Goal: Task Accomplishment & Management: Manage account settings

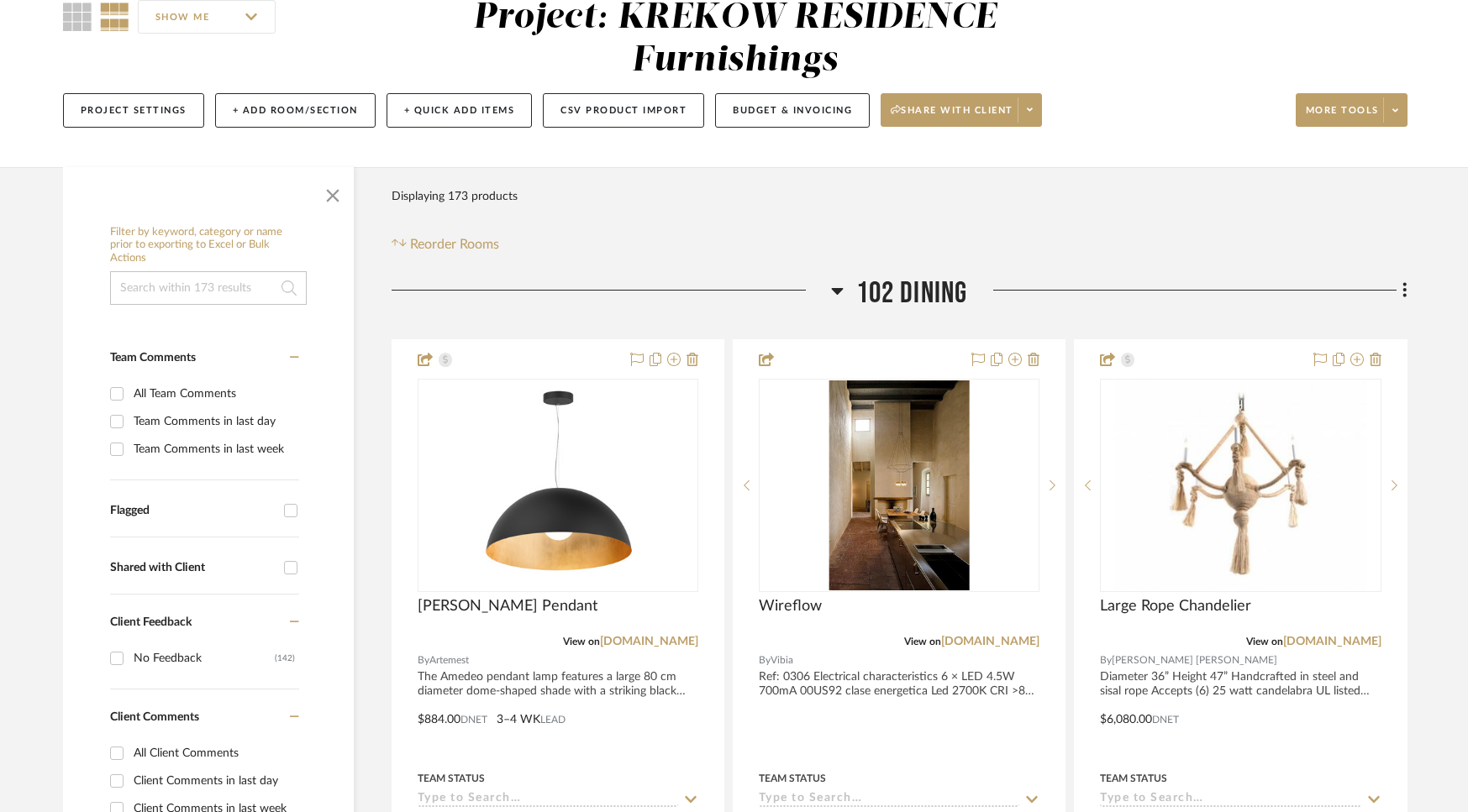
scroll to position [326, 0]
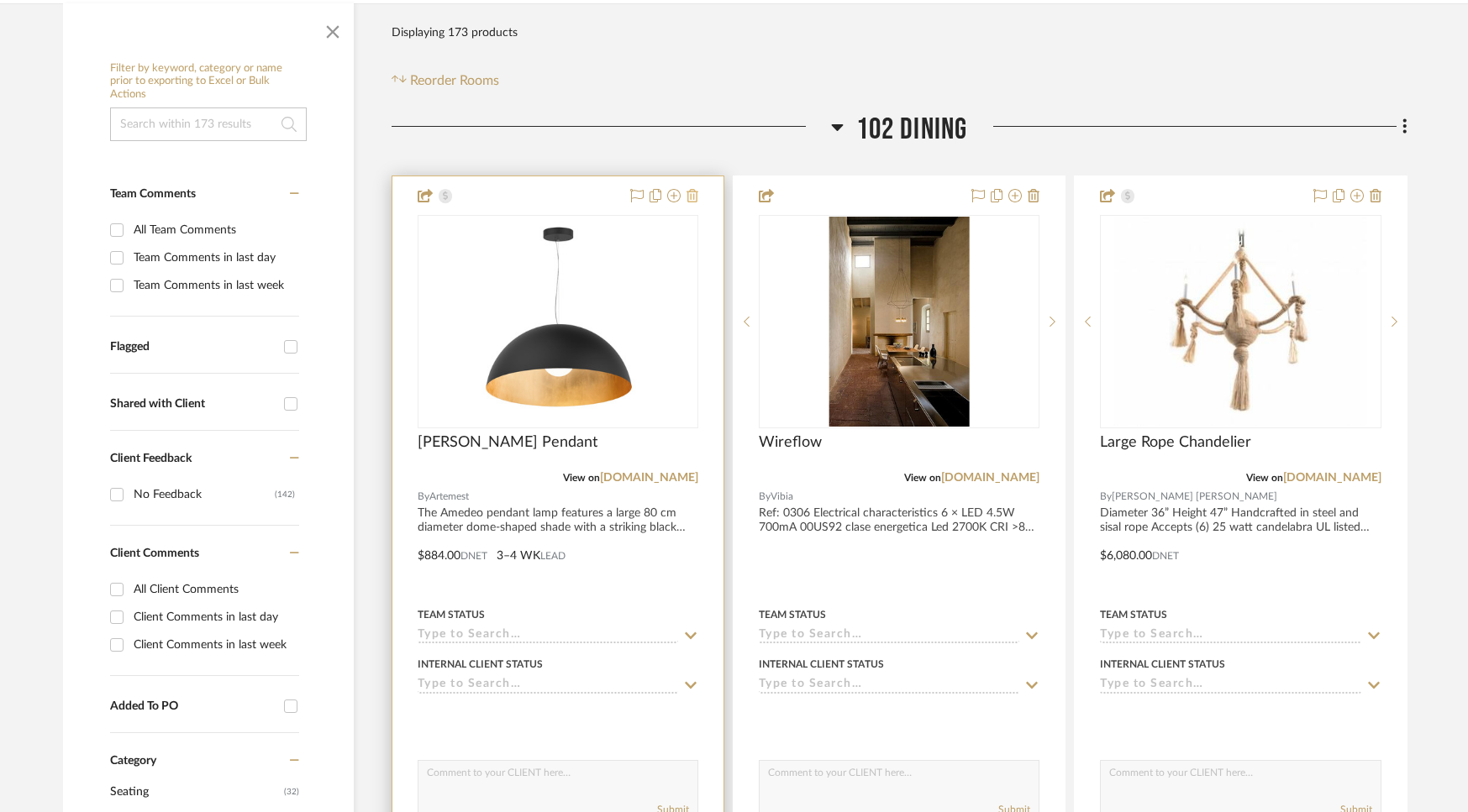
click at [690, 198] on icon at bounding box center [692, 196] width 12 height 14
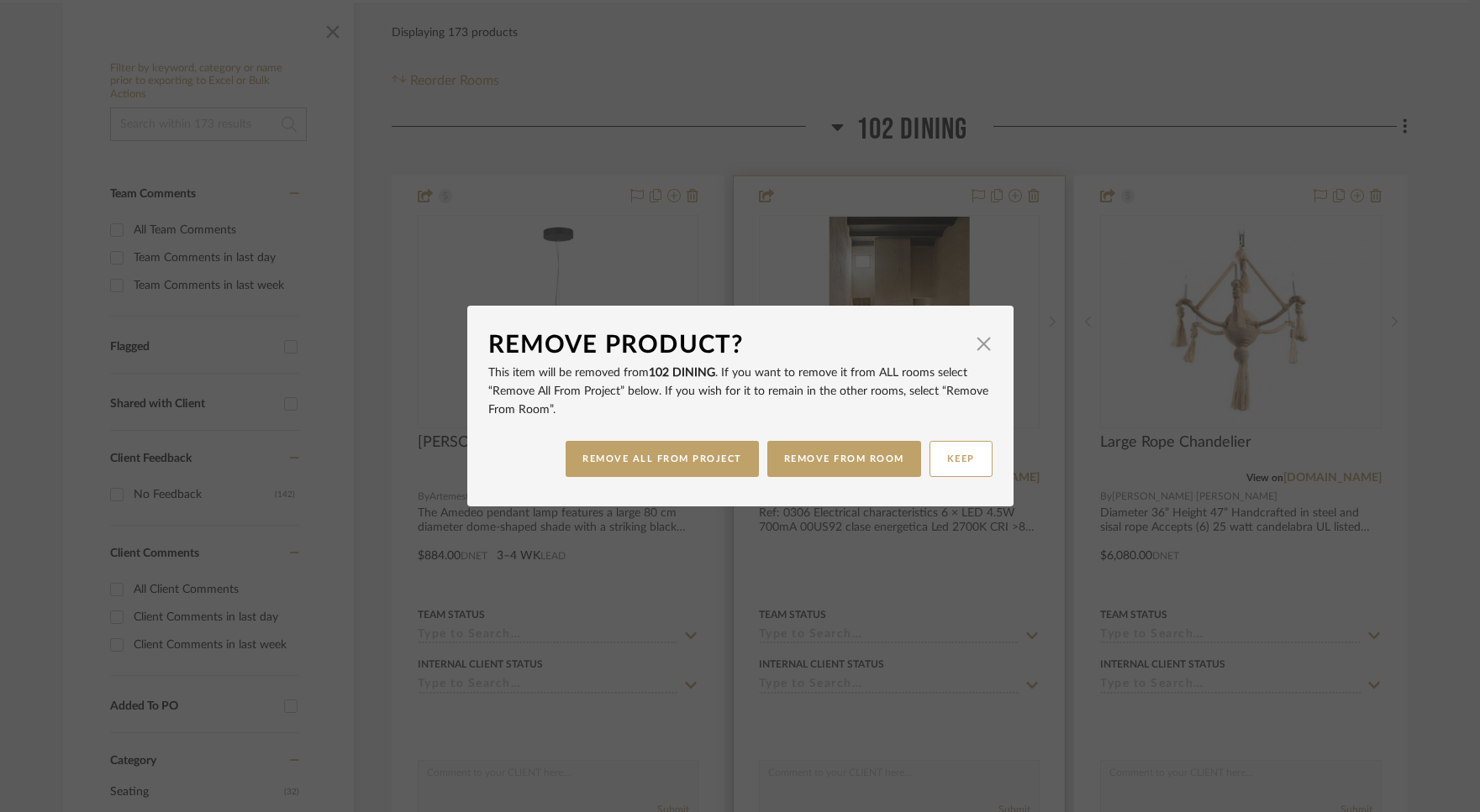
drag, startPoint x: 671, startPoint y: 131, endPoint x: 816, endPoint y: 191, distance: 156.9
click at [672, 132] on div "Remove Product? × This item will be removed from 102 DINING . If you want to re…" at bounding box center [740, 406] width 1480 height 812
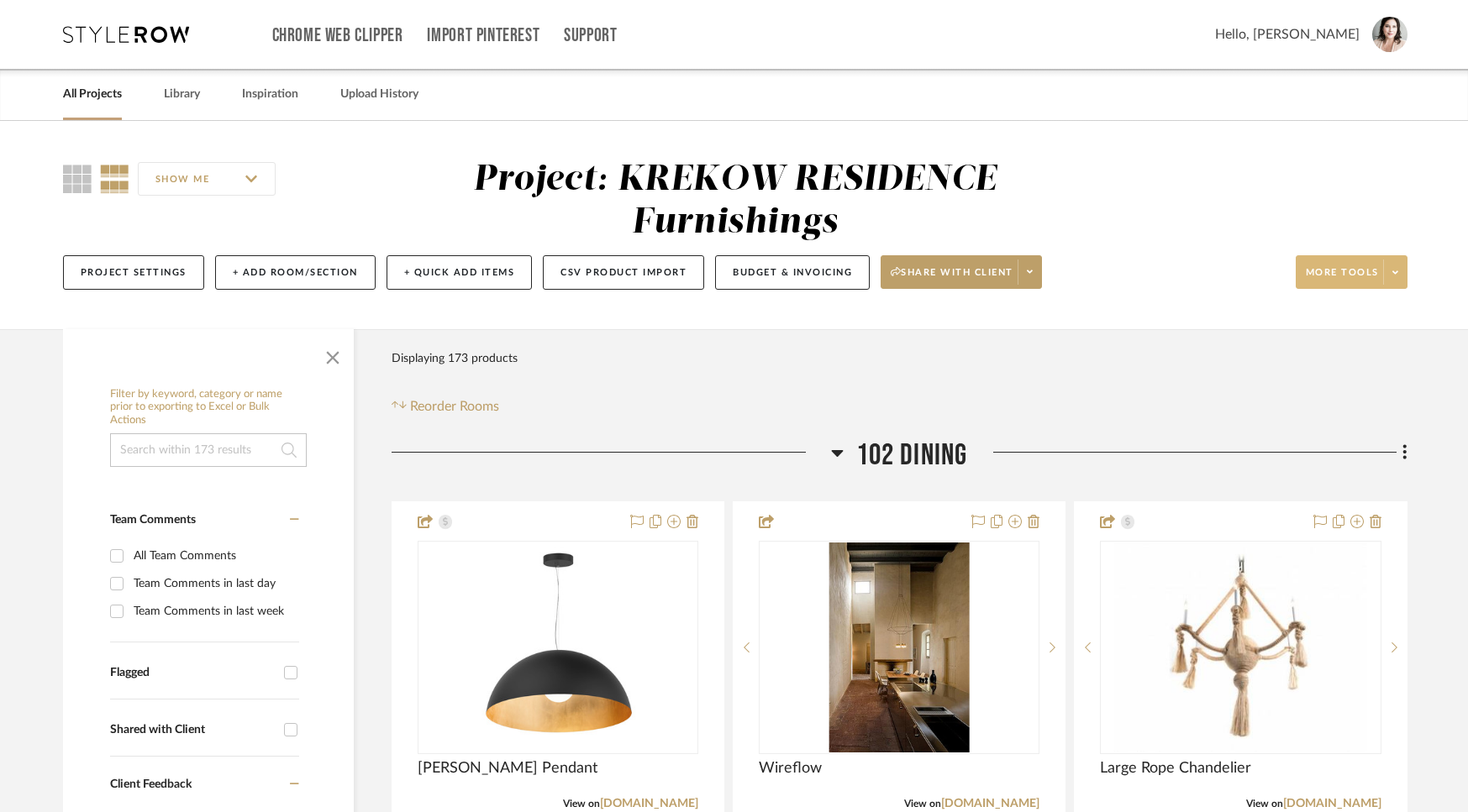
click at [1240, 272] on span "More tools" at bounding box center [1342, 278] width 73 height 25
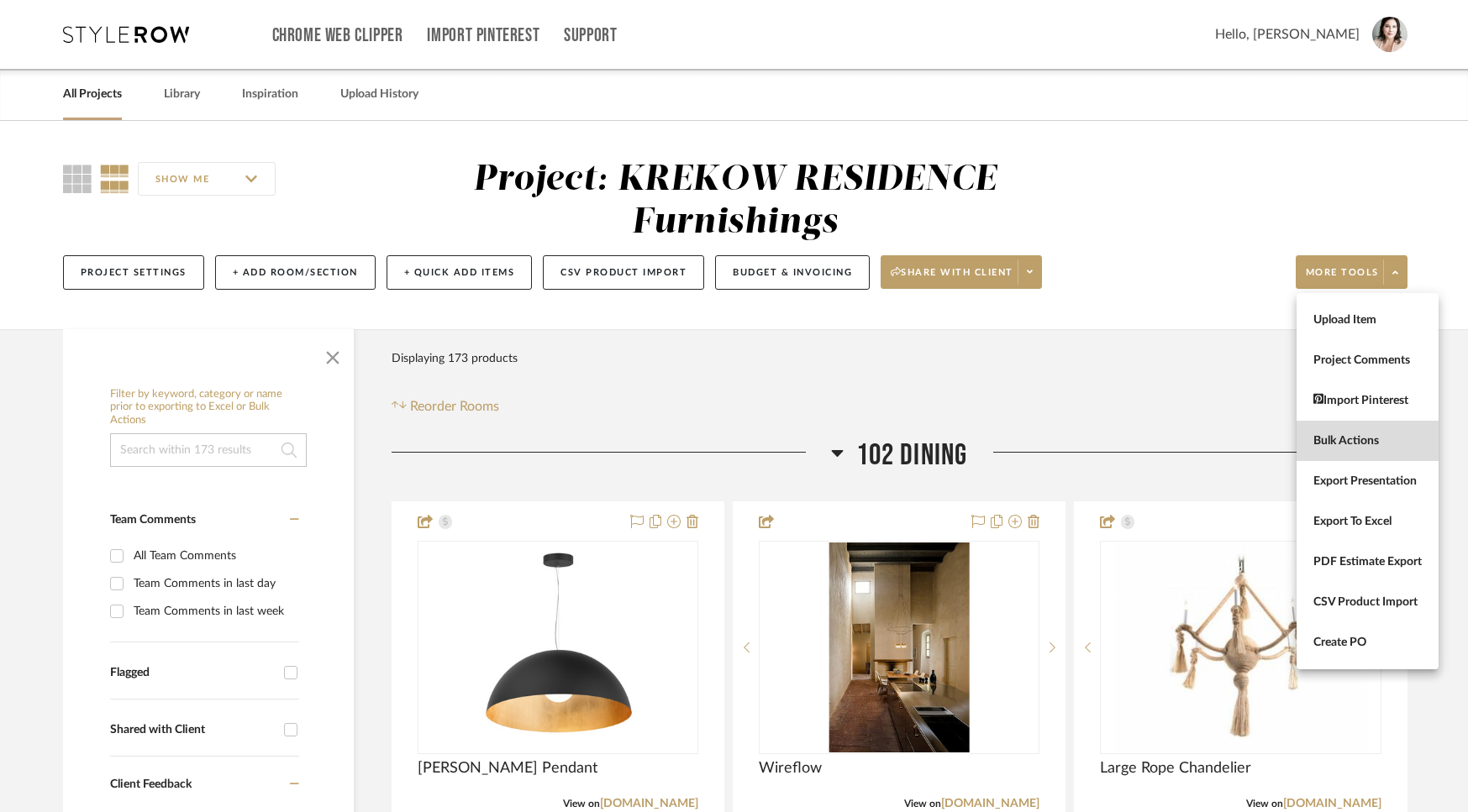
click at [1240, 439] on span "Bulk Actions" at bounding box center [1367, 442] width 108 height 14
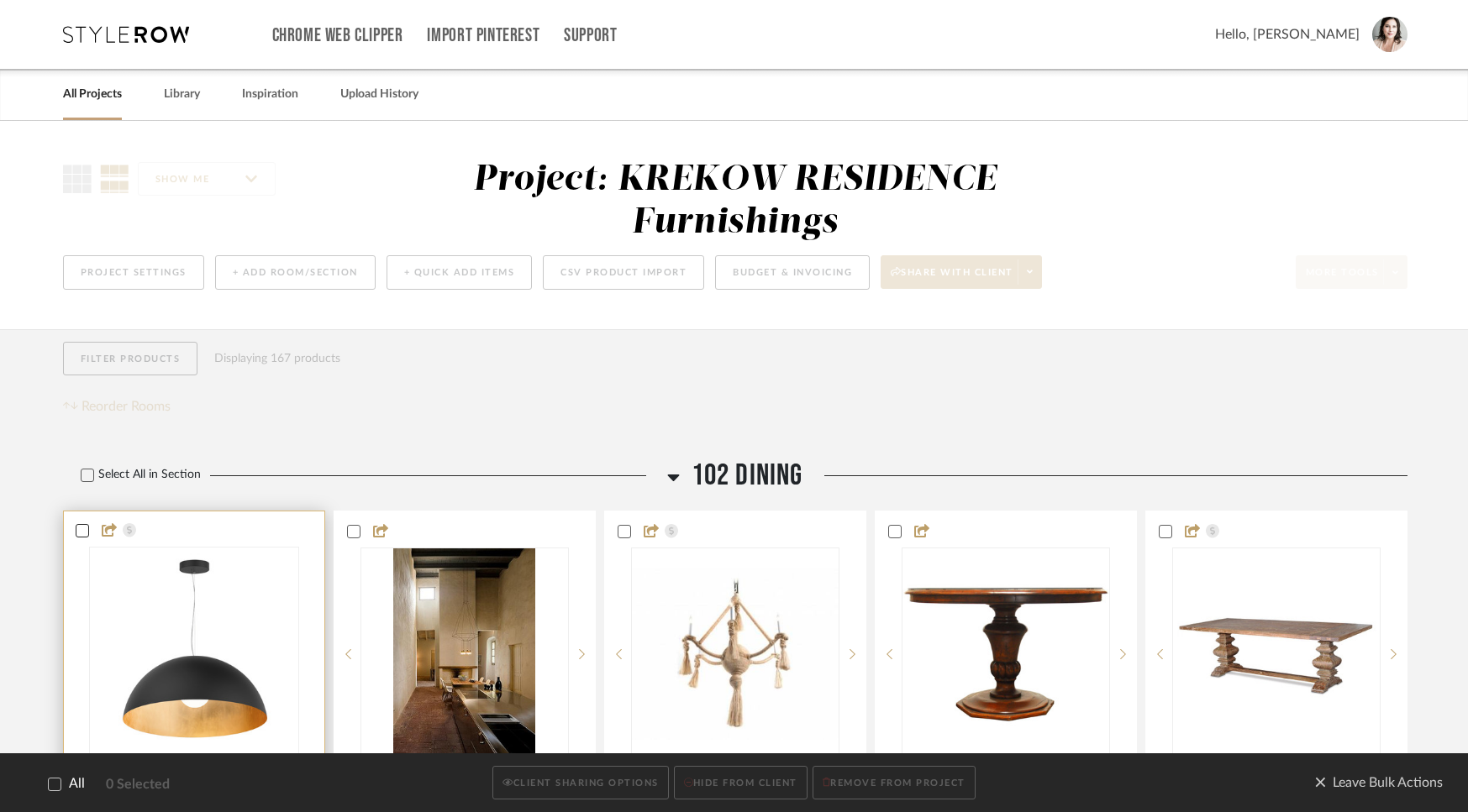
click at [76, 529] on icon at bounding box center [82, 531] width 12 height 12
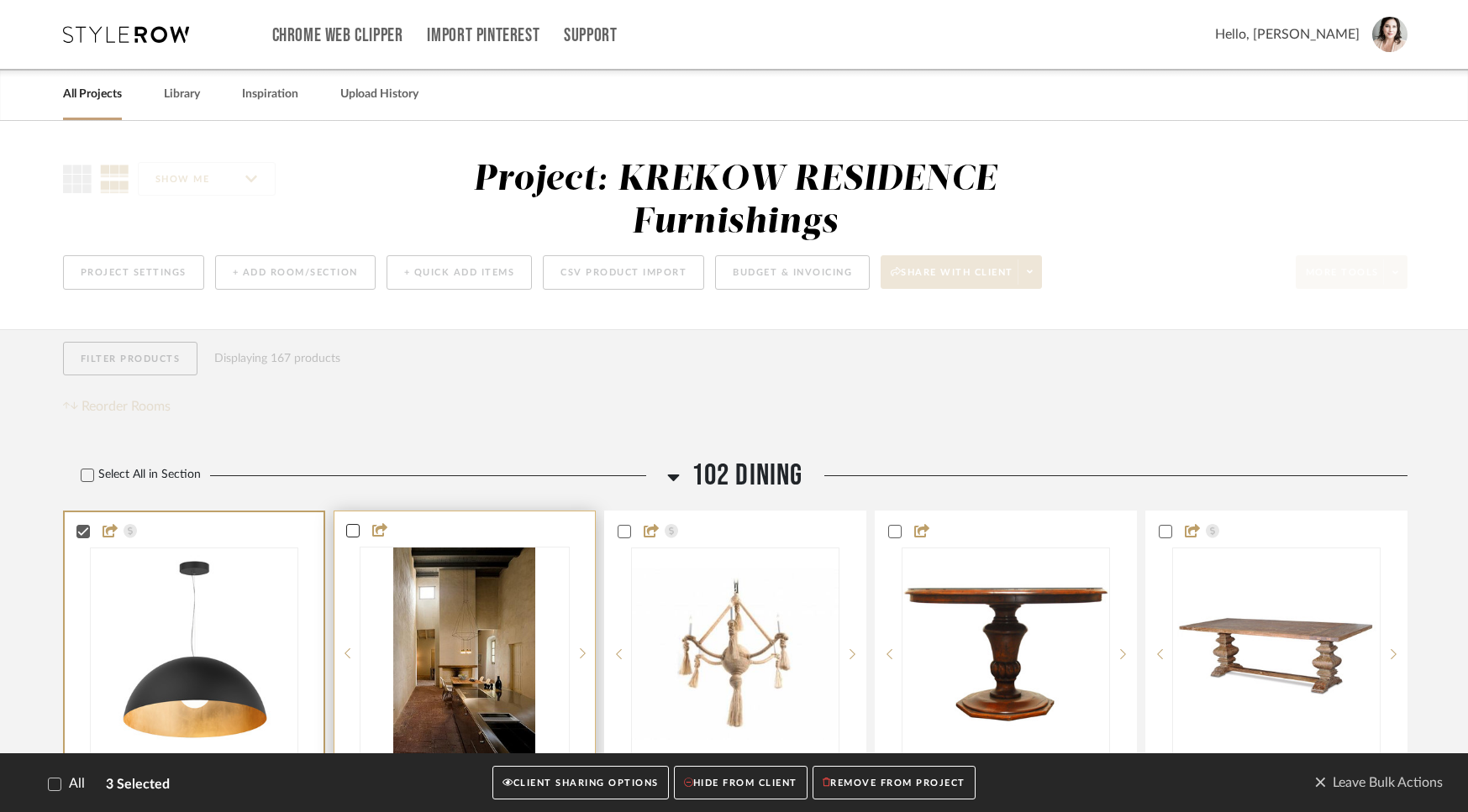
click at [352, 529] on icon at bounding box center [353, 531] width 12 height 12
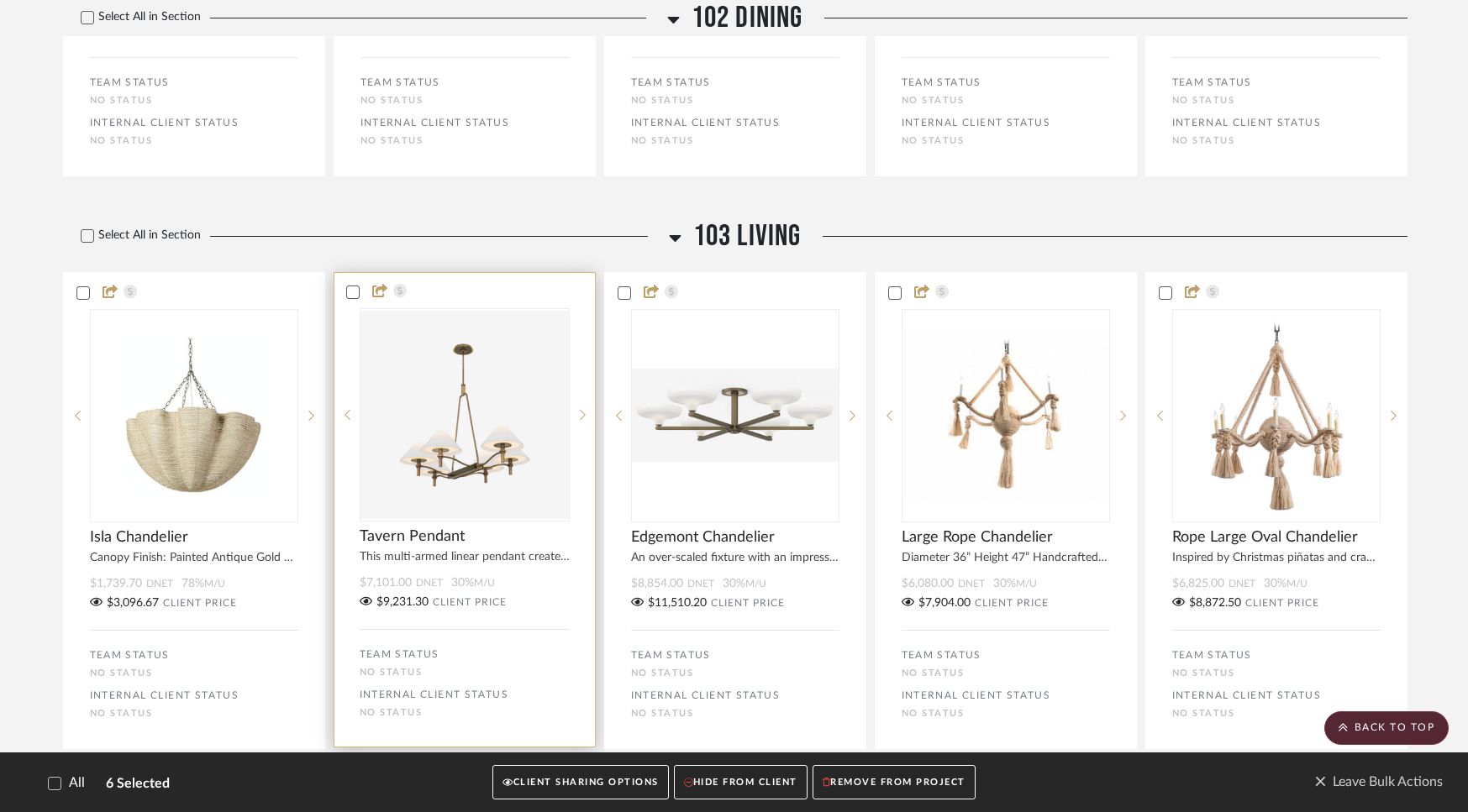
scroll to position [2344, 0]
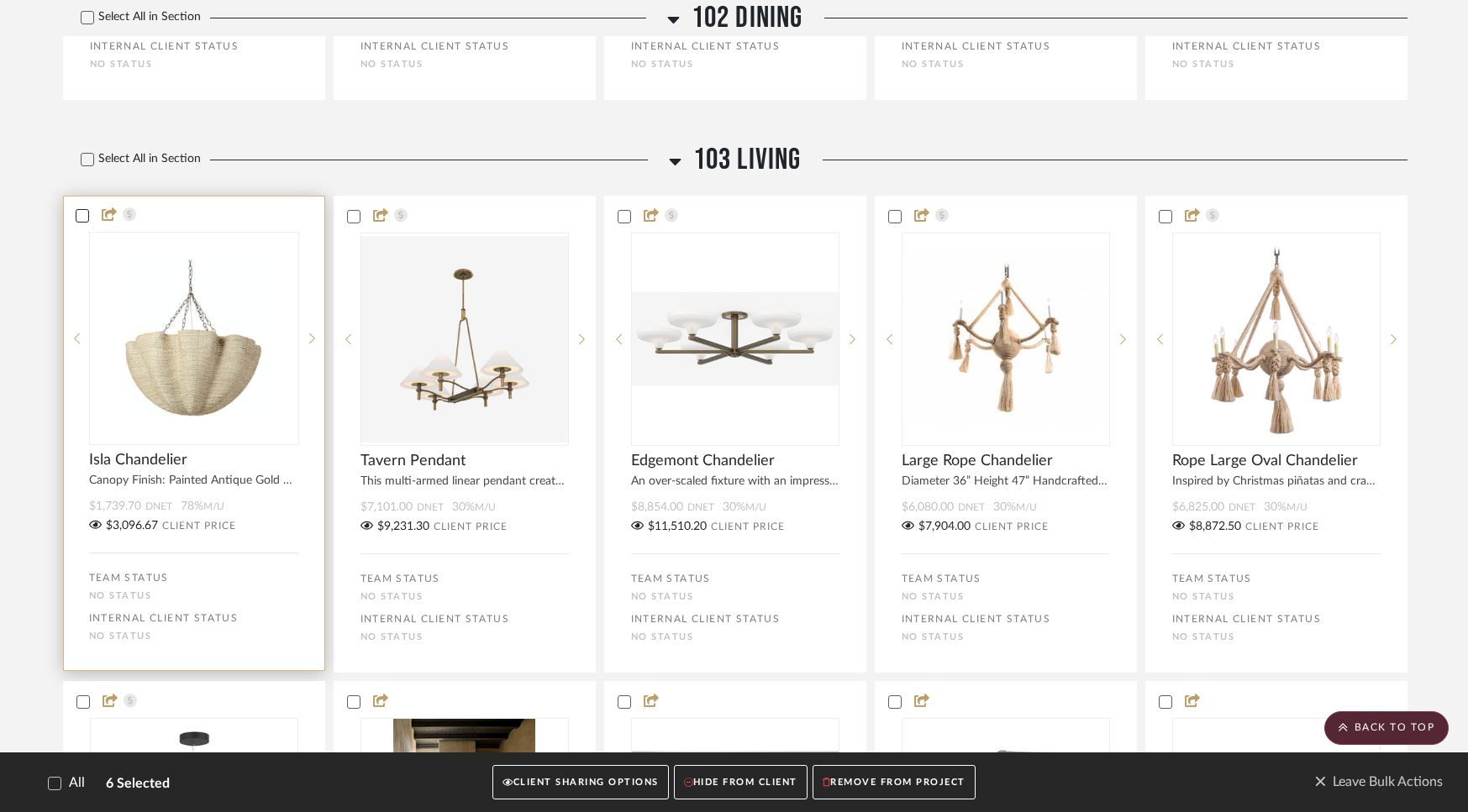
click at [82, 220] on icon at bounding box center [81, 216] width 11 height 8
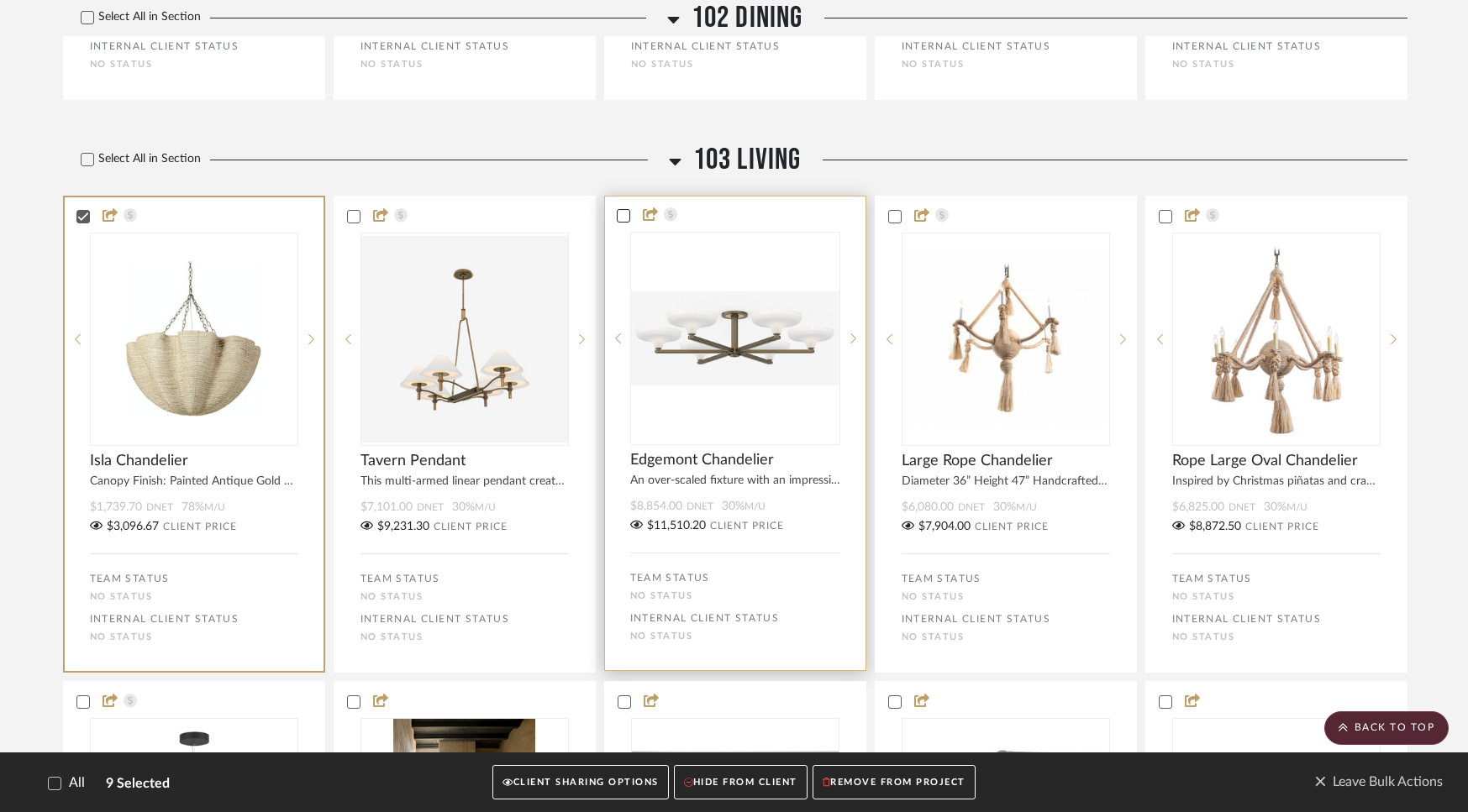
click at [619, 222] on icon at bounding box center [623, 216] width 12 height 12
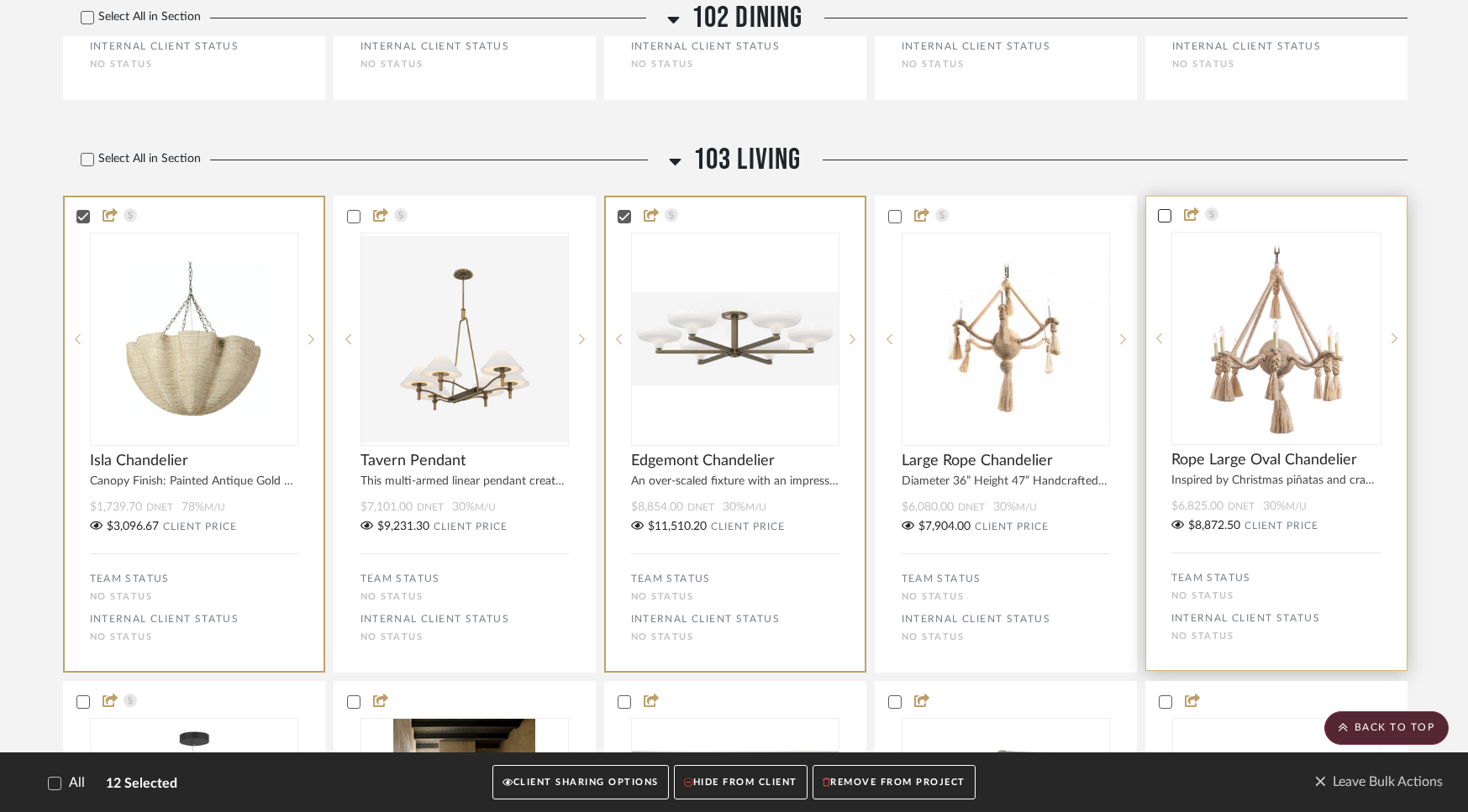
click at [1163, 222] on icon at bounding box center [1165, 216] width 12 height 12
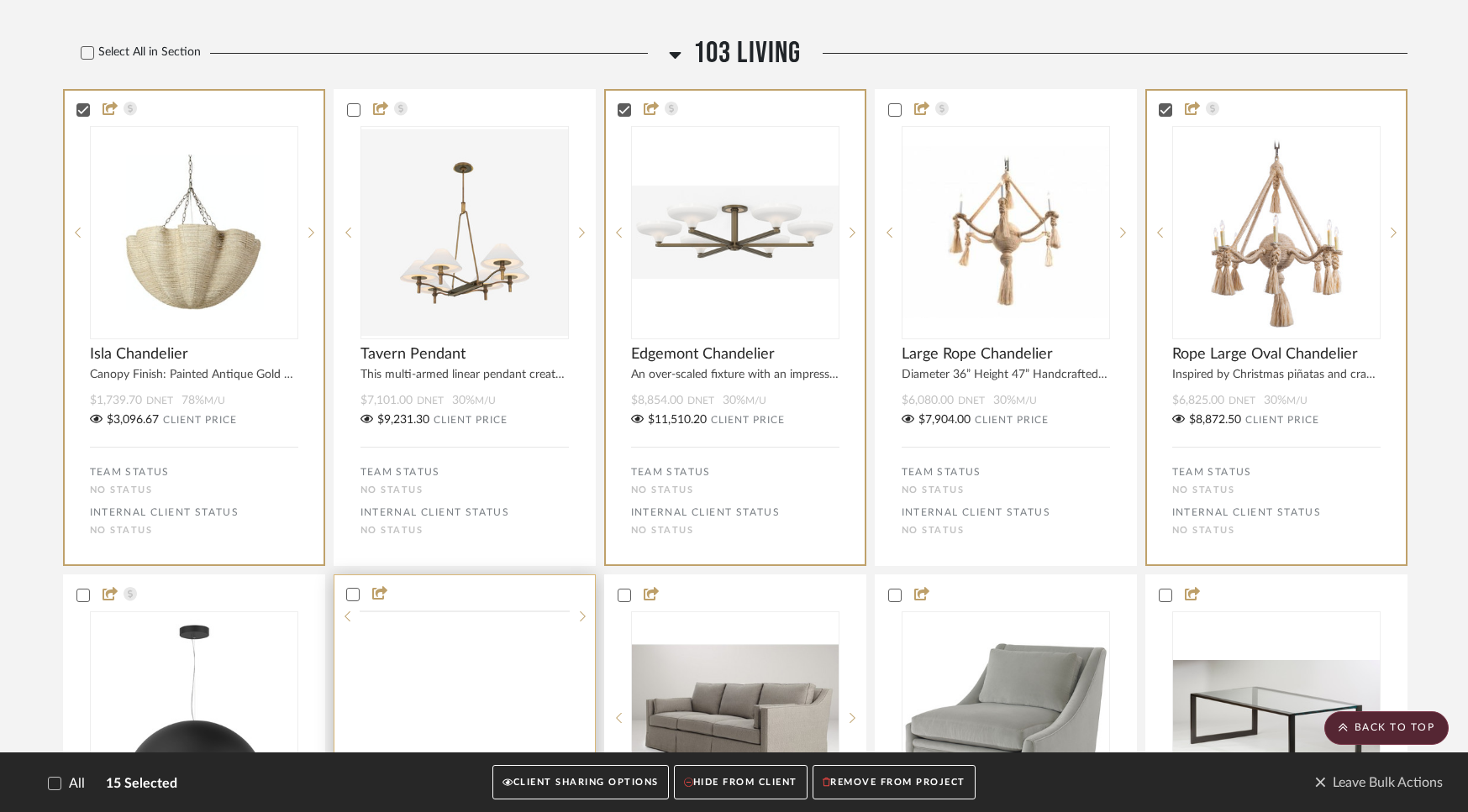
scroll to position [2855, 0]
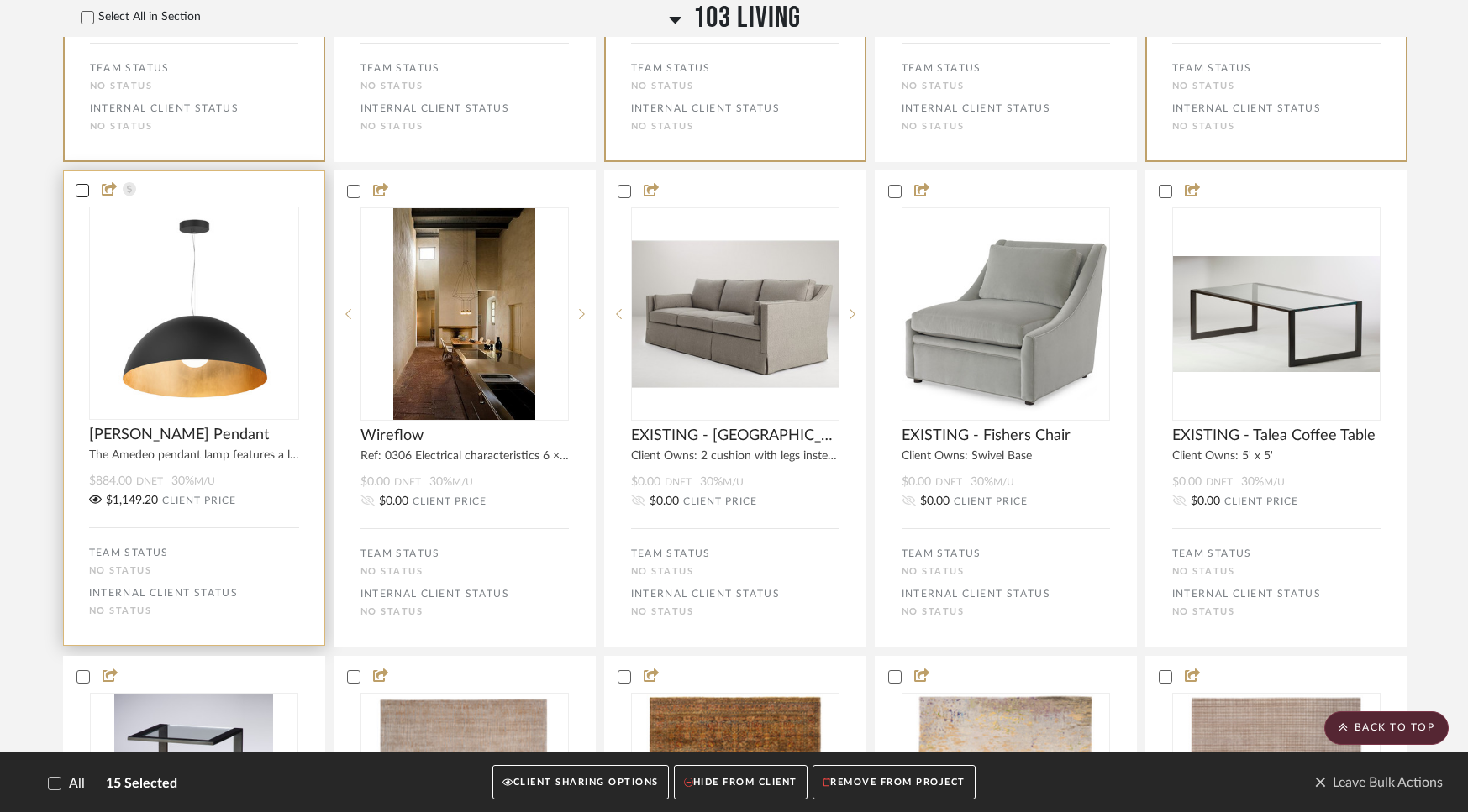
click at [83, 195] on icon at bounding box center [81, 190] width 11 height 8
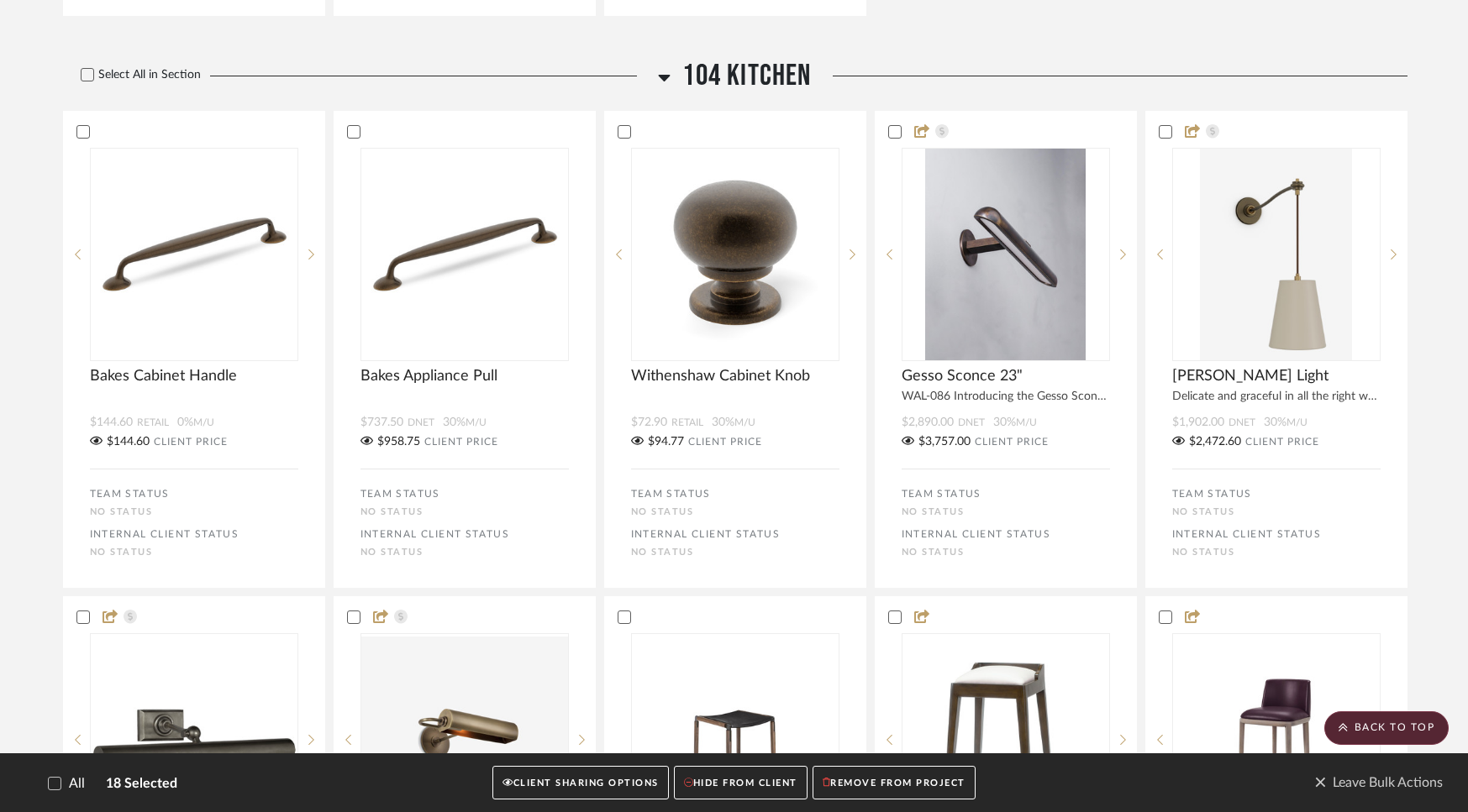
scroll to position [5334, 0]
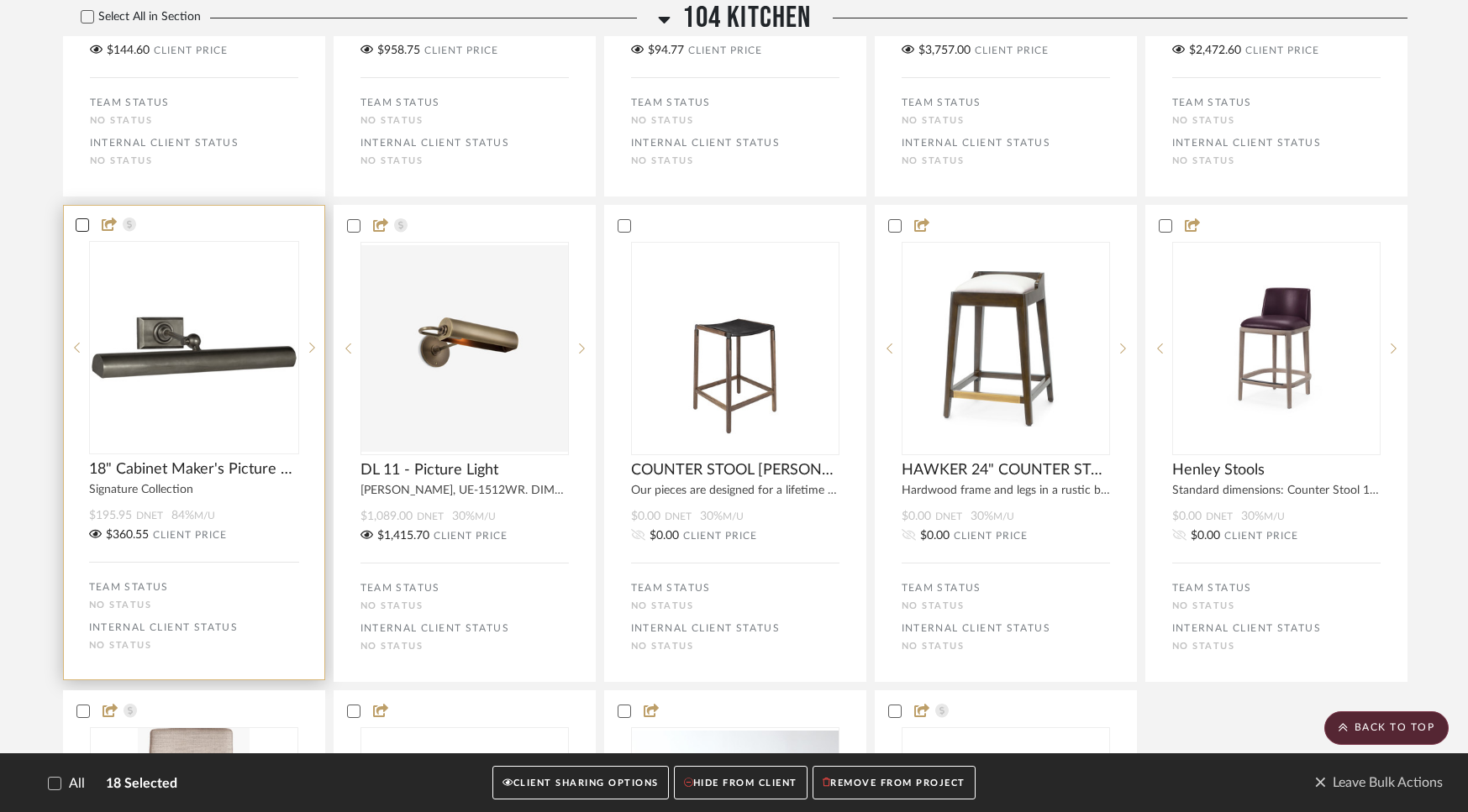
click at [77, 231] on icon at bounding box center [82, 225] width 12 height 12
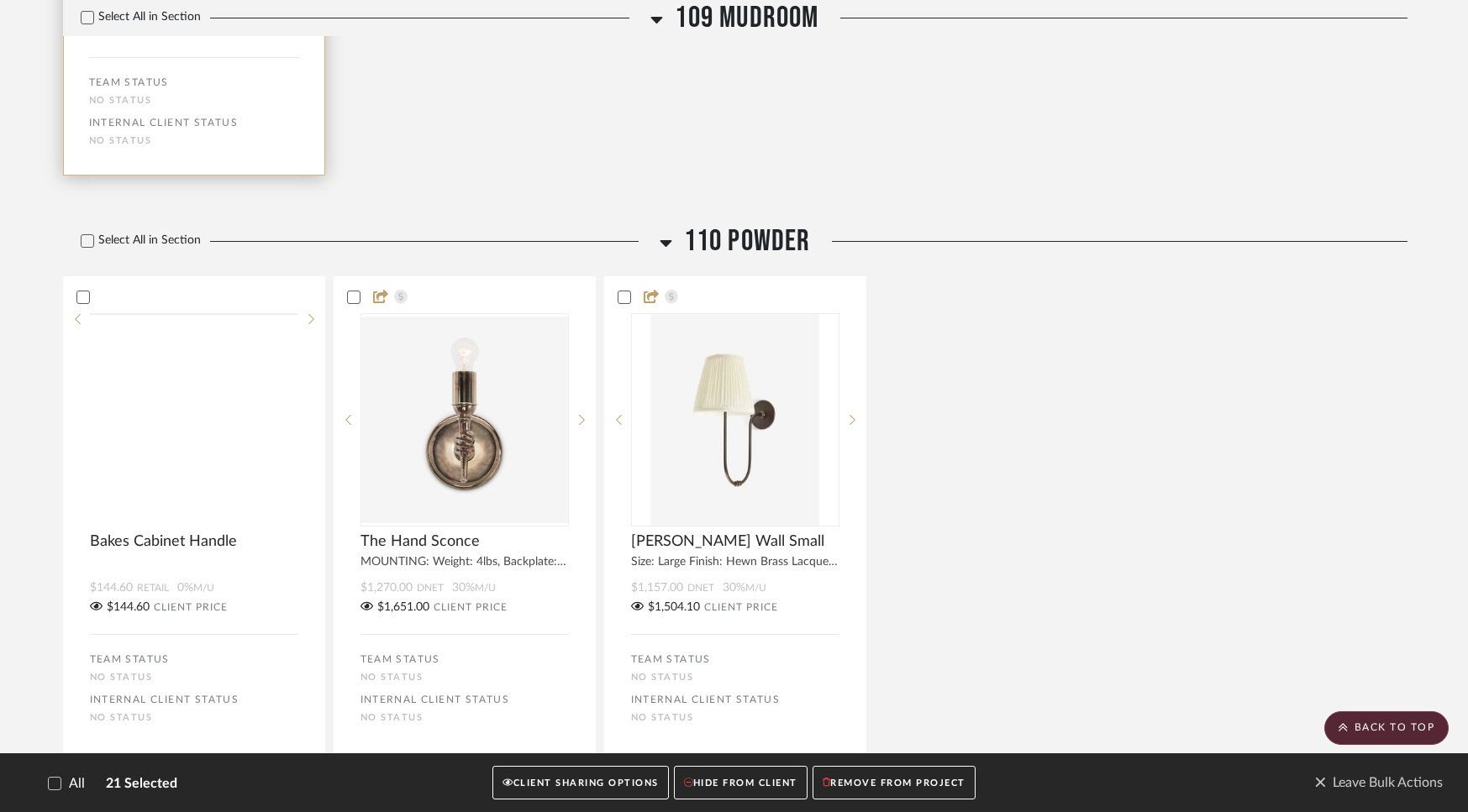
scroll to position [9314, 0]
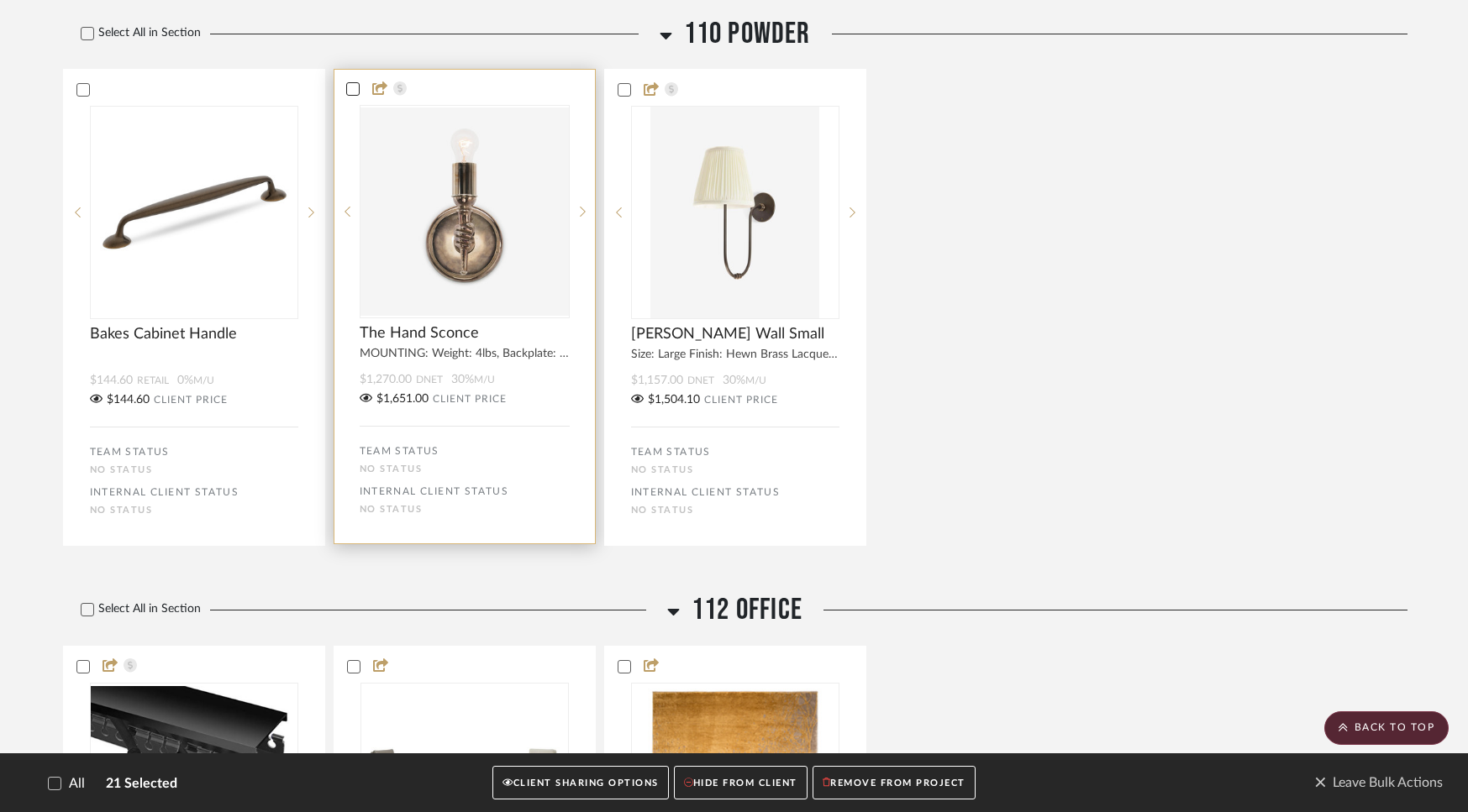
click at [353, 95] on icon at bounding box center [353, 89] width 12 height 12
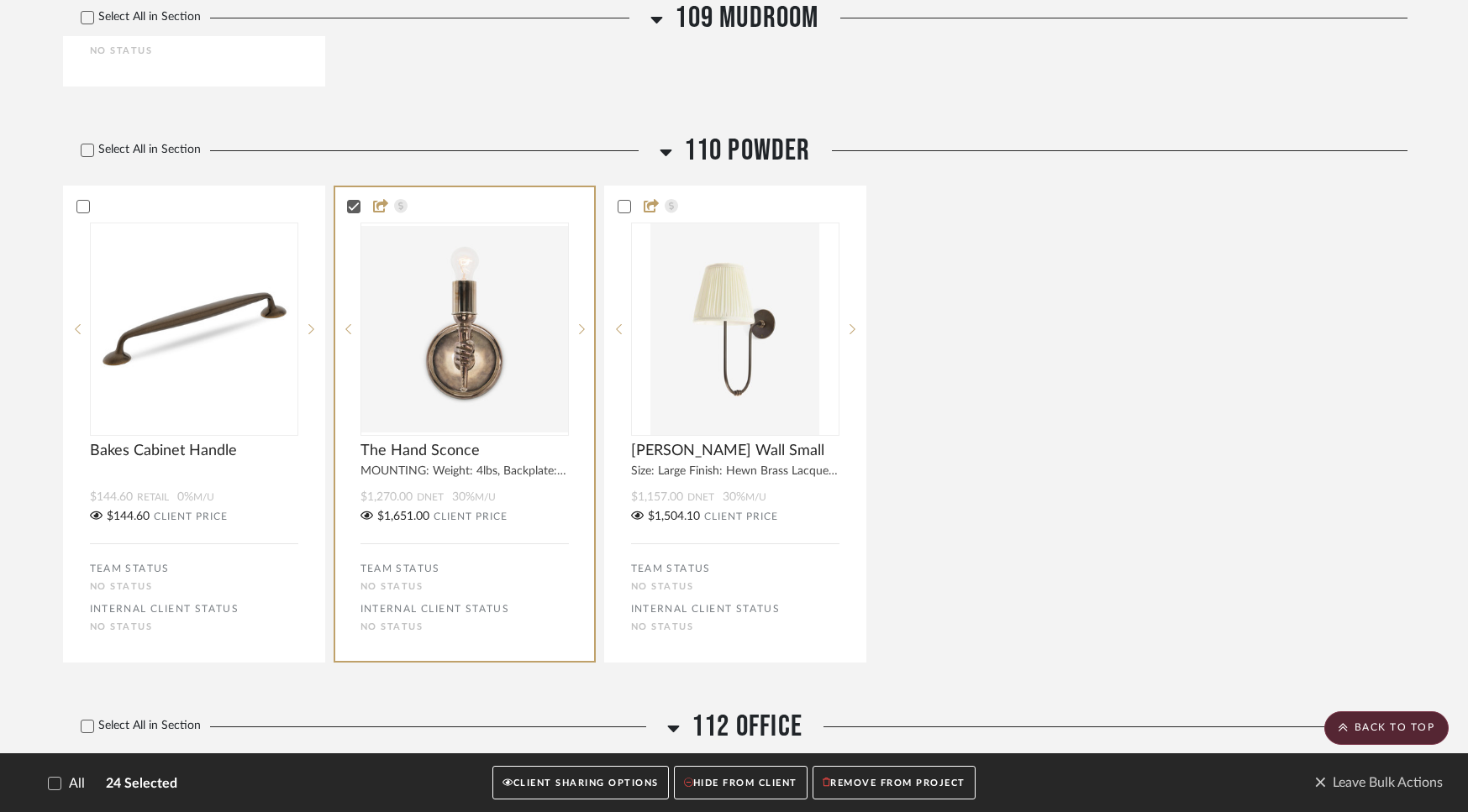
scroll to position [9196, 0]
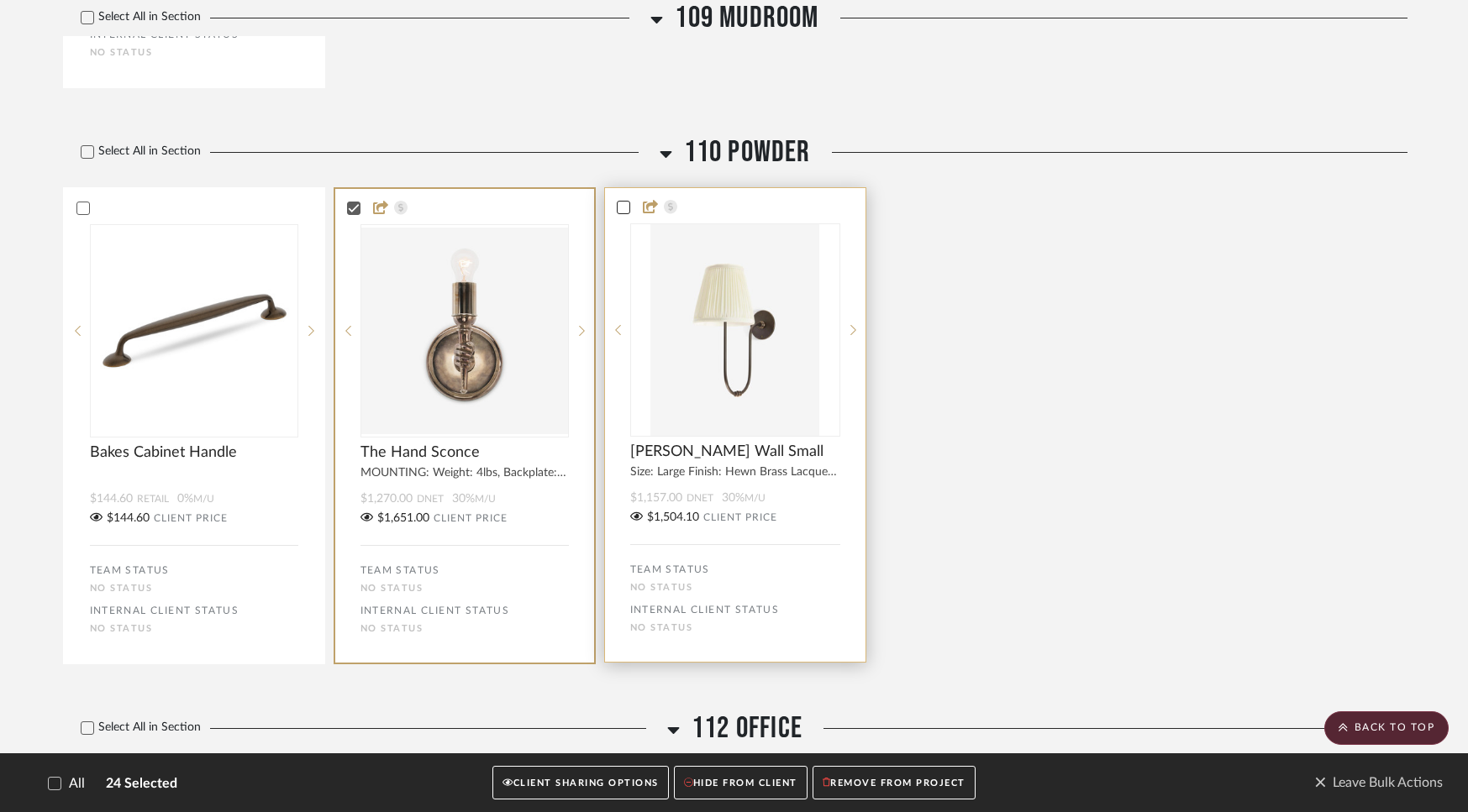
click at [624, 213] on icon at bounding box center [623, 208] width 12 height 12
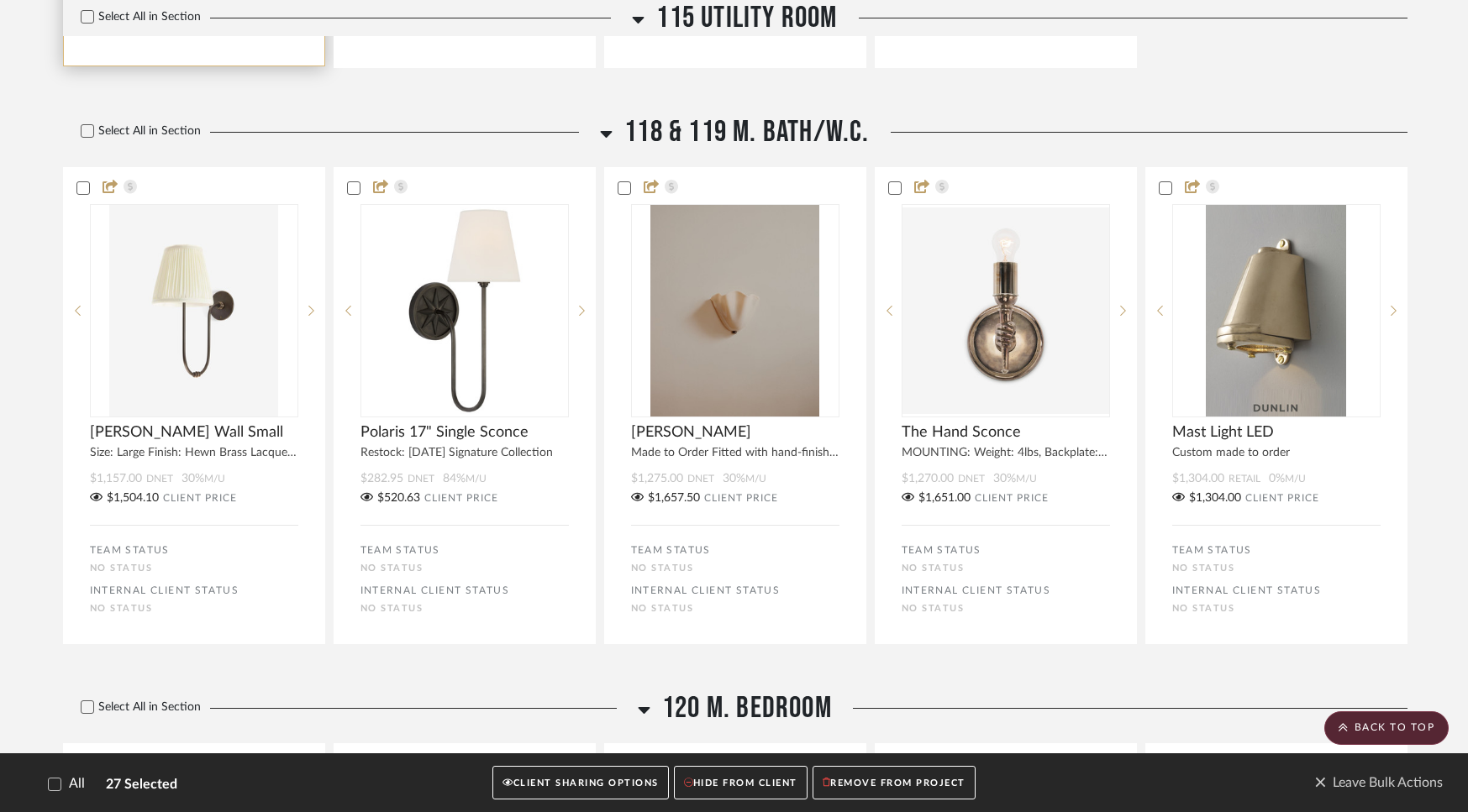
scroll to position [10946, 0]
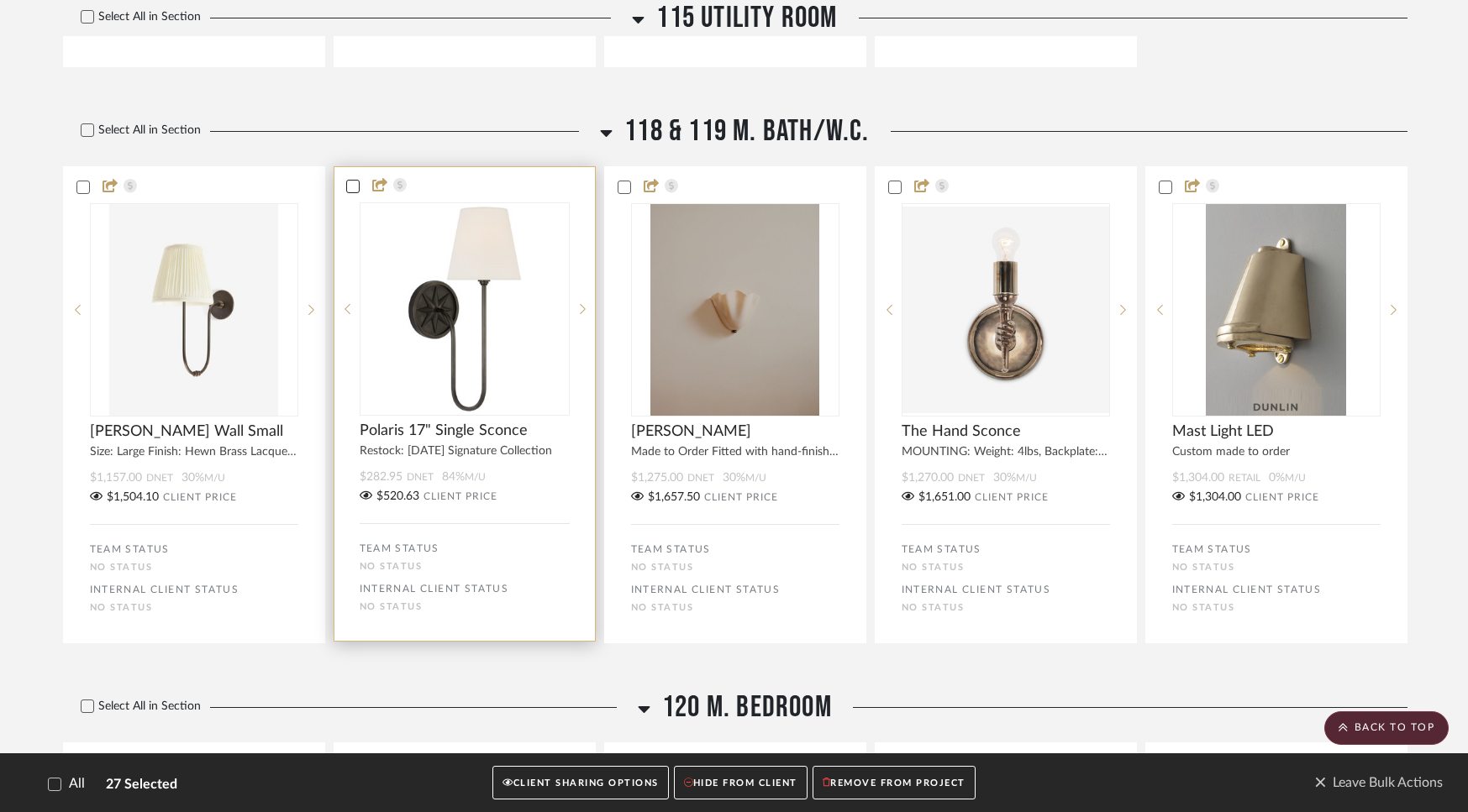
click at [351, 192] on icon at bounding box center [353, 186] width 12 height 12
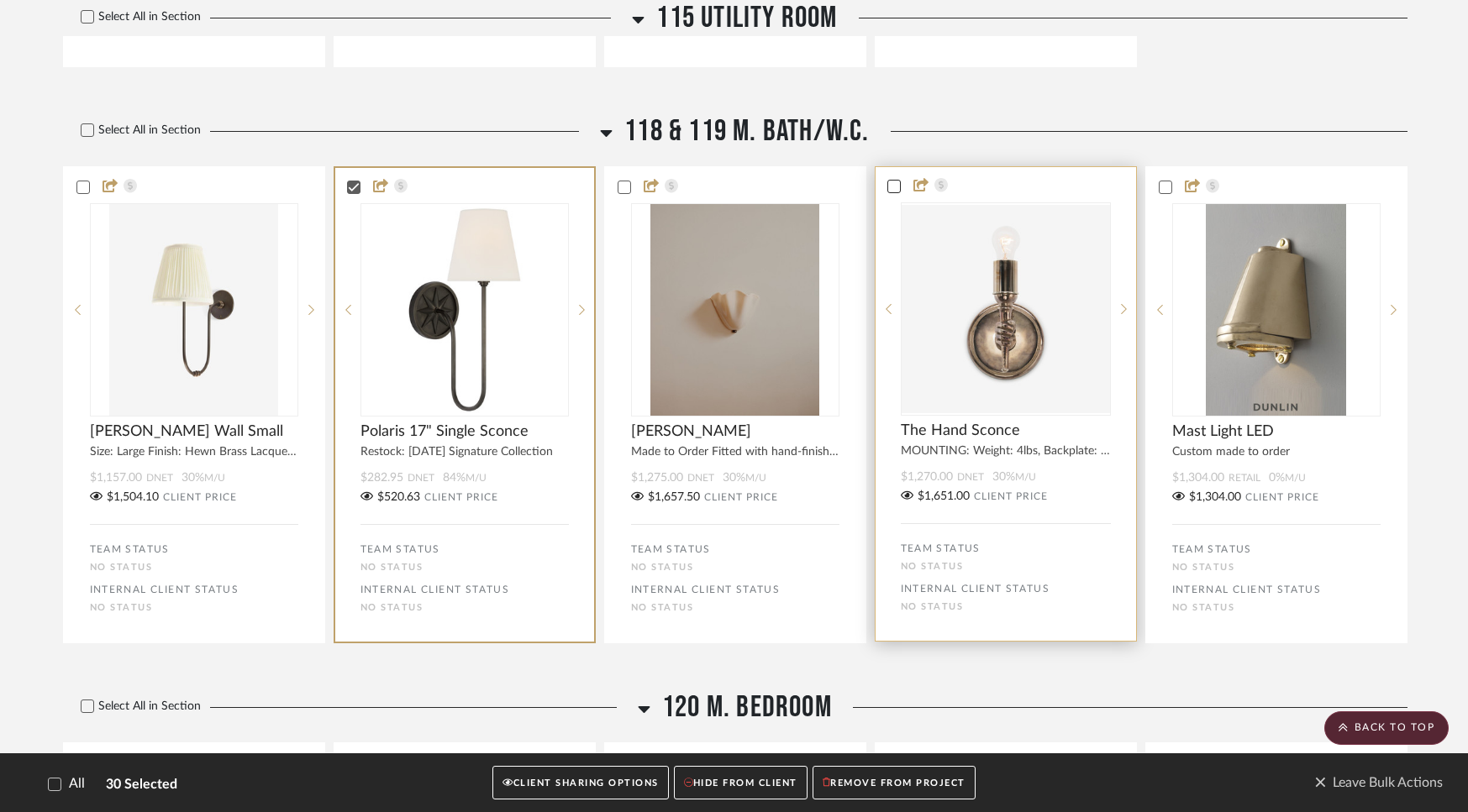
click at [887, 194] on div at bounding box center [1005, 186] width 261 height 15
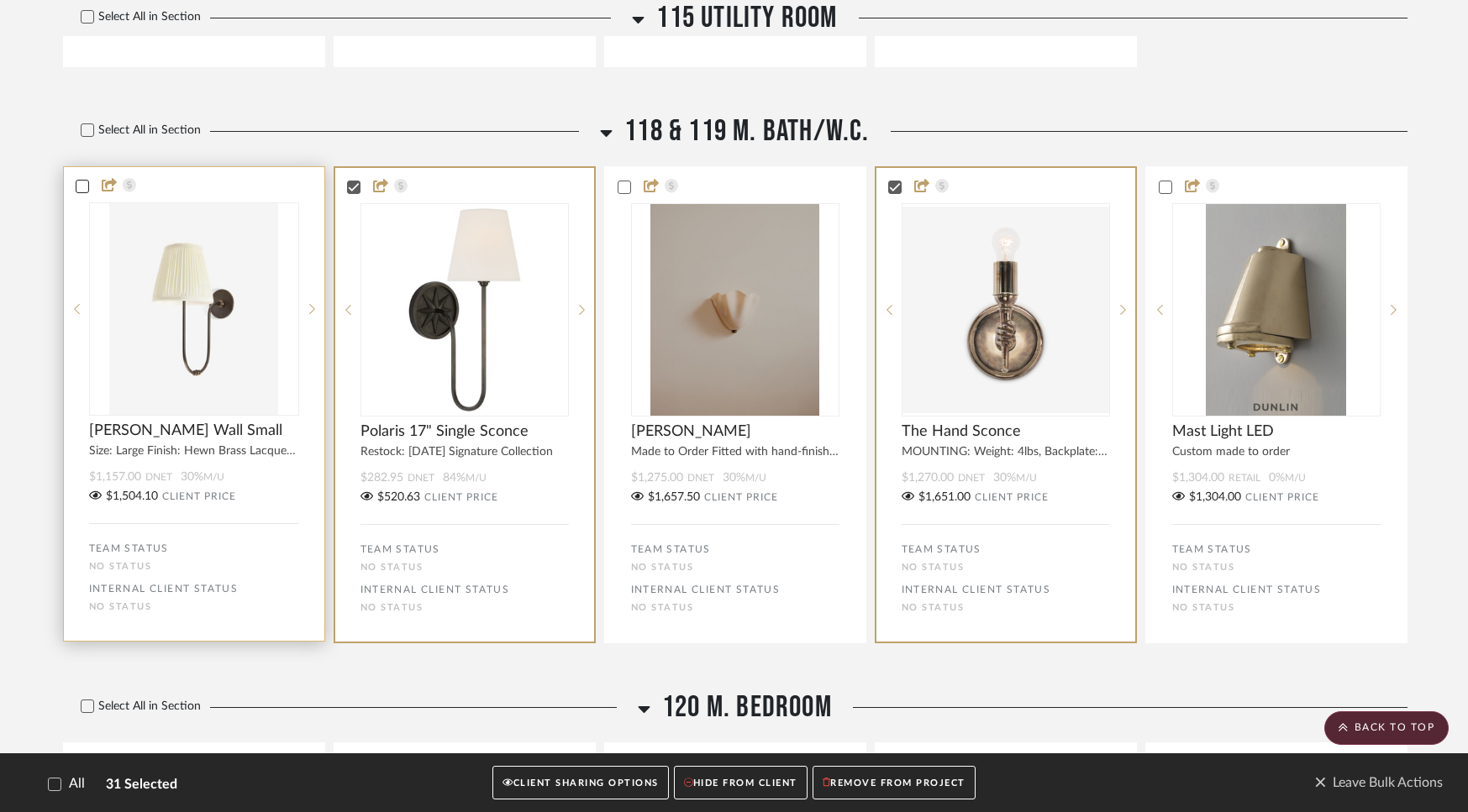
click at [83, 191] on icon at bounding box center [81, 186] width 11 height 8
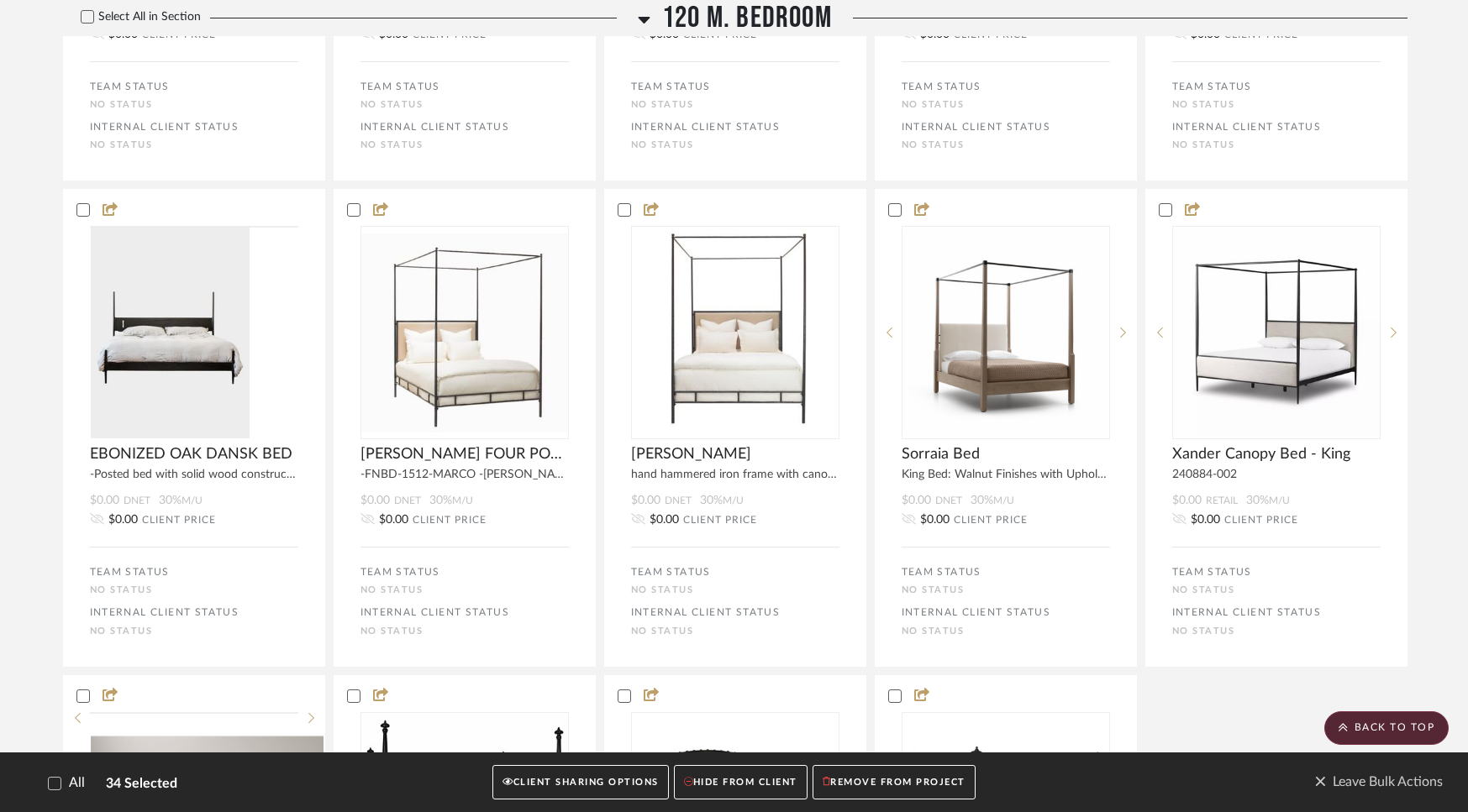
scroll to position [14553, 0]
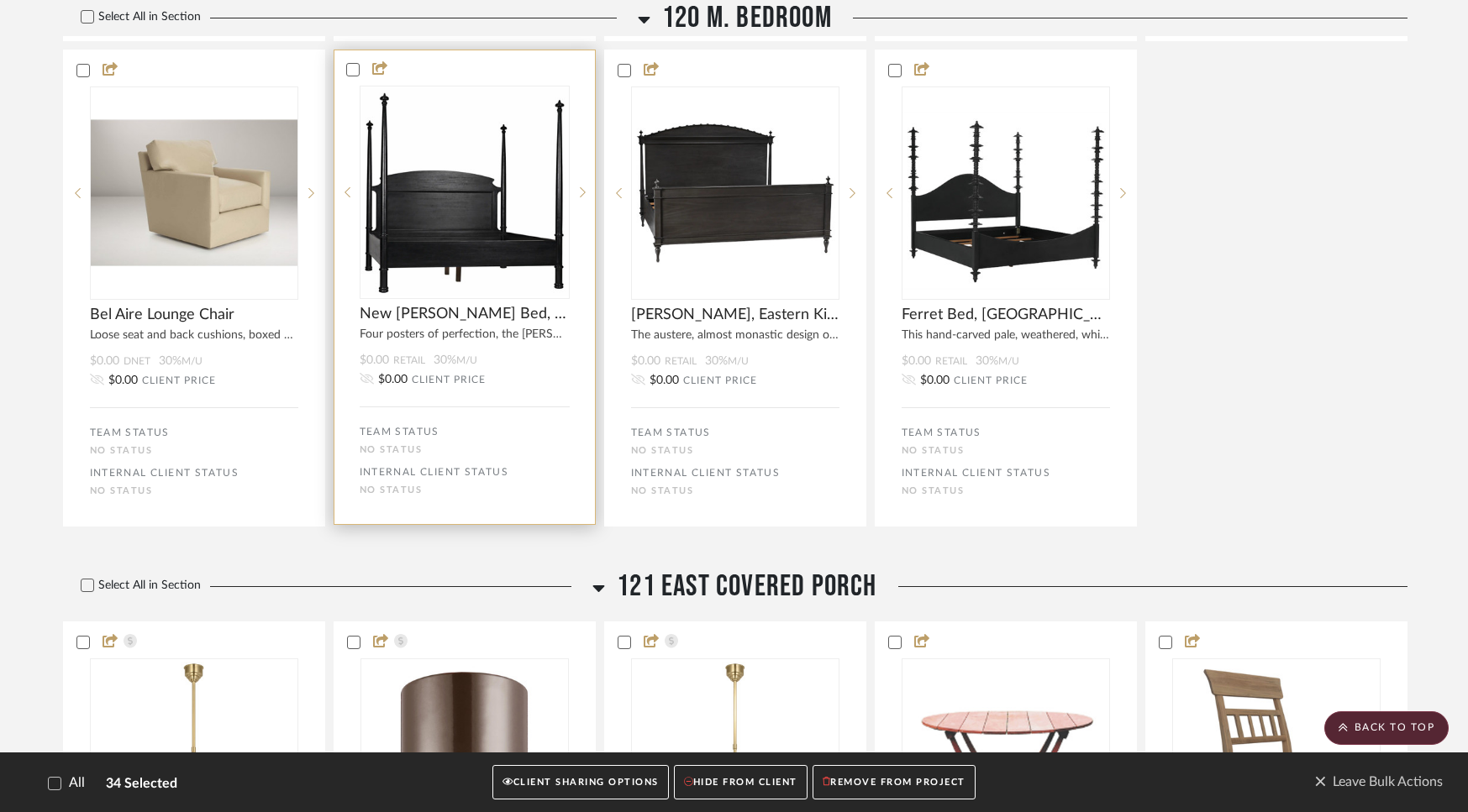
click at [344, 77] on div at bounding box center [465, 69] width 261 height 15
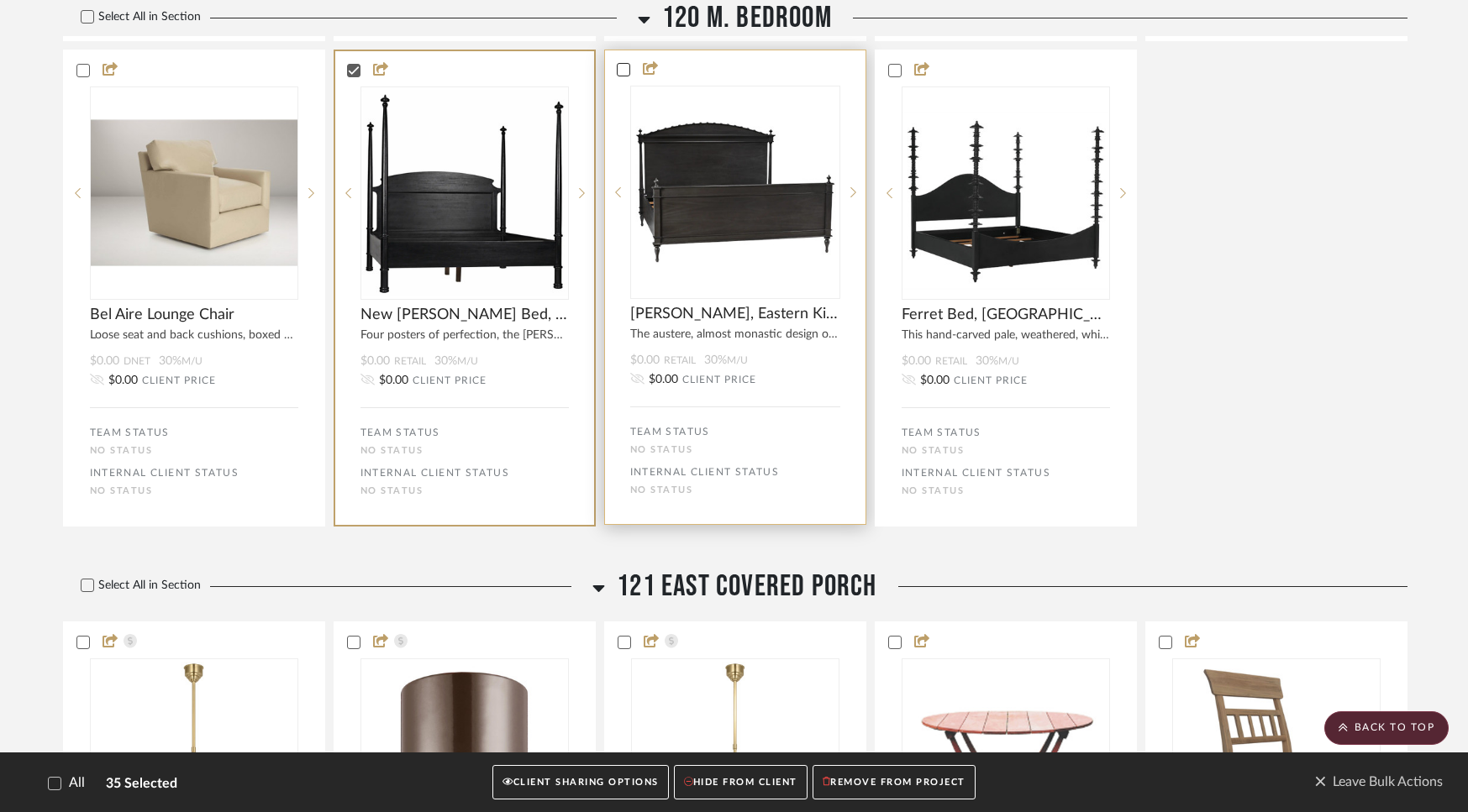
drag, startPoint x: 615, startPoint y: 138, endPoint x: 628, endPoint y: 138, distance: 13.0
click at [615, 77] on div at bounding box center [735, 69] width 261 height 15
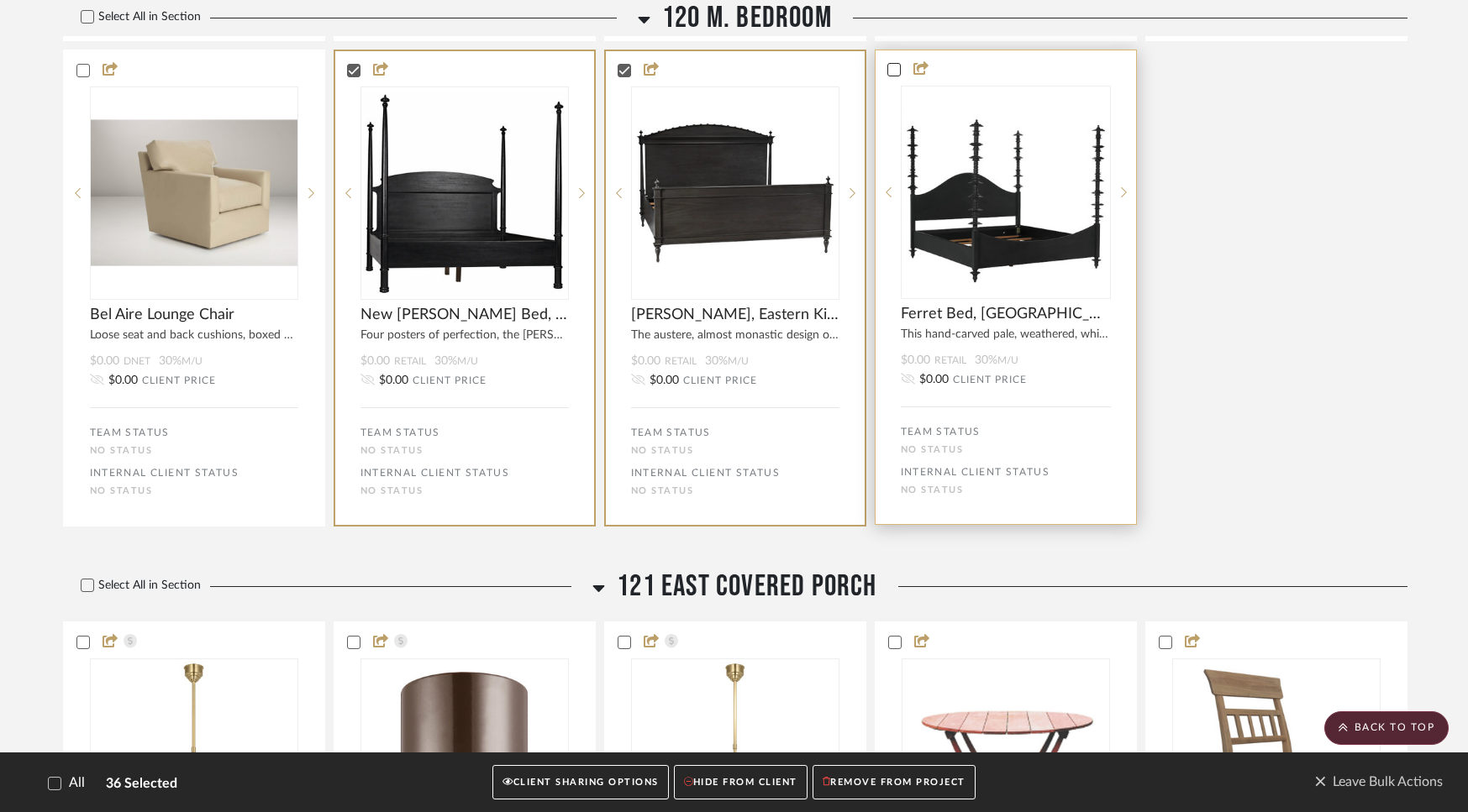
click at [889, 75] on icon at bounding box center [894, 69] width 12 height 12
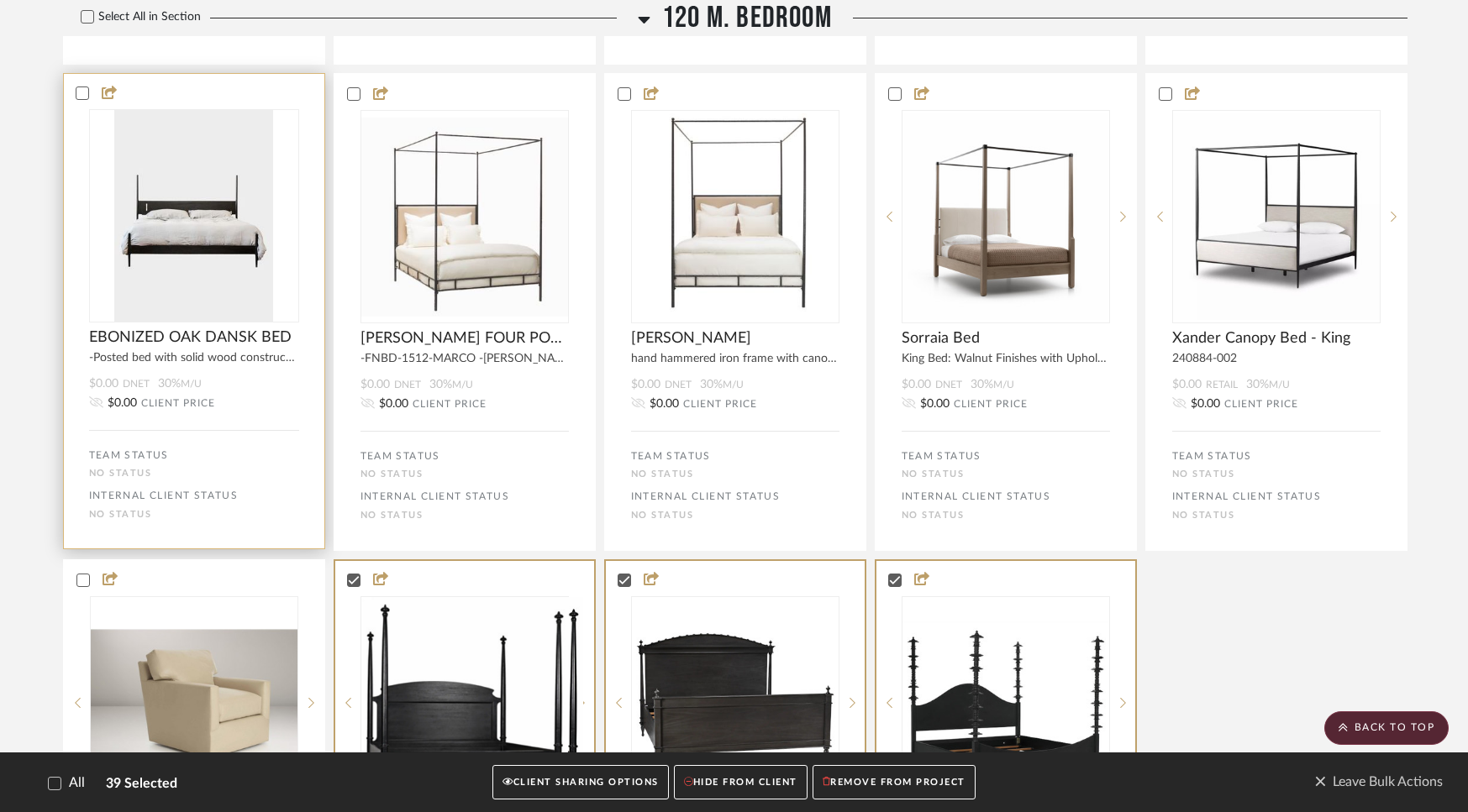
scroll to position [14038, 0]
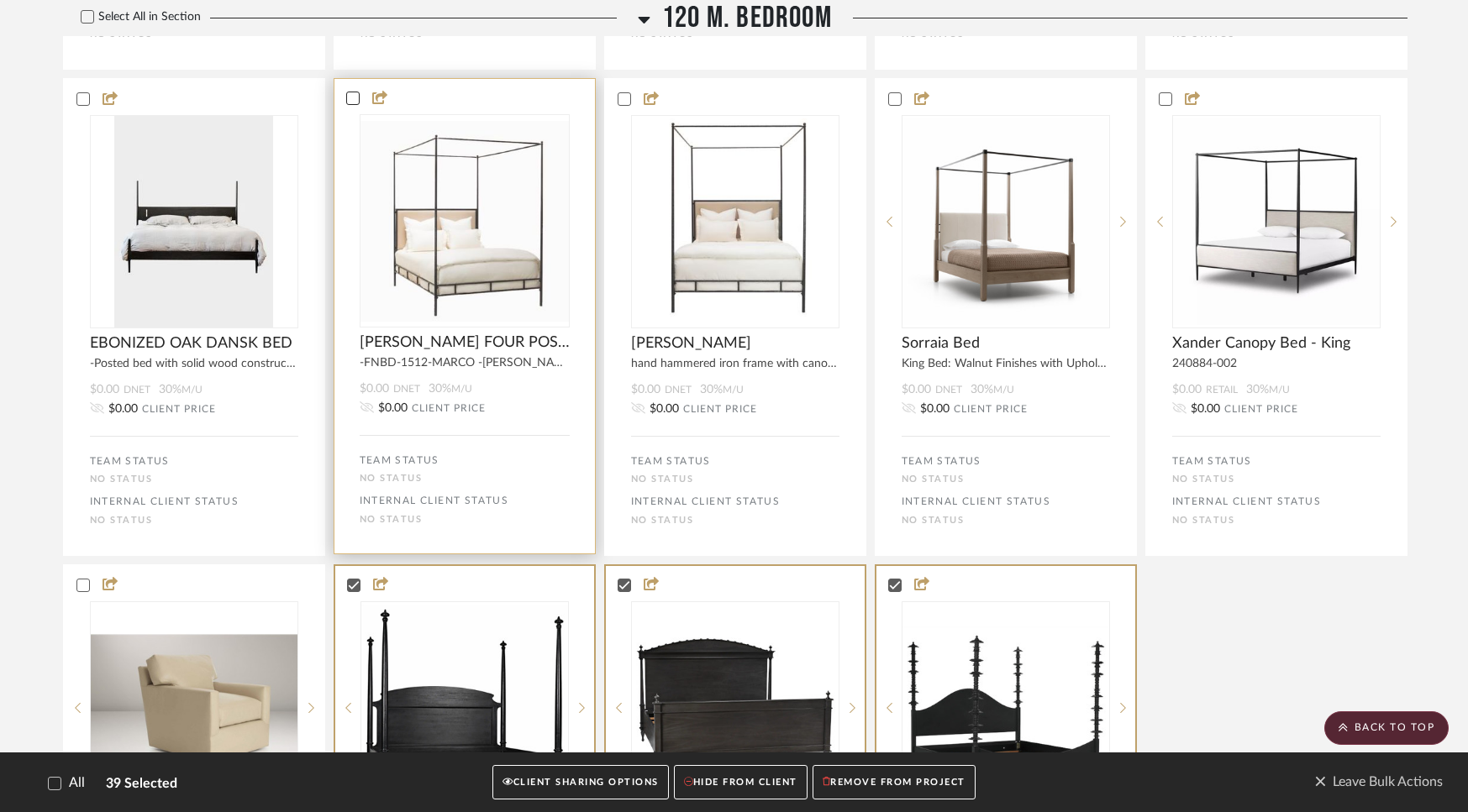
click at [348, 105] on div at bounding box center [353, 98] width 14 height 14
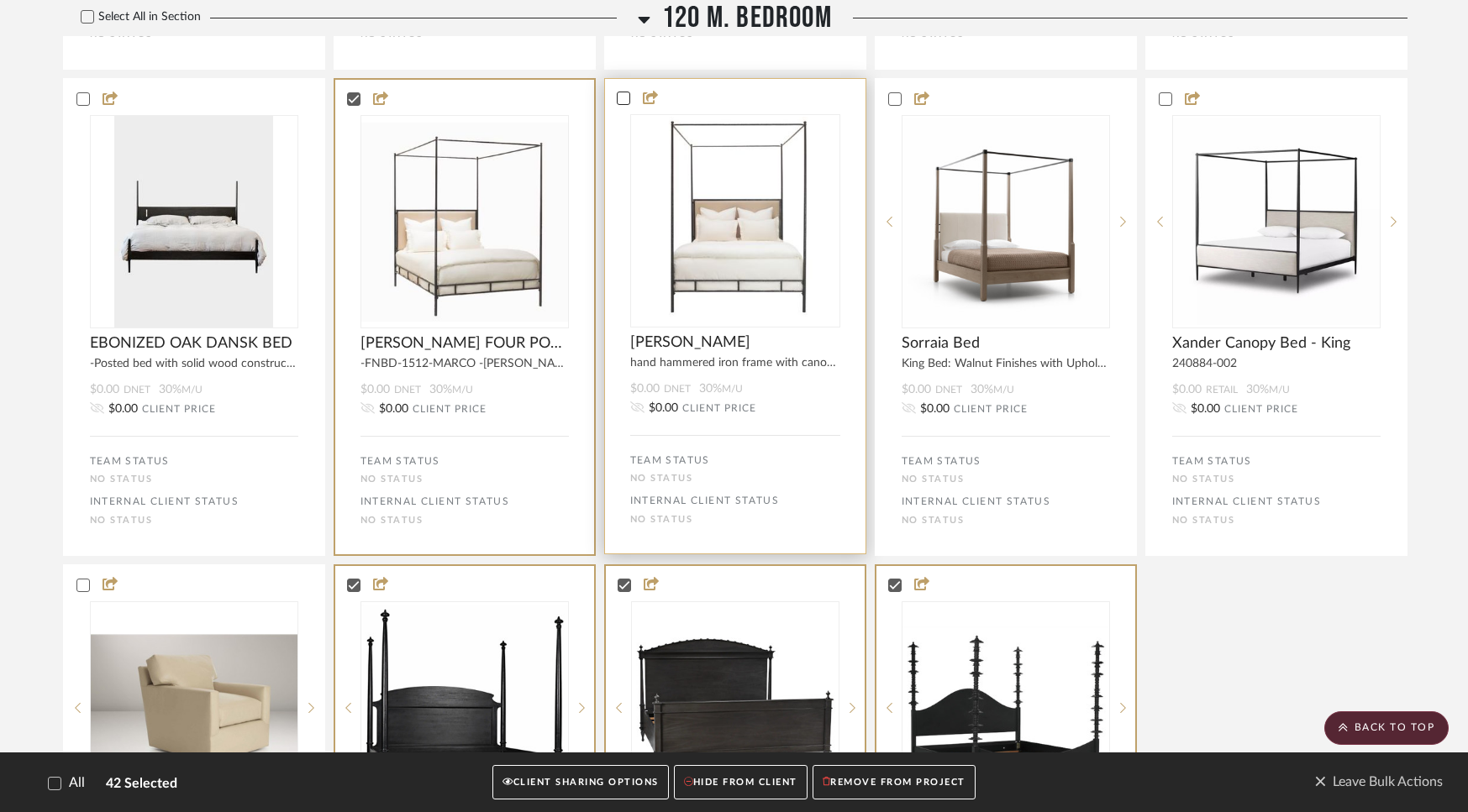
click at [626, 104] on icon at bounding box center [623, 98] width 12 height 12
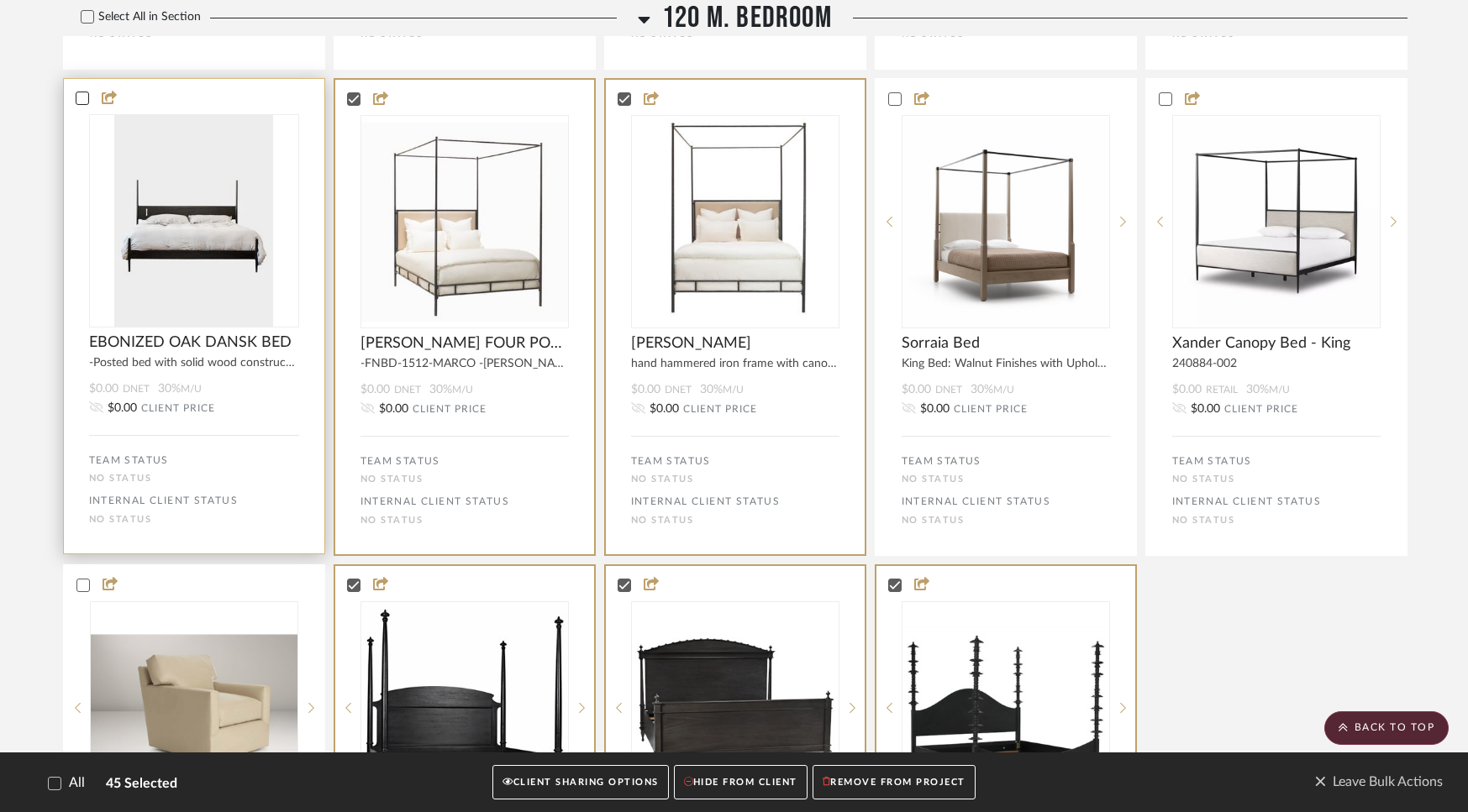
click at [85, 104] on icon at bounding box center [82, 98] width 12 height 12
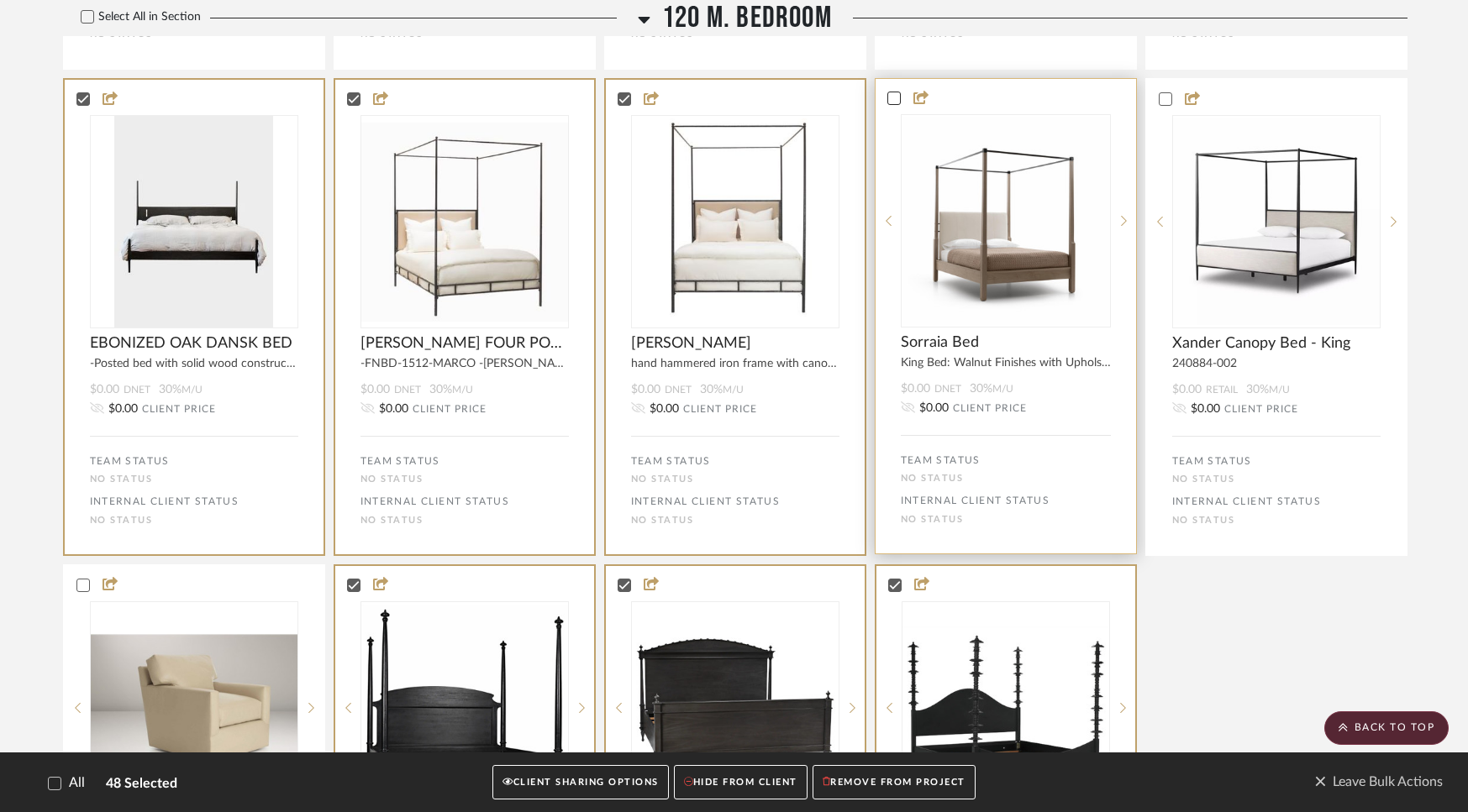
click at [893, 104] on icon at bounding box center [894, 98] width 12 height 12
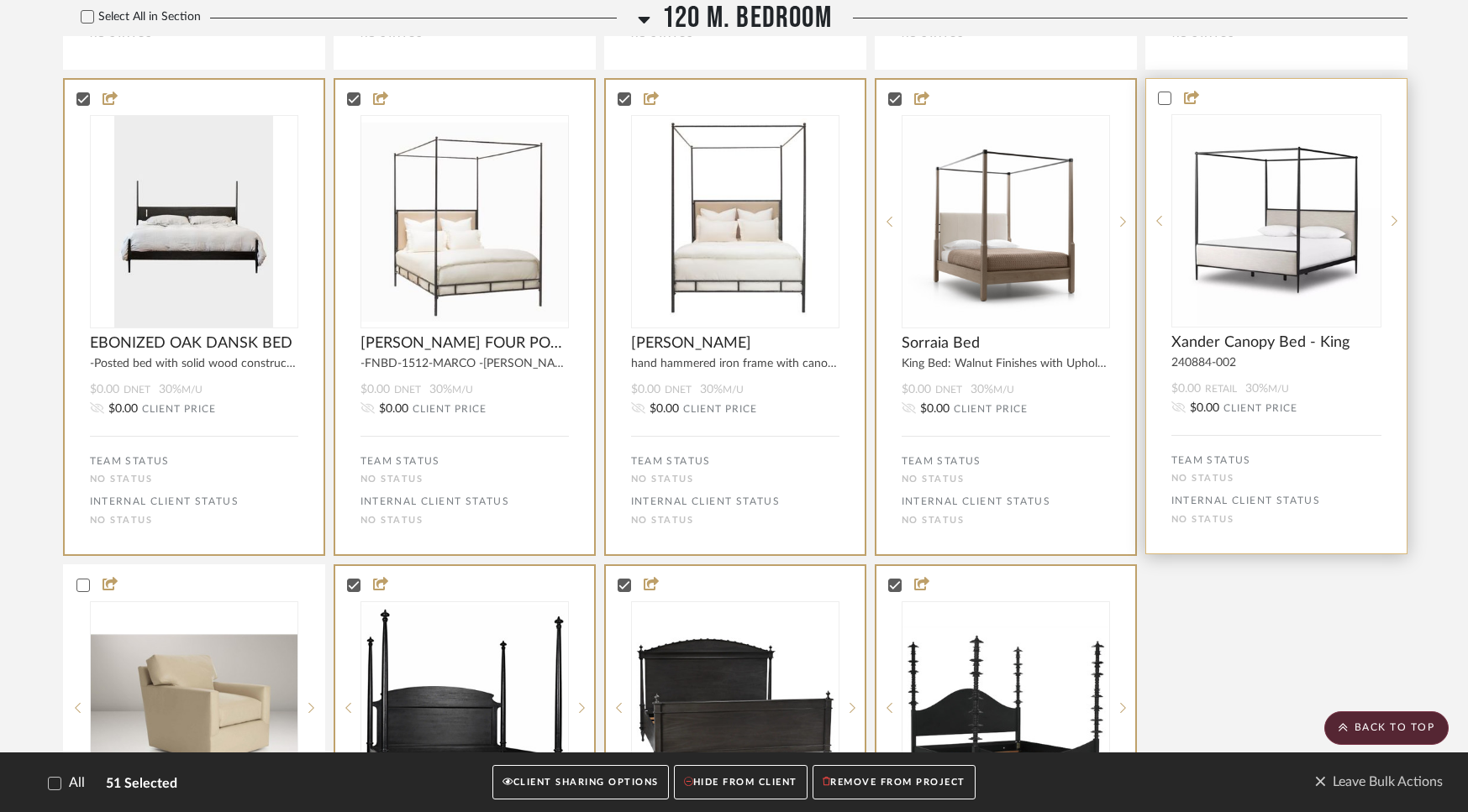
click at [1156, 106] on div at bounding box center [1276, 98] width 261 height 15
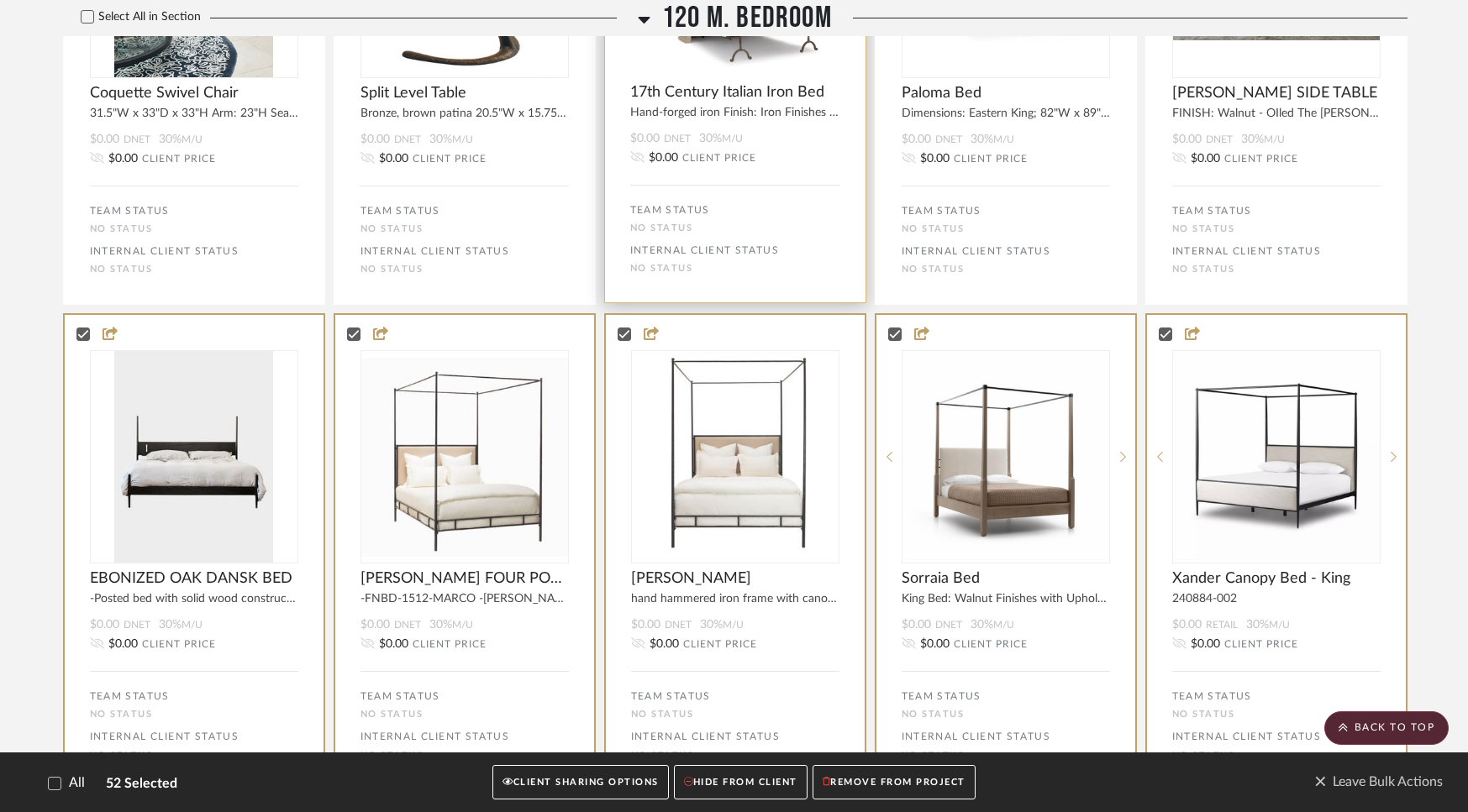
scroll to position [13465, 0]
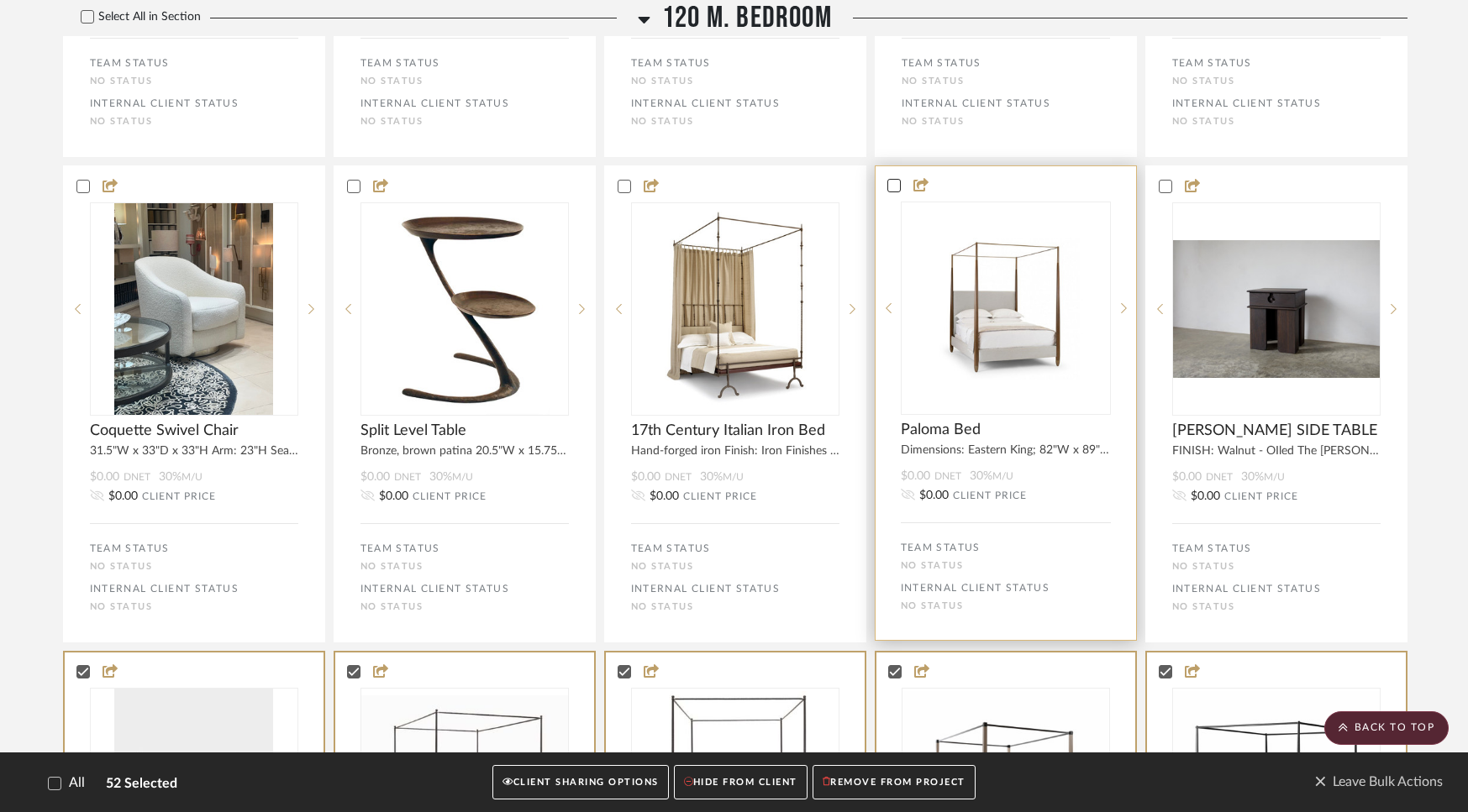
click at [893, 191] on icon at bounding box center [894, 186] width 12 height 12
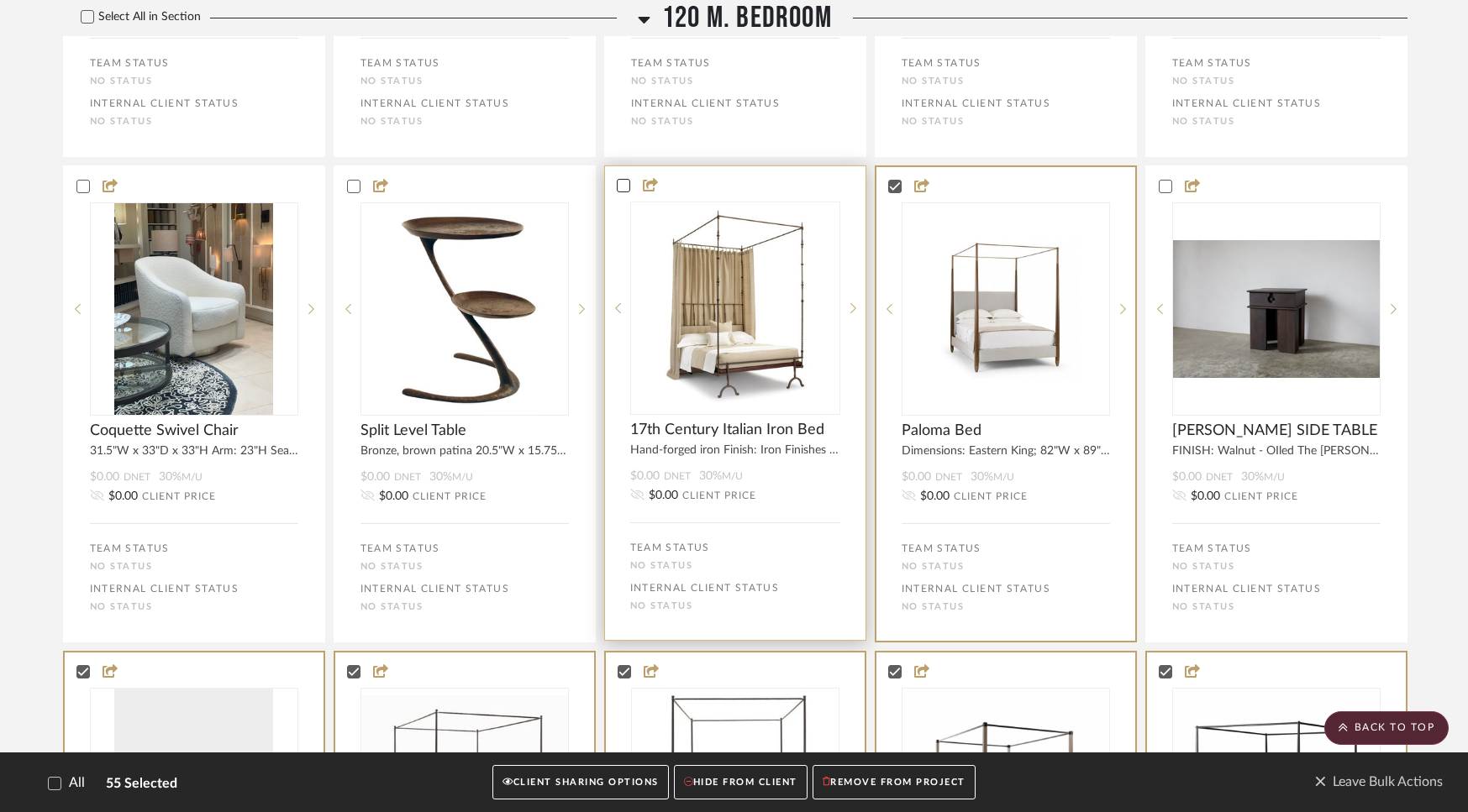
click at [624, 191] on icon at bounding box center [623, 186] width 12 height 12
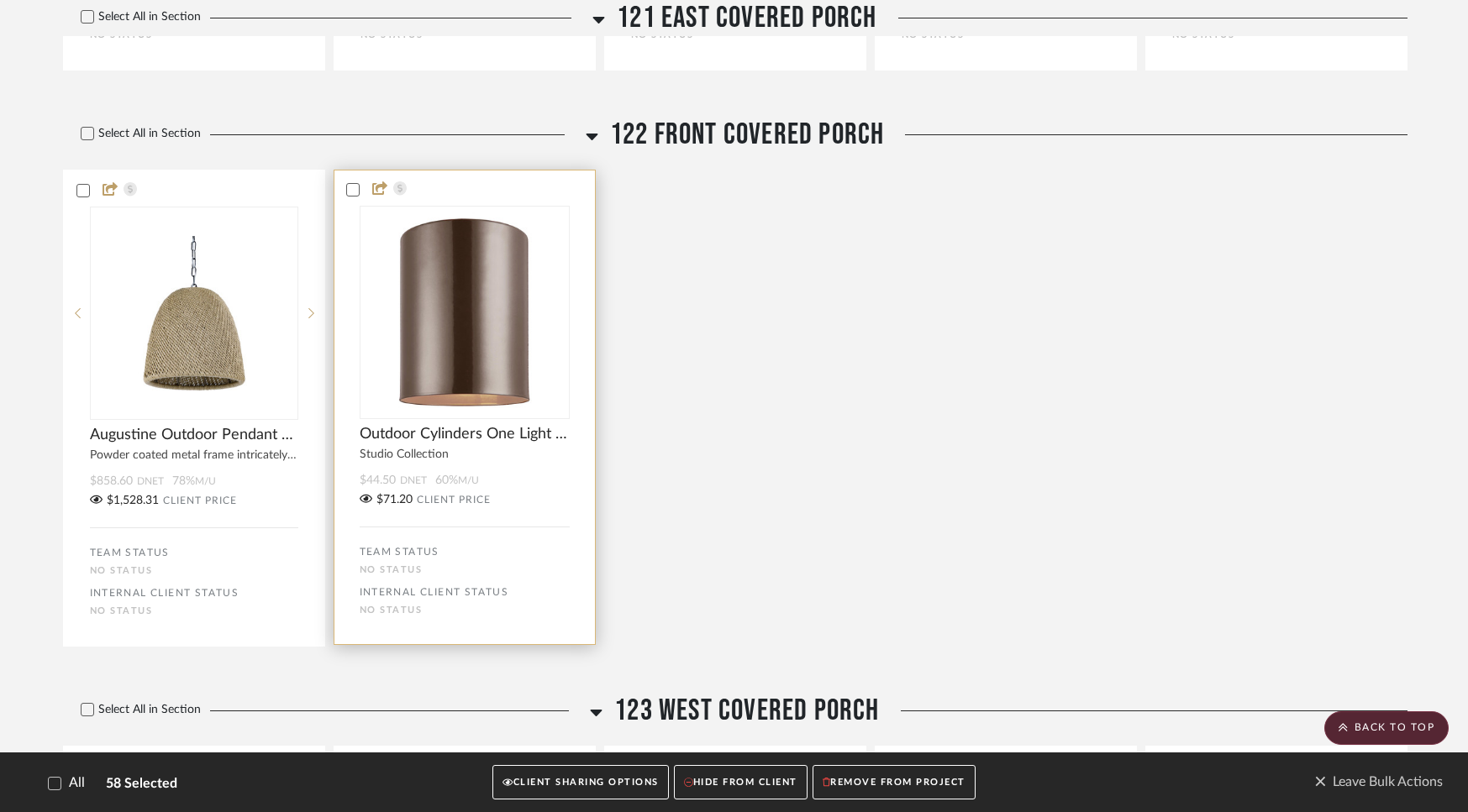
scroll to position [15020, 0]
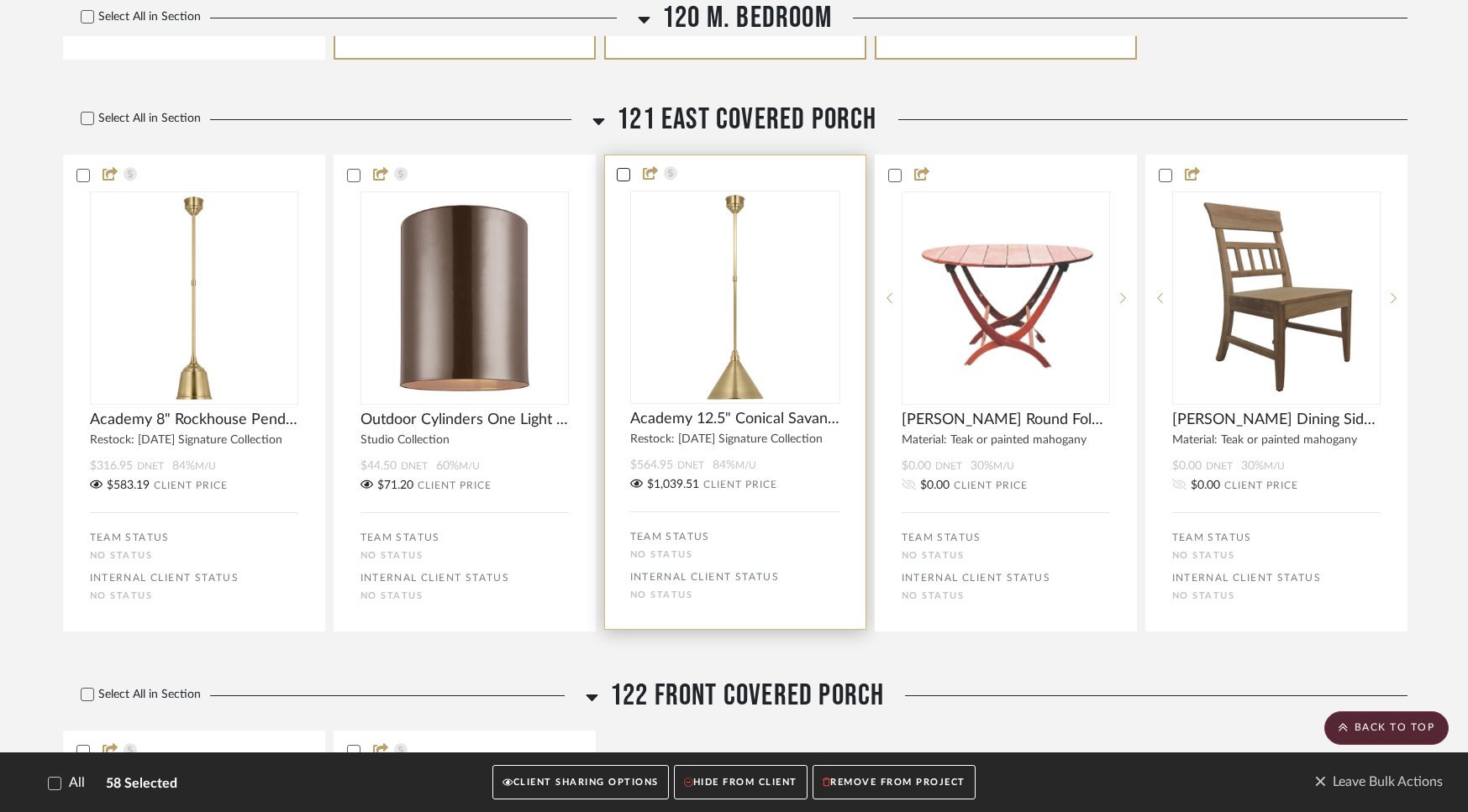
click at [623, 180] on icon at bounding box center [623, 174] width 12 height 12
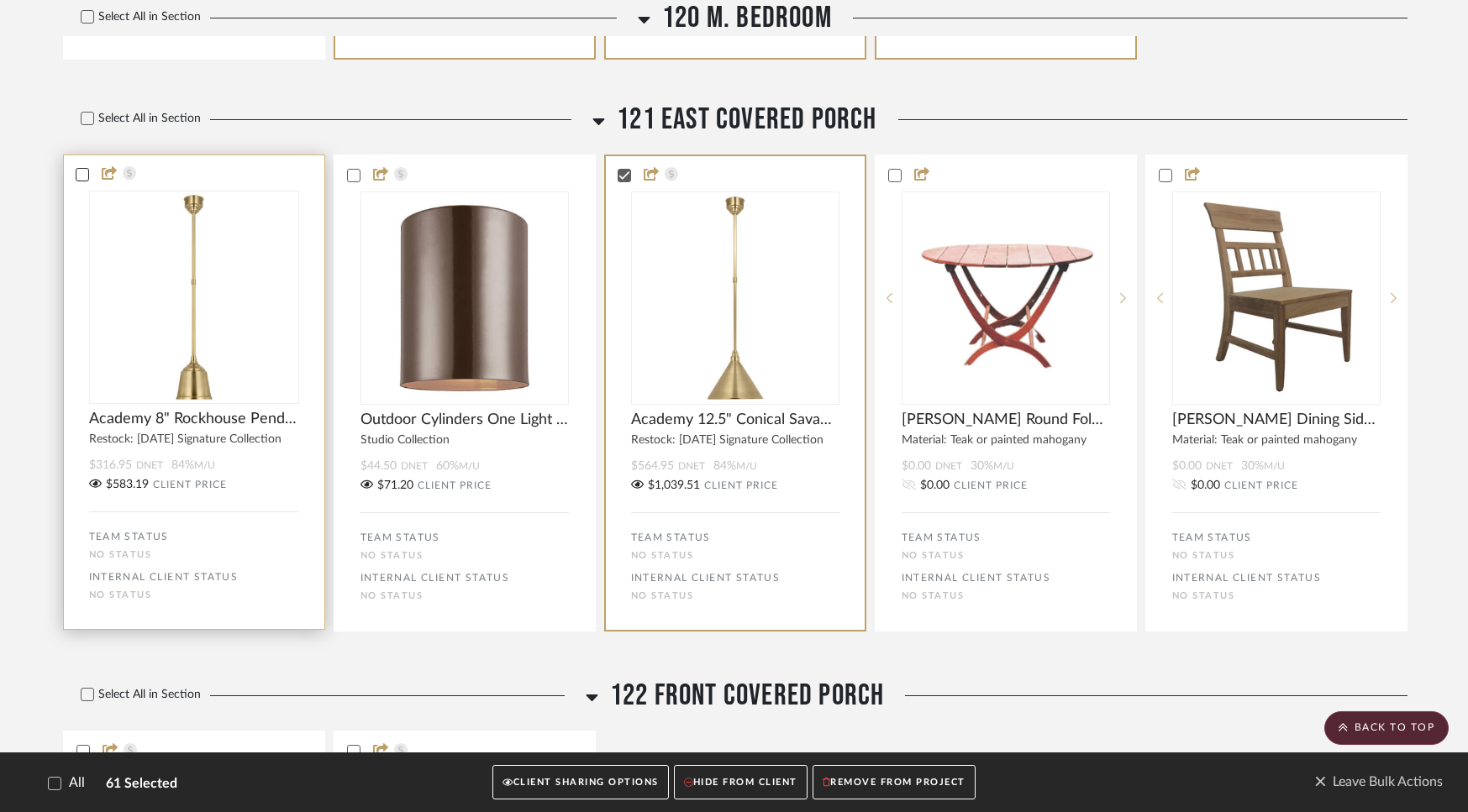
click at [80, 180] on icon at bounding box center [82, 174] width 12 height 12
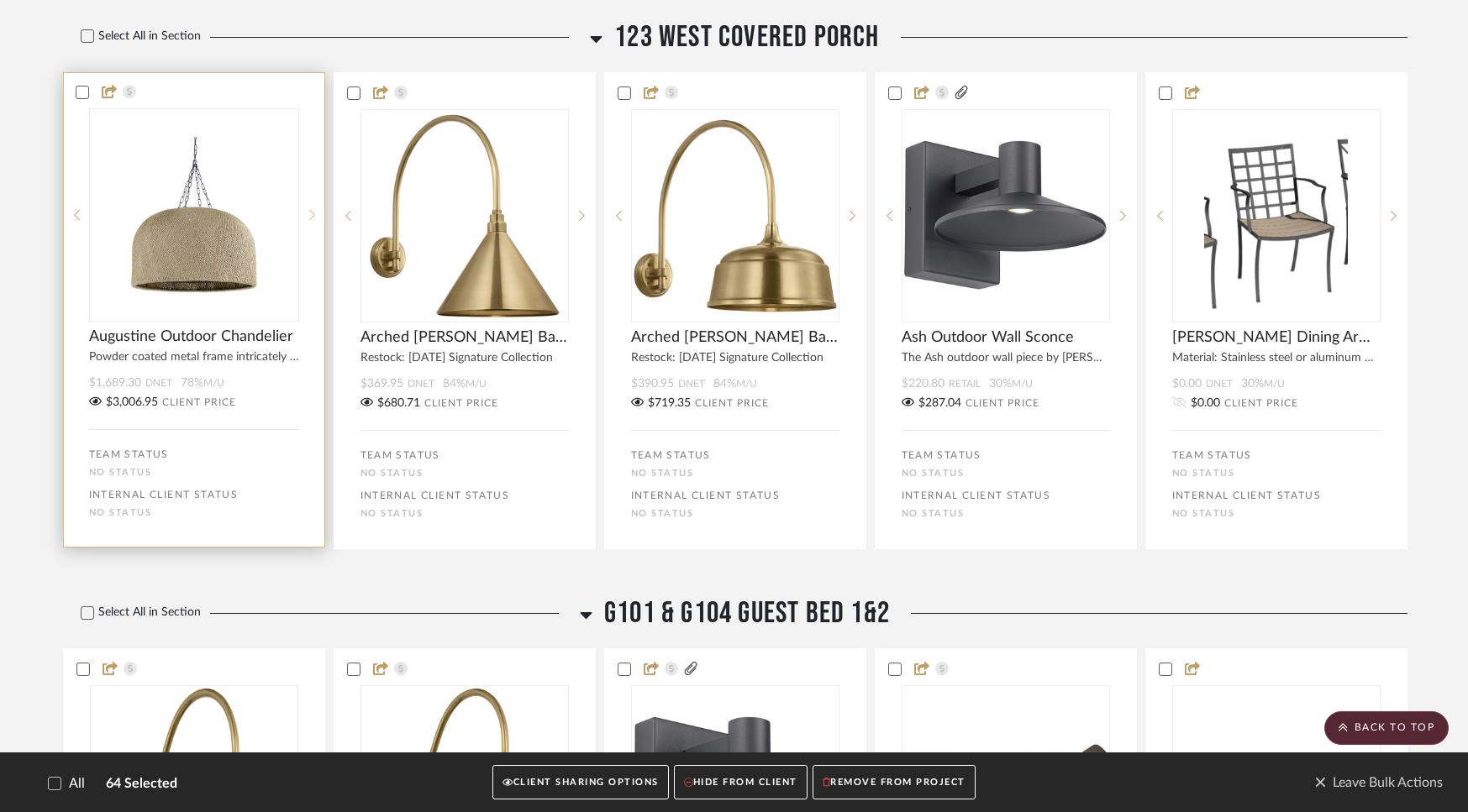
scroll to position [16255, 0]
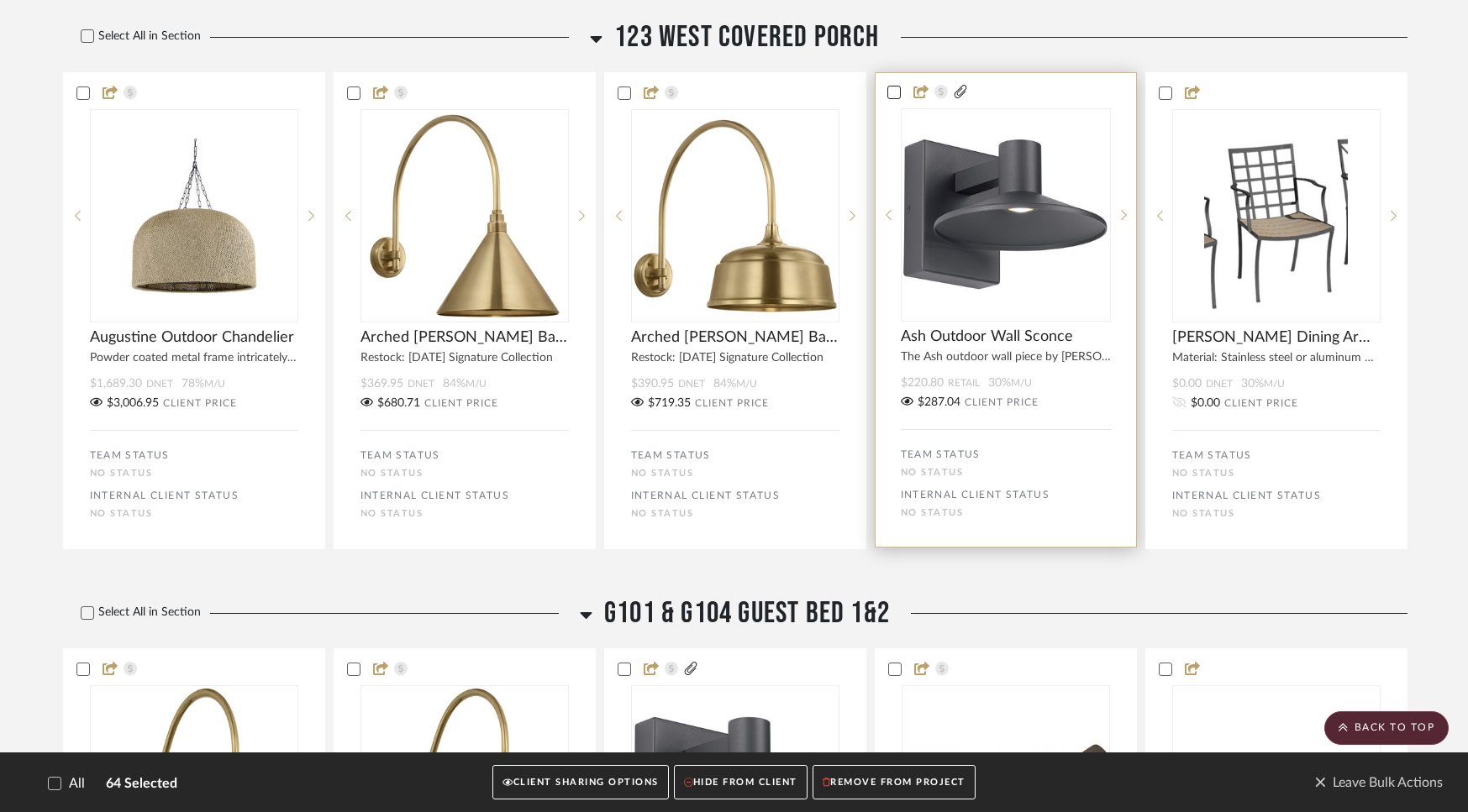
click at [889, 98] on icon at bounding box center [894, 92] width 12 height 12
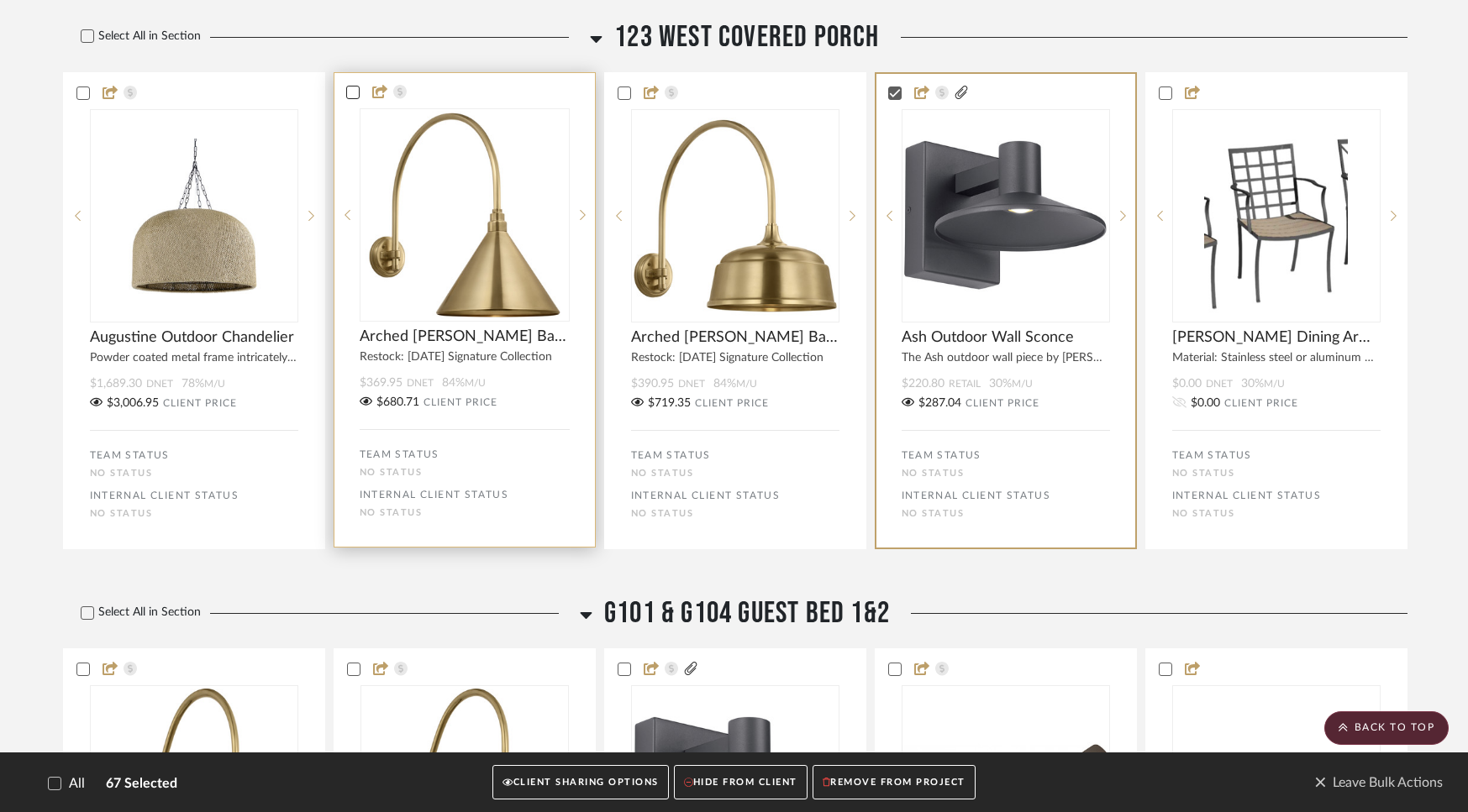
click at [349, 98] on icon at bounding box center [353, 92] width 12 height 12
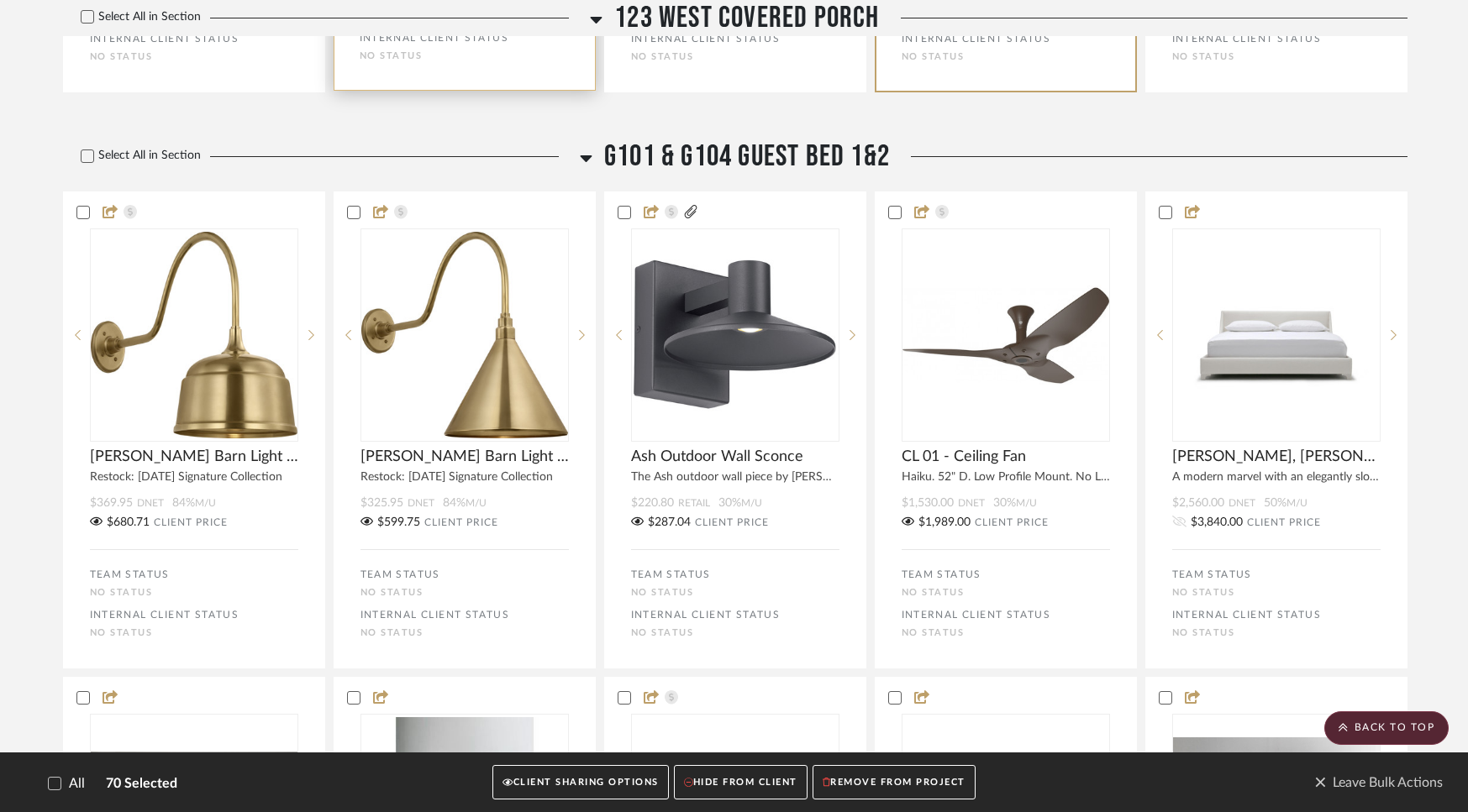
scroll to position [16716, 0]
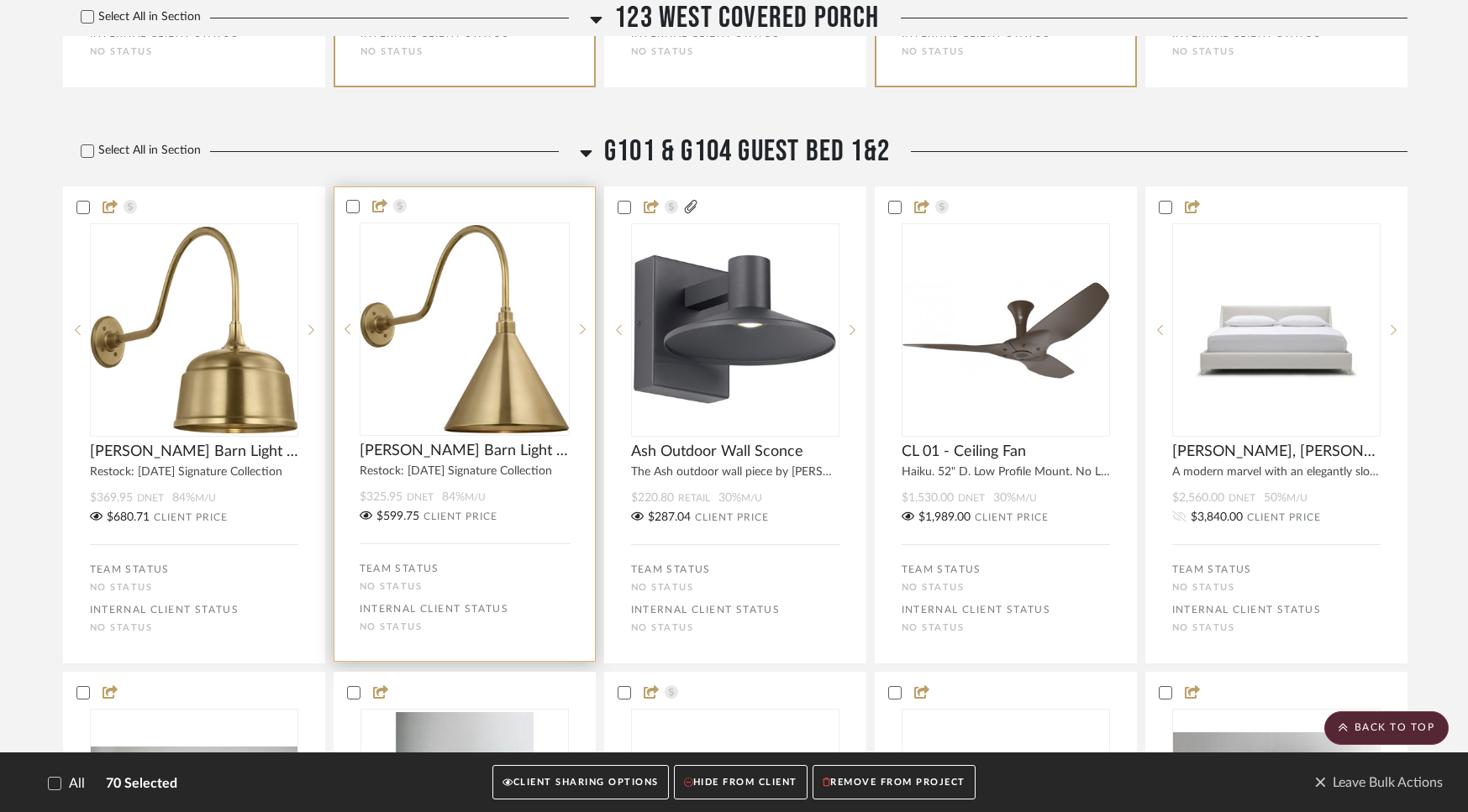
click at [344, 214] on div at bounding box center [465, 206] width 261 height 15
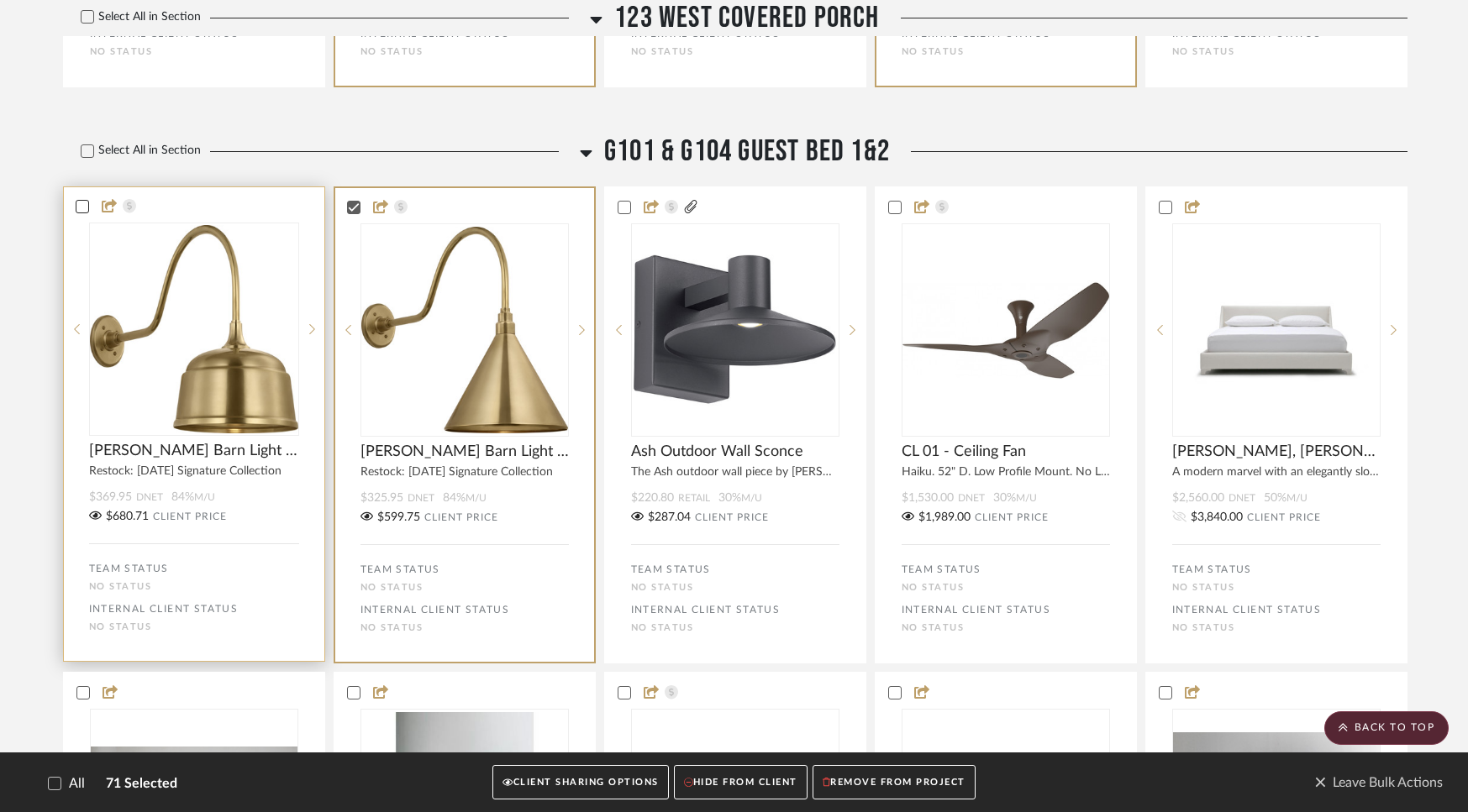
click at [85, 211] on icon at bounding box center [81, 206] width 11 height 8
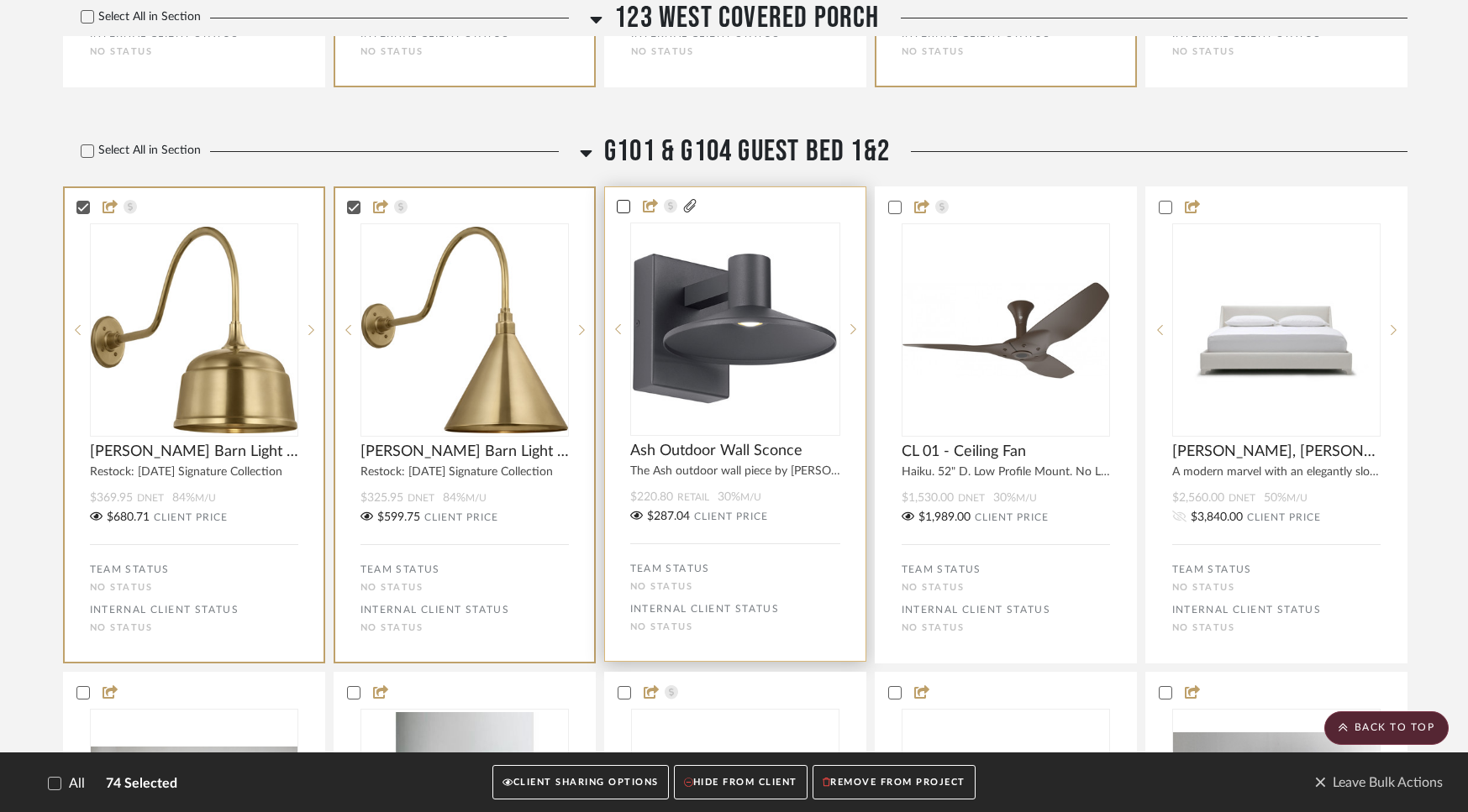
click at [619, 213] on icon at bounding box center [623, 207] width 12 height 12
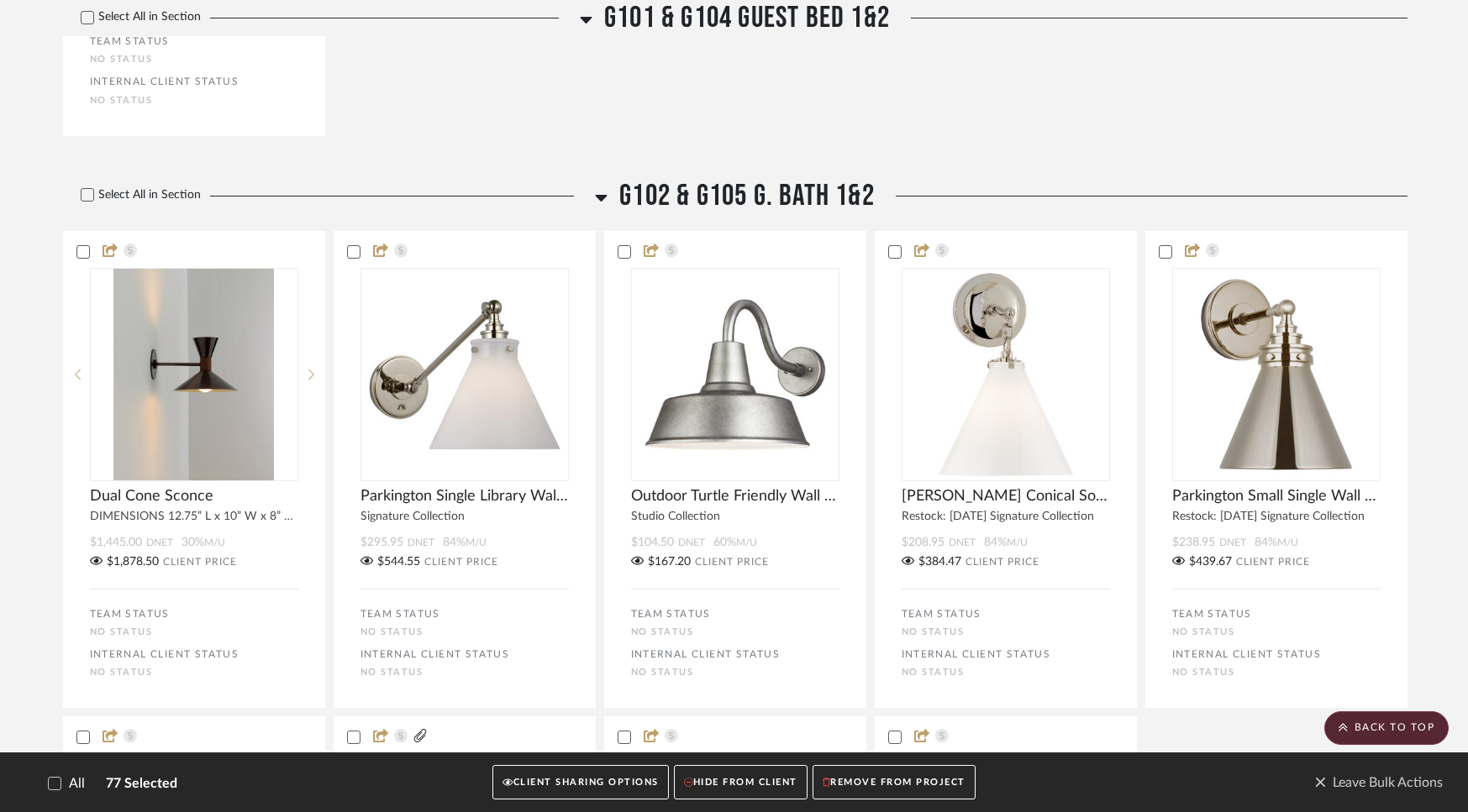
scroll to position [18308, 0]
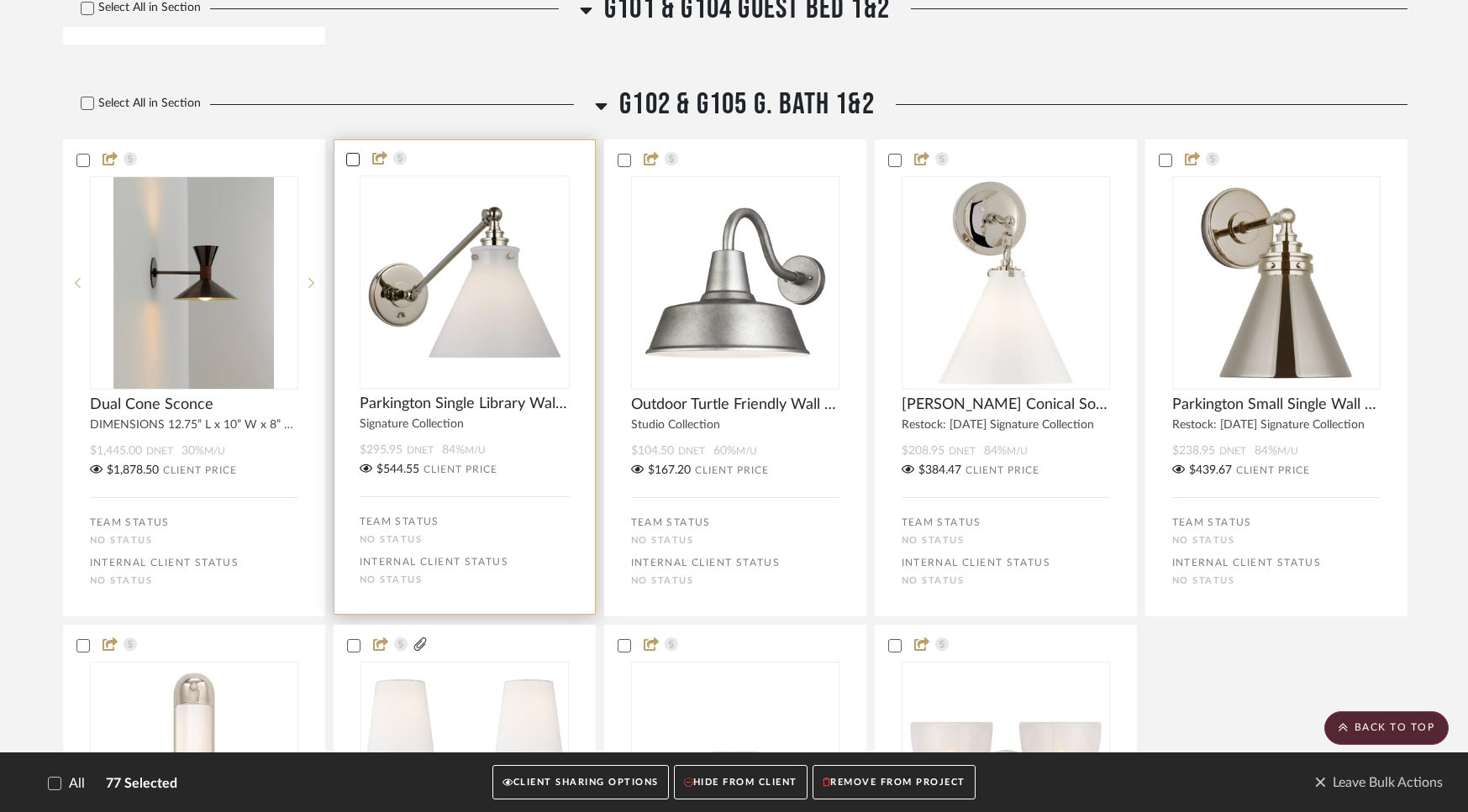
click at [352, 165] on icon at bounding box center [353, 159] width 12 height 12
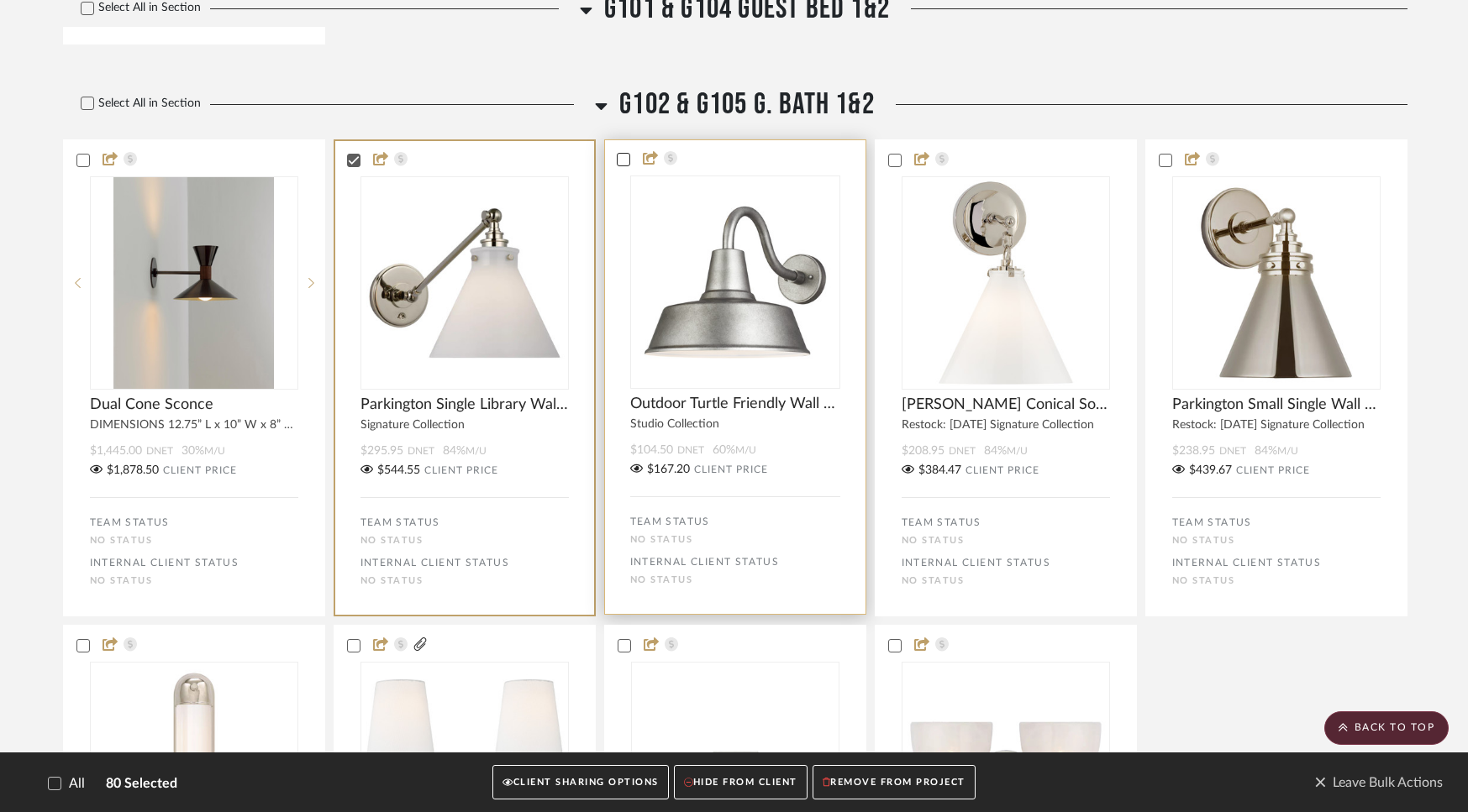
click at [628, 165] on icon at bounding box center [623, 159] width 12 height 12
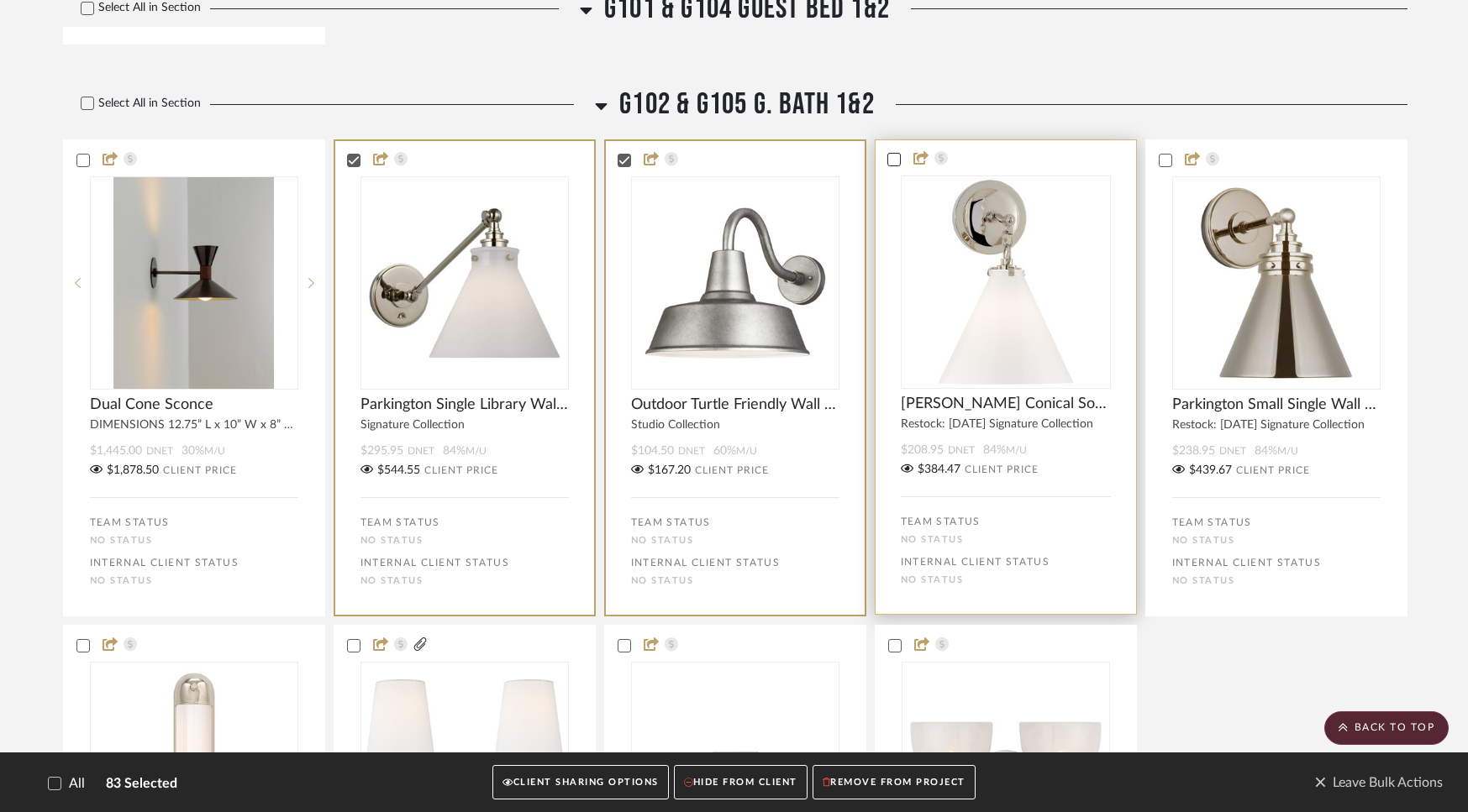
click at [893, 163] on icon at bounding box center [893, 159] width 11 height 8
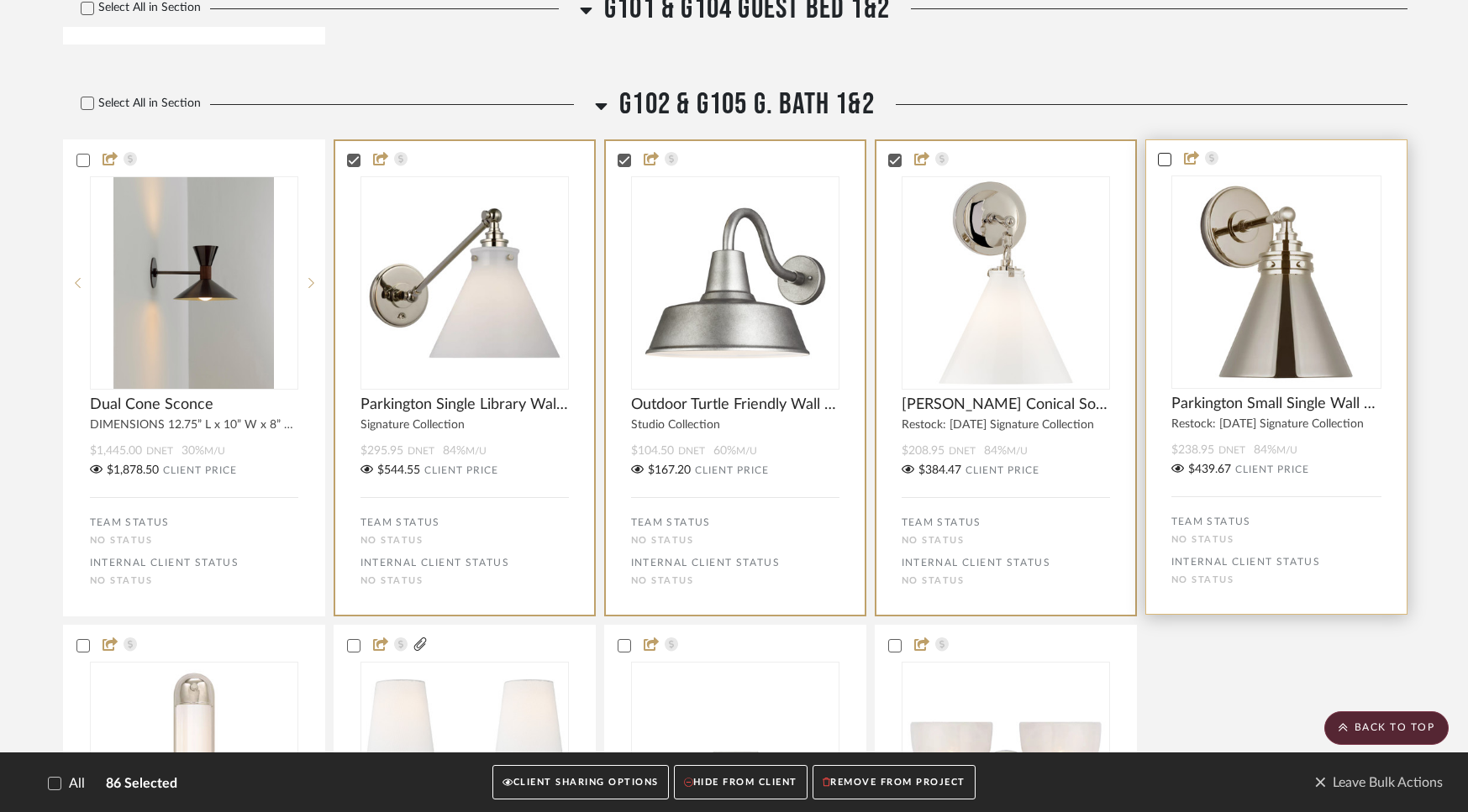
click at [1164, 165] on icon at bounding box center [1165, 159] width 12 height 12
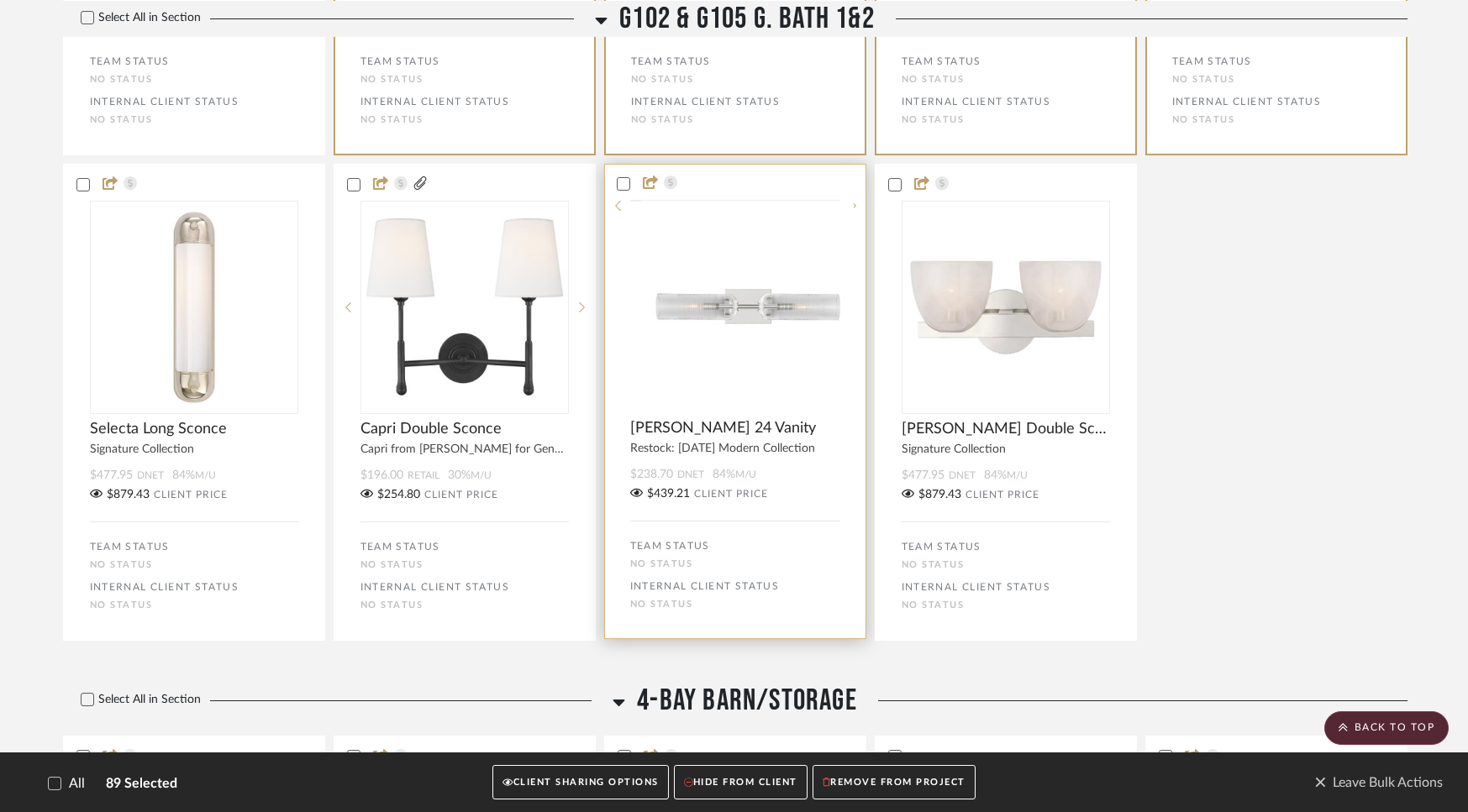
scroll to position [18769, 0]
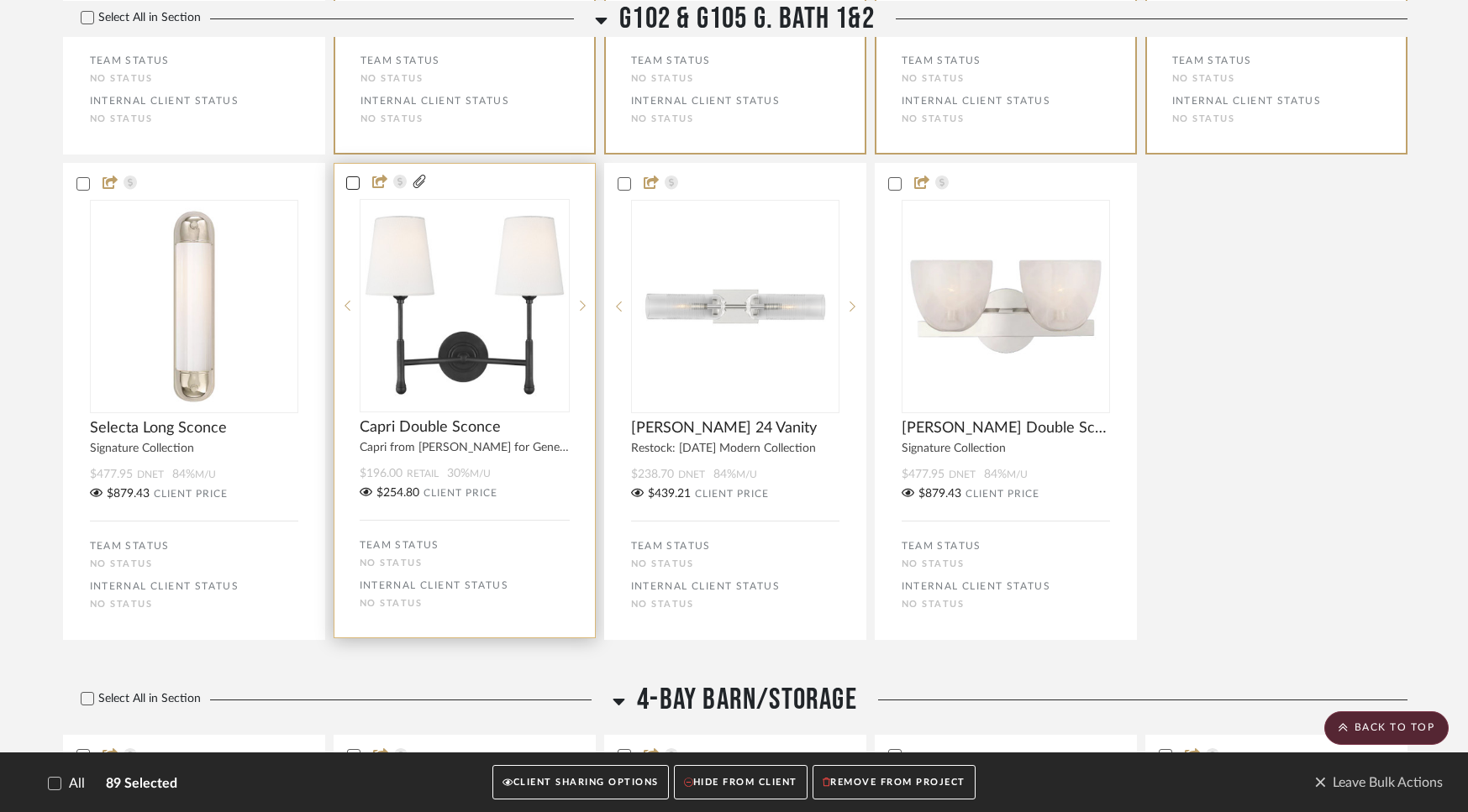
click at [356, 189] on icon at bounding box center [353, 183] width 12 height 12
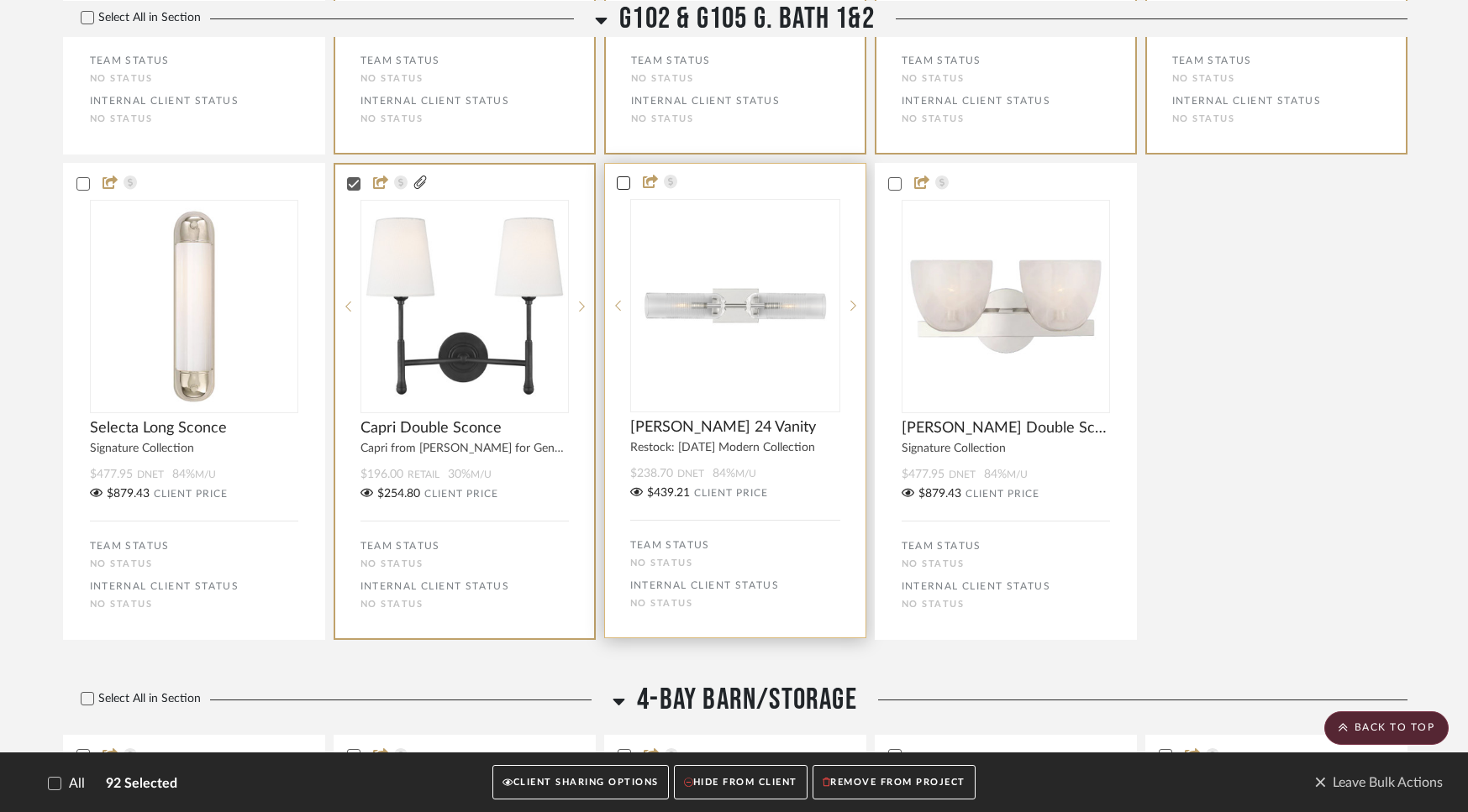
click at [626, 189] on icon at bounding box center [623, 183] width 12 height 12
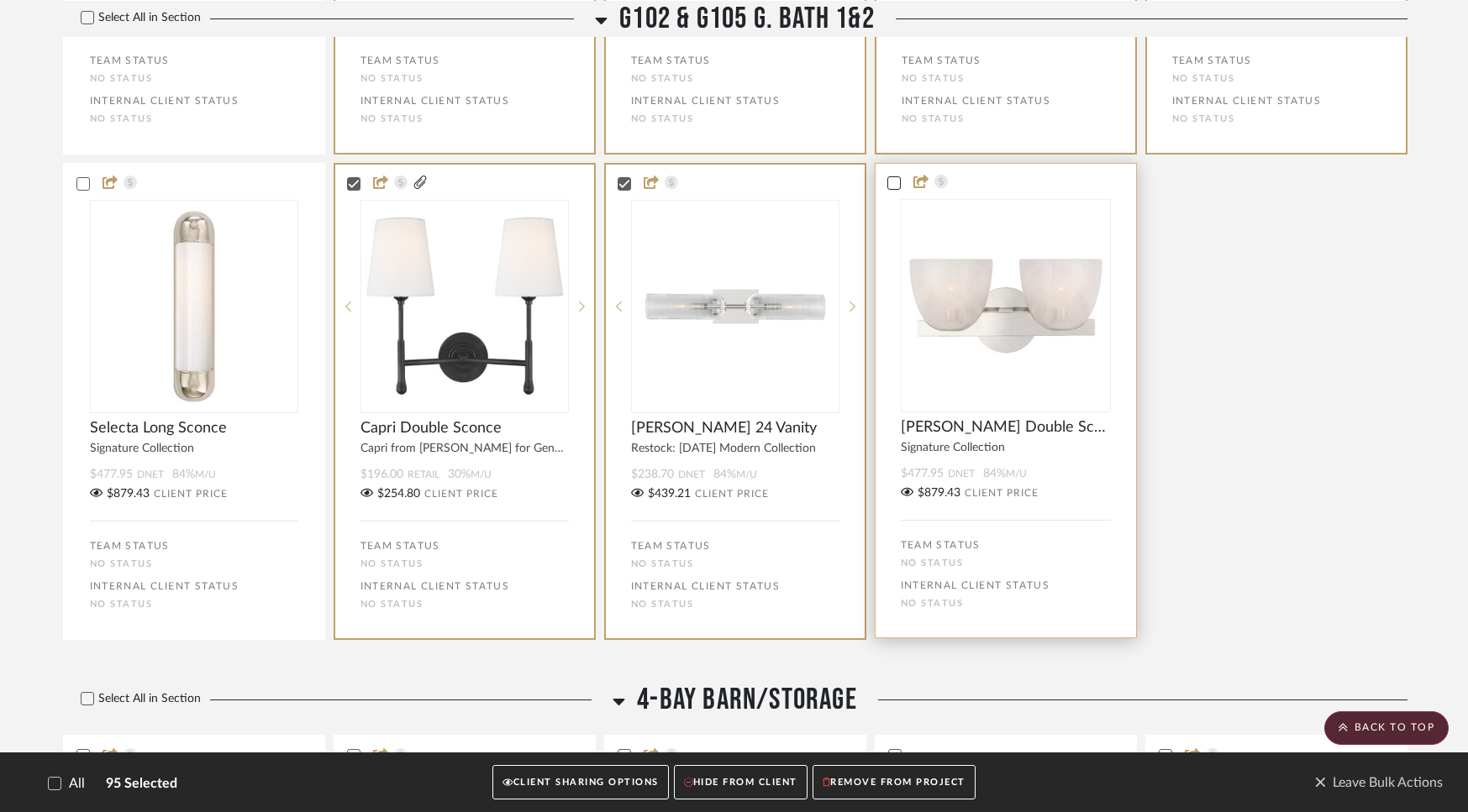
click at [891, 189] on icon at bounding box center [894, 183] width 12 height 12
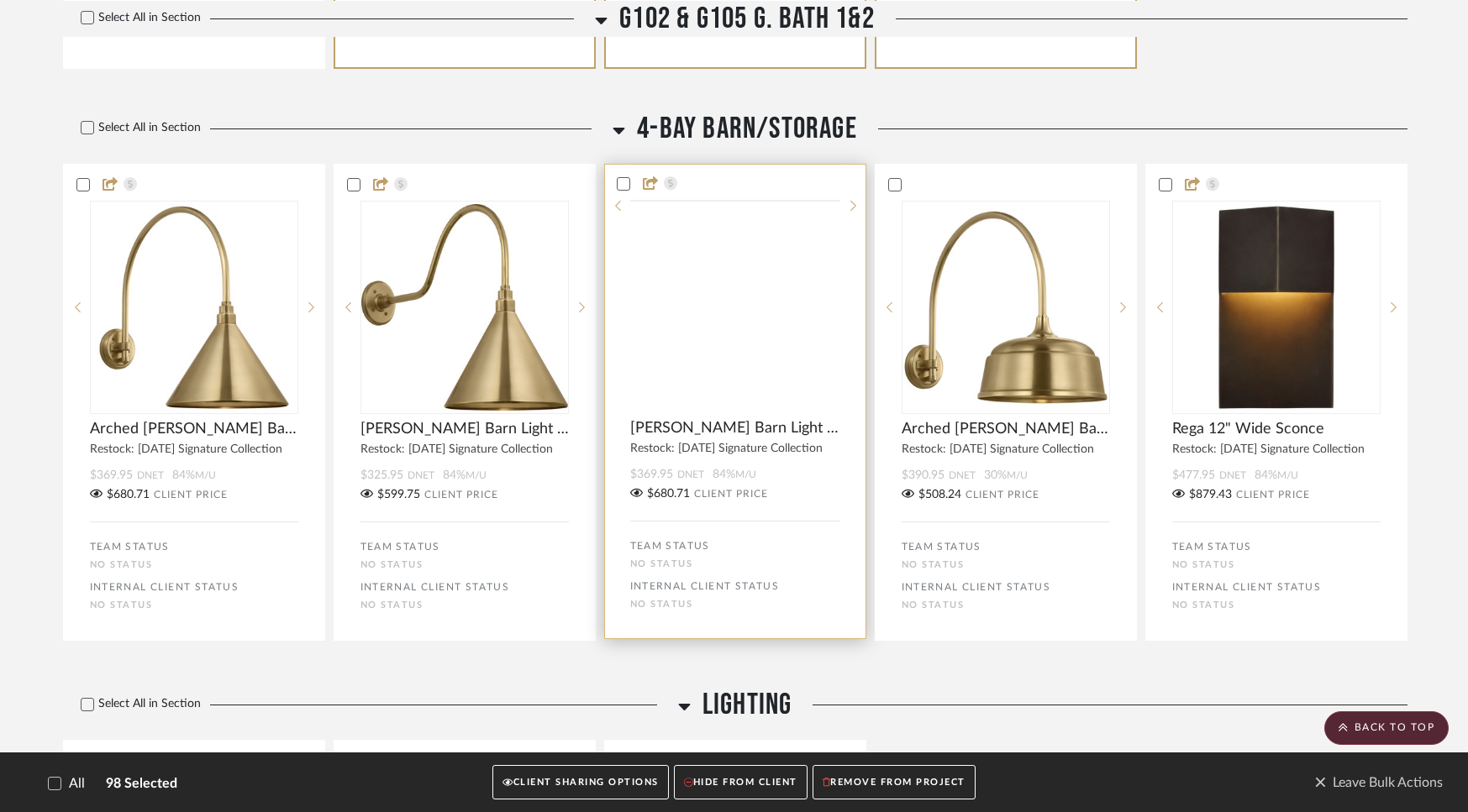
scroll to position [19540, 0]
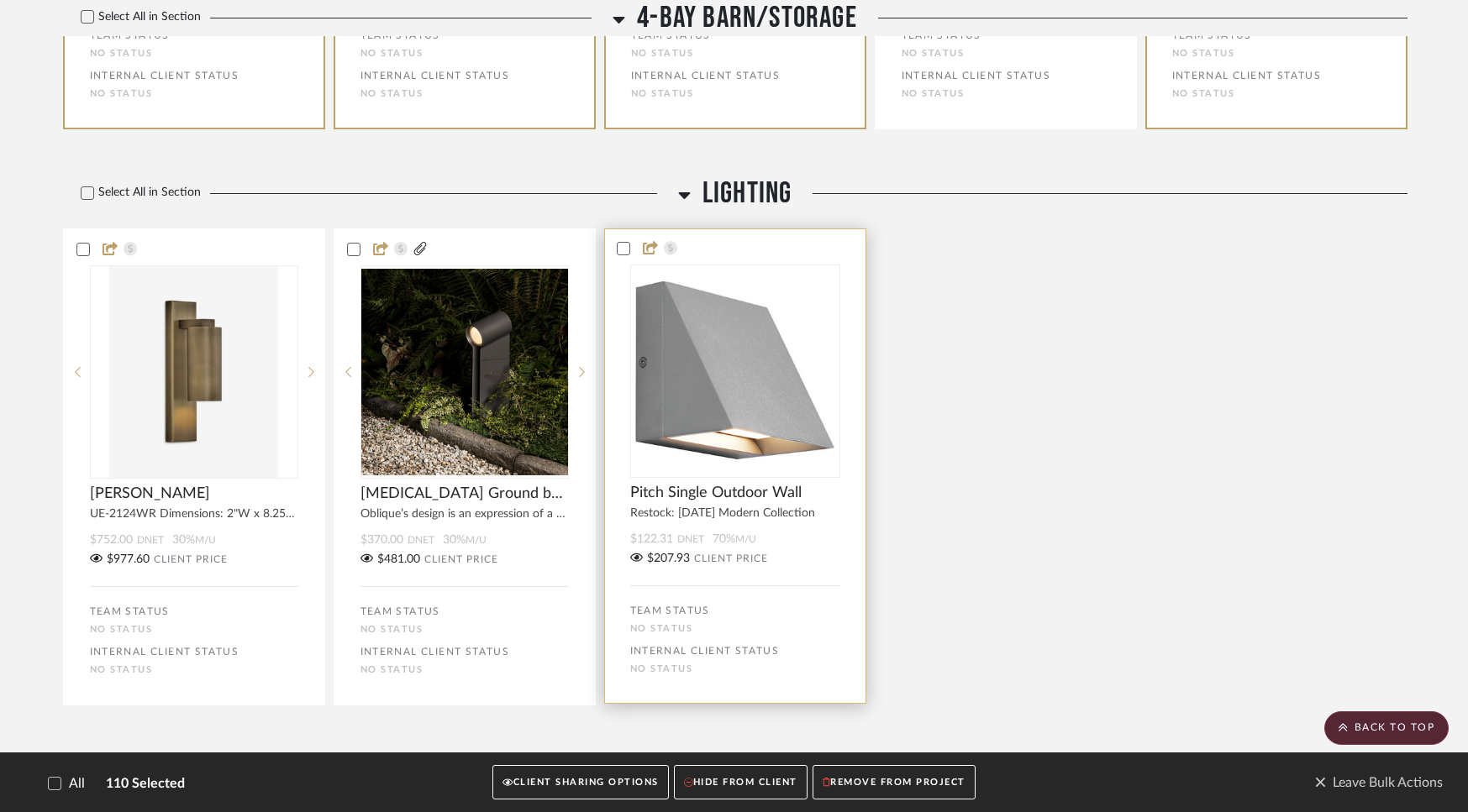
scroll to position [20010, 0]
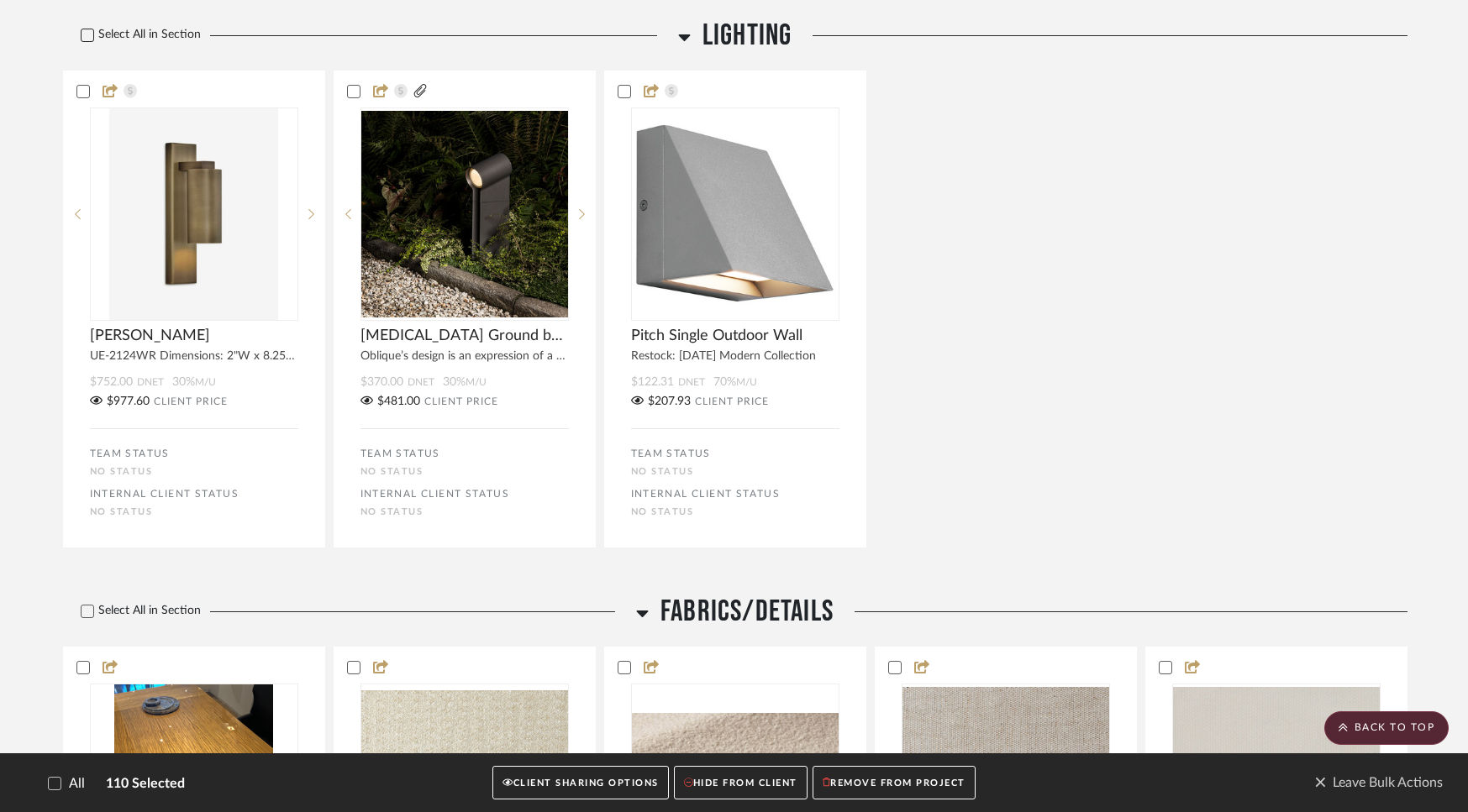
click at [86, 42] on icon at bounding box center [87, 36] width 12 height 12
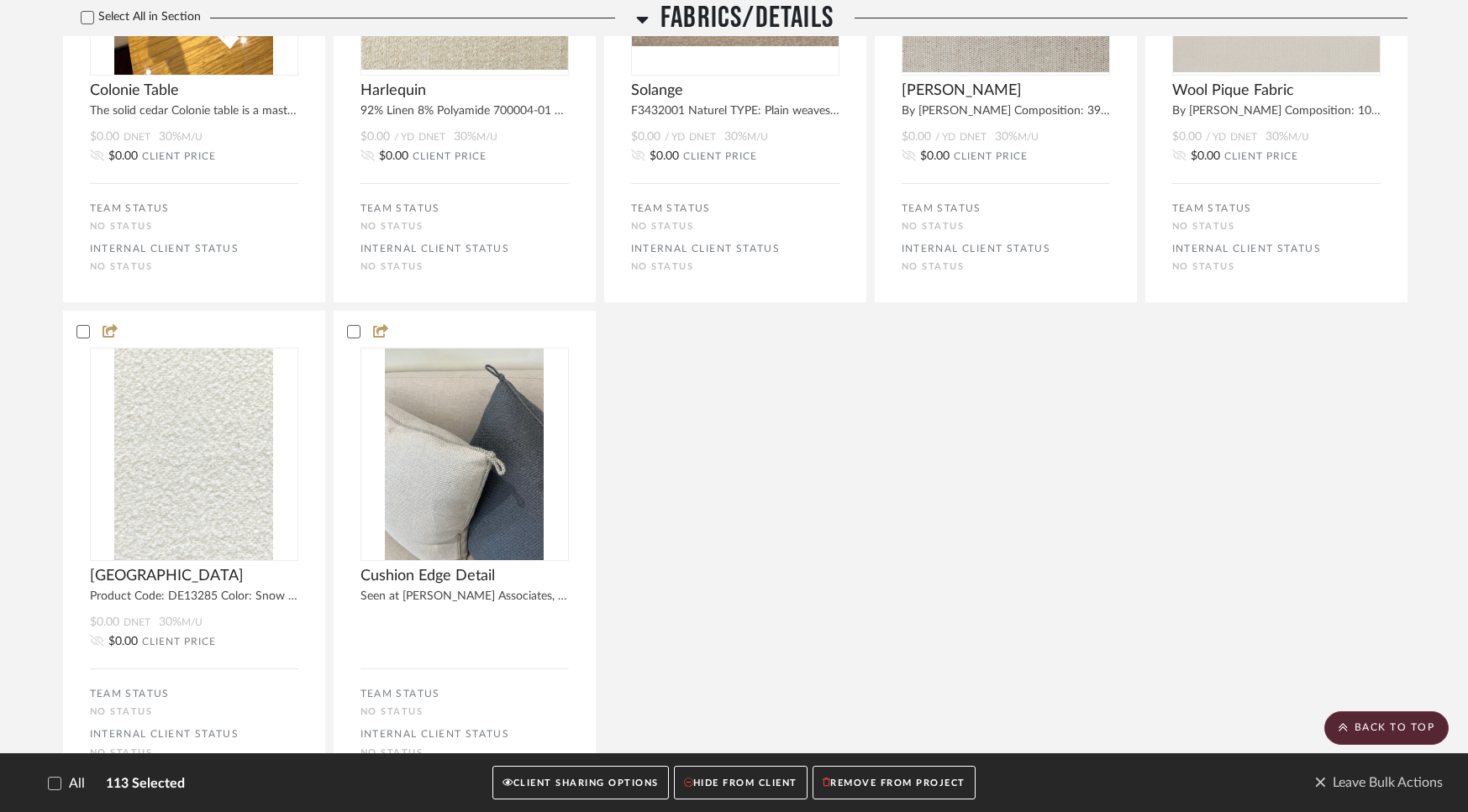
scroll to position [21017, 0]
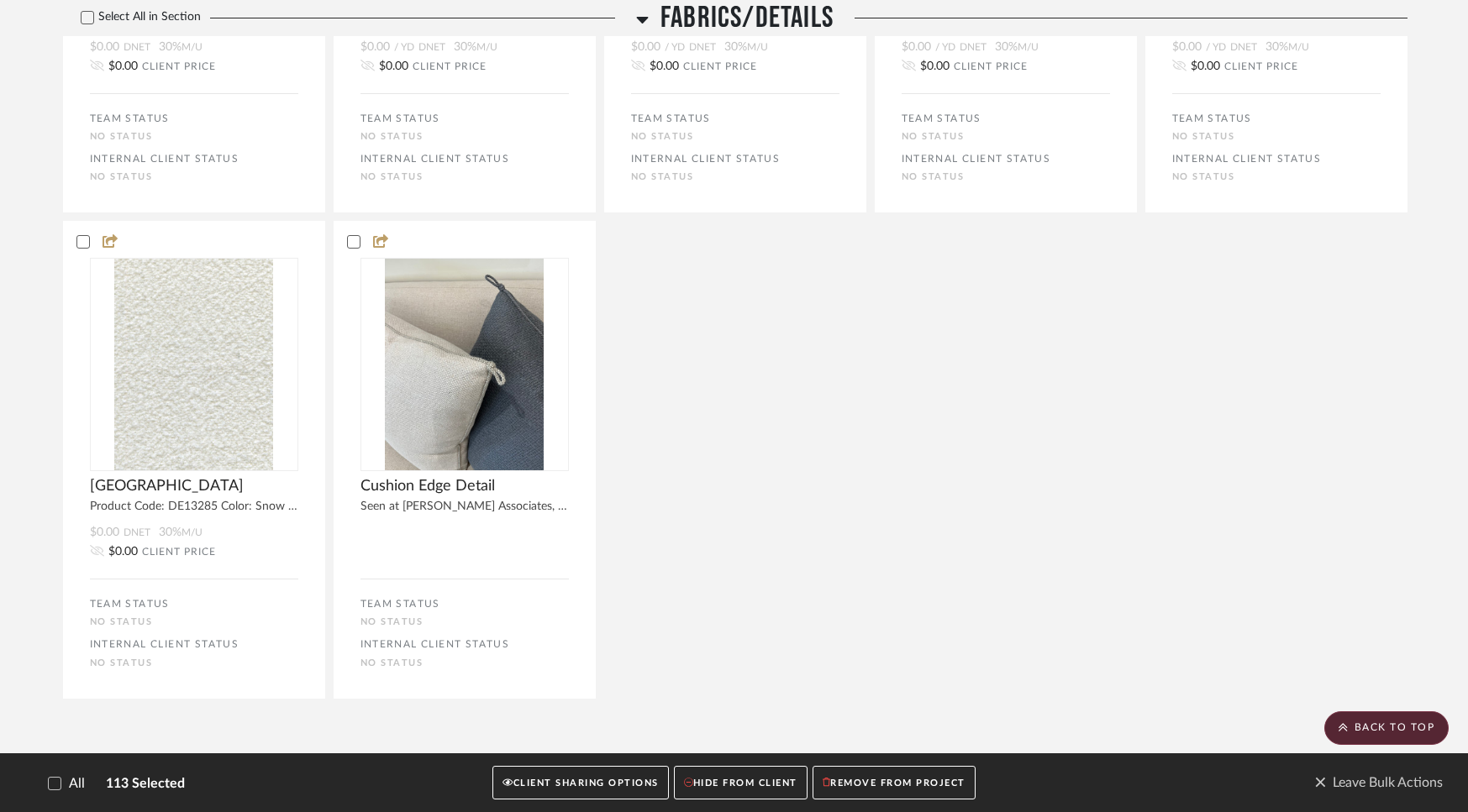
click at [844, 777] on button "REMOVE FROM PROJECT" at bounding box center [893, 783] width 163 height 35
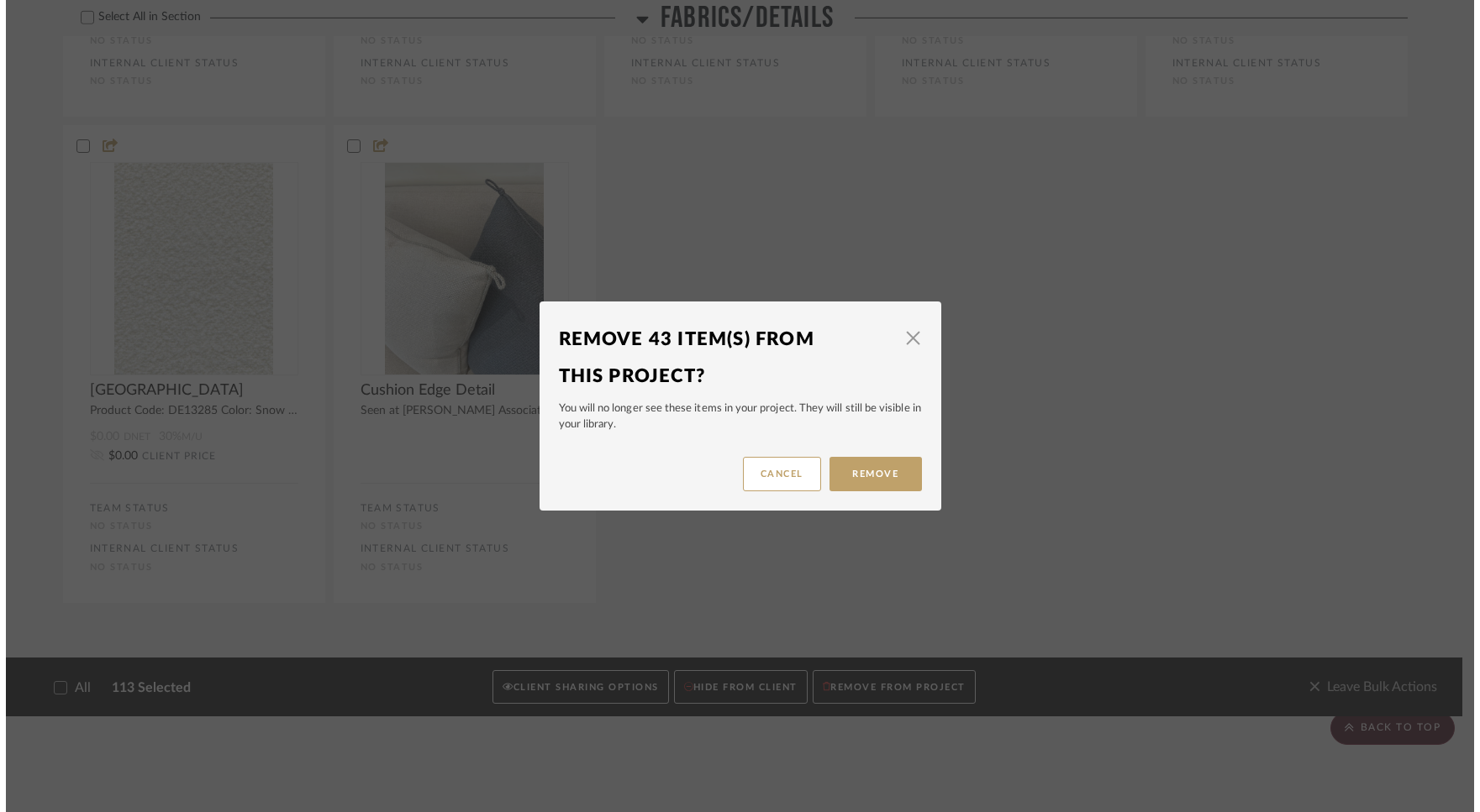
scroll to position [0, 0]
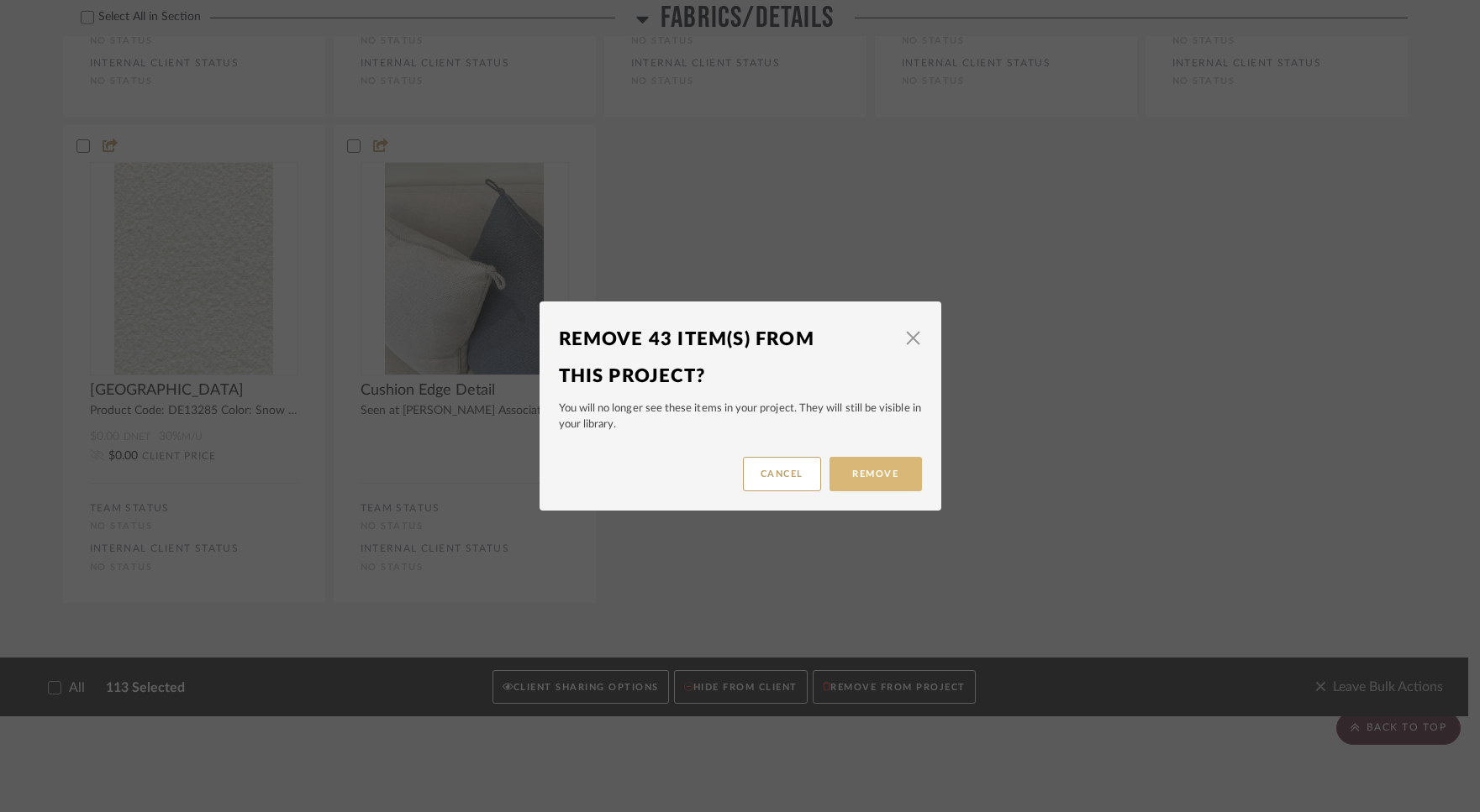
click at [871, 481] on button "Remove" at bounding box center [875, 473] width 92 height 35
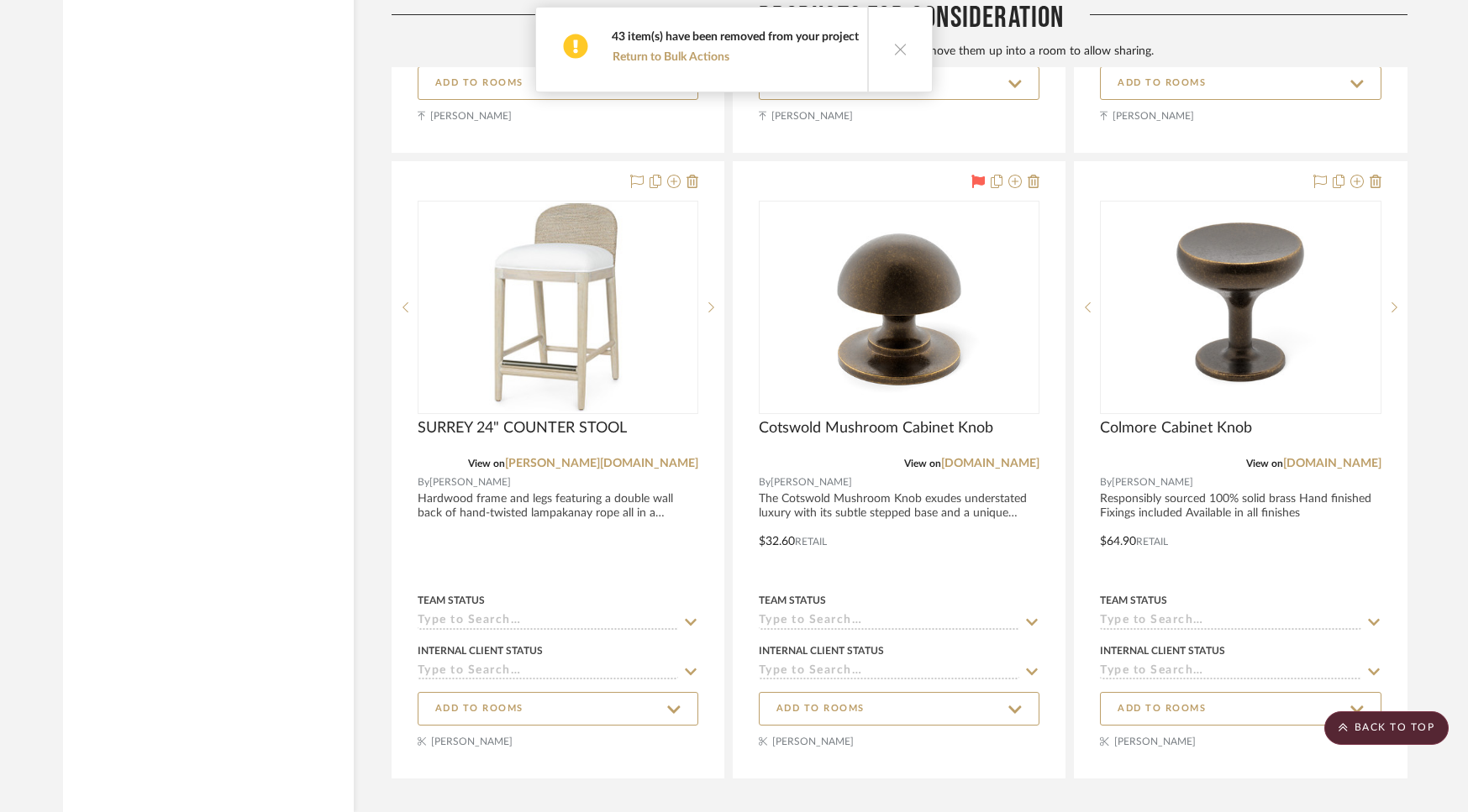
scroll to position [17605, 0]
click at [893, 51] on icon at bounding box center [900, 49] width 14 height 14
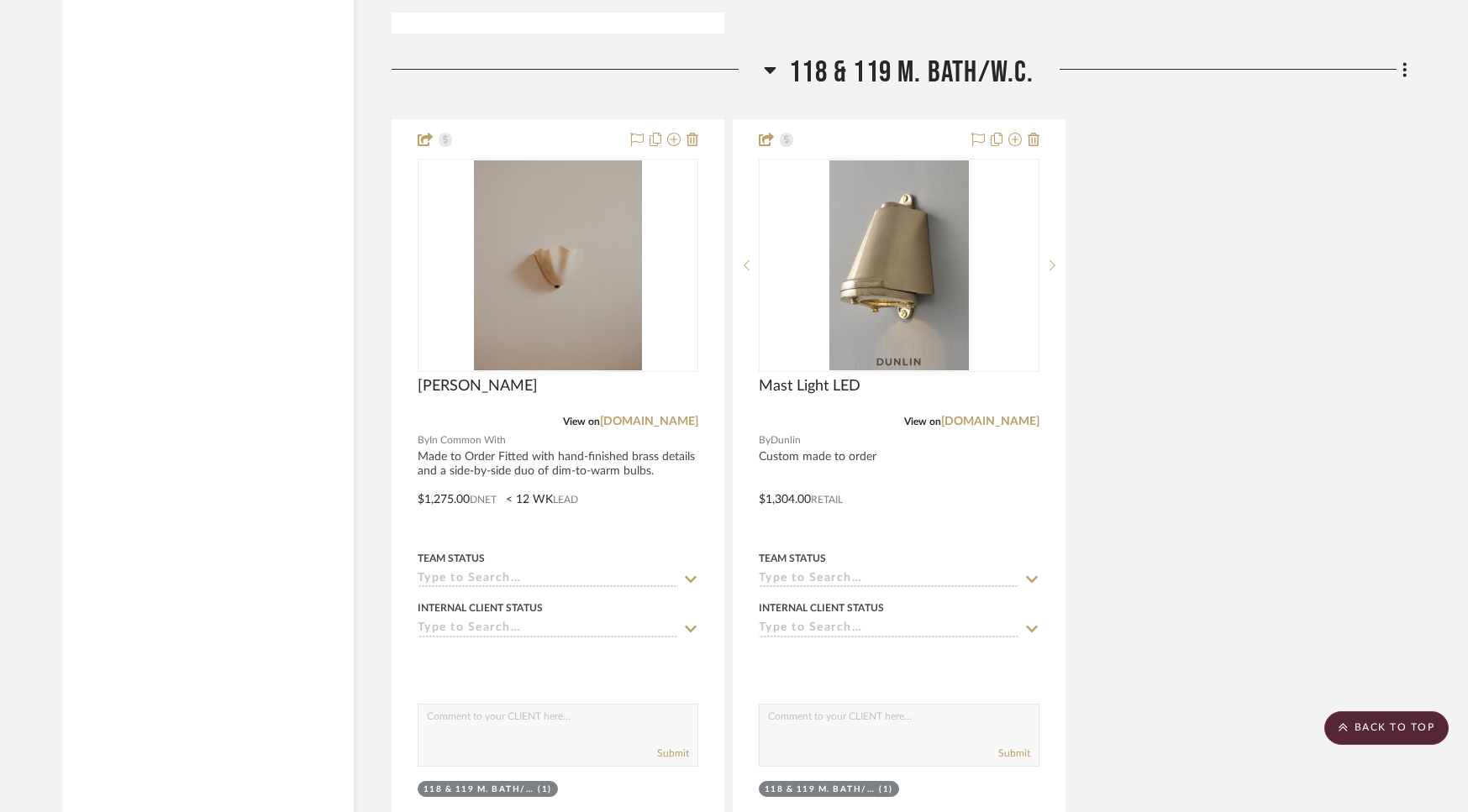
scroll to position [15552, 0]
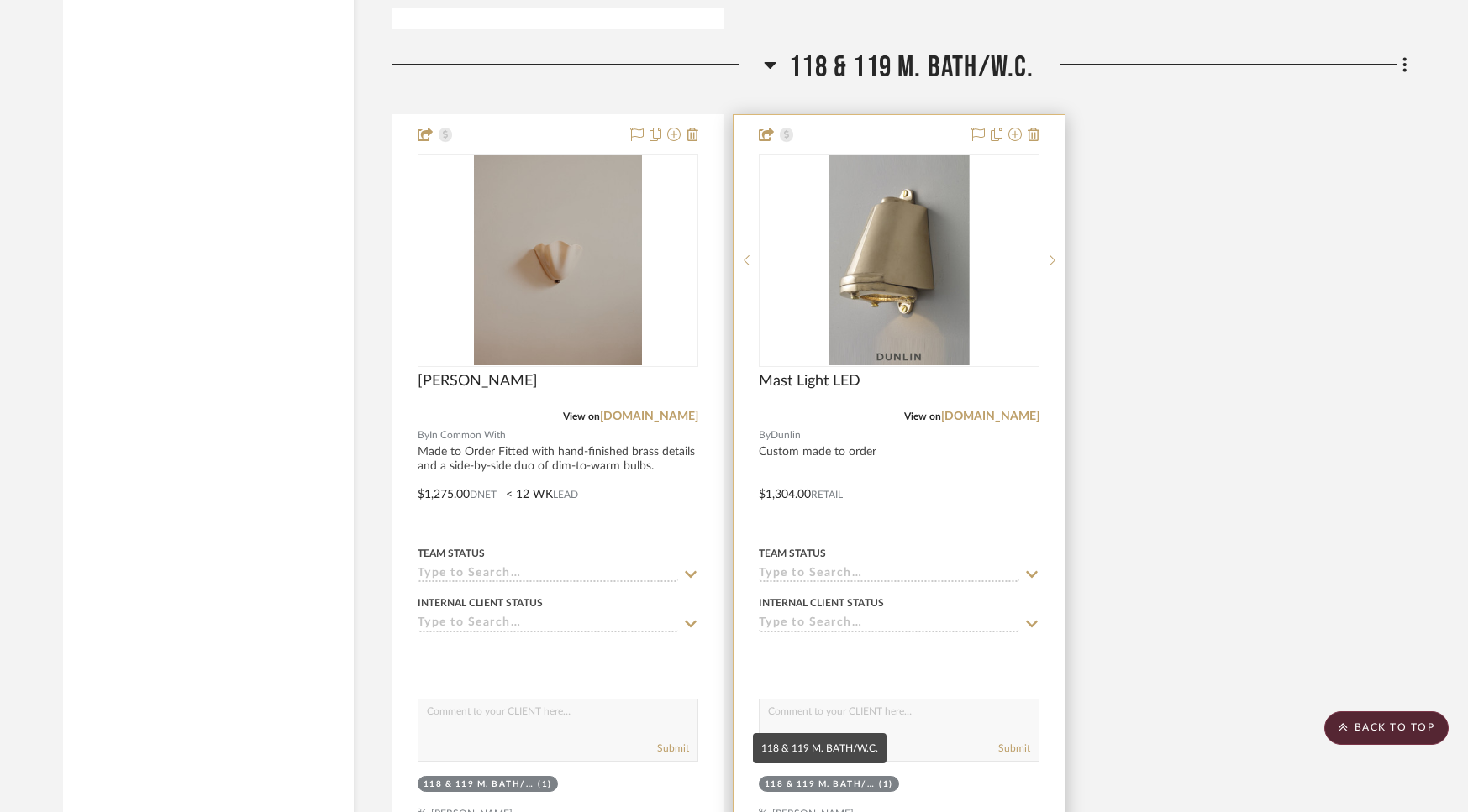
click at [809, 778] on div "118 & 119 M. BATH/W.C." at bounding box center [820, 784] width 111 height 13
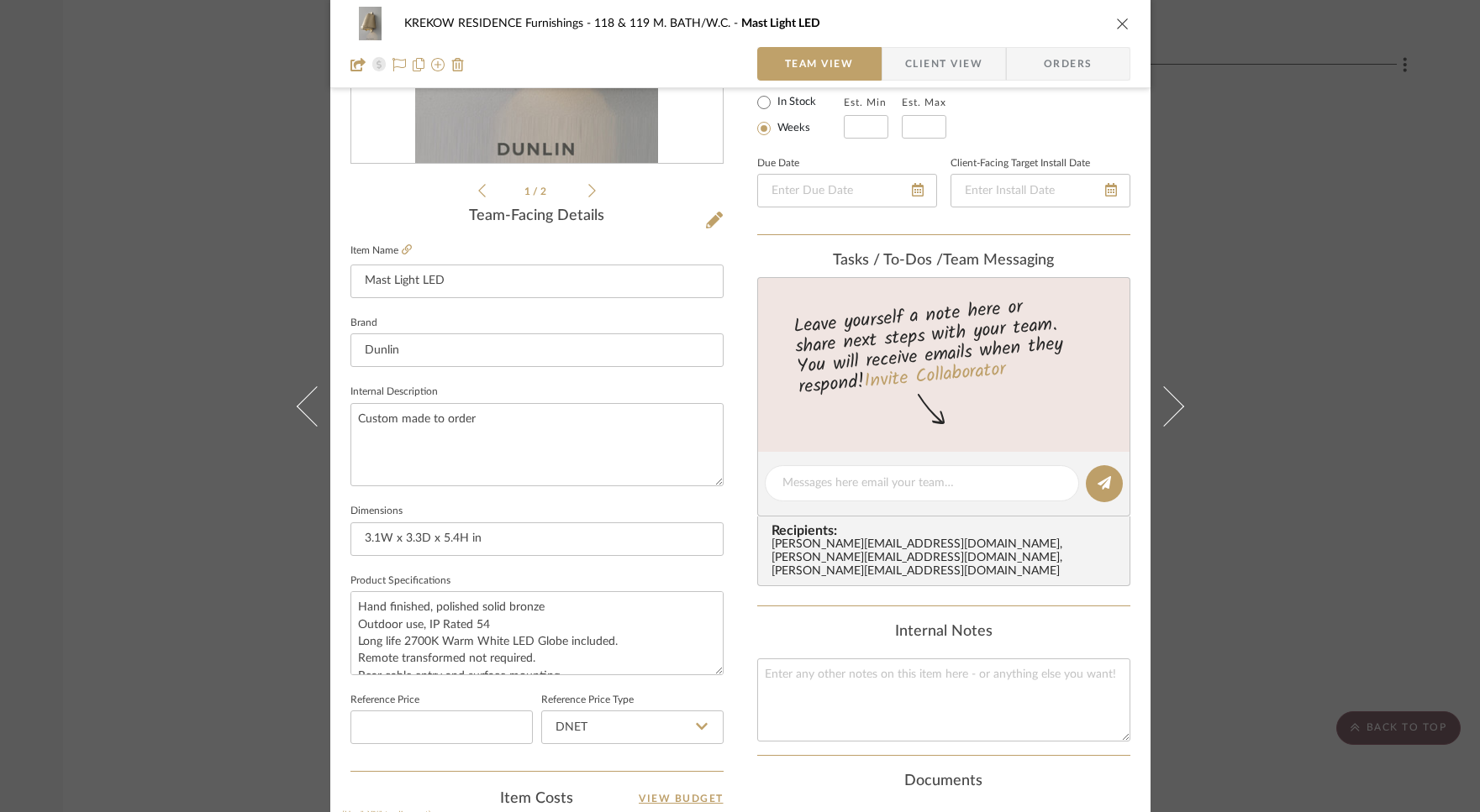
scroll to position [749, 0]
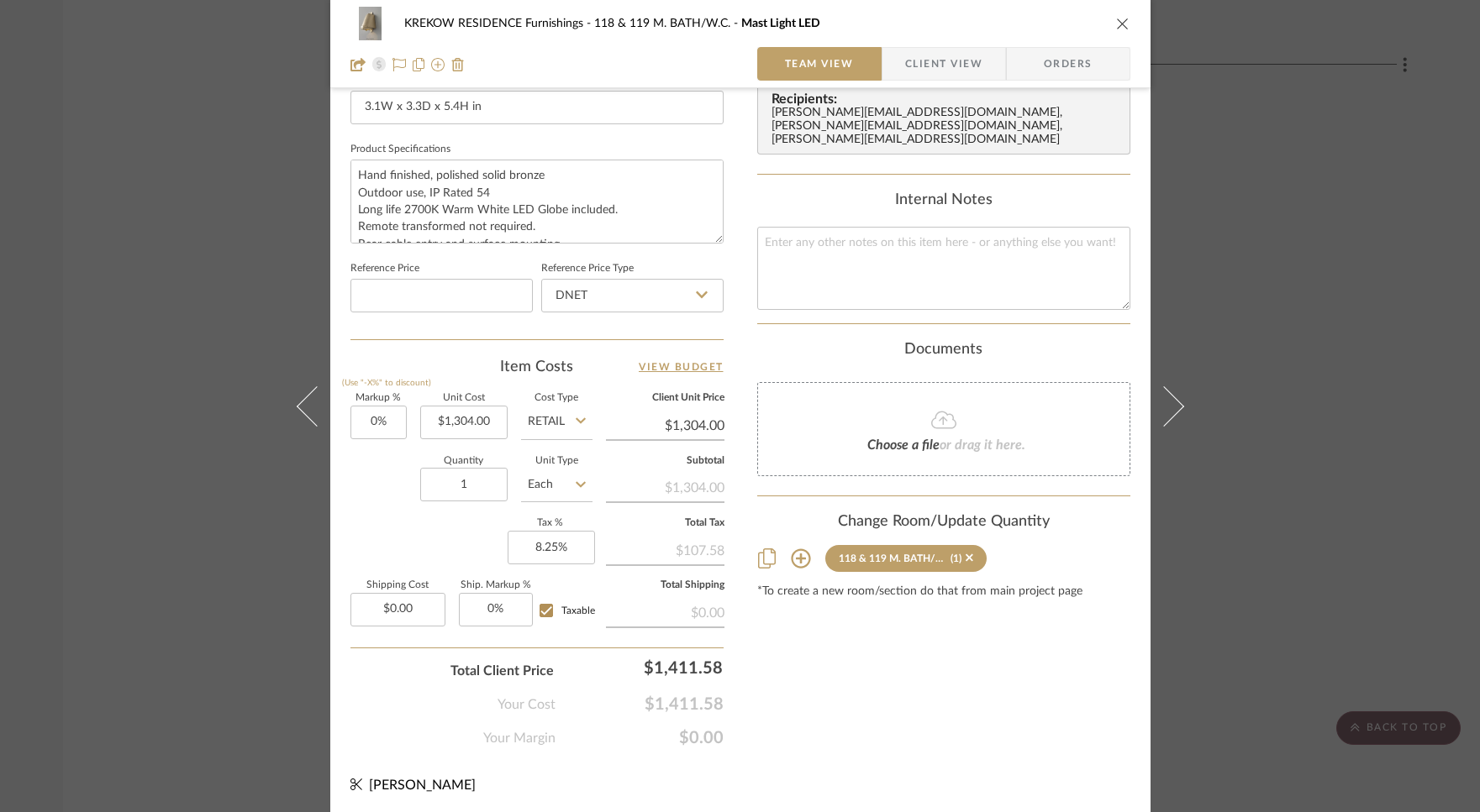
click at [796, 550] on icon at bounding box center [800, 559] width 20 height 20
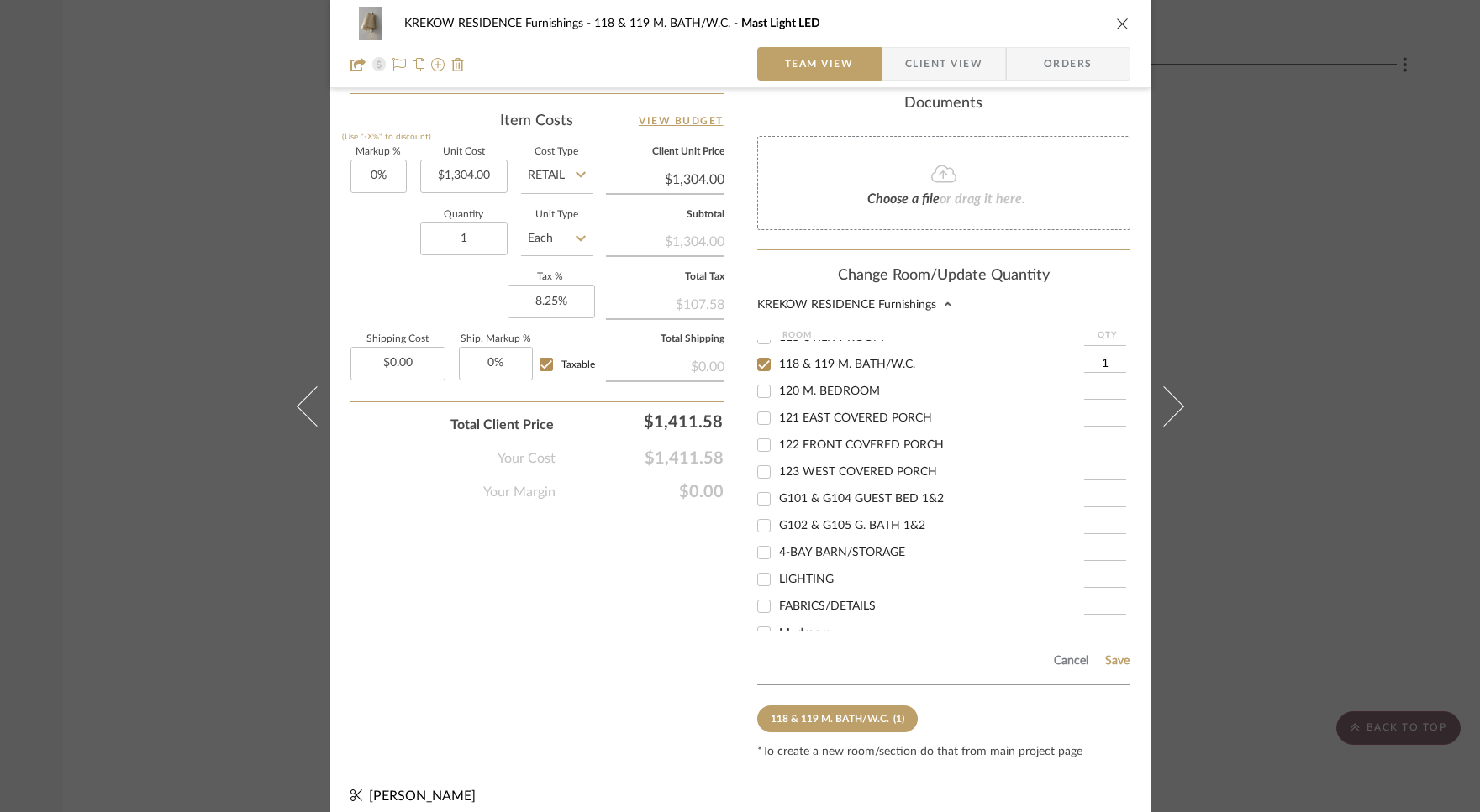
scroll to position [266, 0]
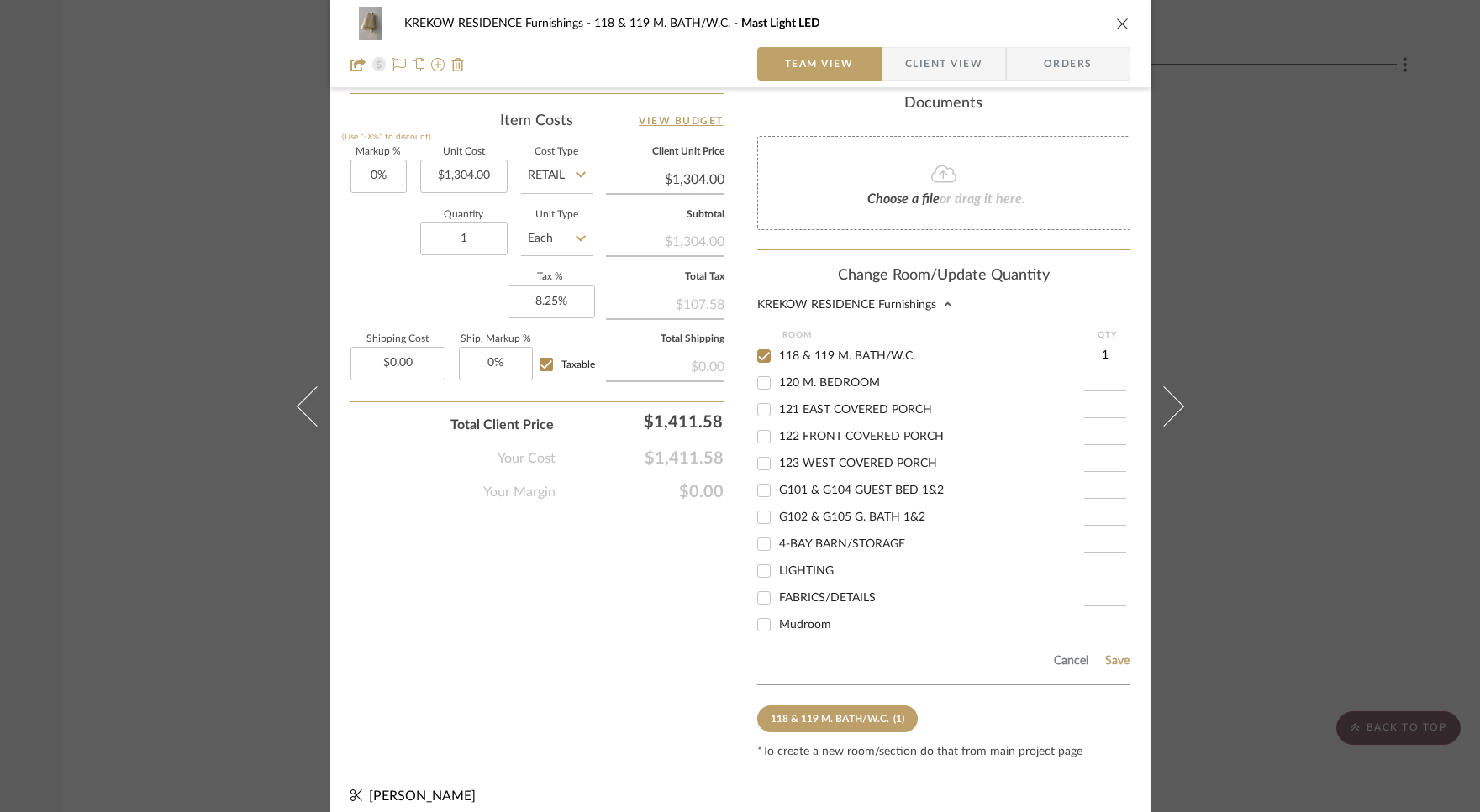
click at [756, 356] on input "118 & 119 M. BATH/W.C." at bounding box center [763, 355] width 27 height 27
checkbox input "false"
click at [760, 517] on input "G102 & G105 G. BATH 1&2" at bounding box center [763, 517] width 27 height 27
checkbox input "true"
click at [1109, 519] on input "1" at bounding box center [1105, 517] width 42 height 17
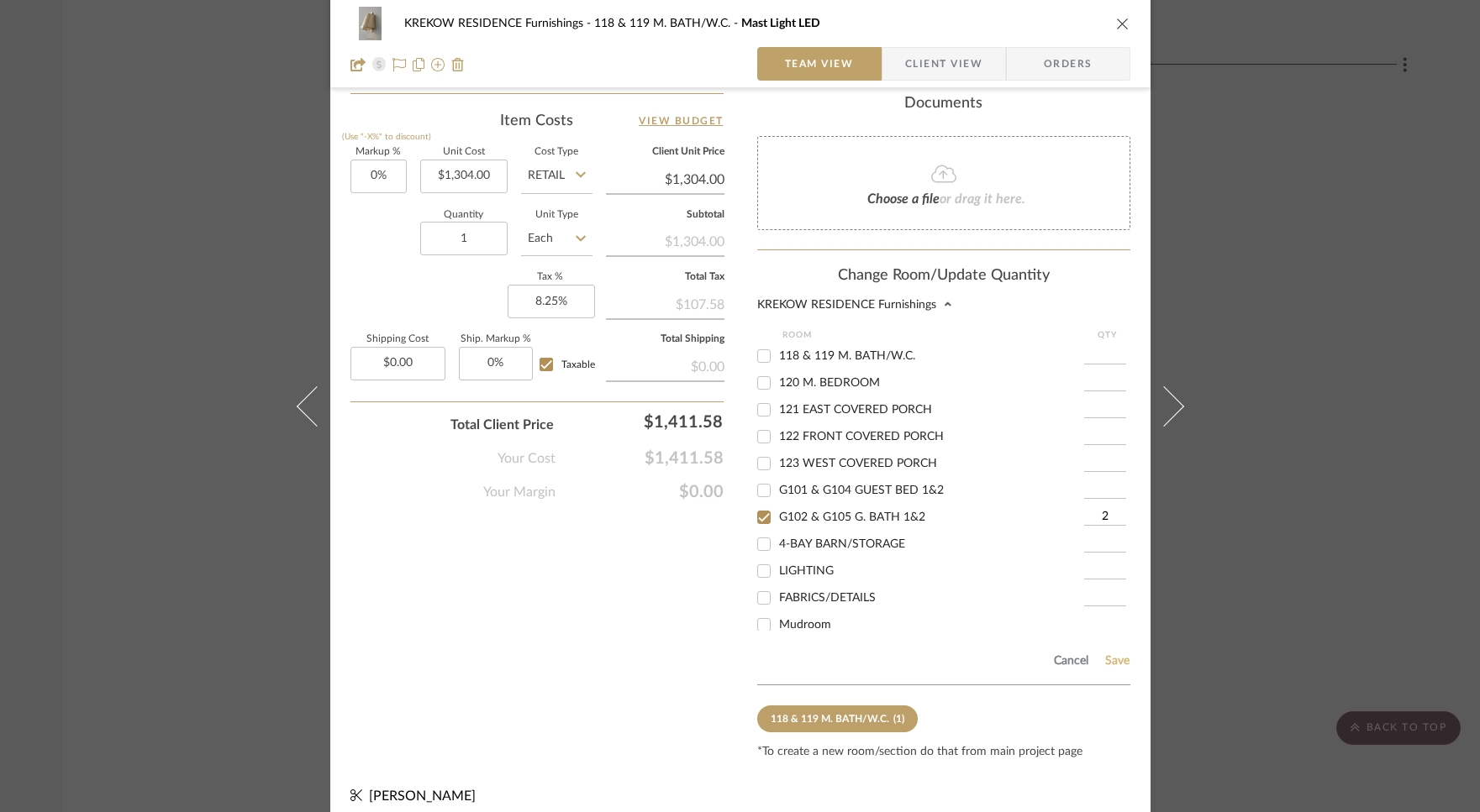
type input "2"
click at [1109, 655] on button "Save" at bounding box center [1117, 661] width 26 height 14
type input "2"
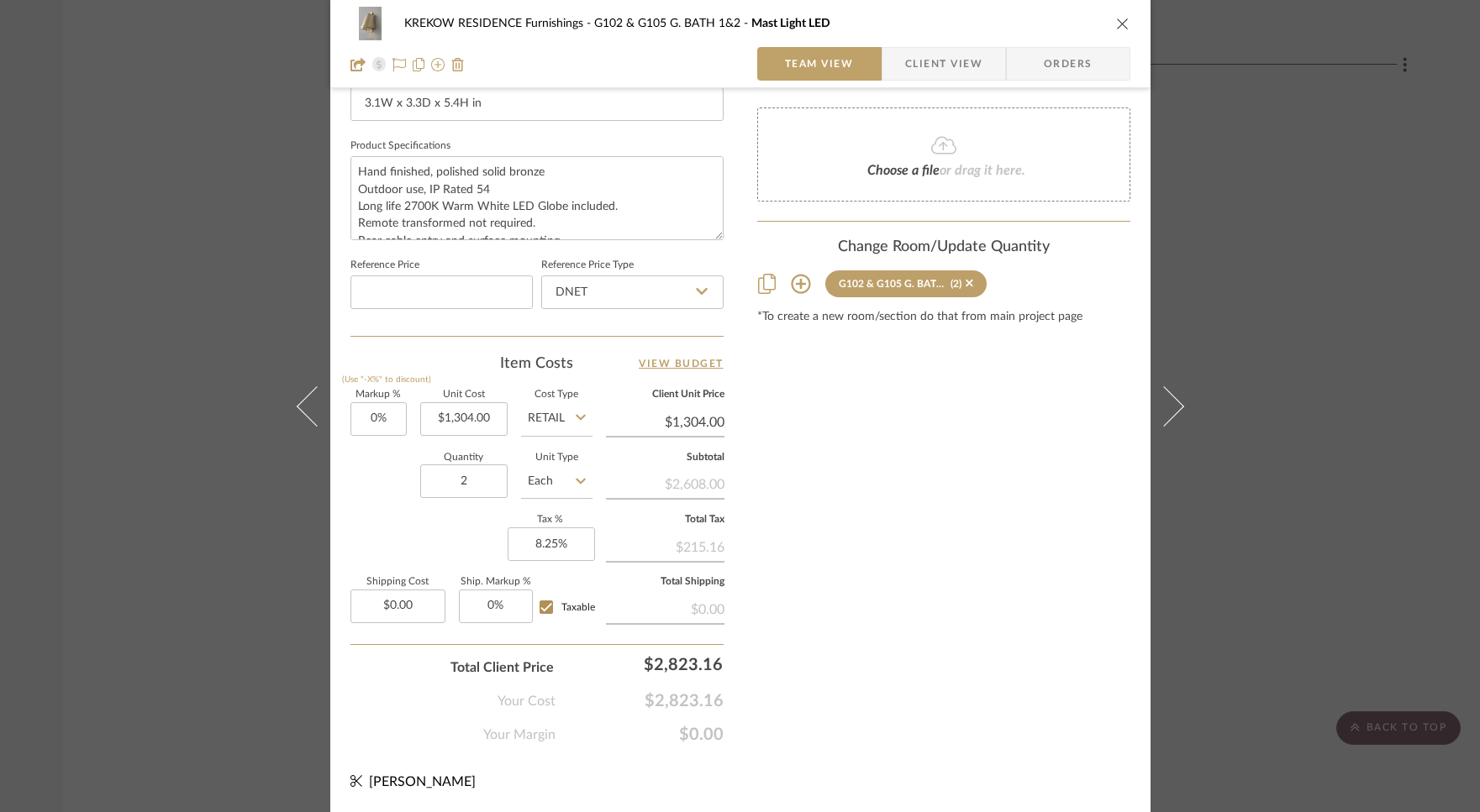
scroll to position [749, 0]
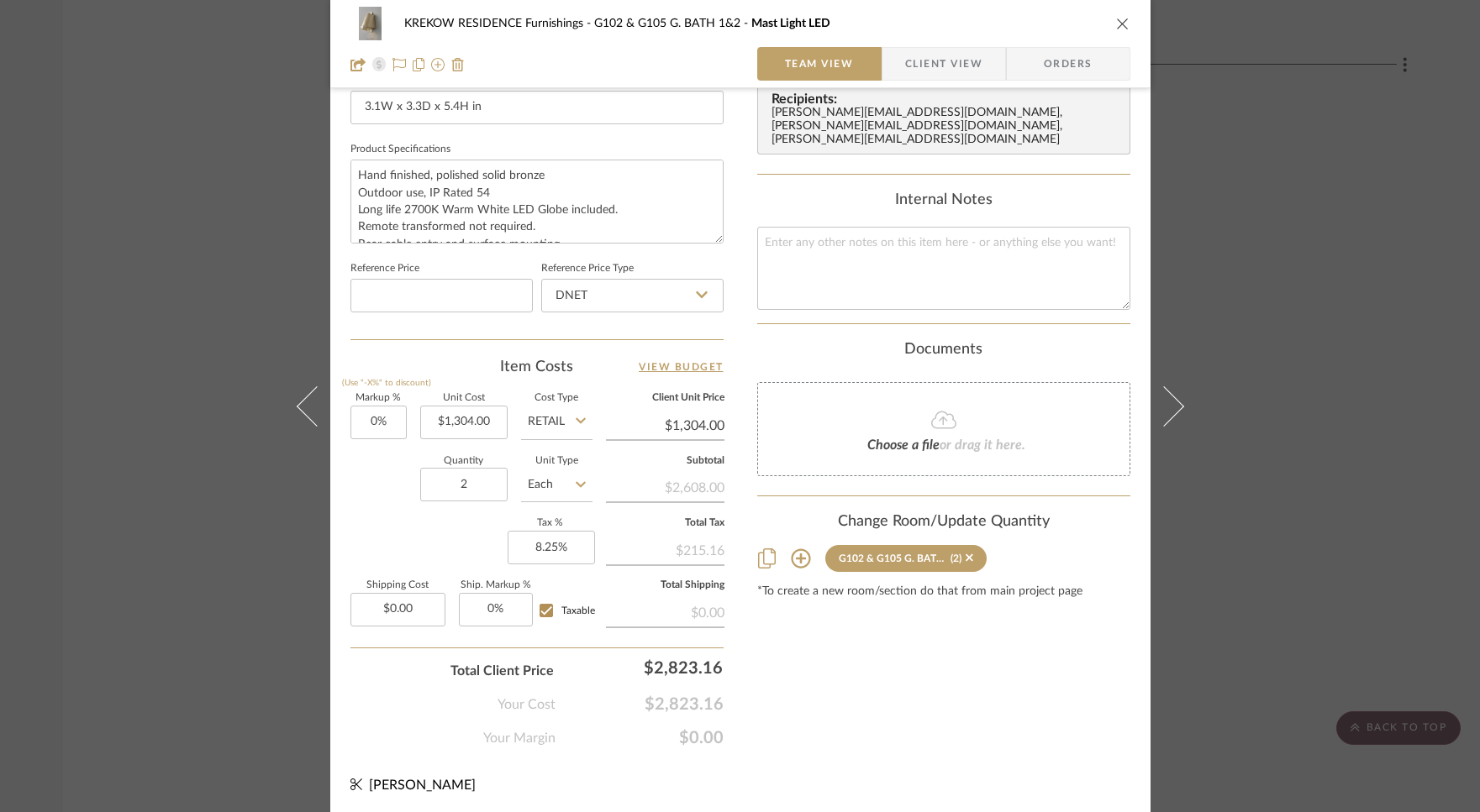
click at [1118, 21] on icon "close" at bounding box center [1122, 24] width 14 height 14
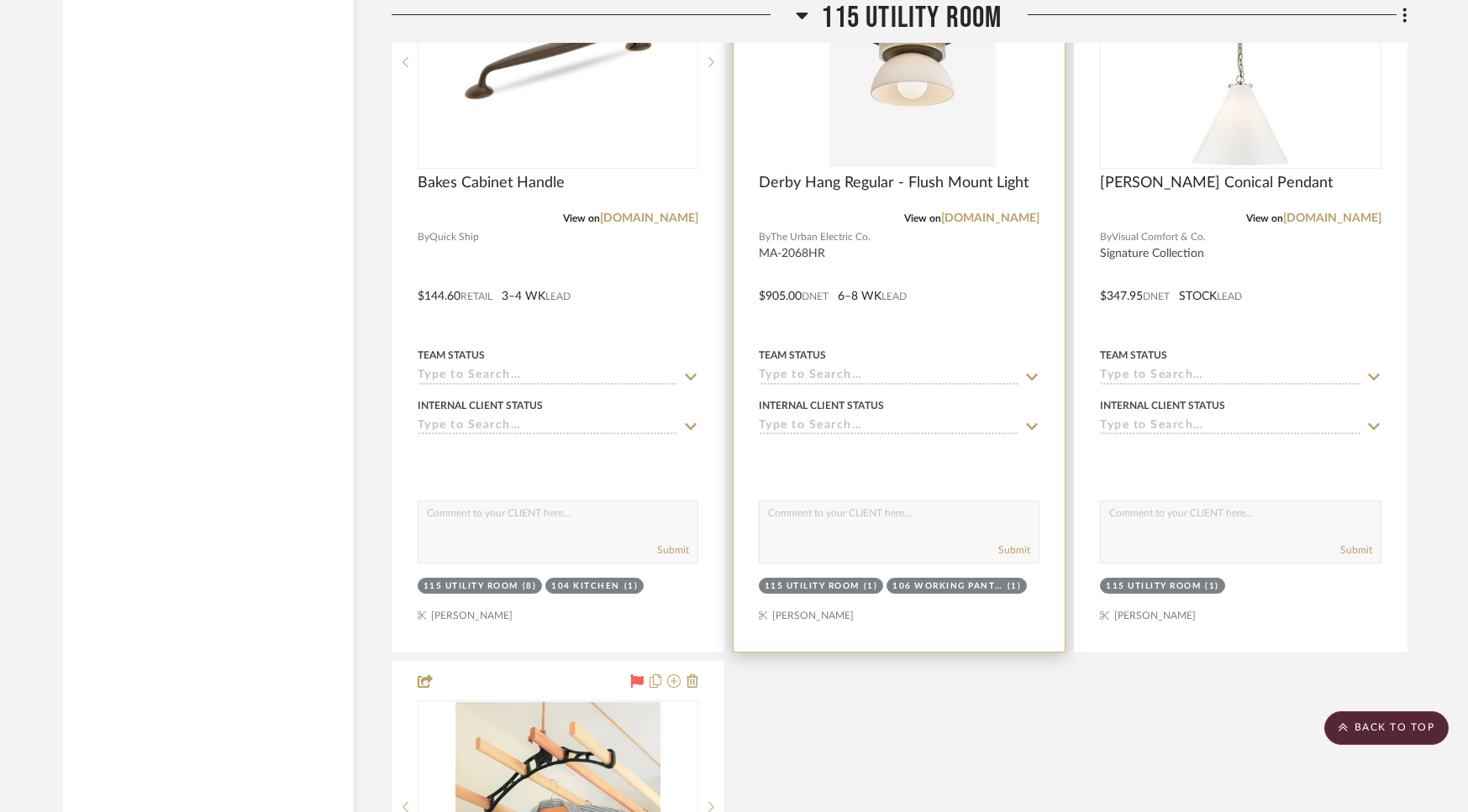
scroll to position [13961, 0]
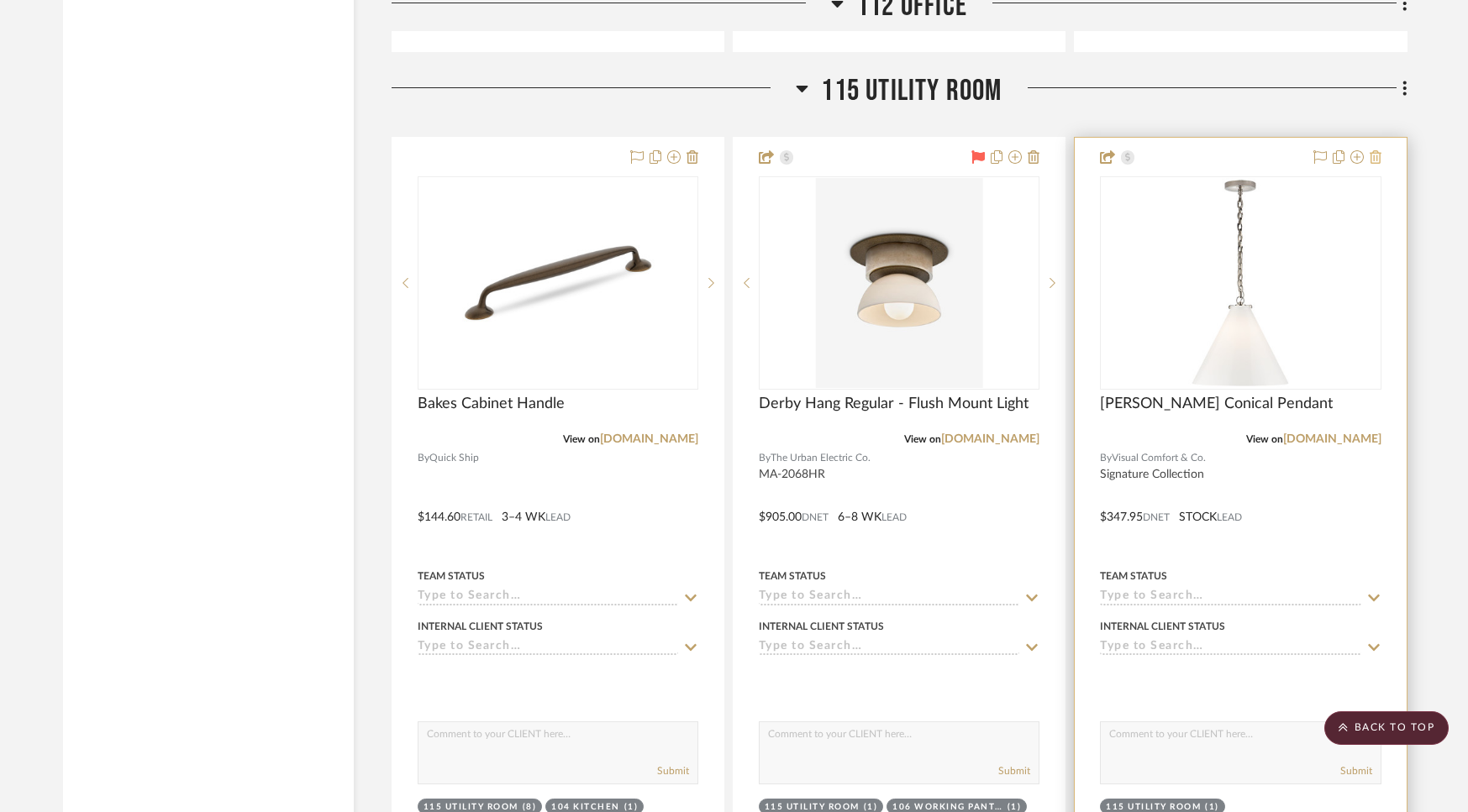
click at [1240, 152] on icon at bounding box center [1376, 157] width 12 height 14
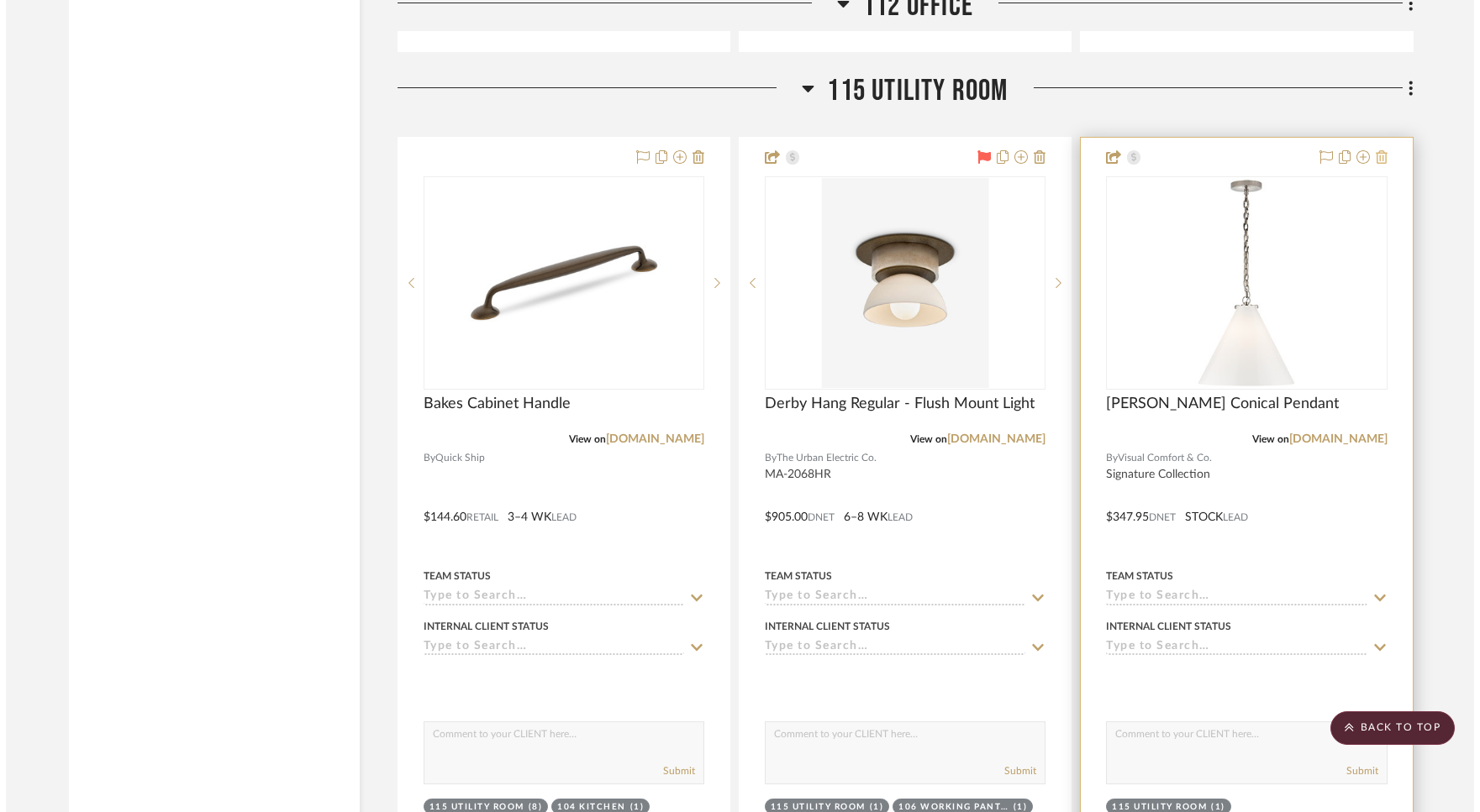
scroll to position [0, 0]
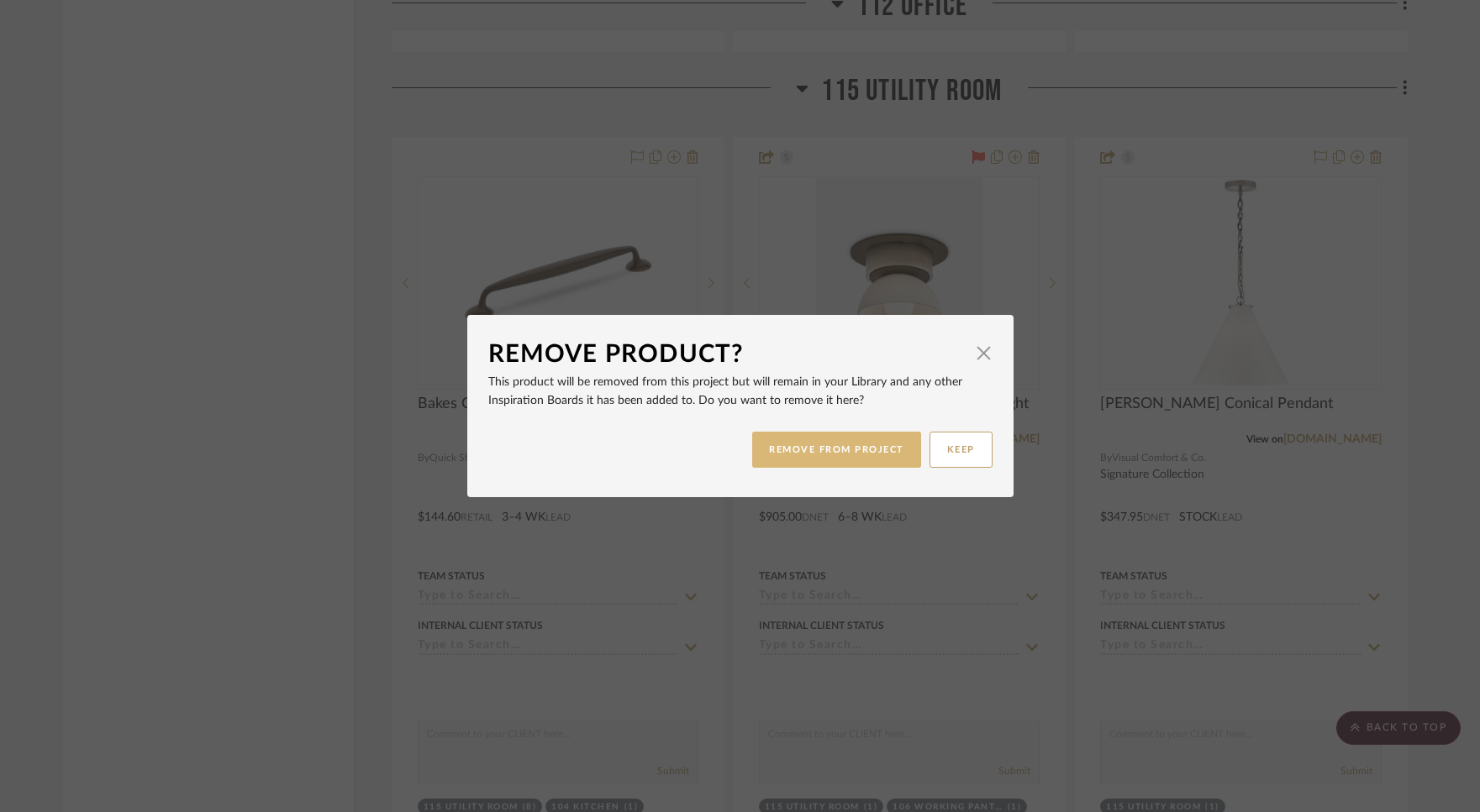
click at [885, 453] on button "REMOVE FROM PROJECT" at bounding box center [836, 450] width 168 height 36
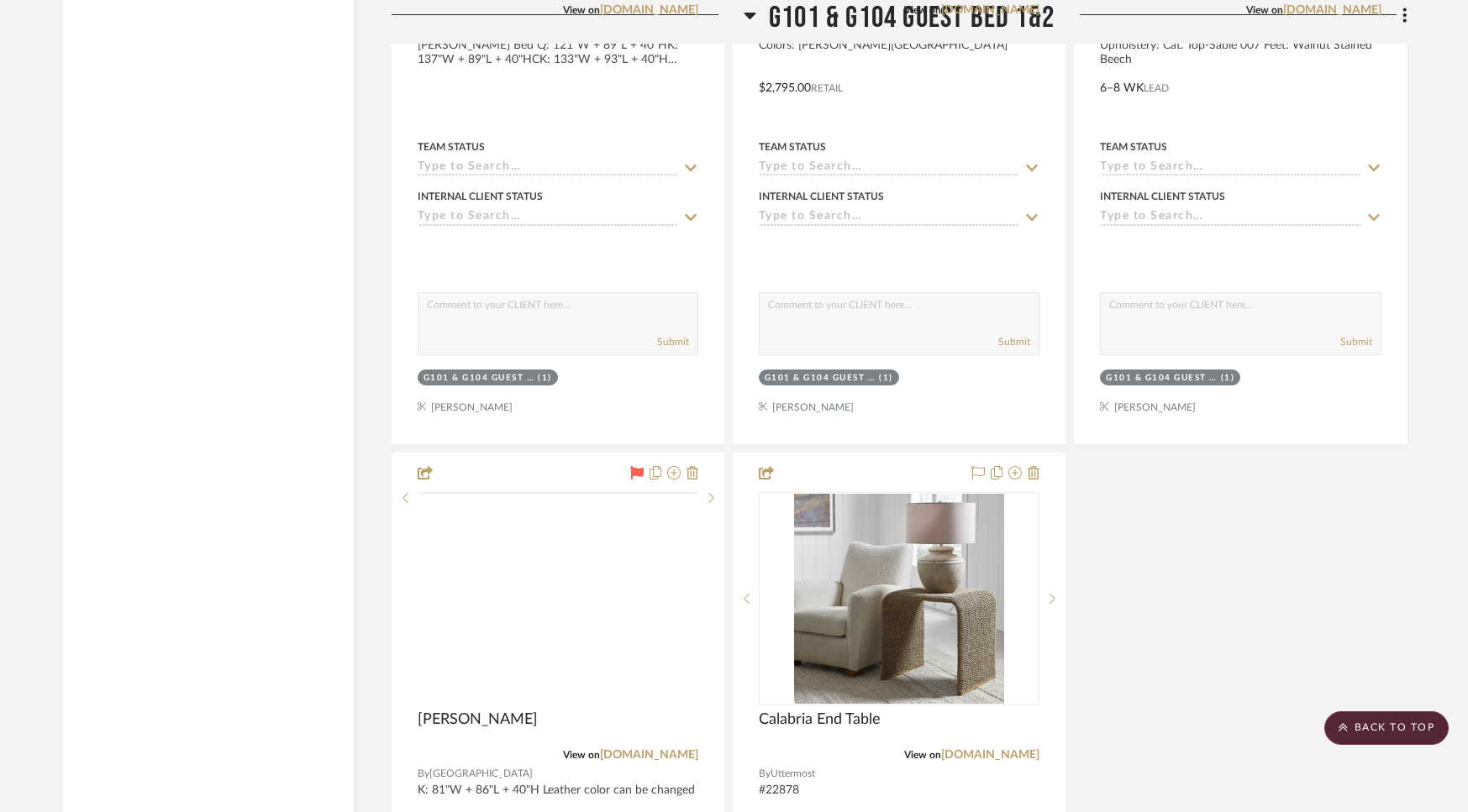
scroll to position [21961, 0]
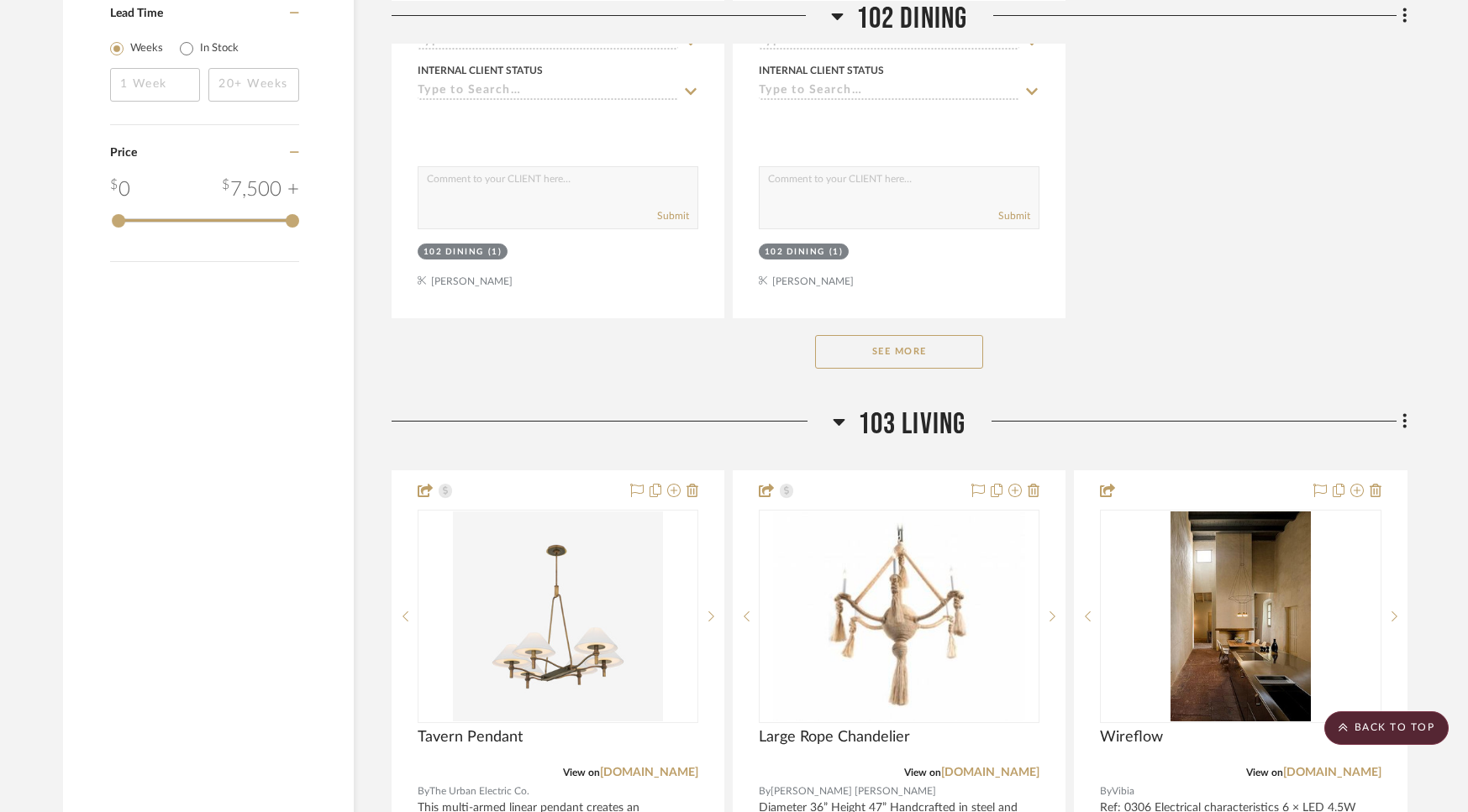
scroll to position [2409, 0]
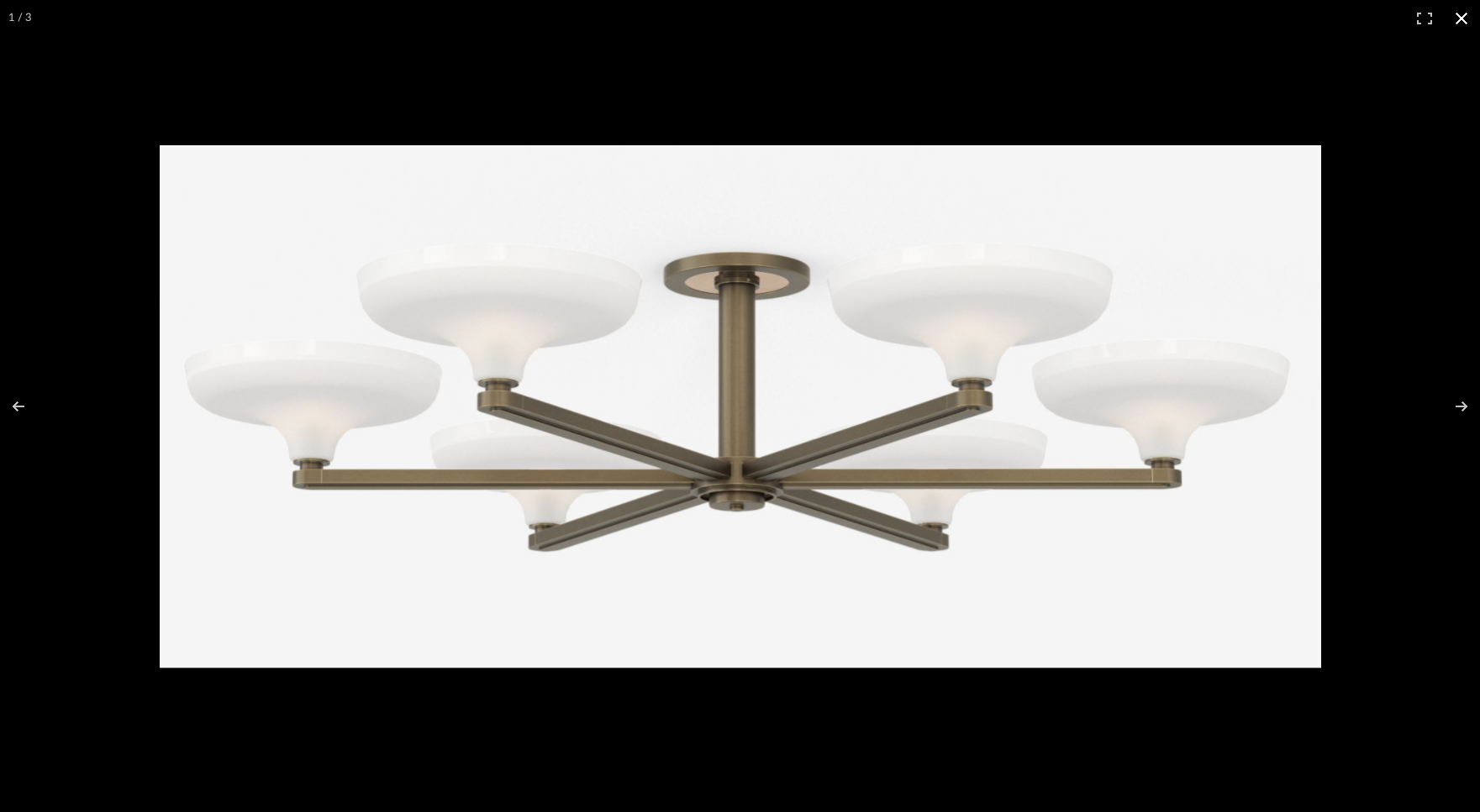
click at [1468, 19] on button at bounding box center [1460, 18] width 37 height 37
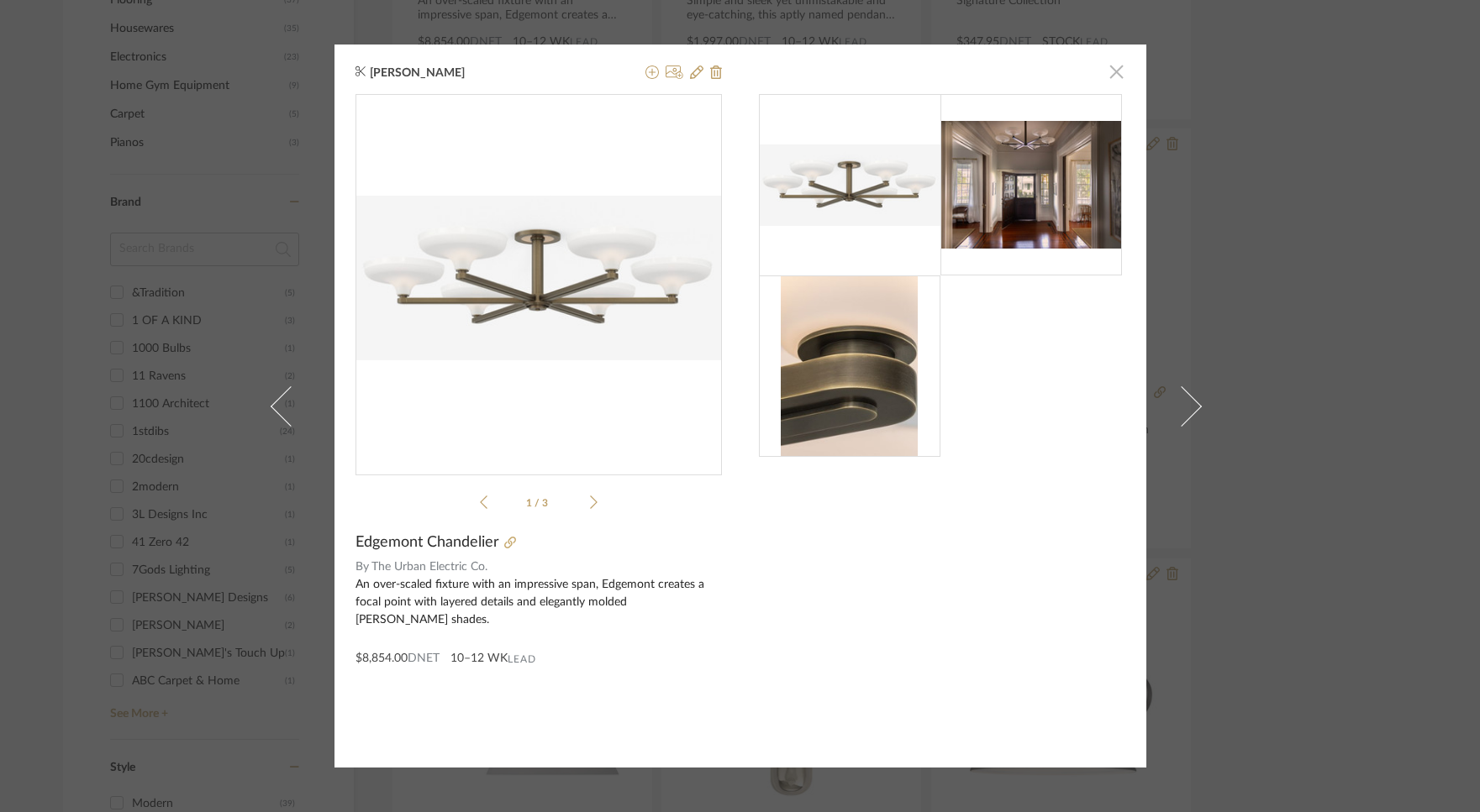
click at [1112, 70] on span "button" at bounding box center [1116, 71] width 34 height 34
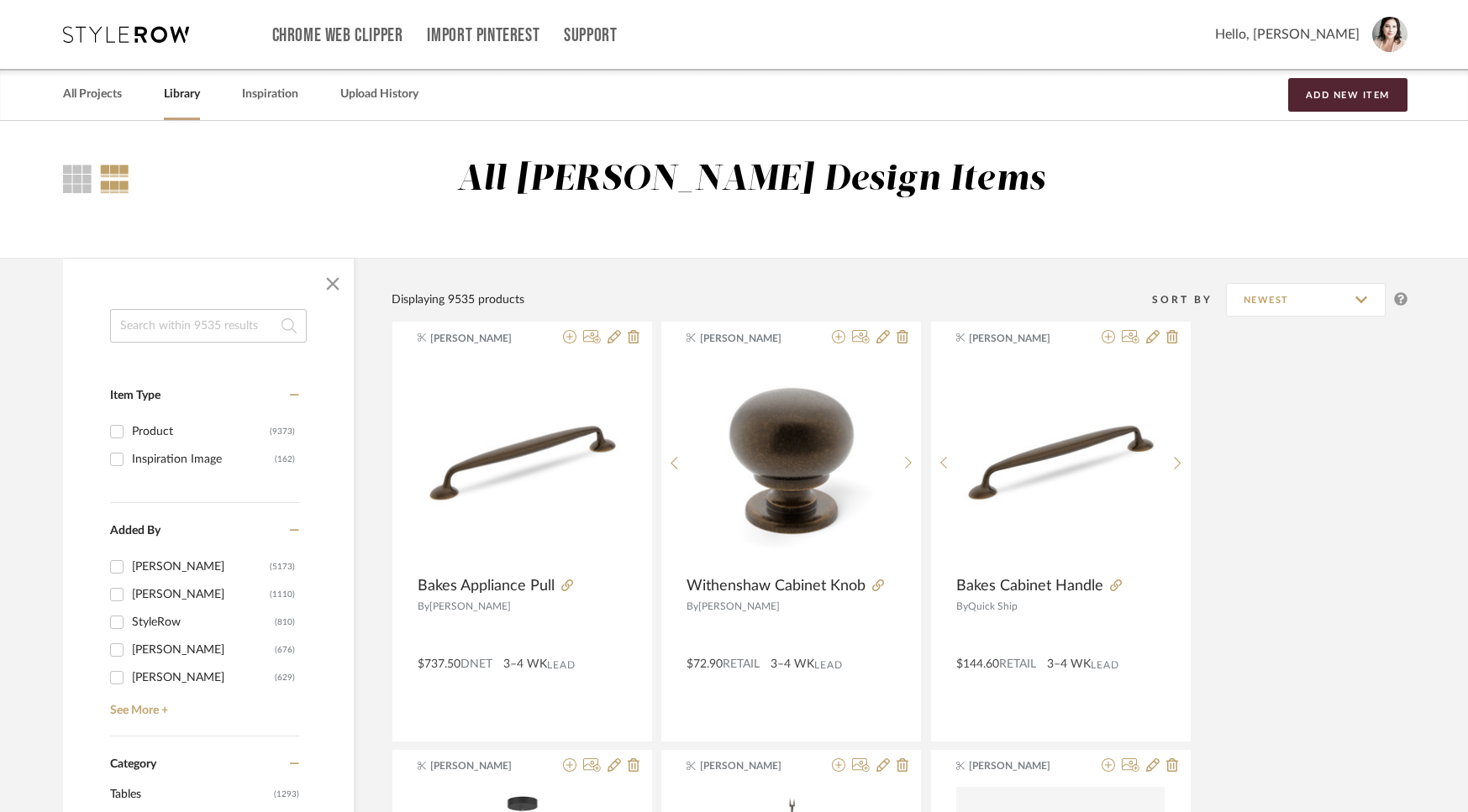
click at [227, 330] on input at bounding box center [208, 326] width 196 height 34
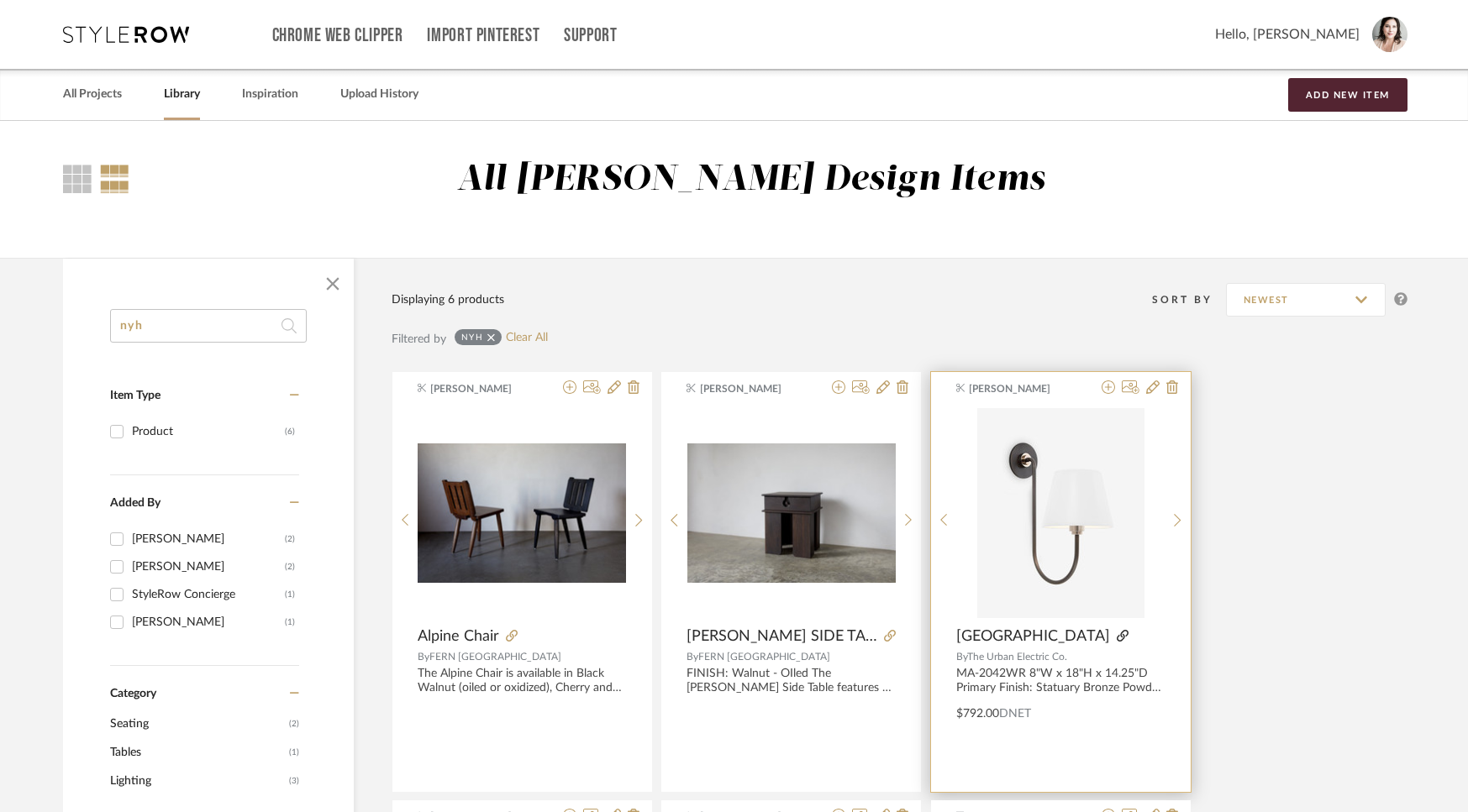
type input "nyh"
click at [1116, 634] on icon at bounding box center [1122, 636] width 12 height 12
click at [1110, 387] on icon at bounding box center [1108, 387] width 14 height 14
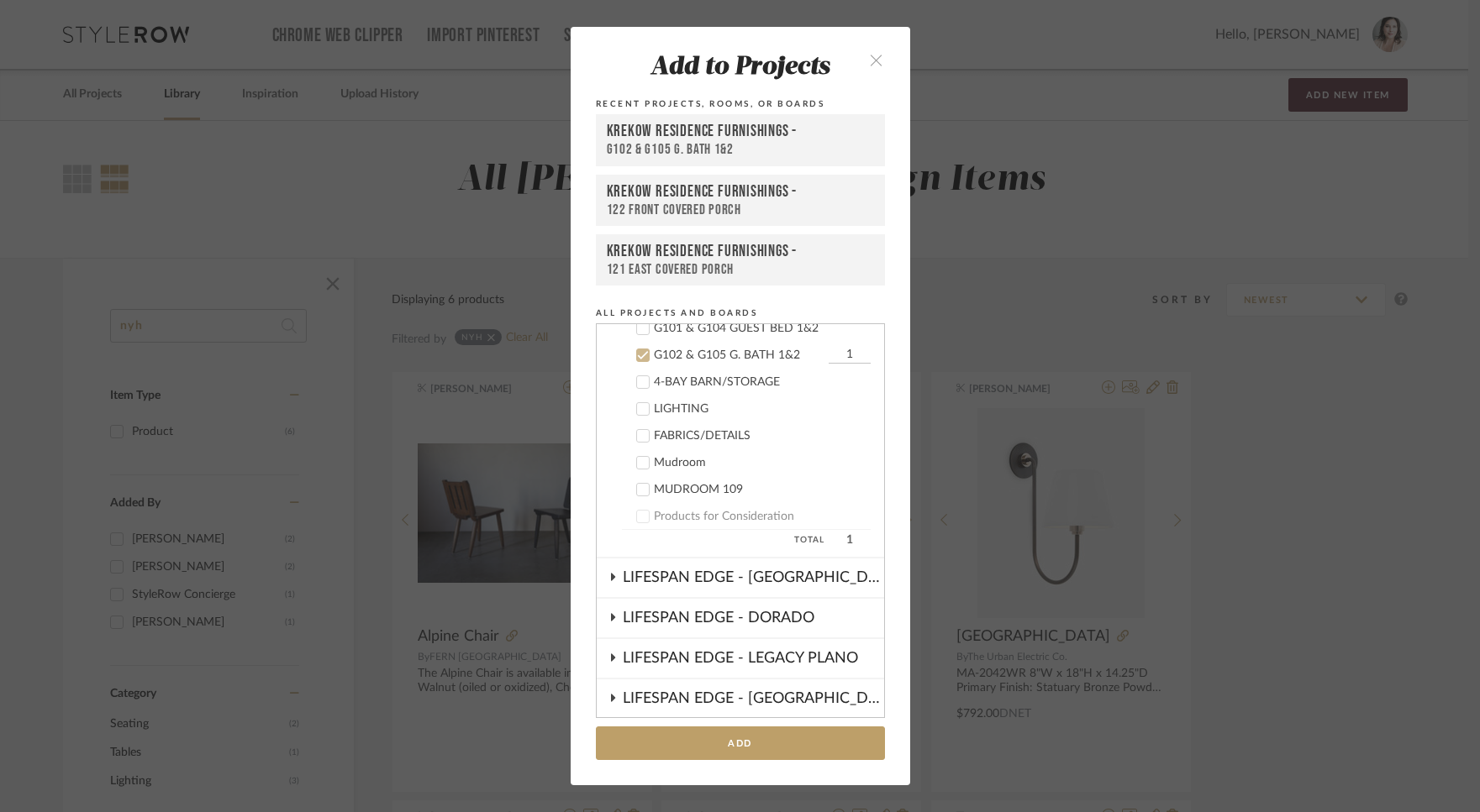
scroll to position [942, 0]
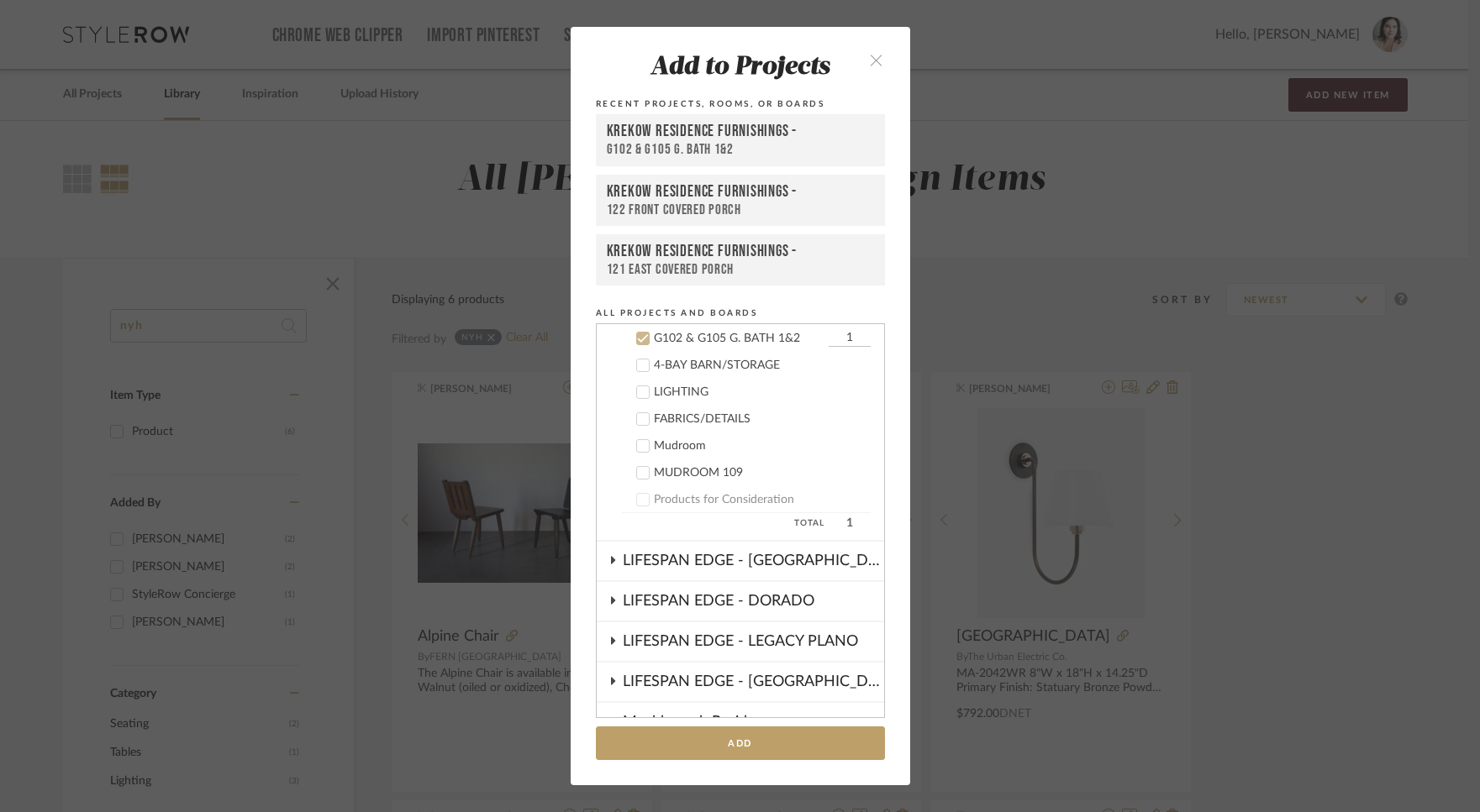
click at [638, 339] on icon at bounding box center [643, 339] width 12 height 12
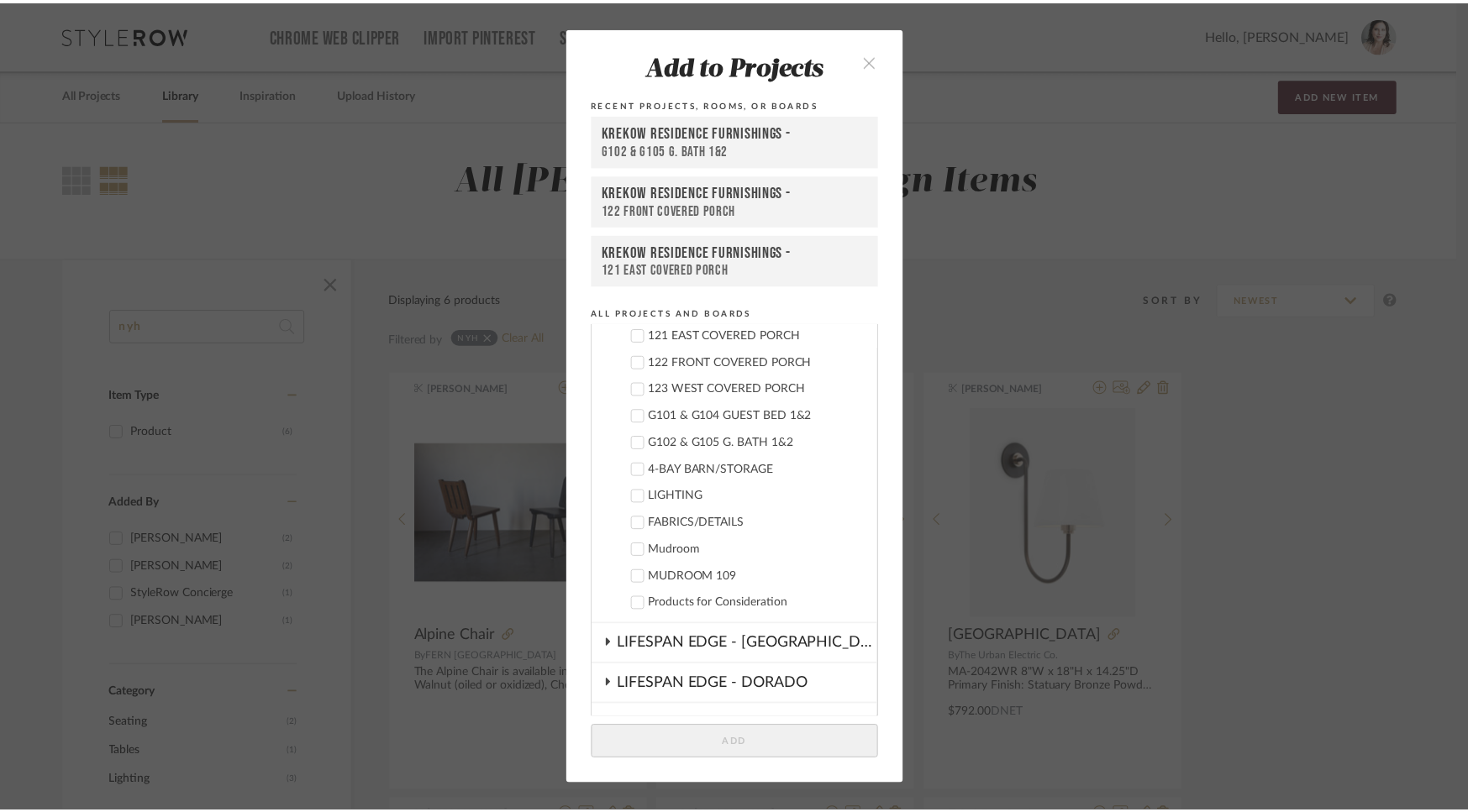
scroll to position [756, 0]
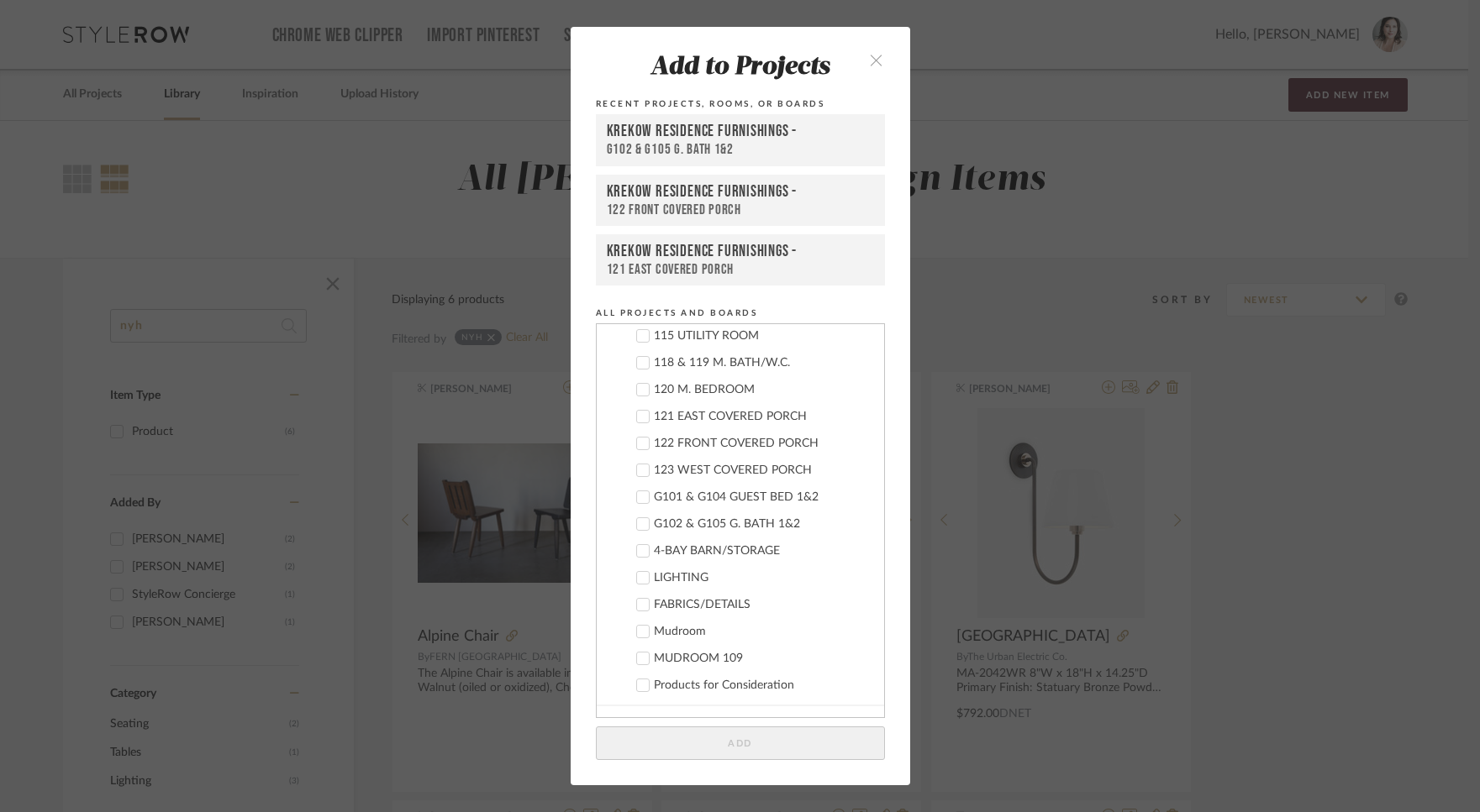
click at [637, 386] on icon at bounding box center [643, 390] width 12 height 12
drag, startPoint x: 819, startPoint y: 388, endPoint x: 839, endPoint y: 388, distance: 20.0
click at [839, 388] on input "1" at bounding box center [849, 389] width 42 height 17
type input "3"
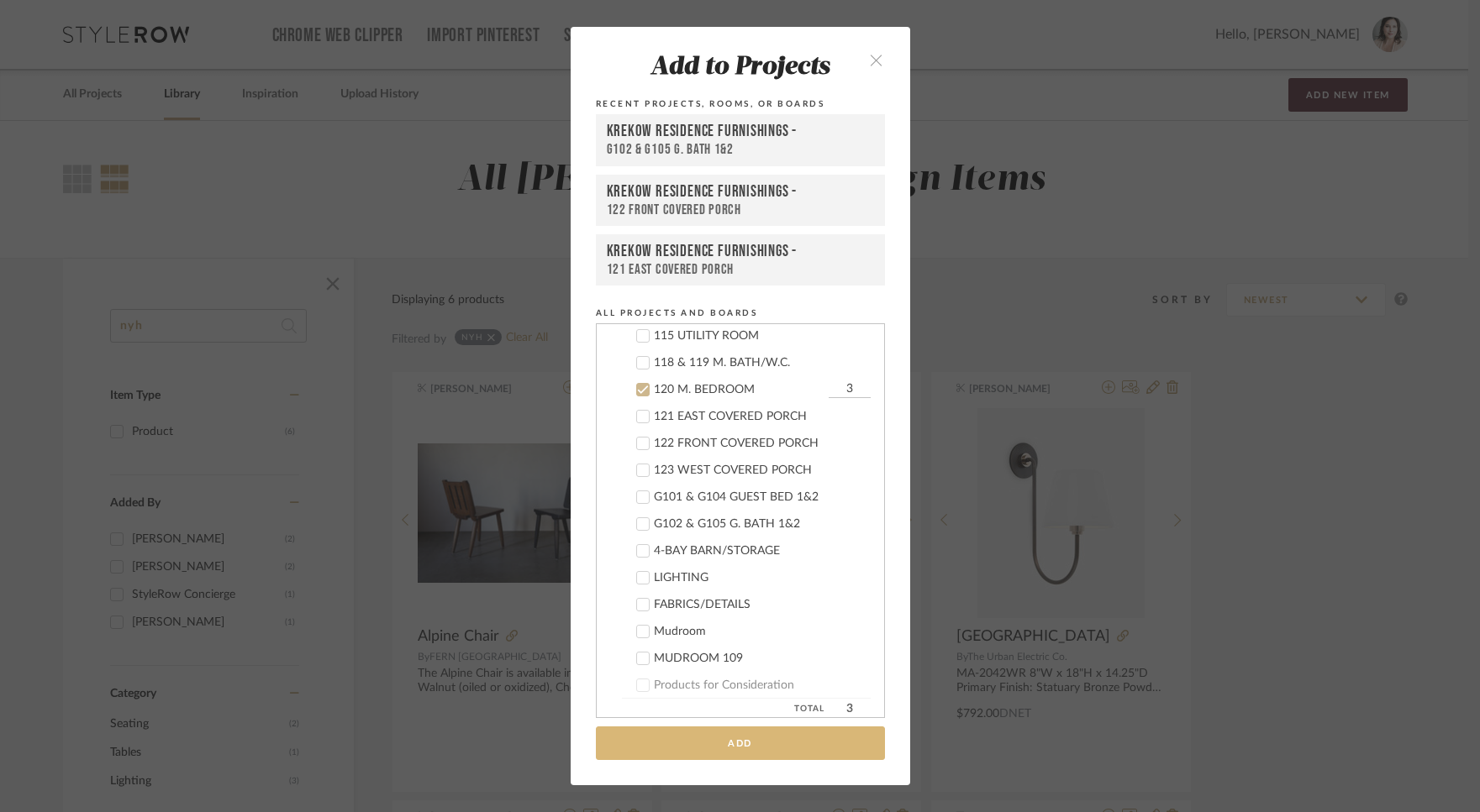
click at [750, 742] on button "Add" at bounding box center [740, 744] width 289 height 35
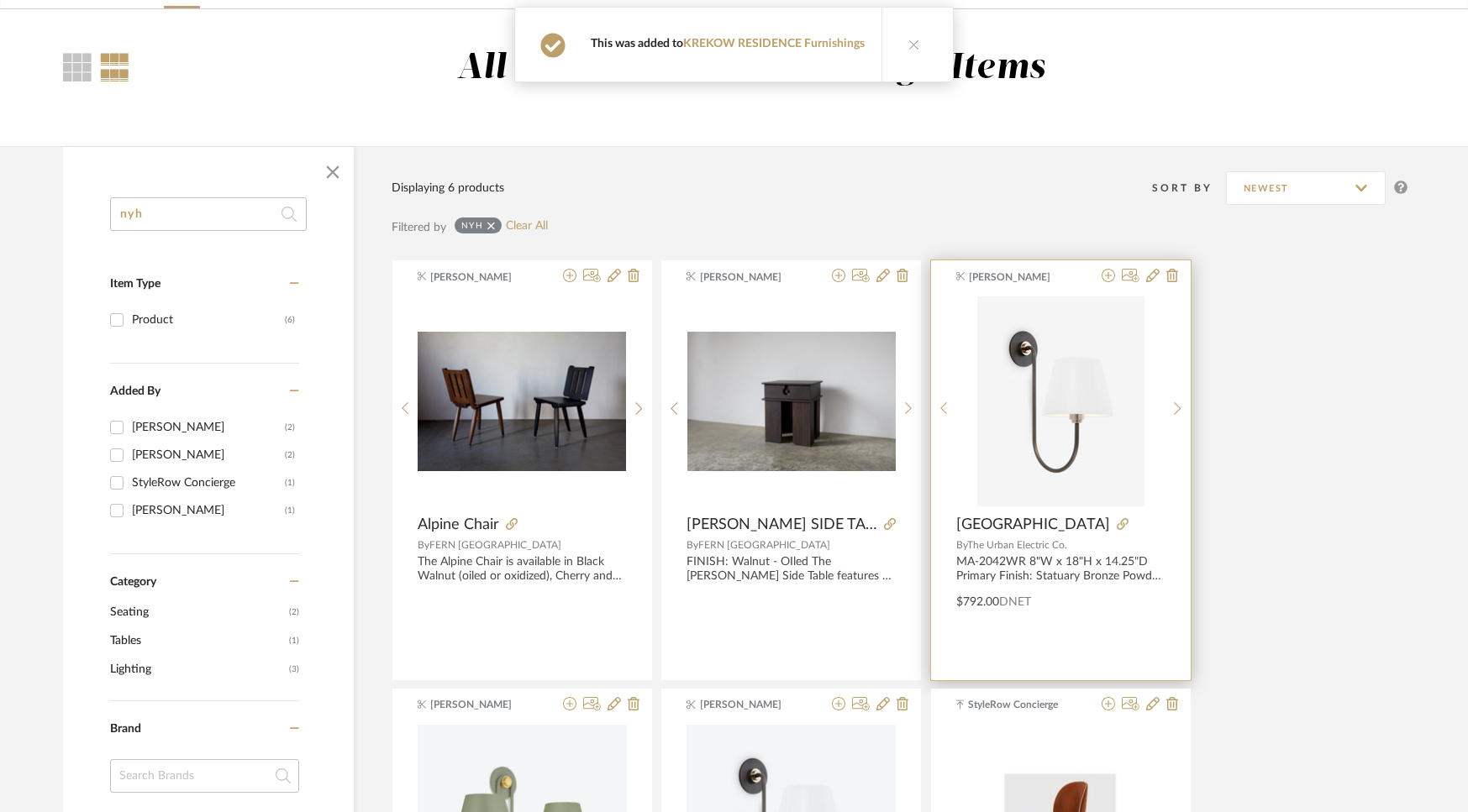
scroll to position [89, 0]
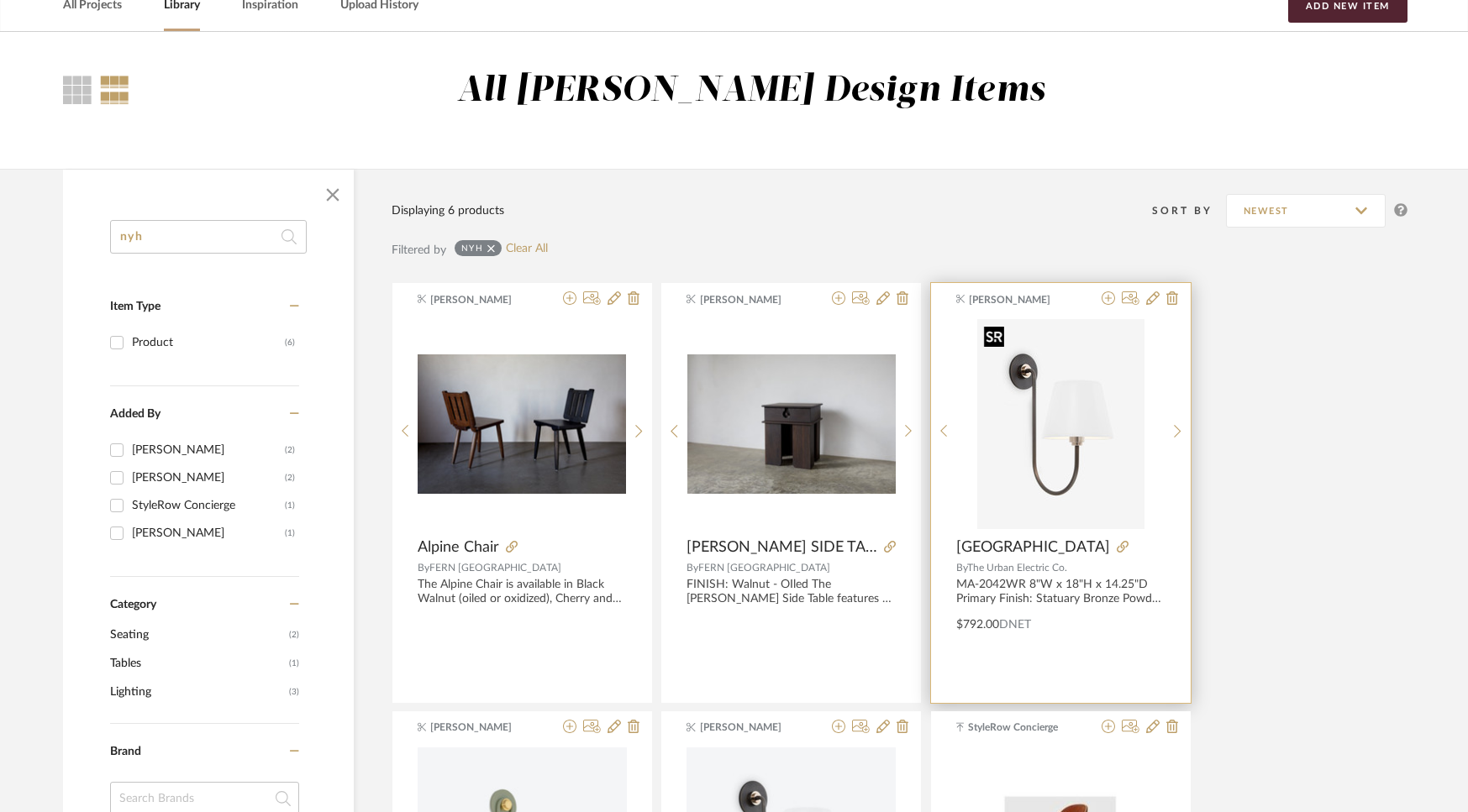
click at [1046, 484] on img "0" at bounding box center [1060, 424] width 167 height 210
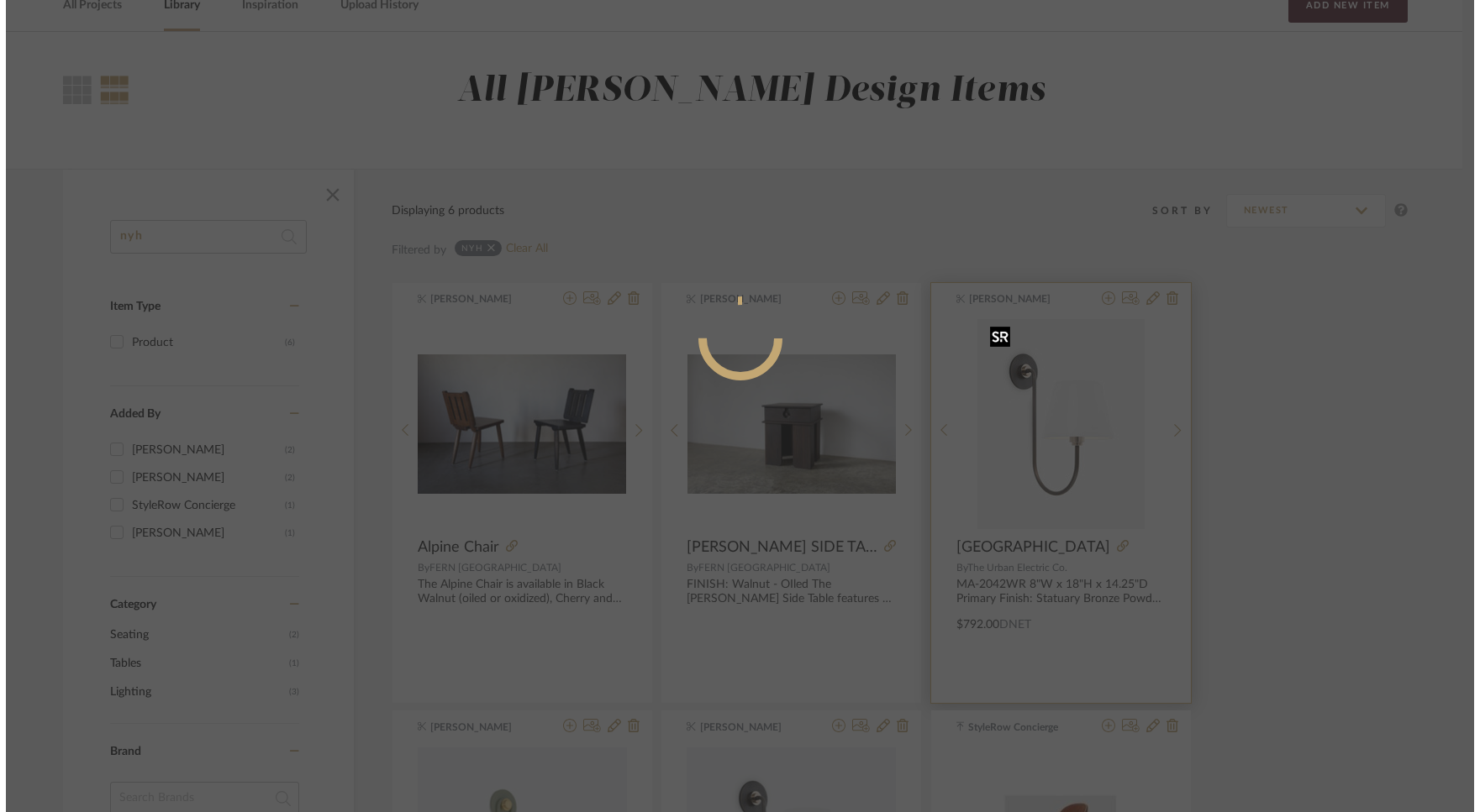
scroll to position [0, 0]
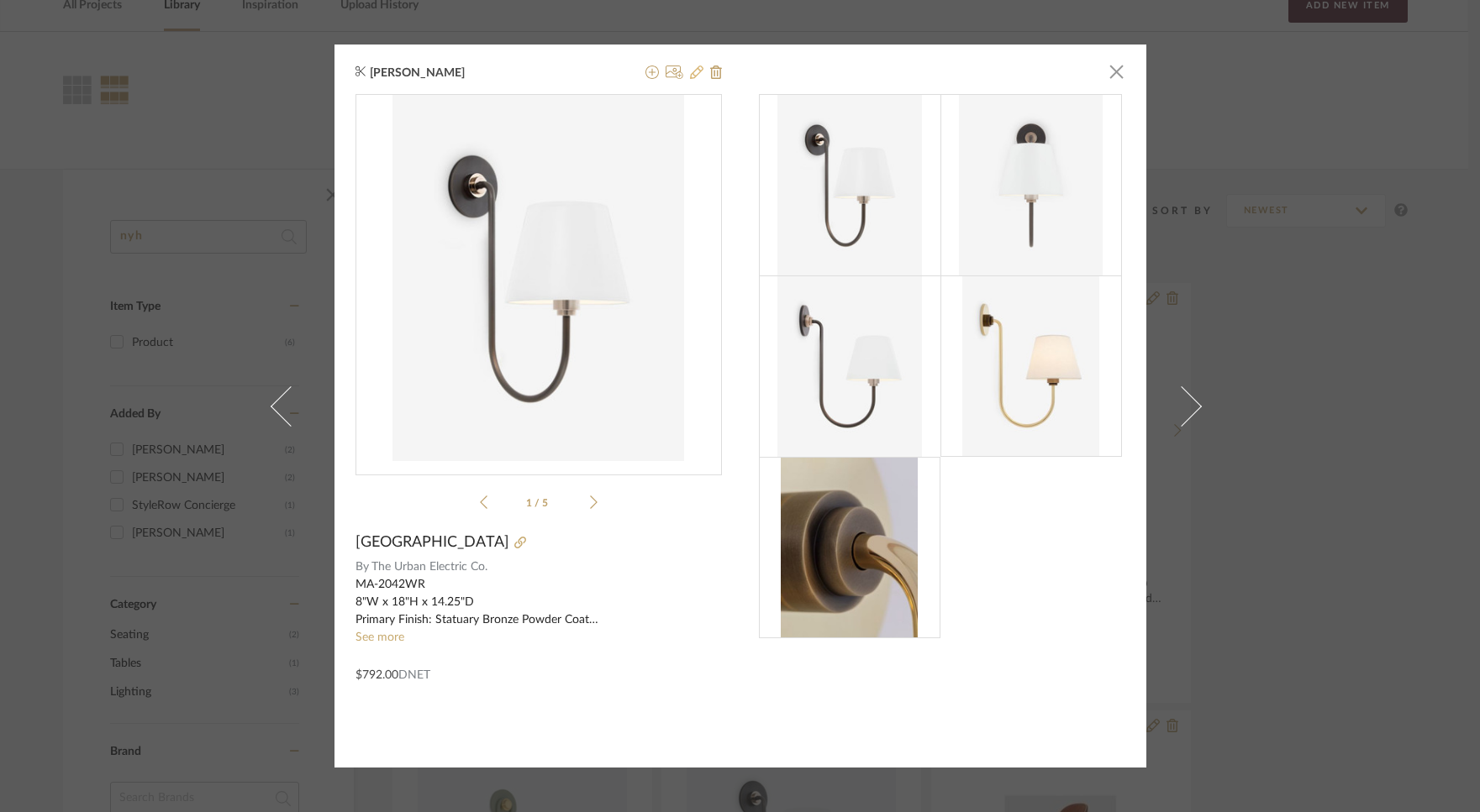
click at [689, 74] on icon at bounding box center [696, 72] width 14 height 14
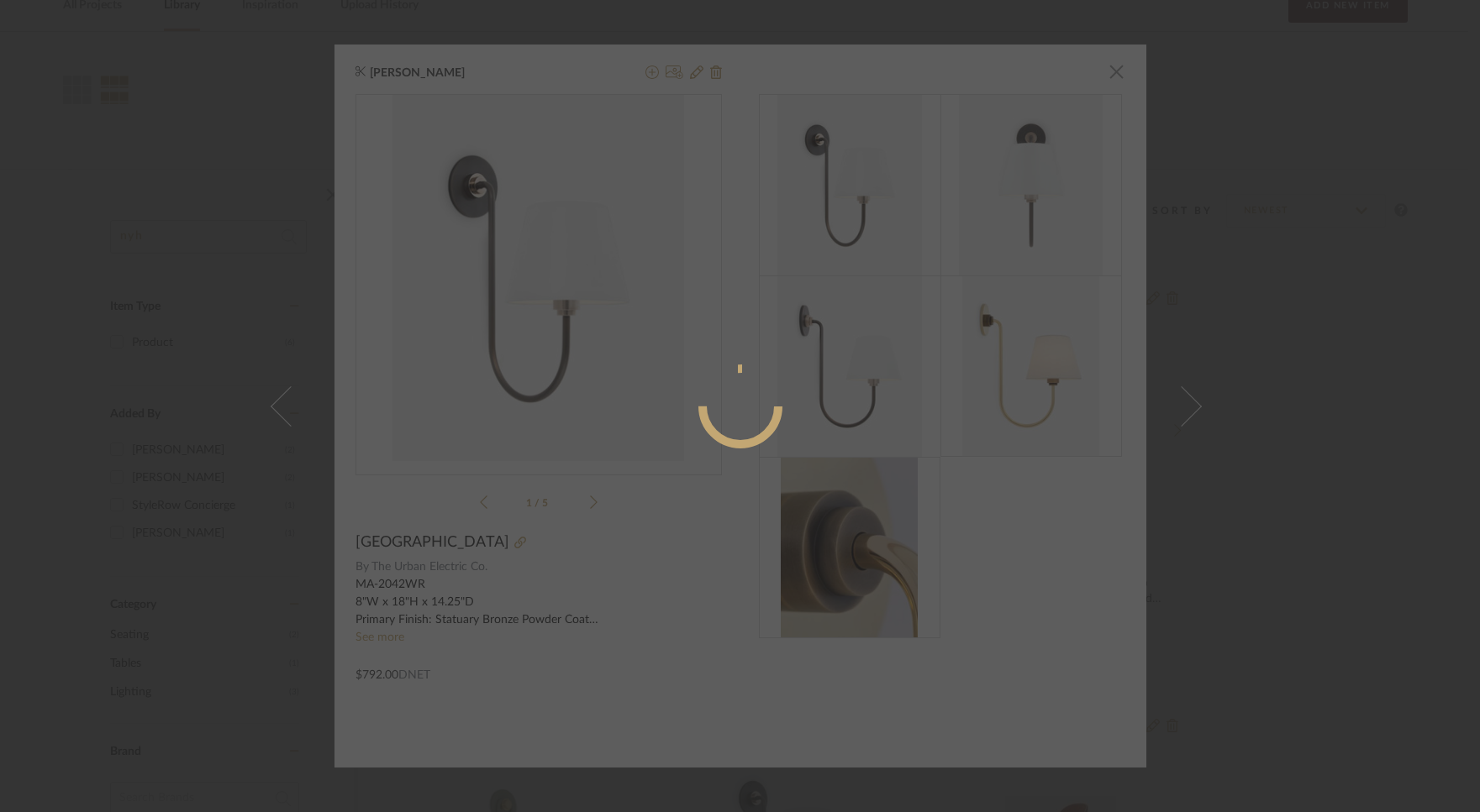
radio input "true"
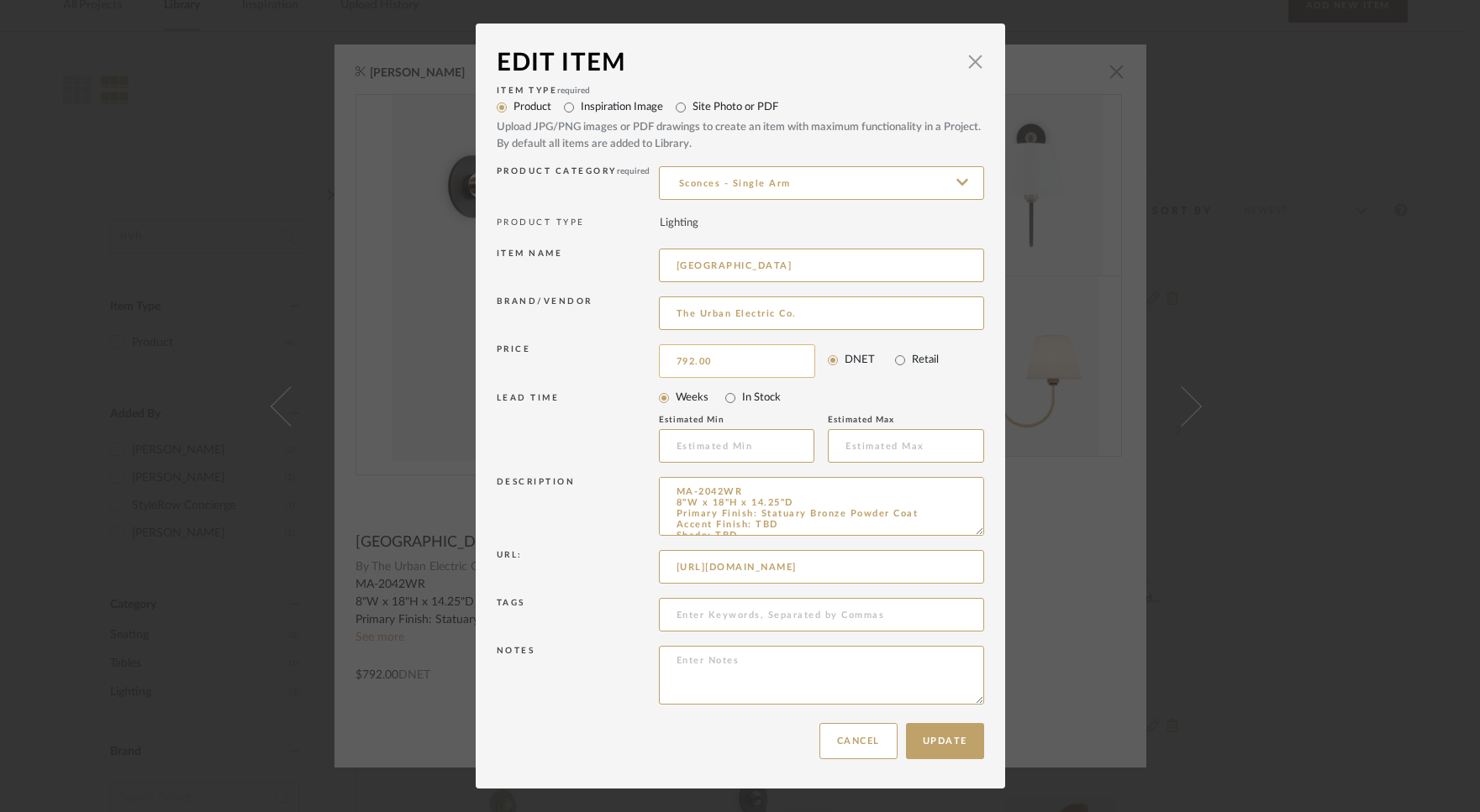
click at [729, 363] on input "792.00" at bounding box center [737, 361] width 157 height 34
type input "$1,140.00"
click at [877, 379] on div "Price $1,140.00 DNET Retail" at bounding box center [740, 361] width 487 height 42
click at [928, 731] on button "Update" at bounding box center [944, 741] width 78 height 36
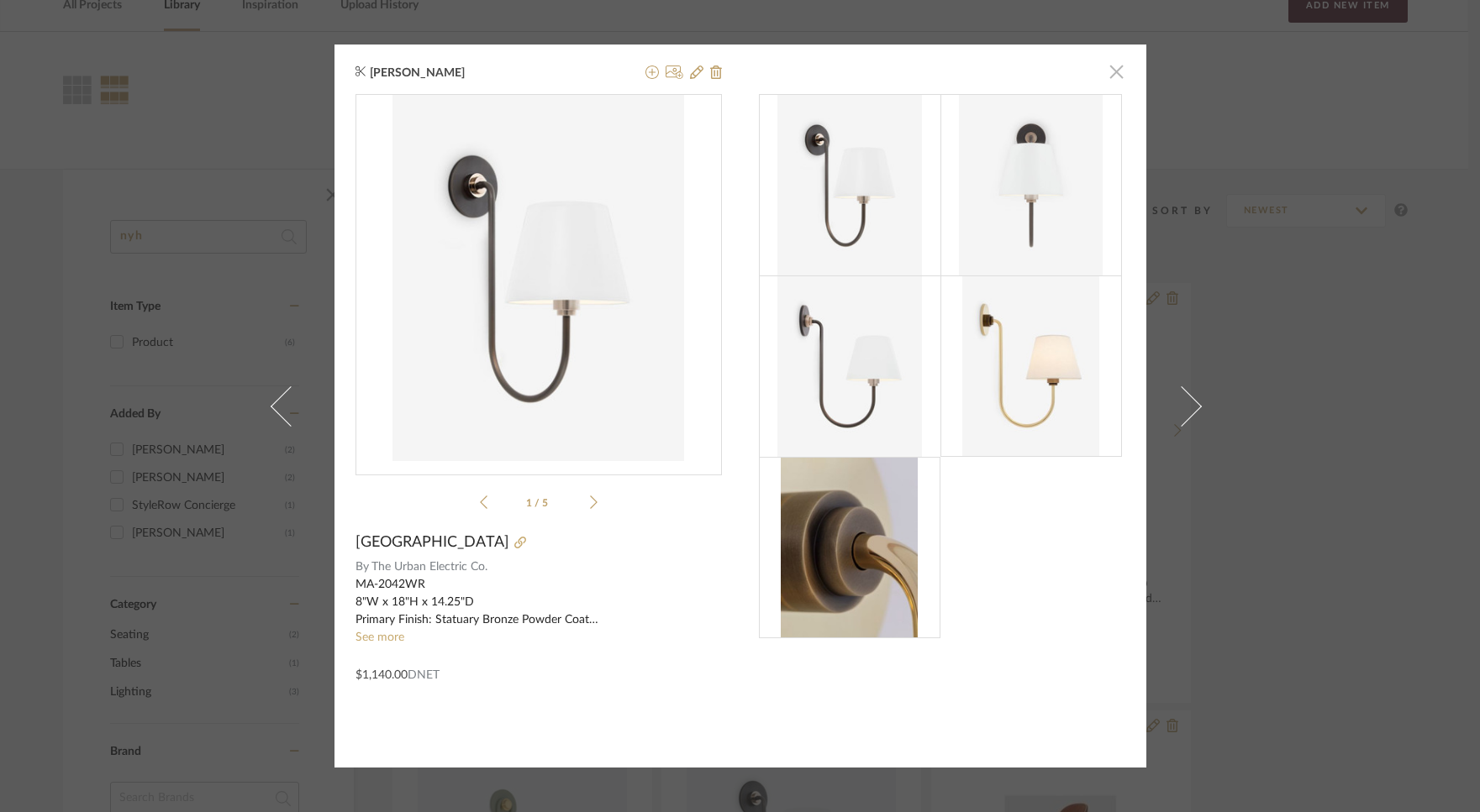
click at [1110, 72] on span "button" at bounding box center [1116, 71] width 34 height 34
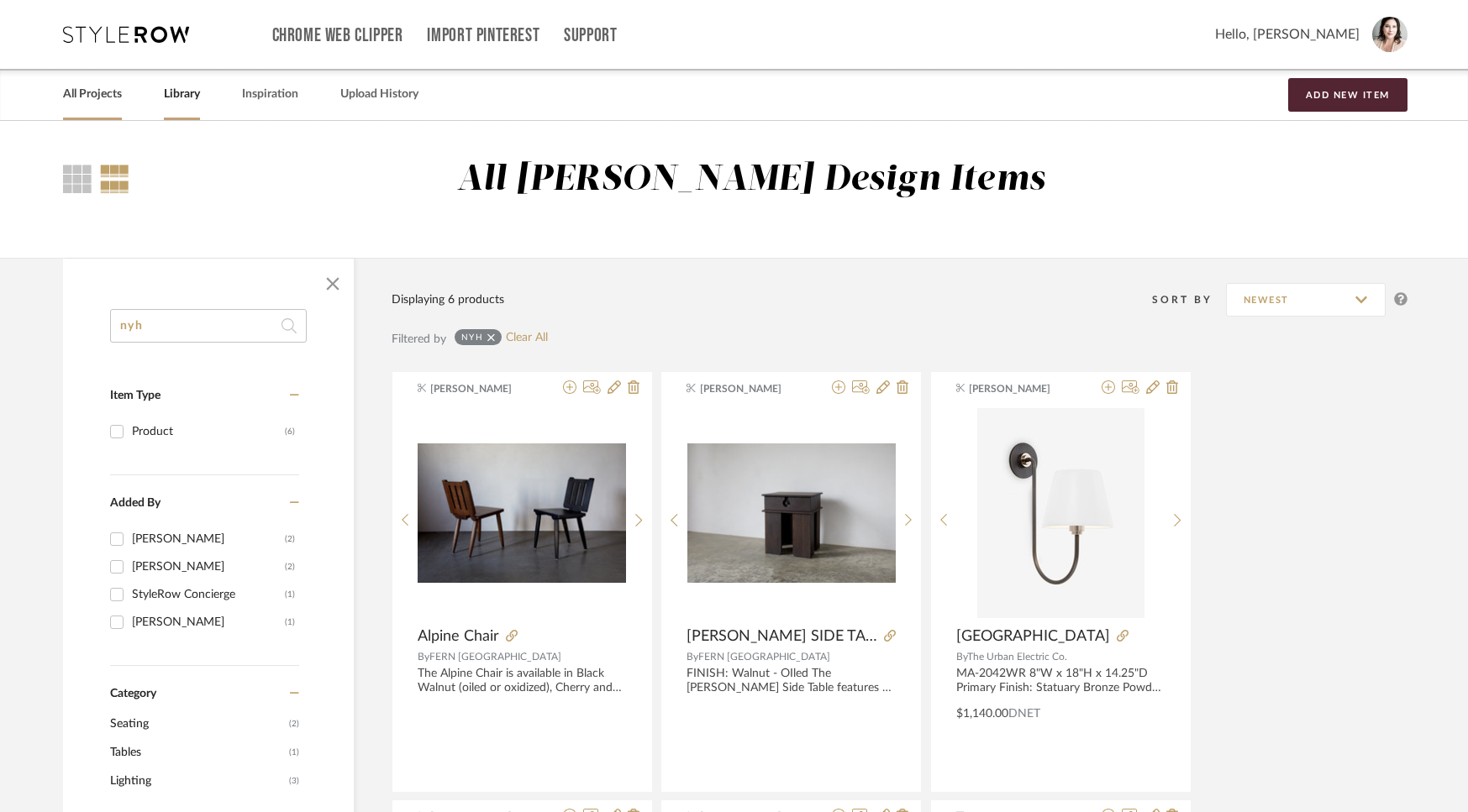
click at [88, 91] on link "All Projects" at bounding box center [92, 94] width 58 height 23
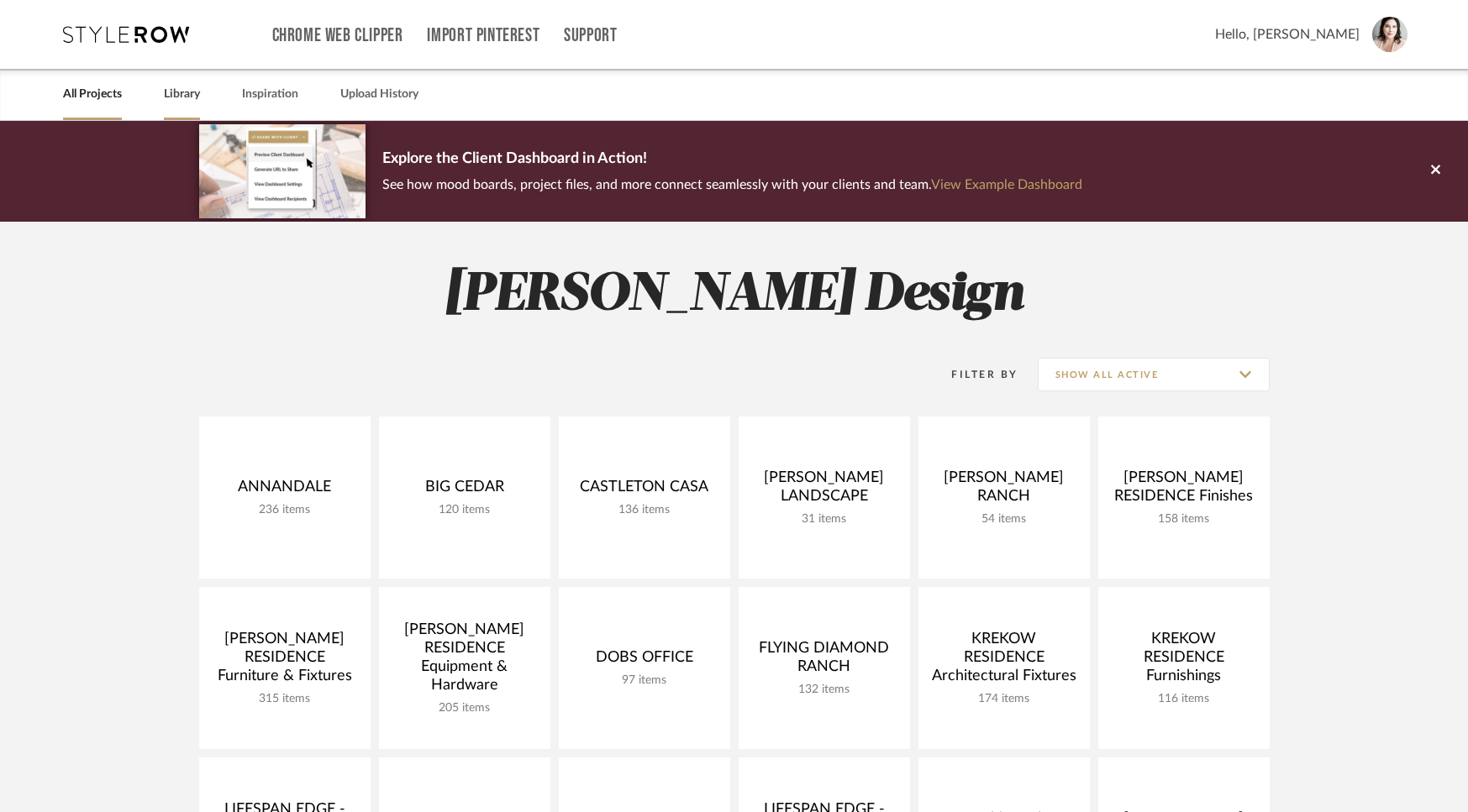
click at [181, 102] on link "Library" at bounding box center [181, 94] width 36 height 23
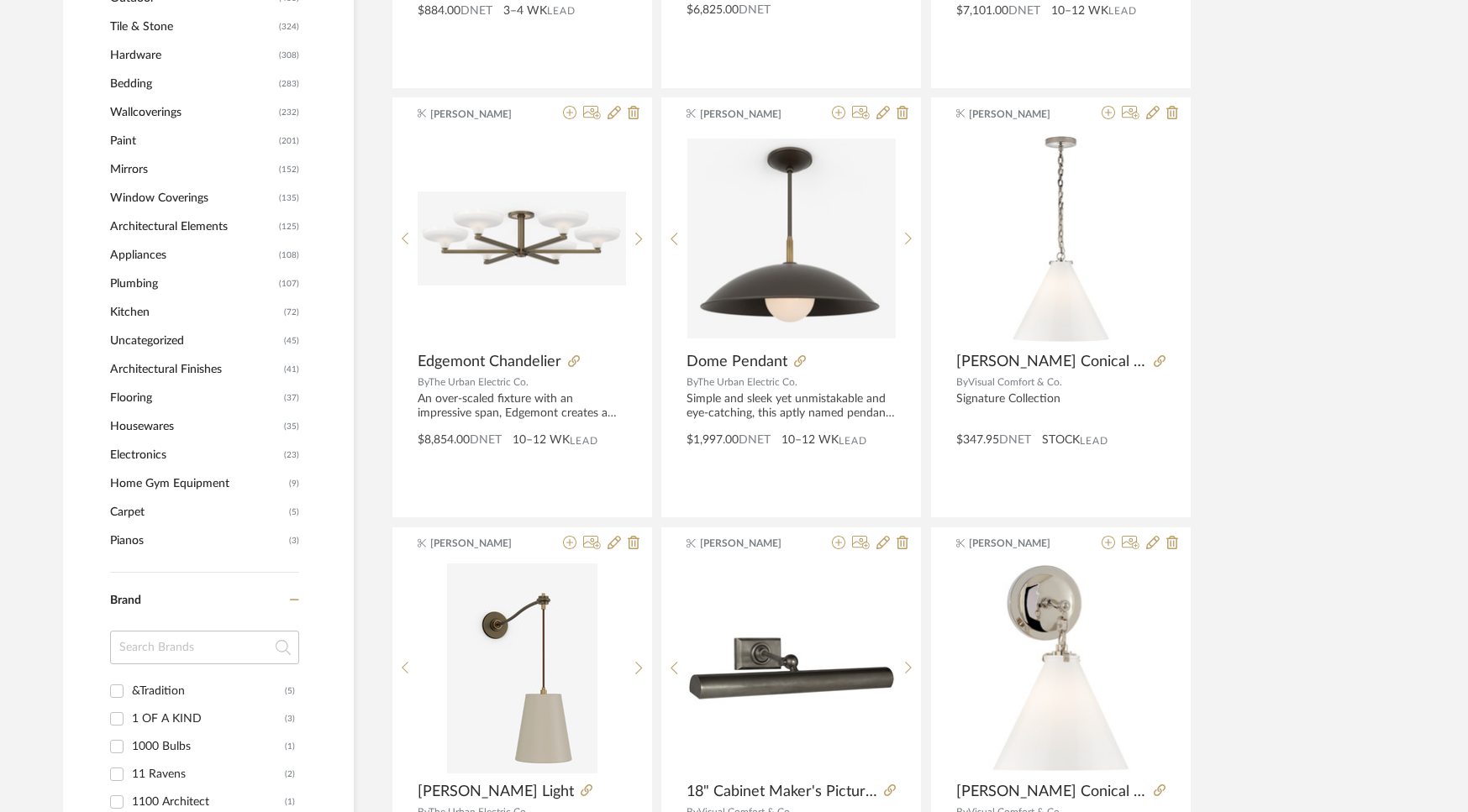
scroll to position [649, 0]
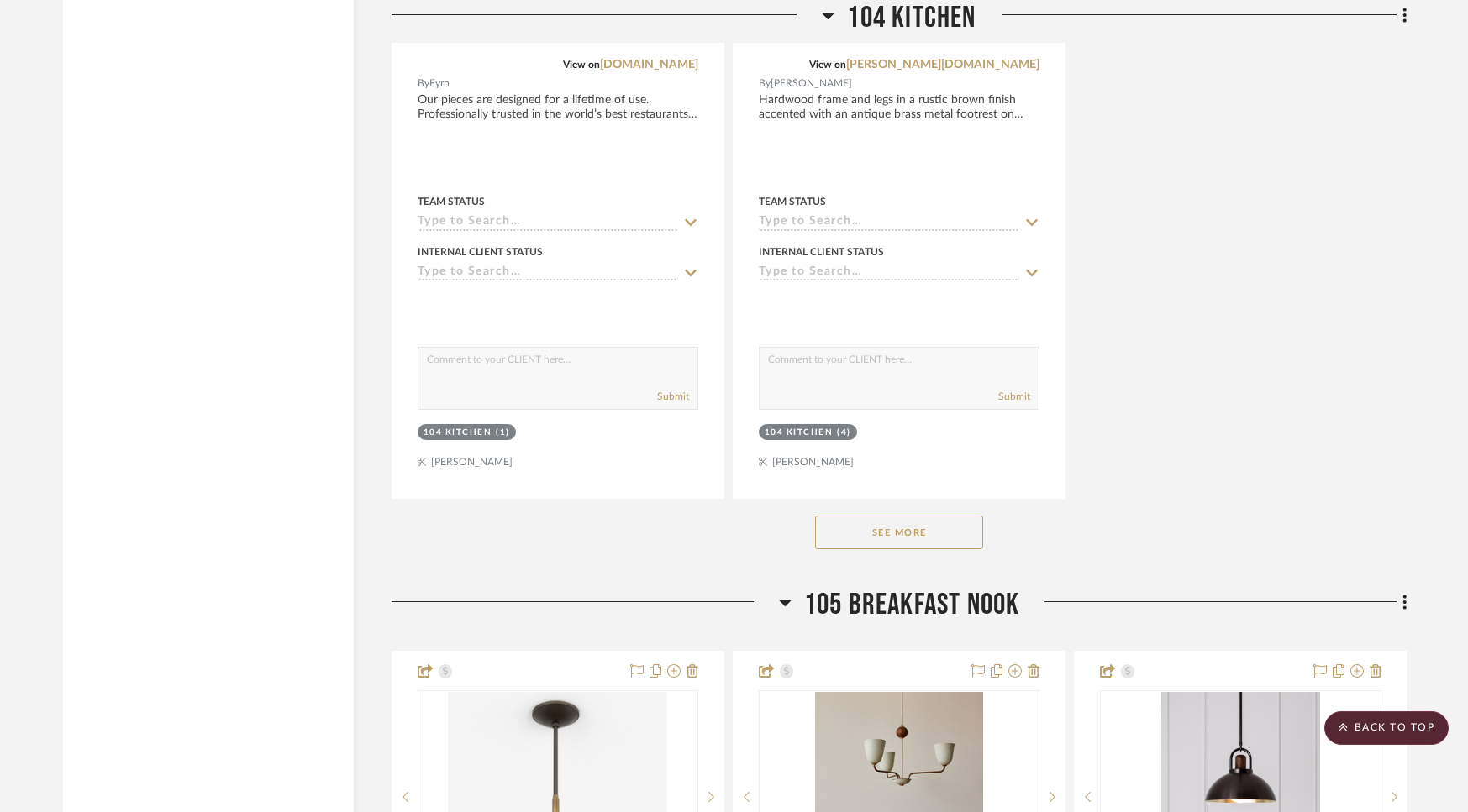
scroll to position [6745, 0]
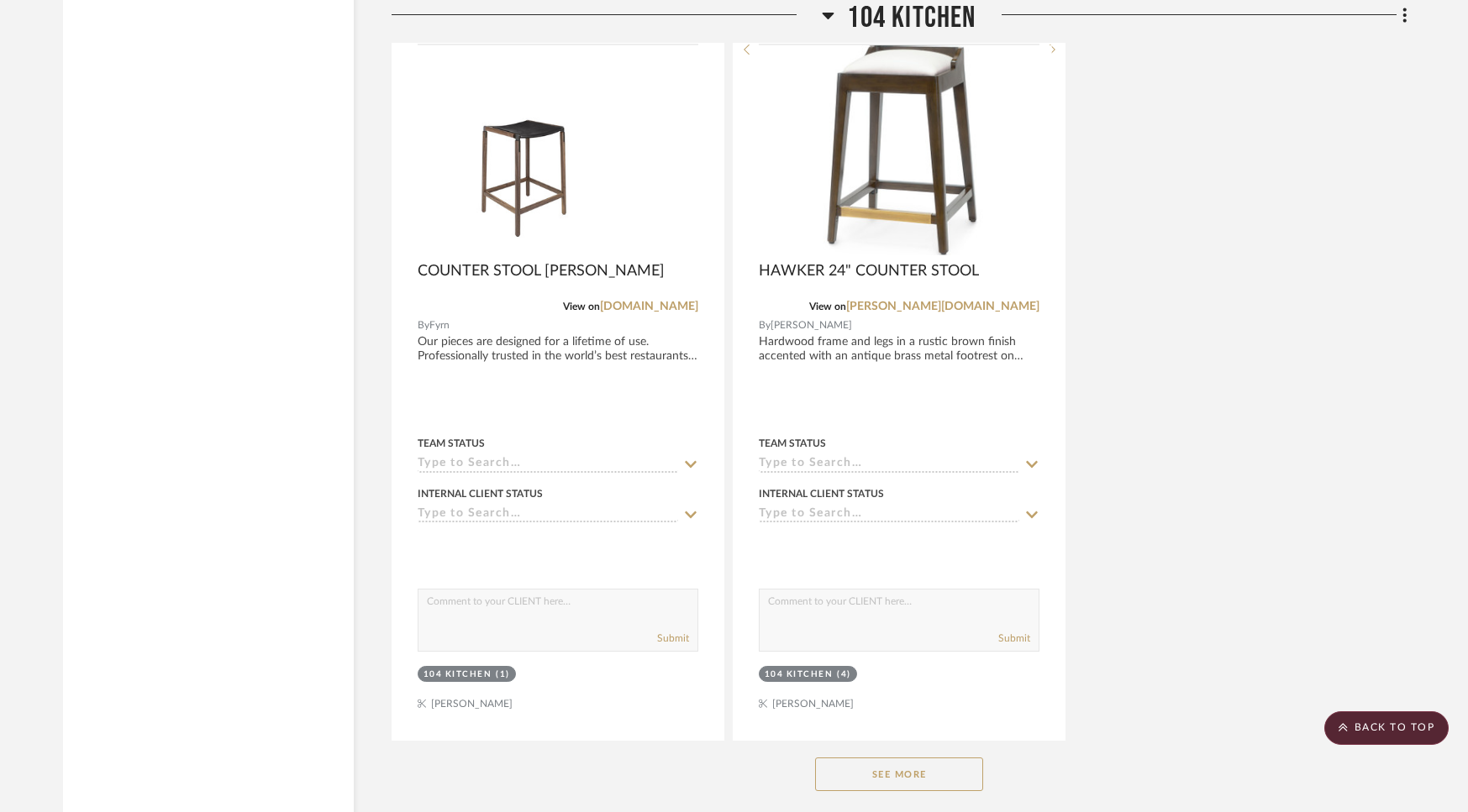
click at [0, 0] on img at bounding box center [0, 0] width 0 height 0
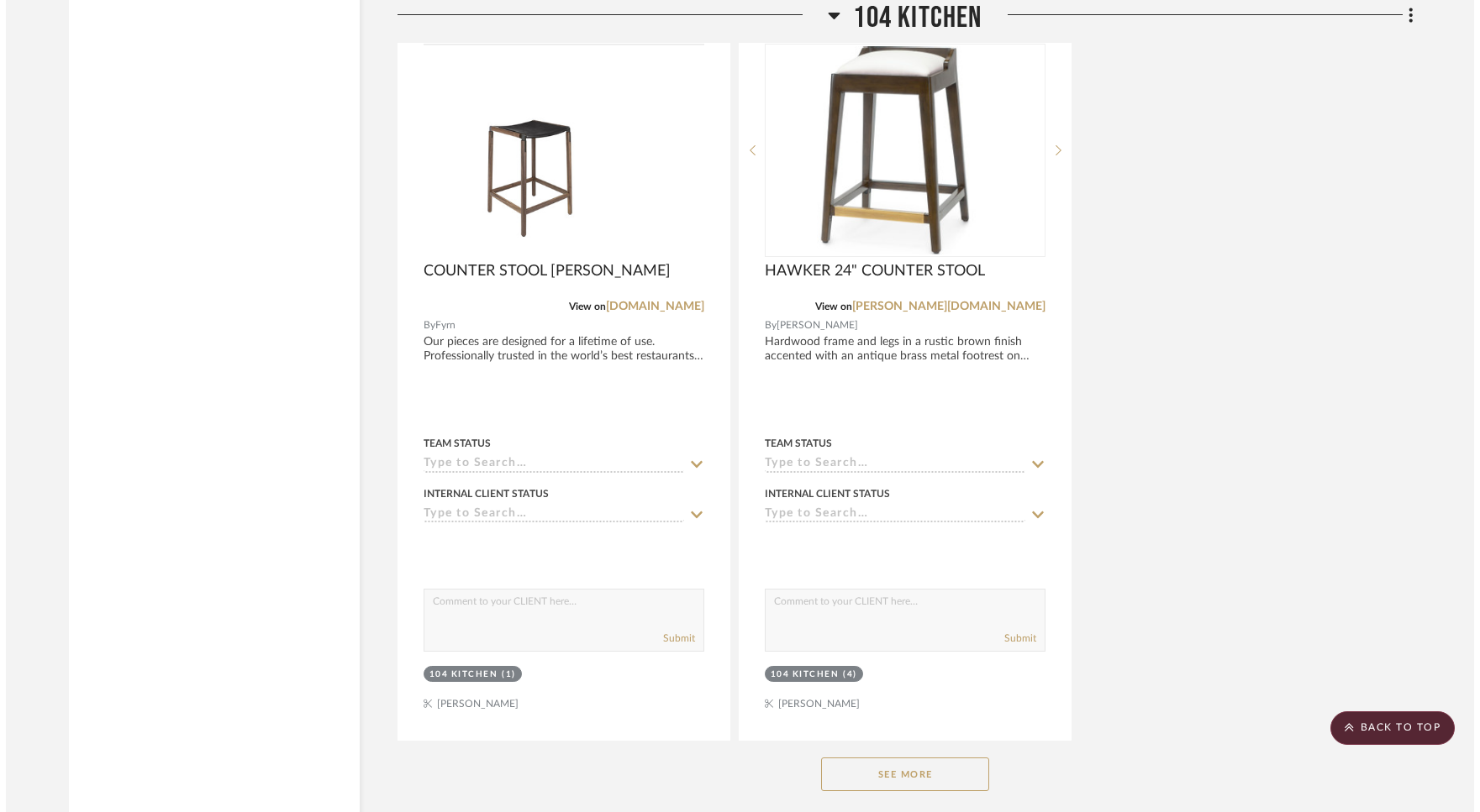
scroll to position [0, 0]
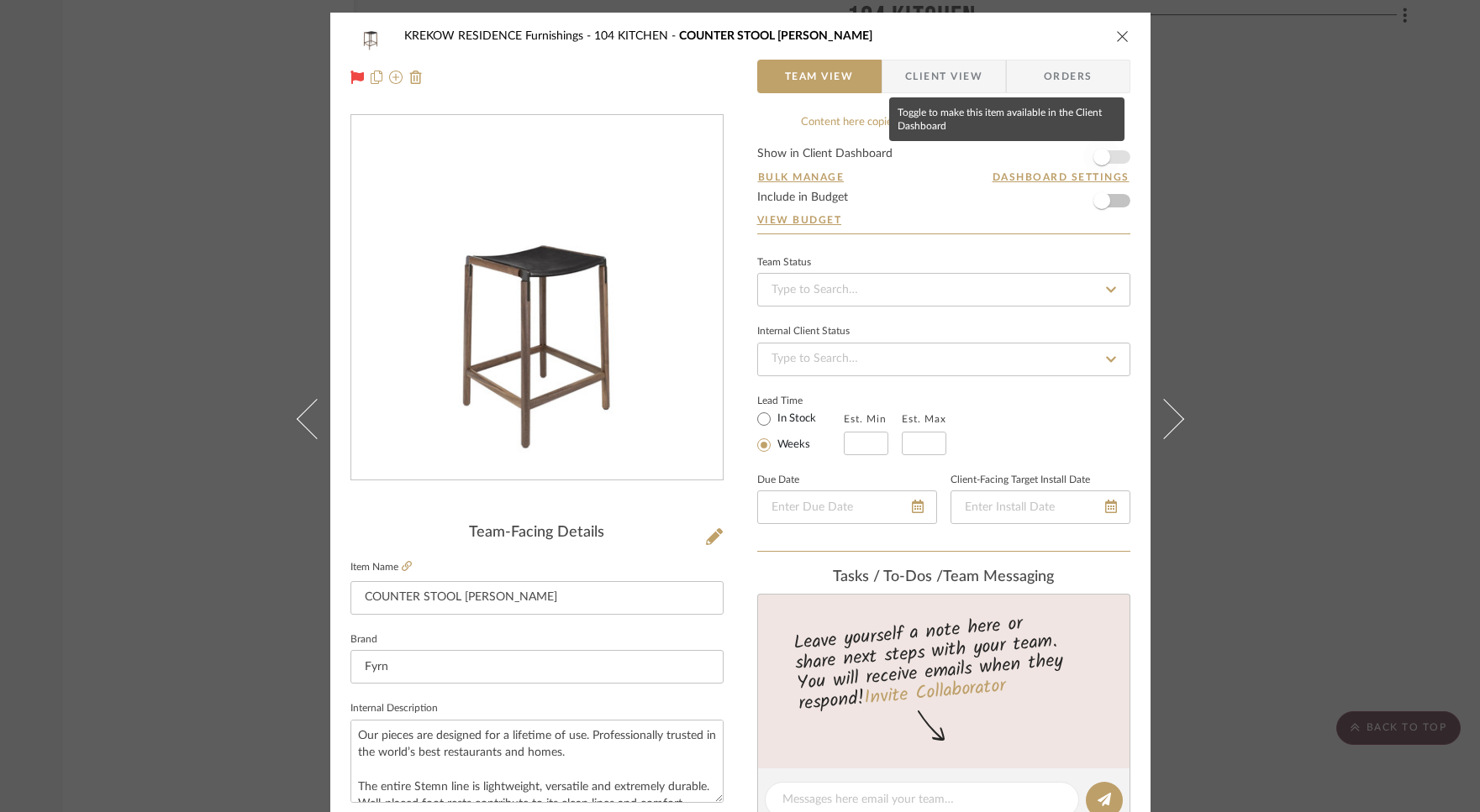
click at [1093, 162] on span "button" at bounding box center [1101, 156] width 17 height 17
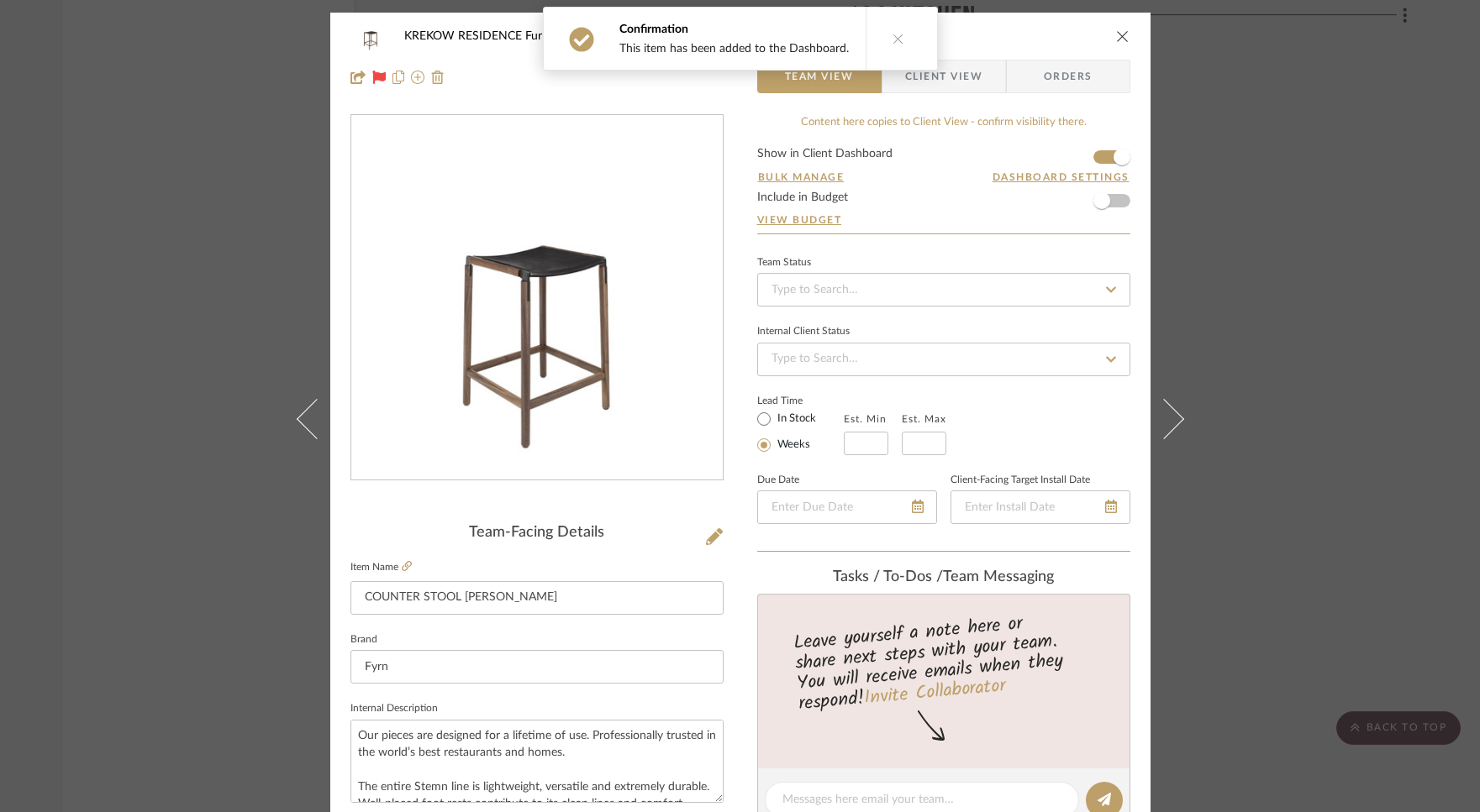
click at [962, 81] on span "Client View" at bounding box center [943, 76] width 77 height 34
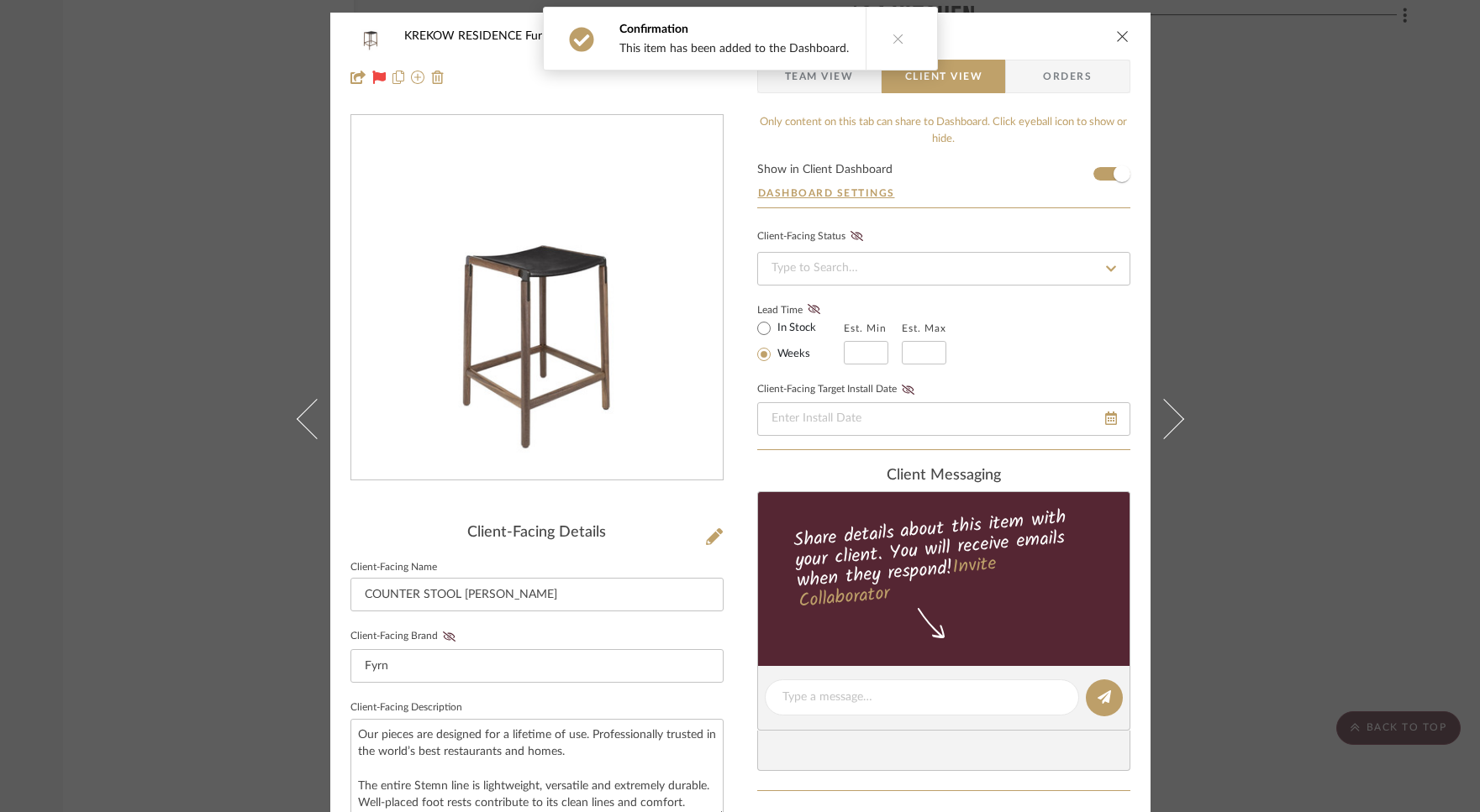
click at [1120, 36] on icon "close" at bounding box center [1122, 37] width 14 height 14
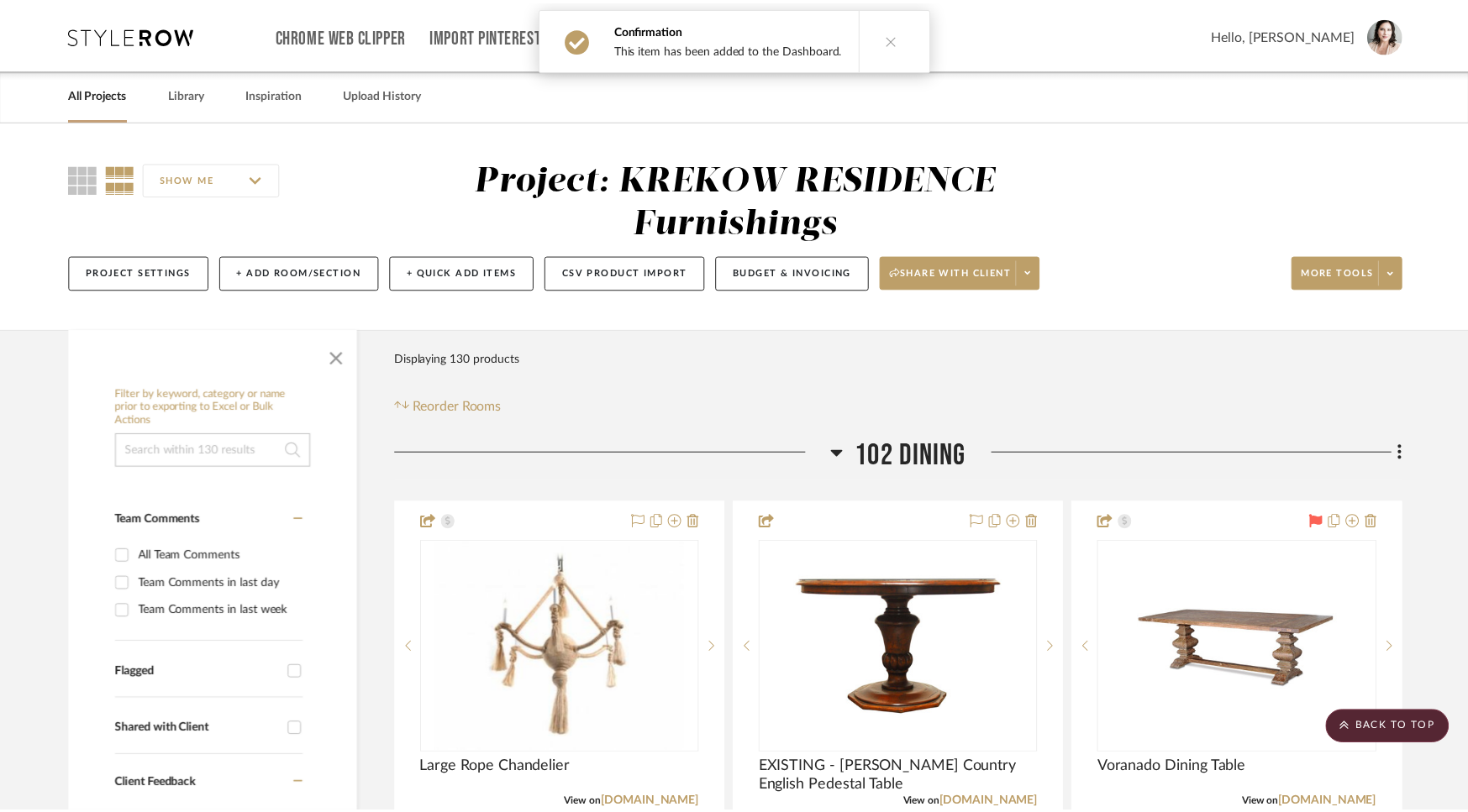
scroll to position [6745, 0]
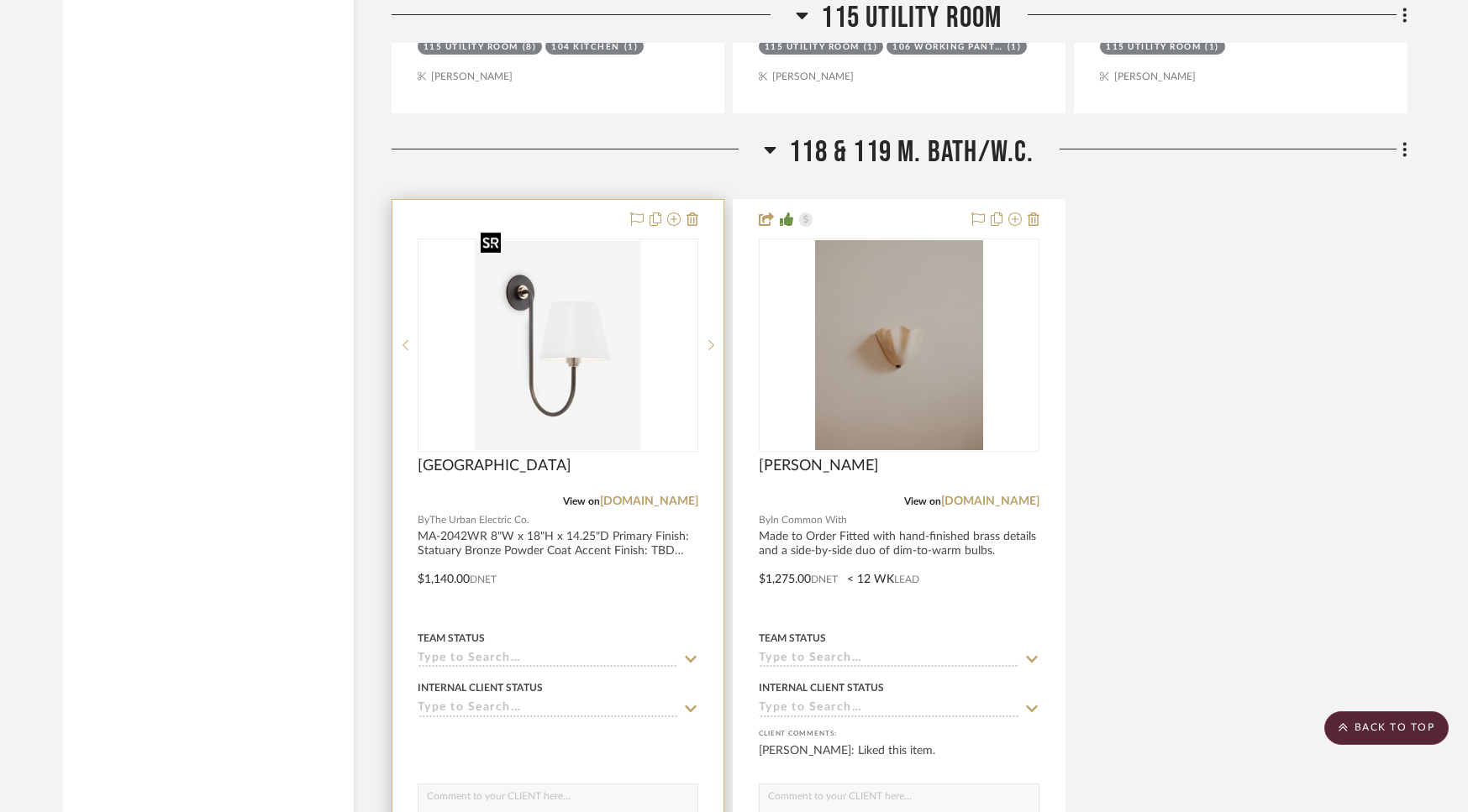
scroll to position [14708, 0]
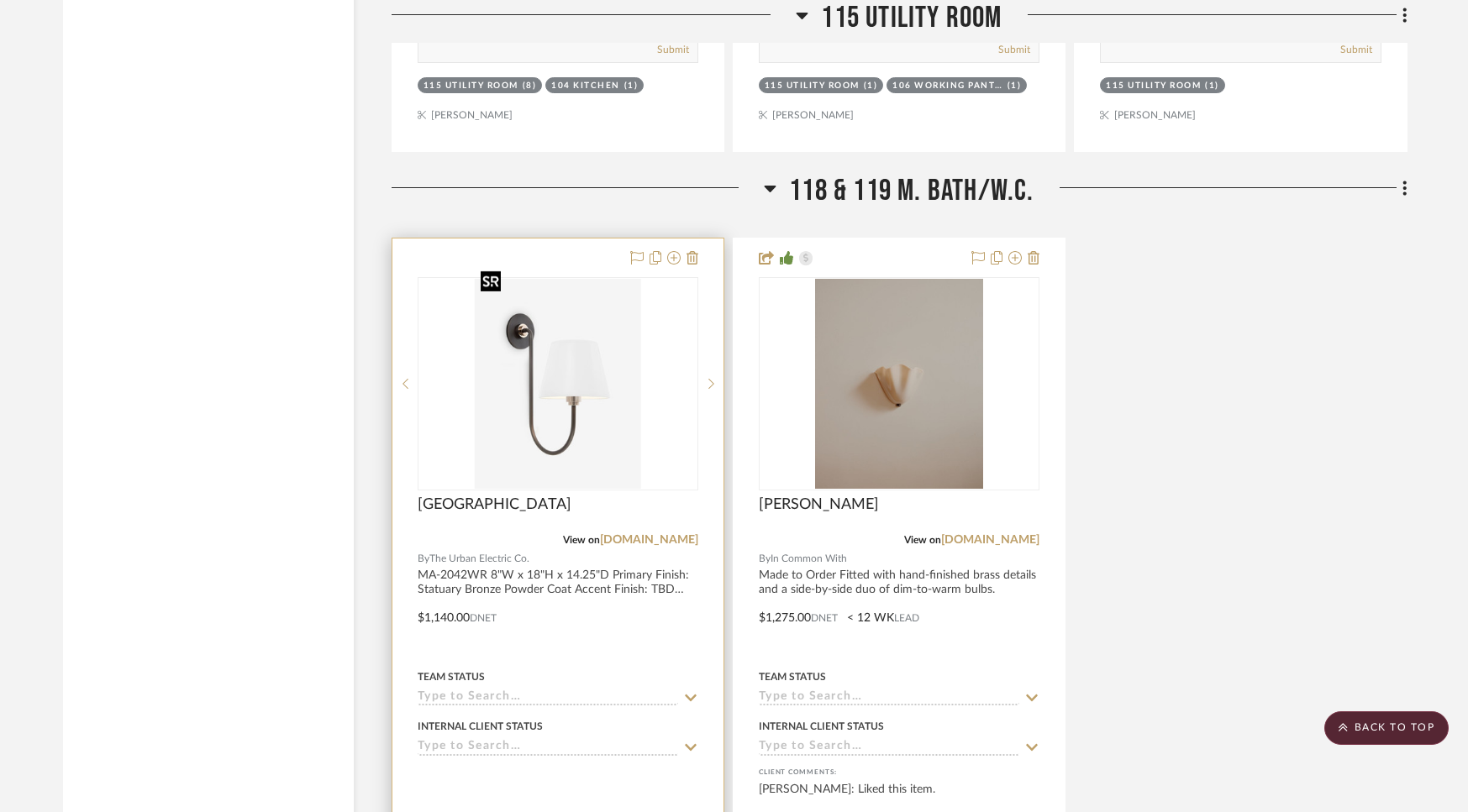
click at [547, 344] on img "0" at bounding box center [557, 384] width 167 height 210
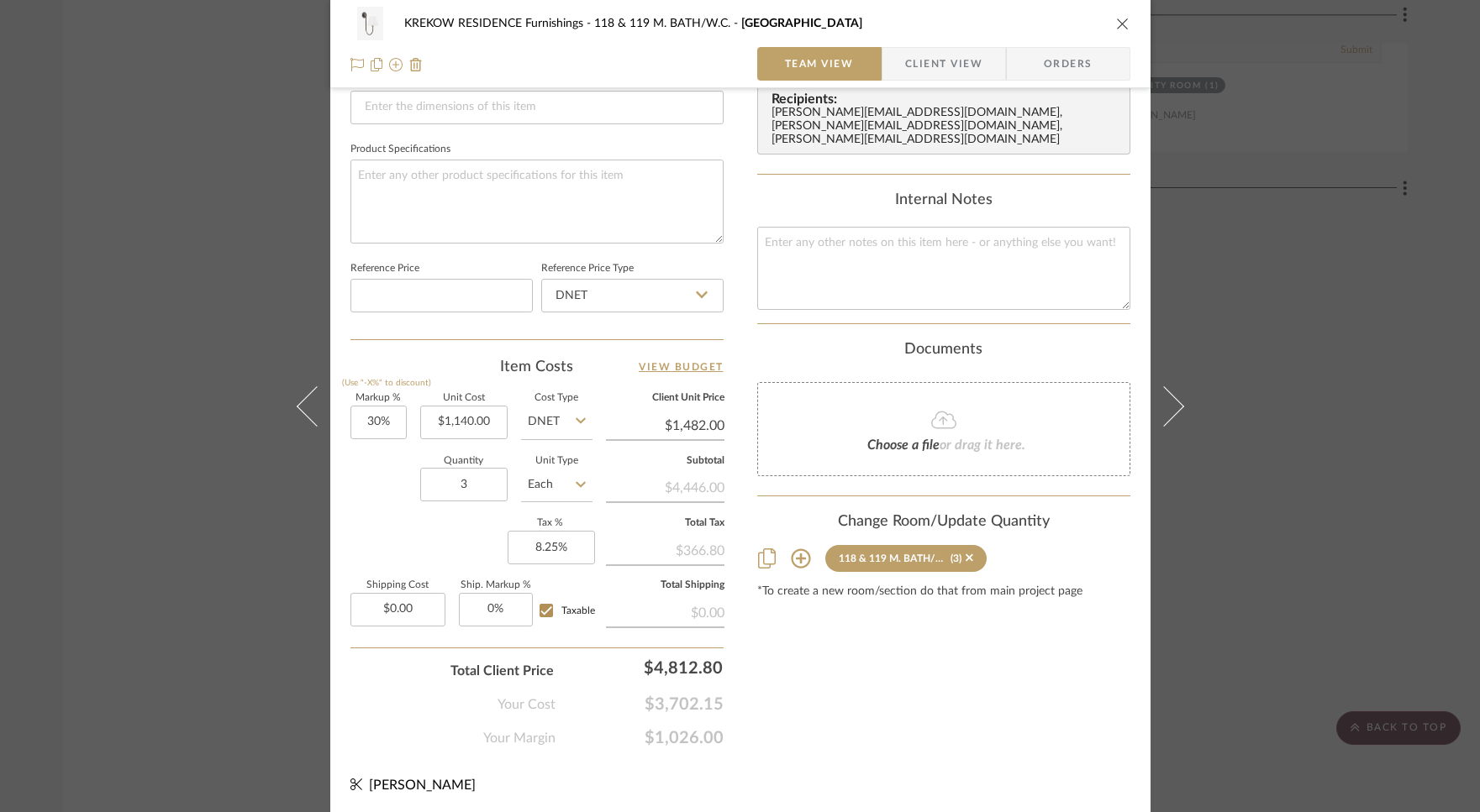
scroll to position [749, 0]
click at [1115, 24] on icon "close" at bounding box center [1122, 24] width 14 height 14
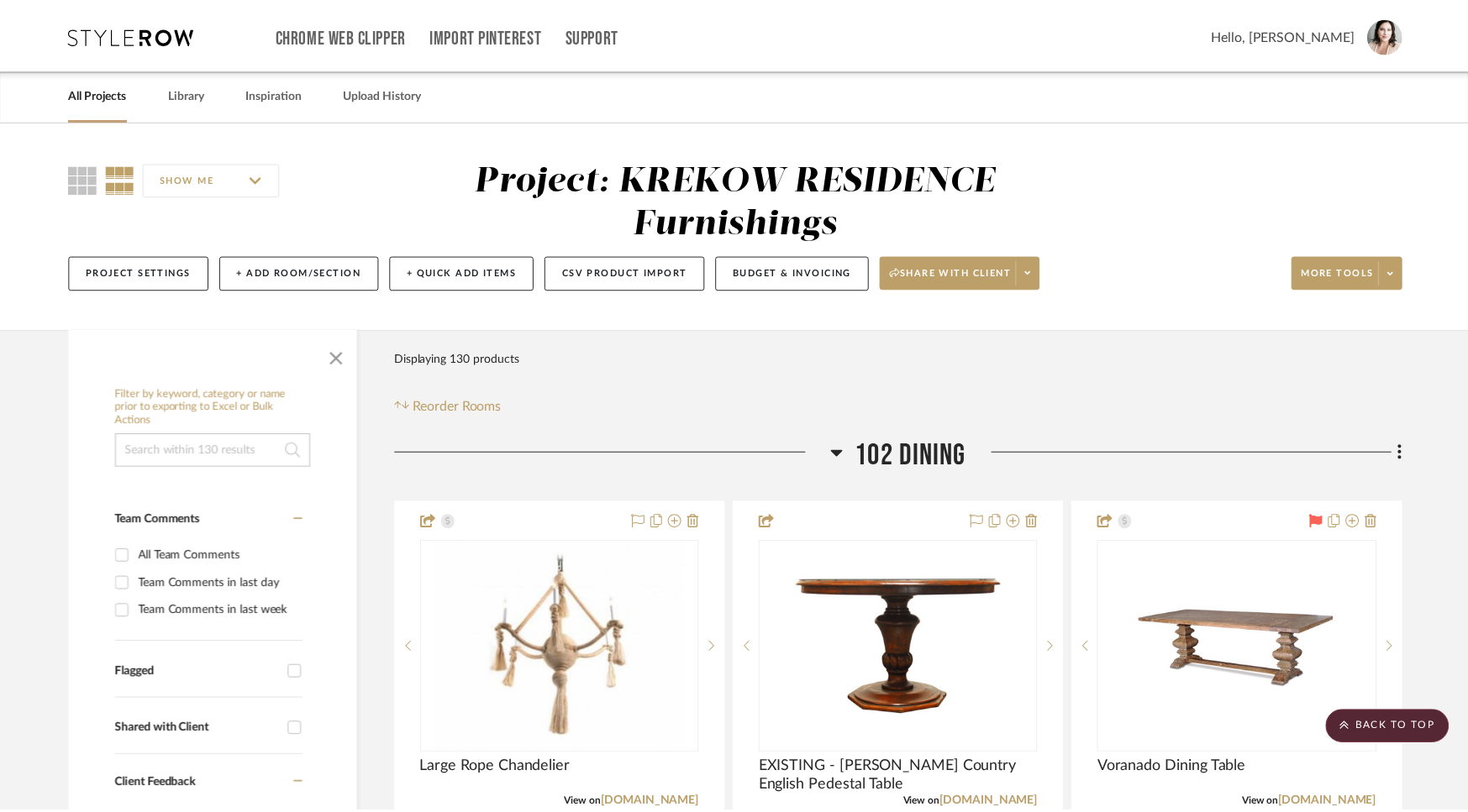
scroll to position [14708, 0]
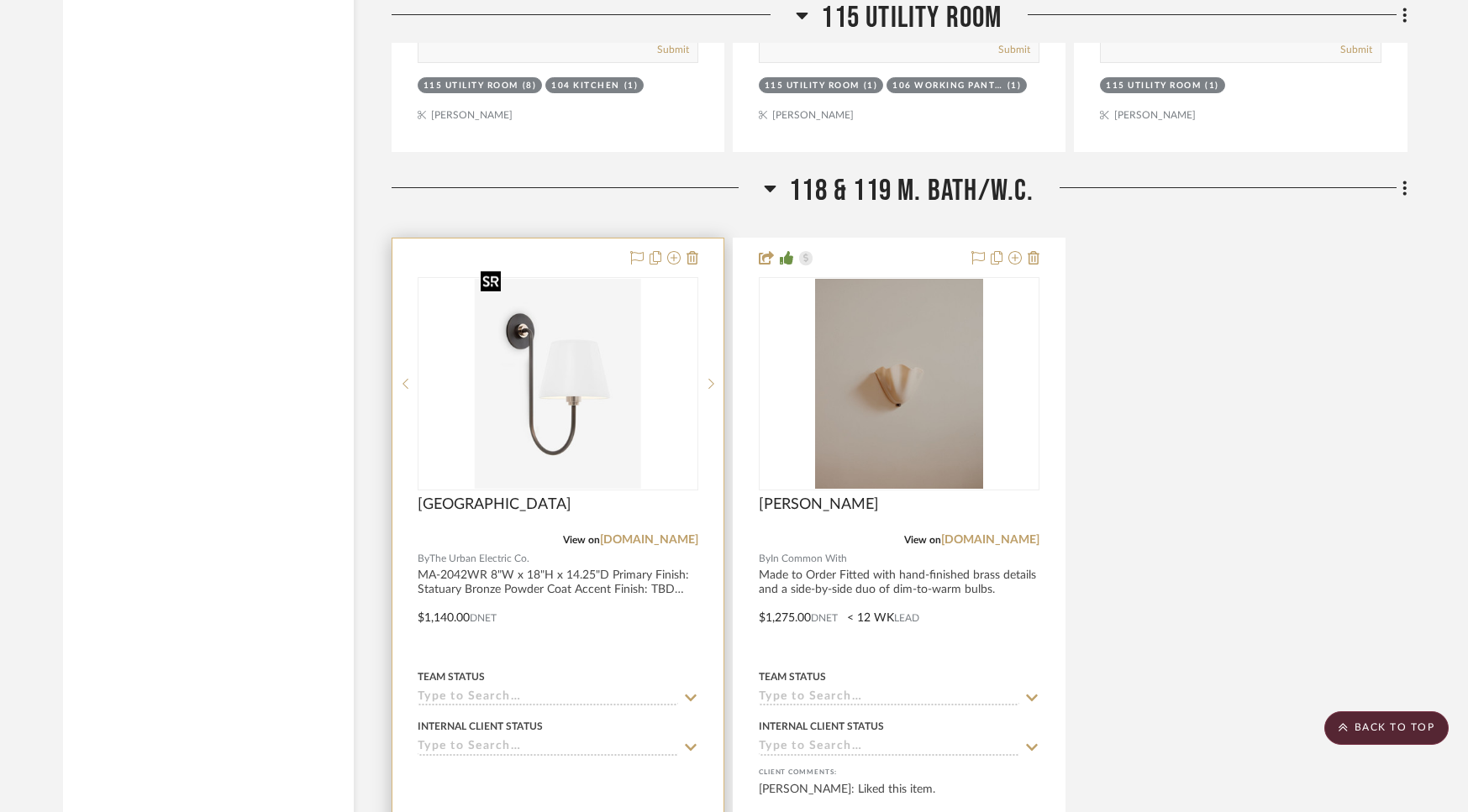
click at [573, 374] on img "0" at bounding box center [557, 384] width 167 height 210
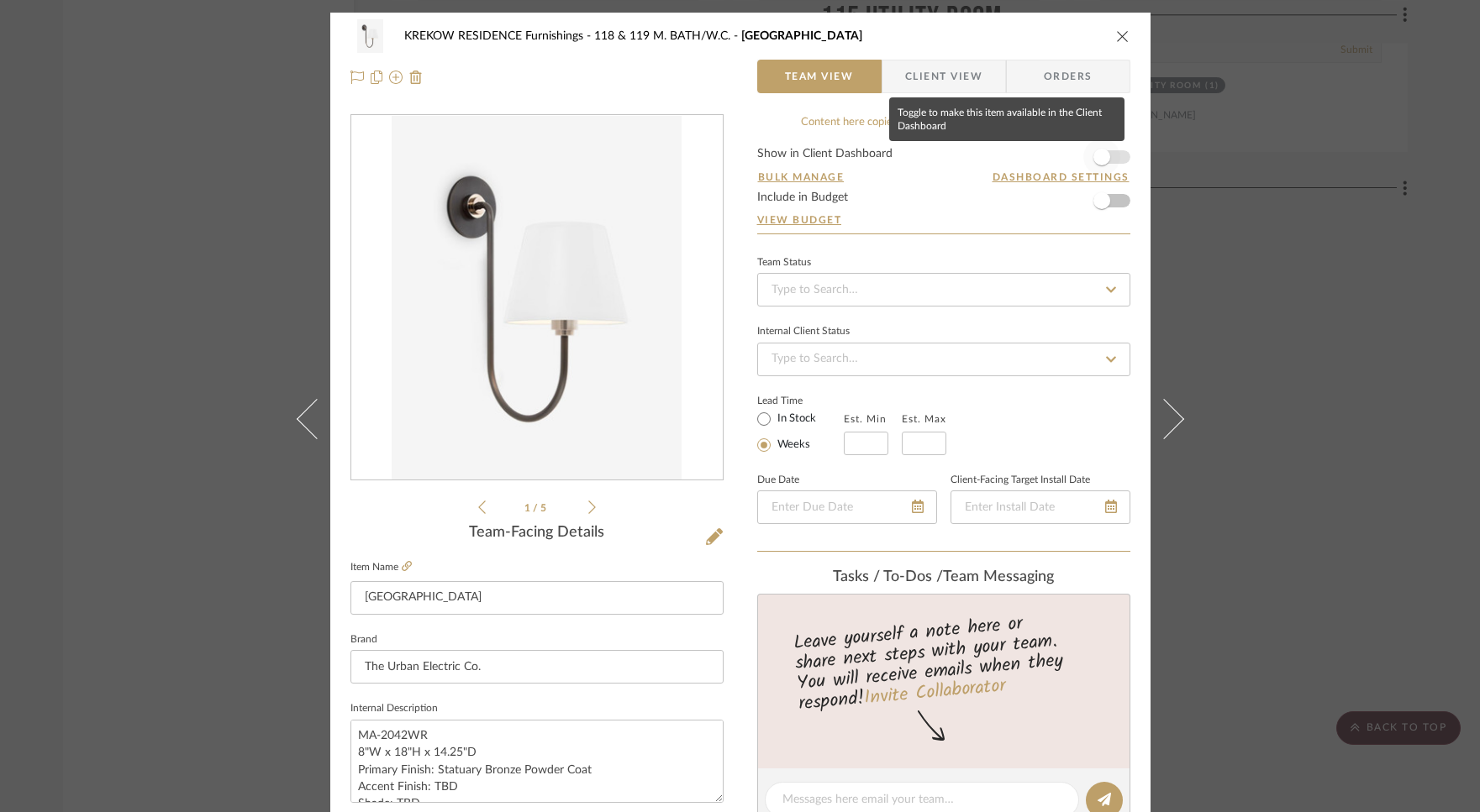
click at [1093, 155] on span "button" at bounding box center [1101, 156] width 17 height 17
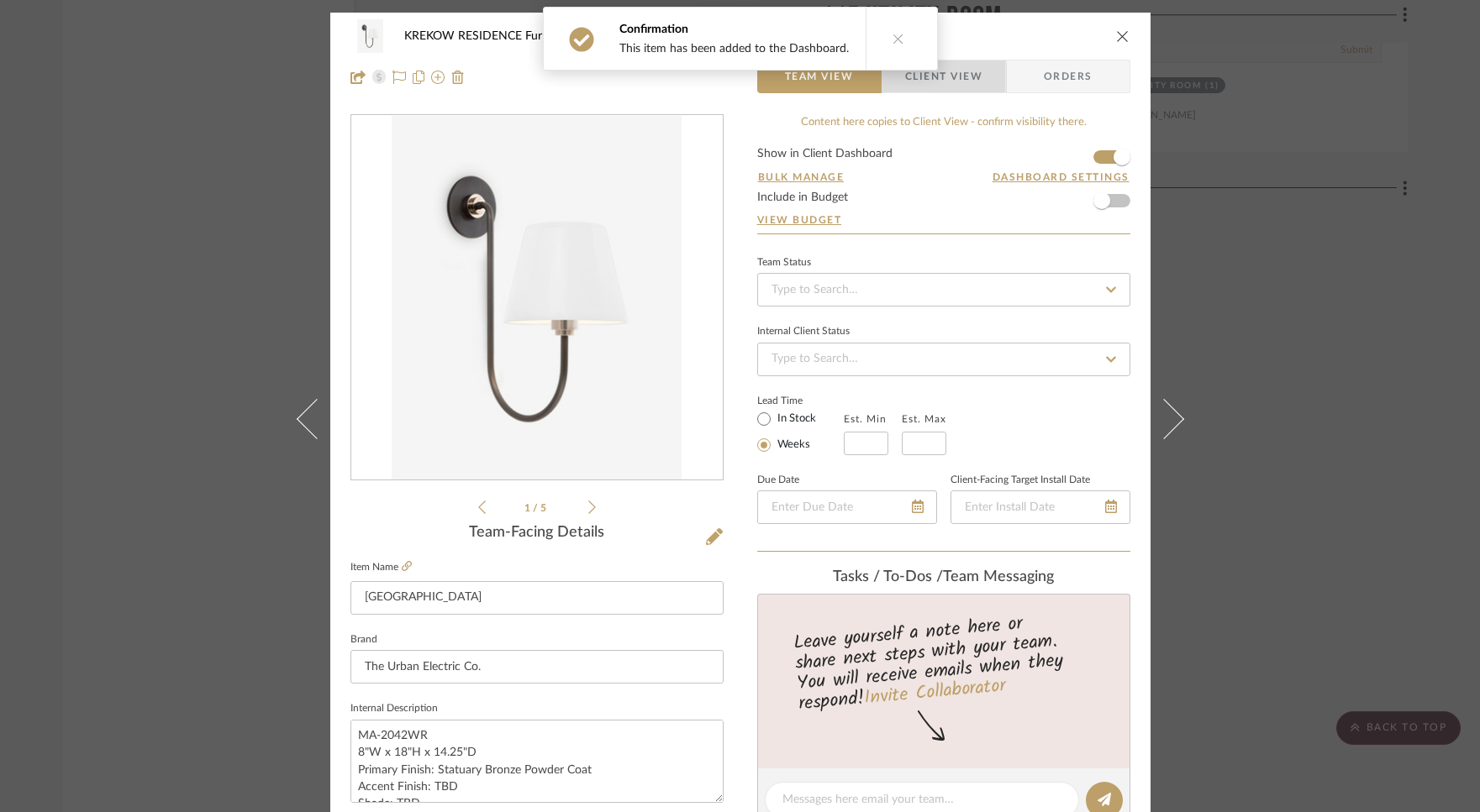
click at [968, 86] on span "Client View" at bounding box center [943, 76] width 77 height 34
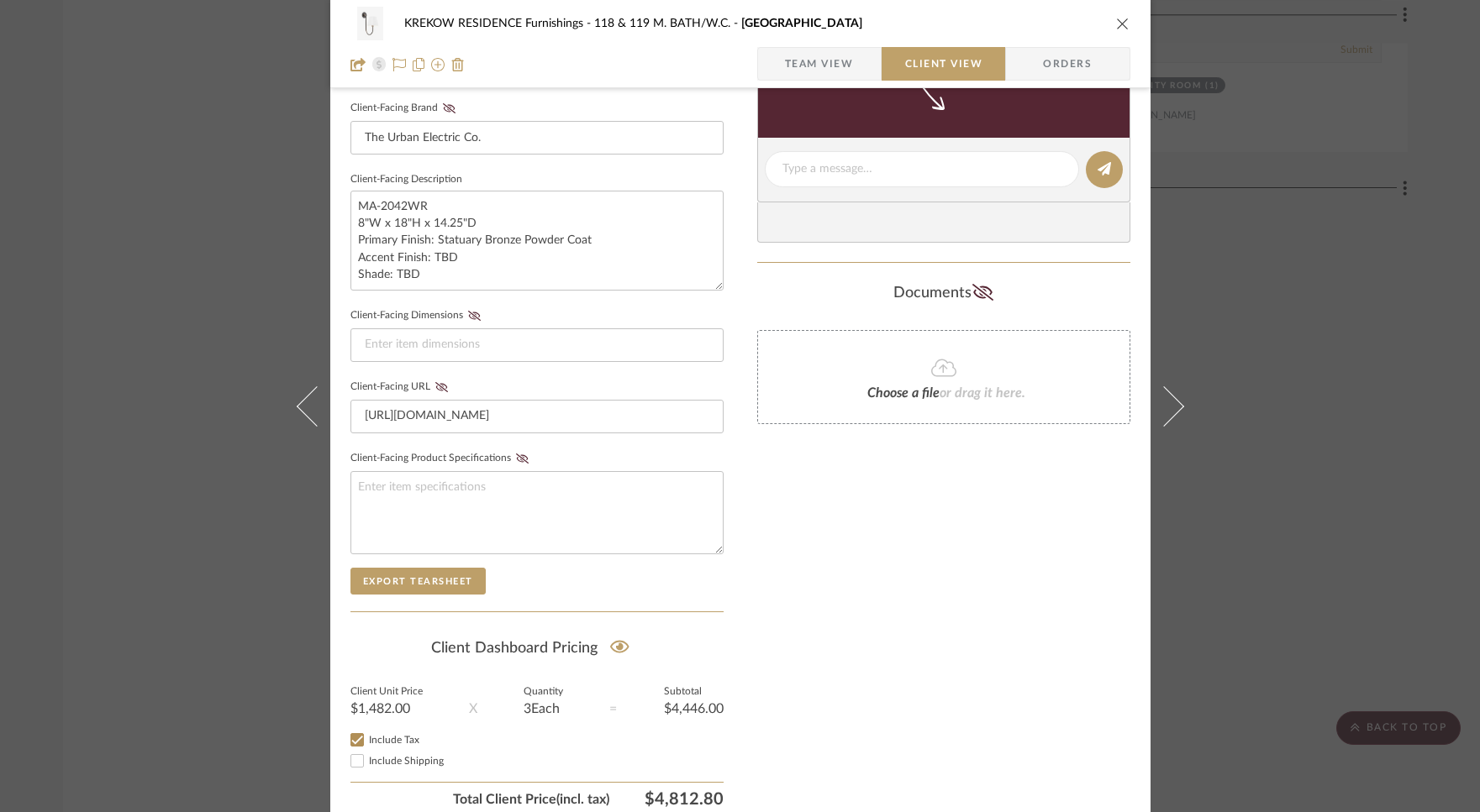
scroll to position [598, 0]
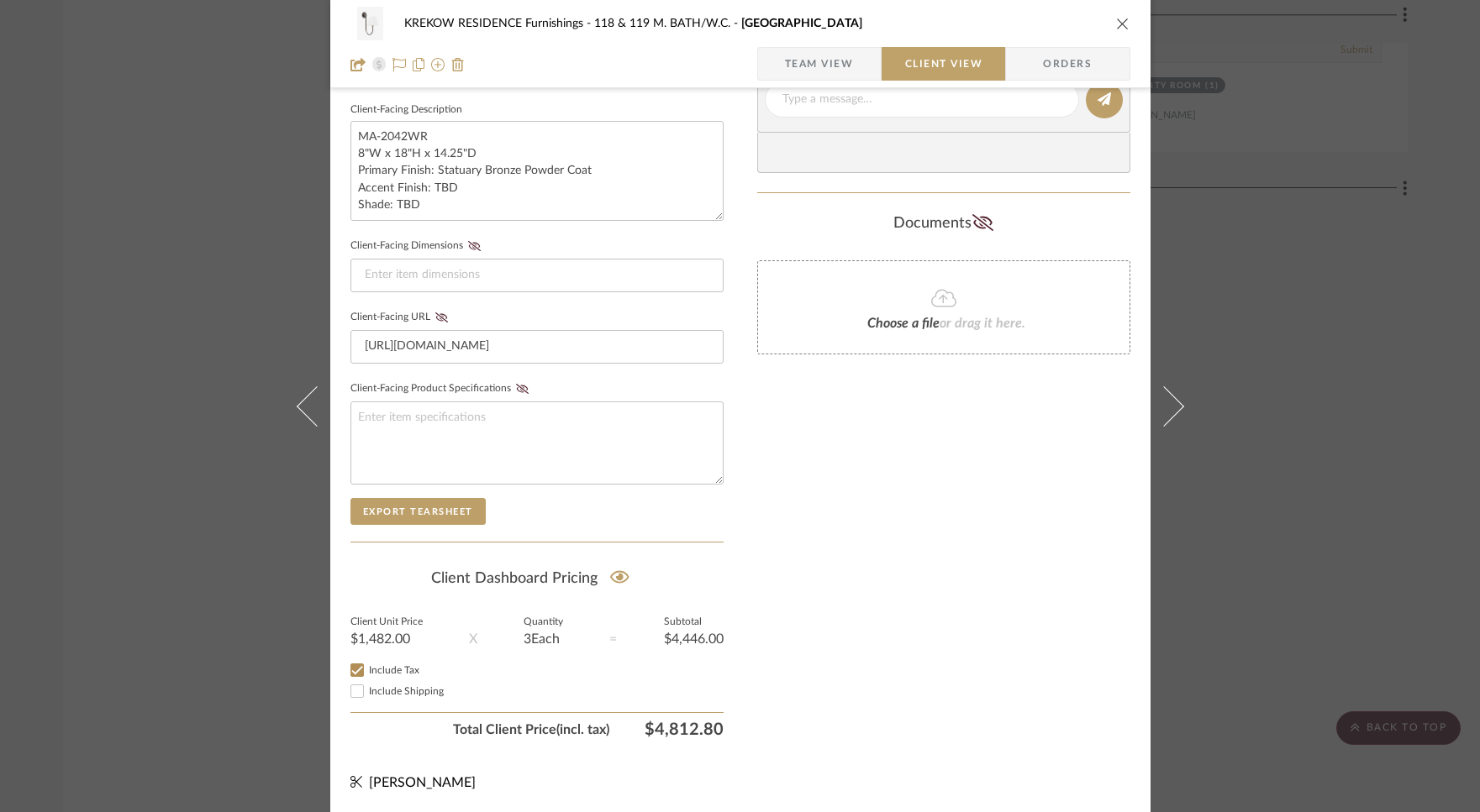
click at [1115, 22] on icon "close" at bounding box center [1122, 24] width 14 height 14
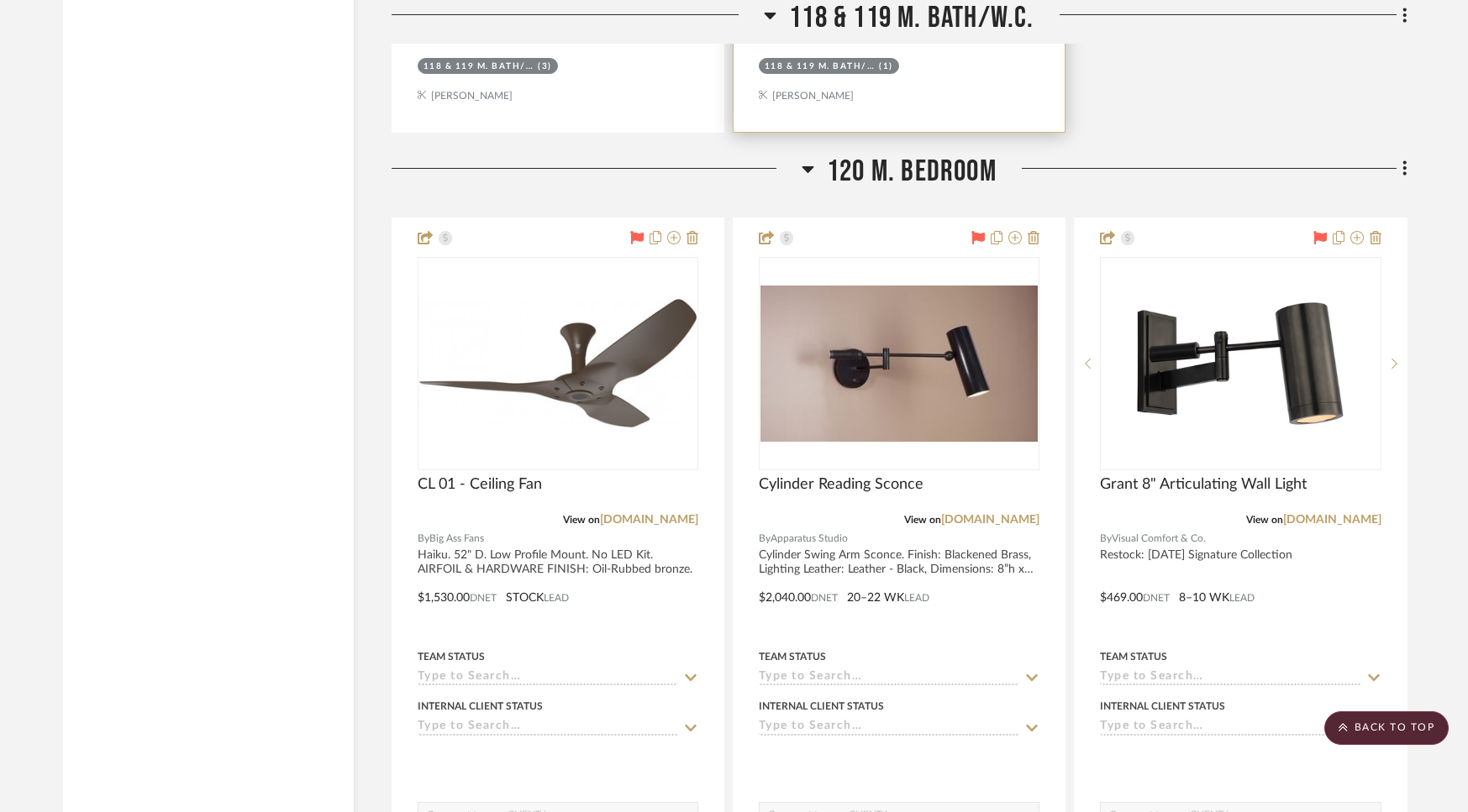
scroll to position [15219, 0]
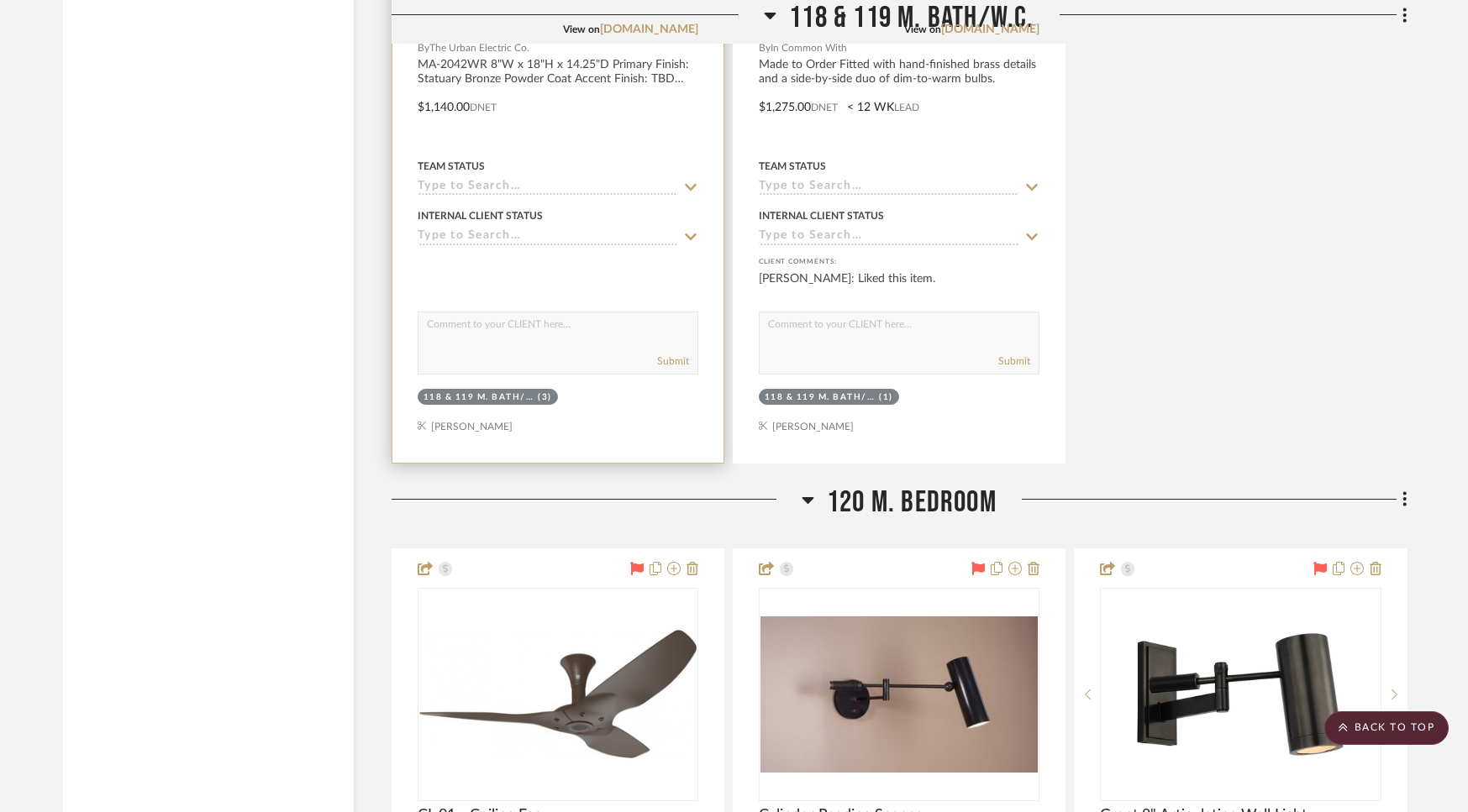
click at [582, 313] on textarea at bounding box center [558, 329] width 279 height 32
type textarea "confirm the height is 72" AFF"
click at [660, 354] on button "Submit" at bounding box center [673, 360] width 32 height 15
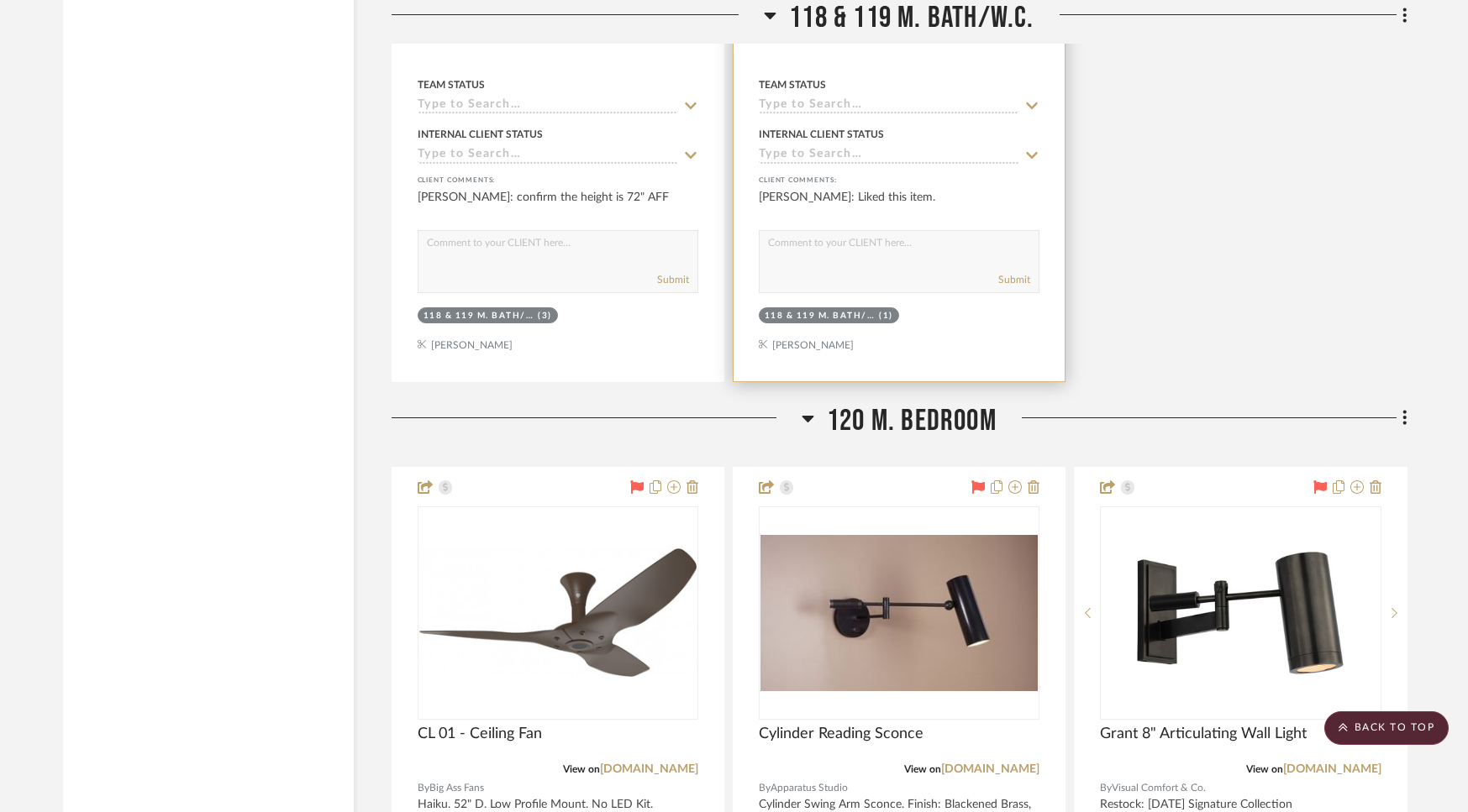
scroll to position [15547, 0]
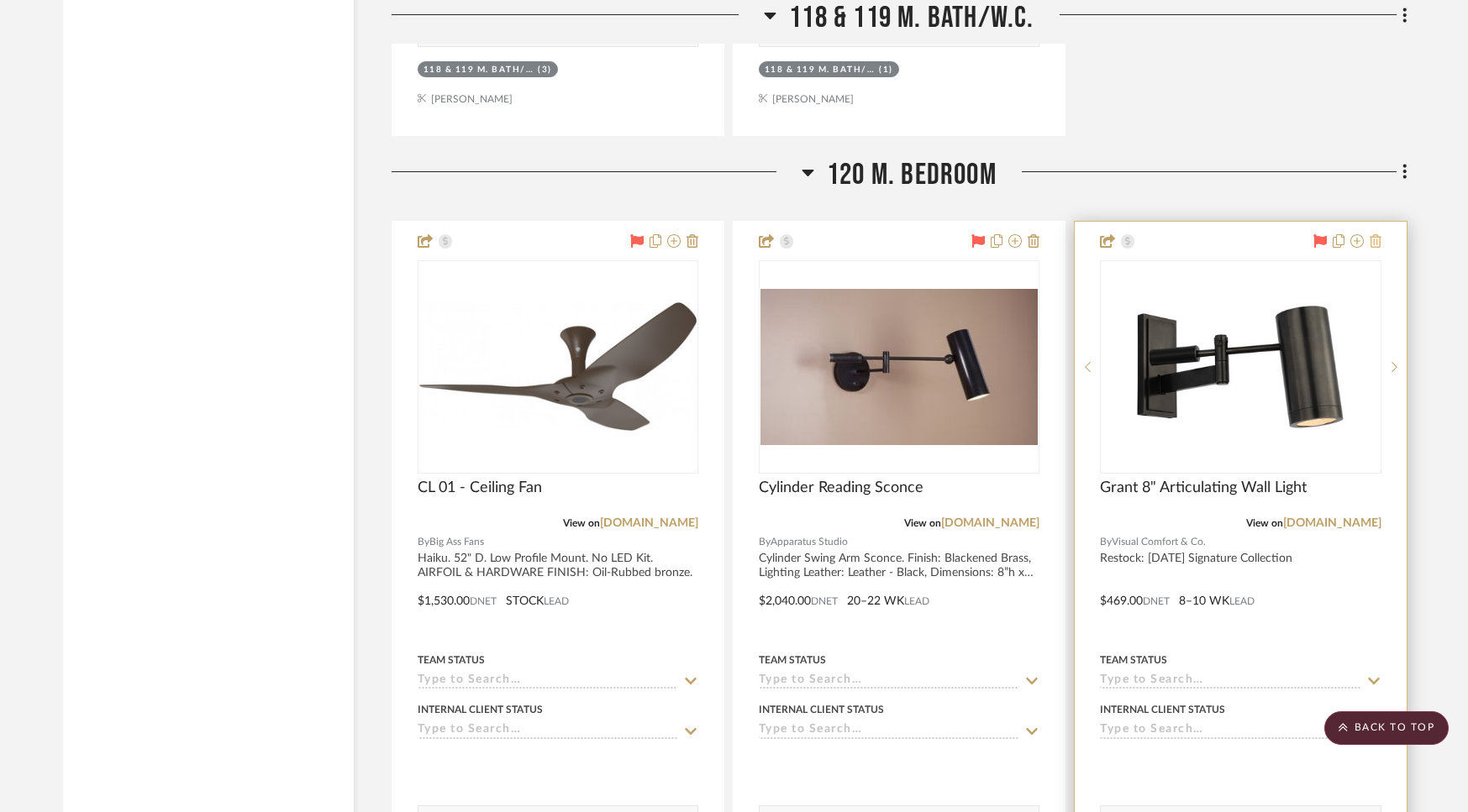
click at [1371, 235] on icon at bounding box center [1376, 242] width 12 height 14
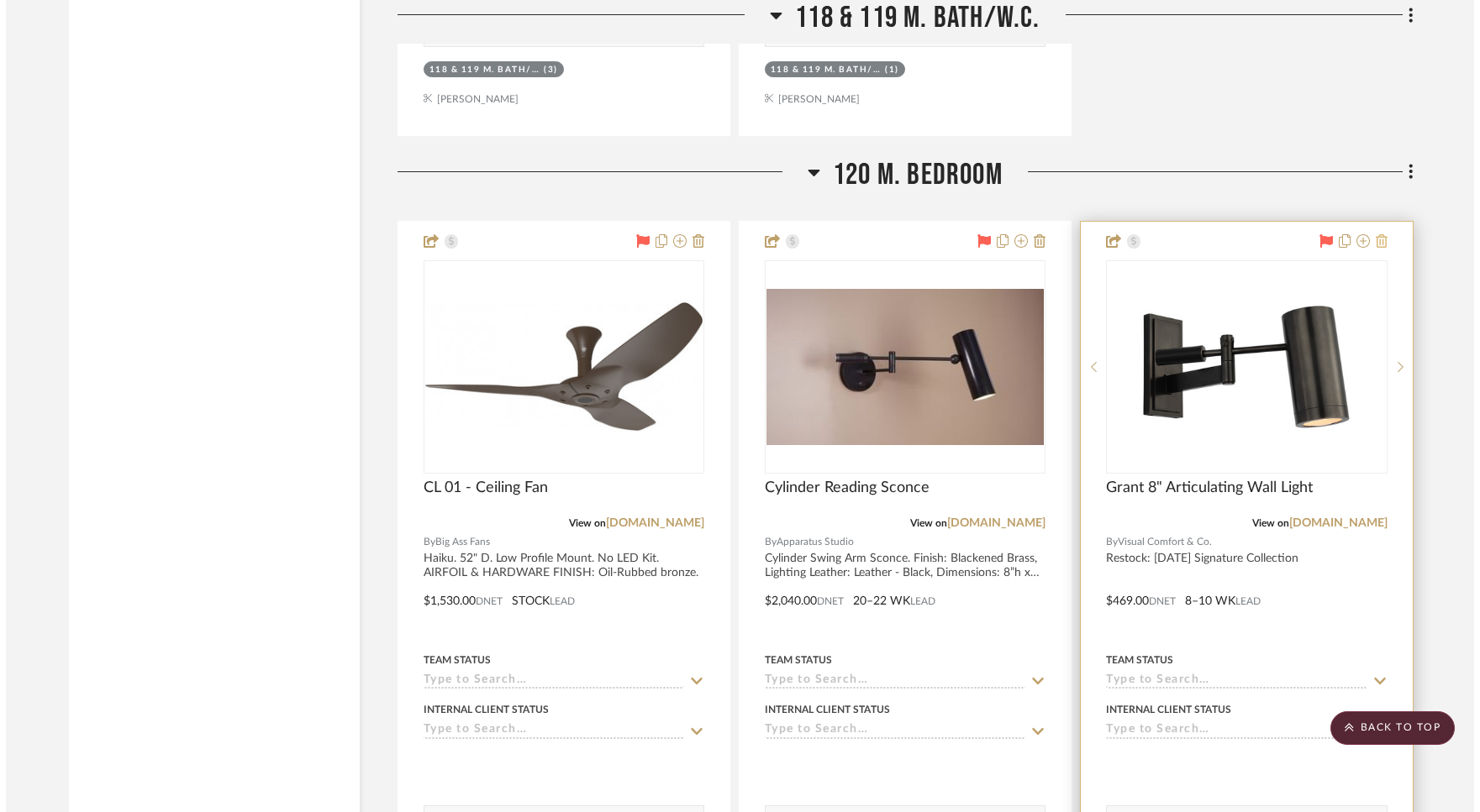
scroll to position [0, 0]
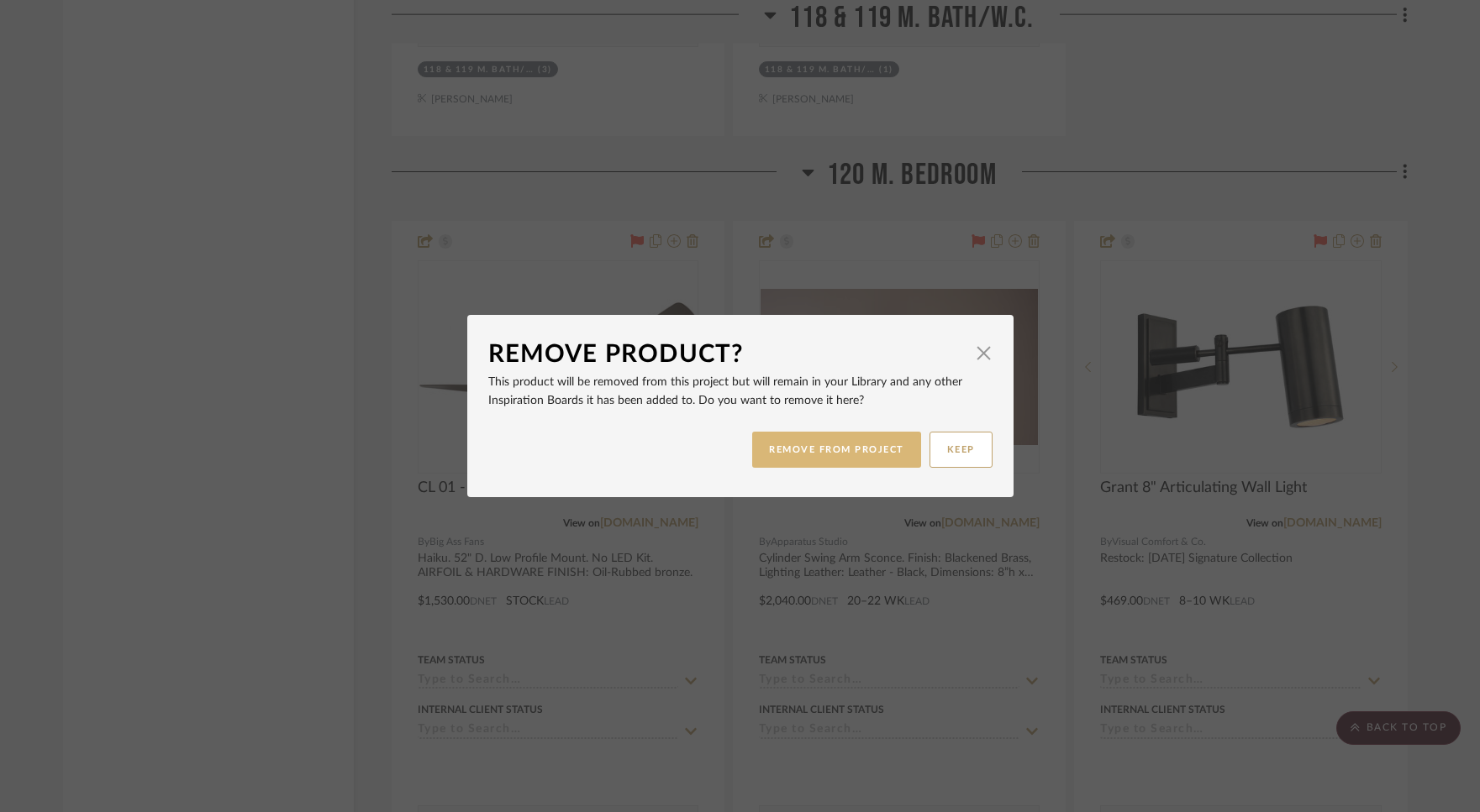
click at [841, 451] on button "REMOVE FROM PROJECT" at bounding box center [836, 450] width 168 height 36
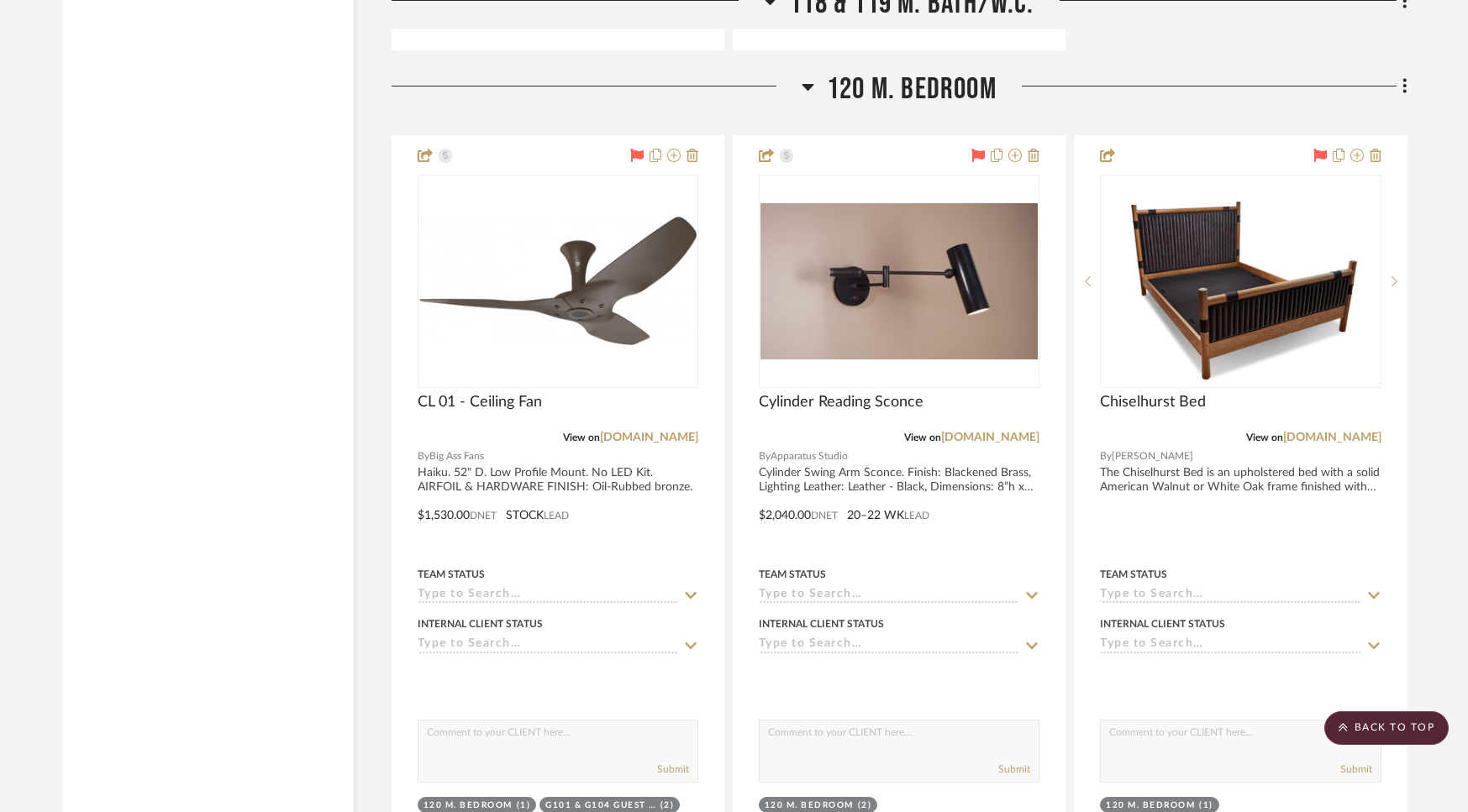
scroll to position [15594, 0]
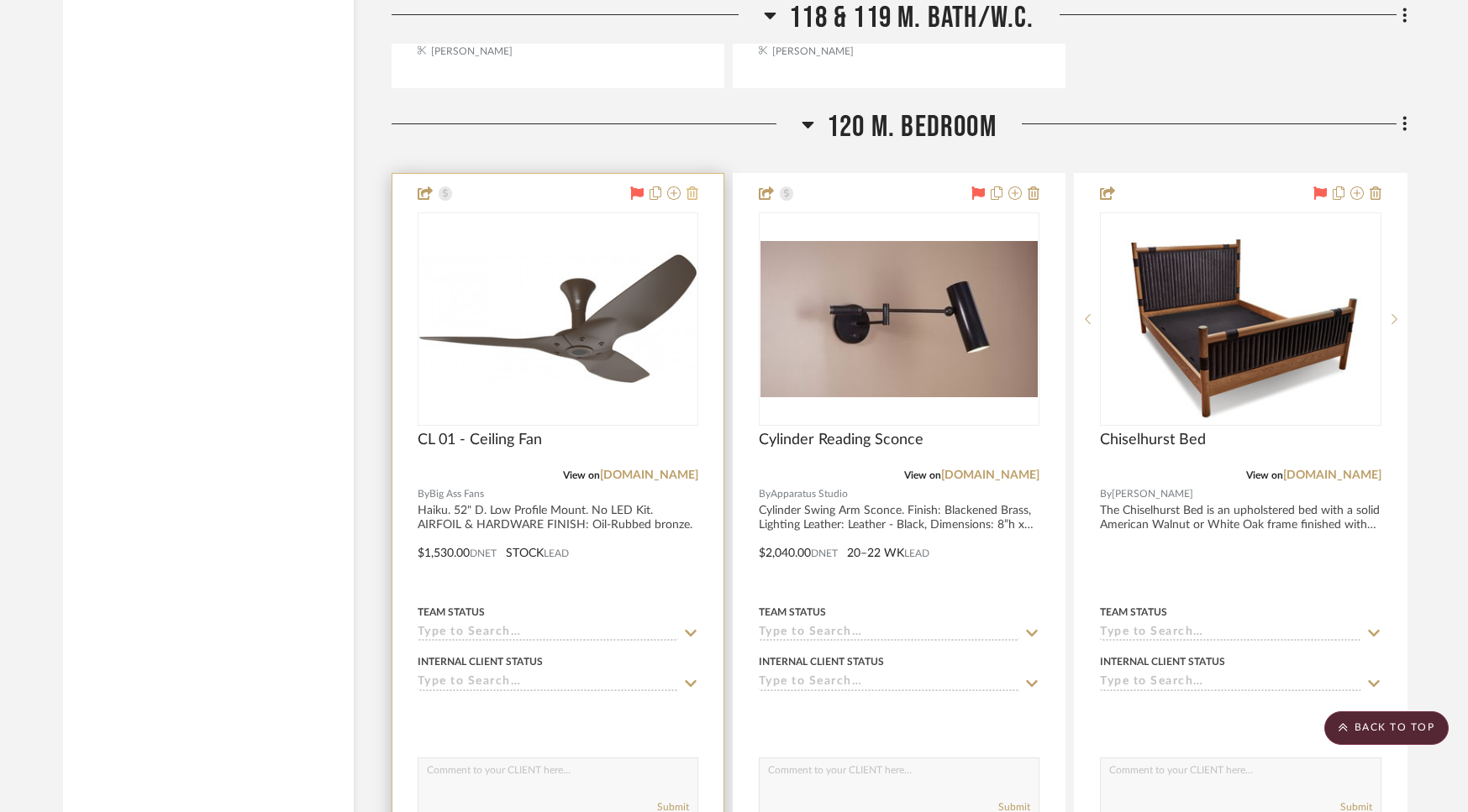
click at [694, 186] on icon at bounding box center [692, 193] width 12 height 14
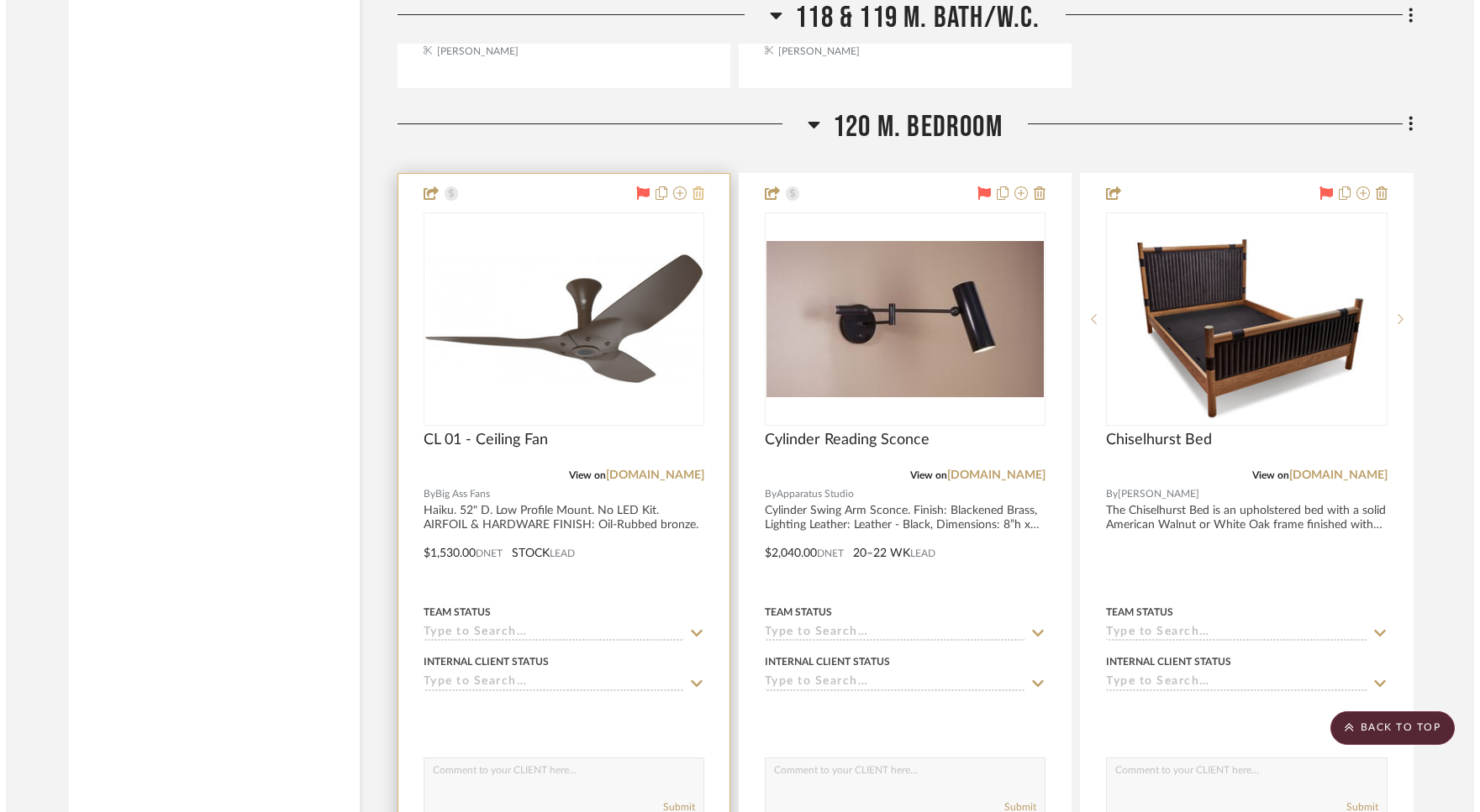
scroll to position [0, 0]
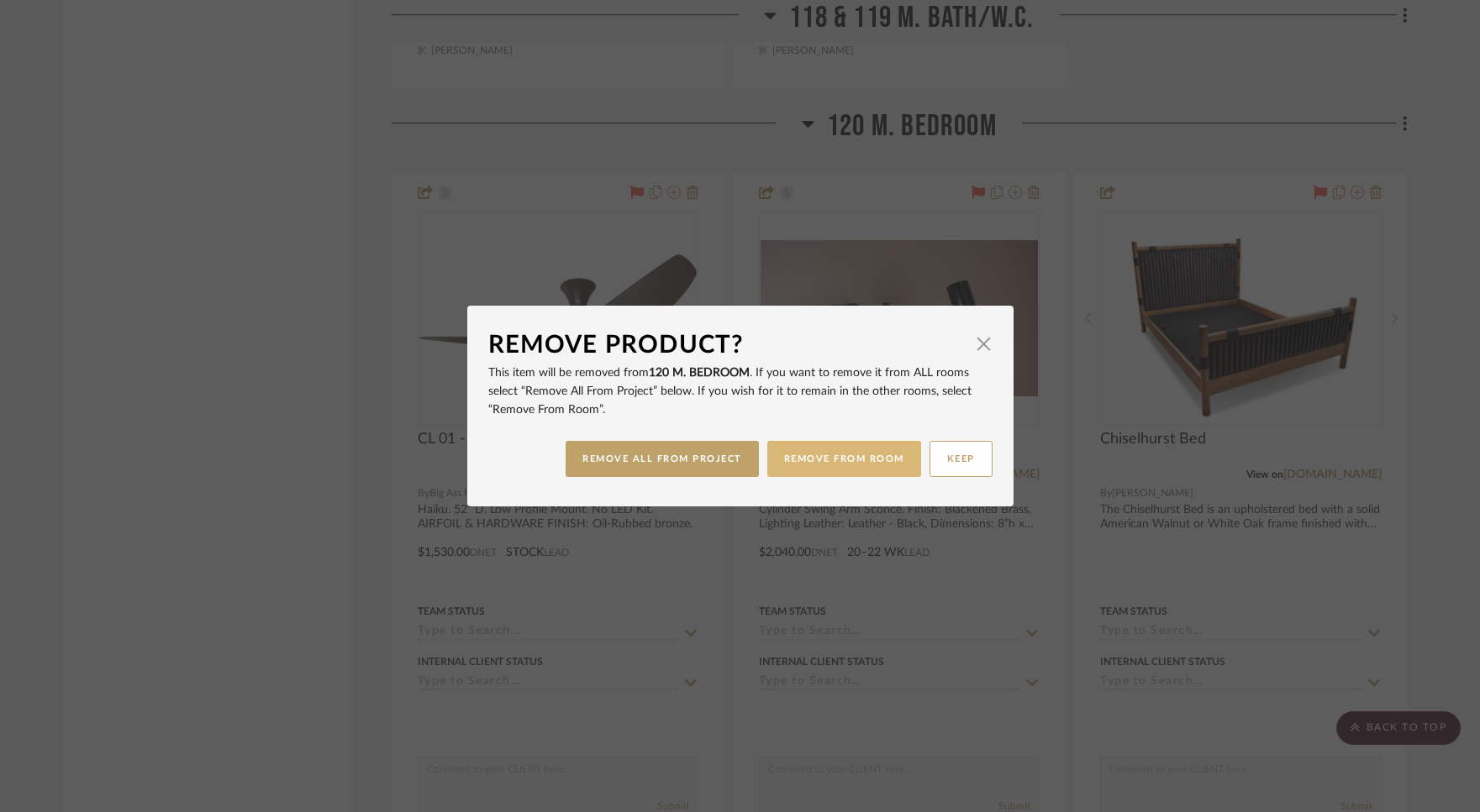
click at [799, 461] on button "REMOVE FROM ROOM" at bounding box center [843, 458] width 154 height 36
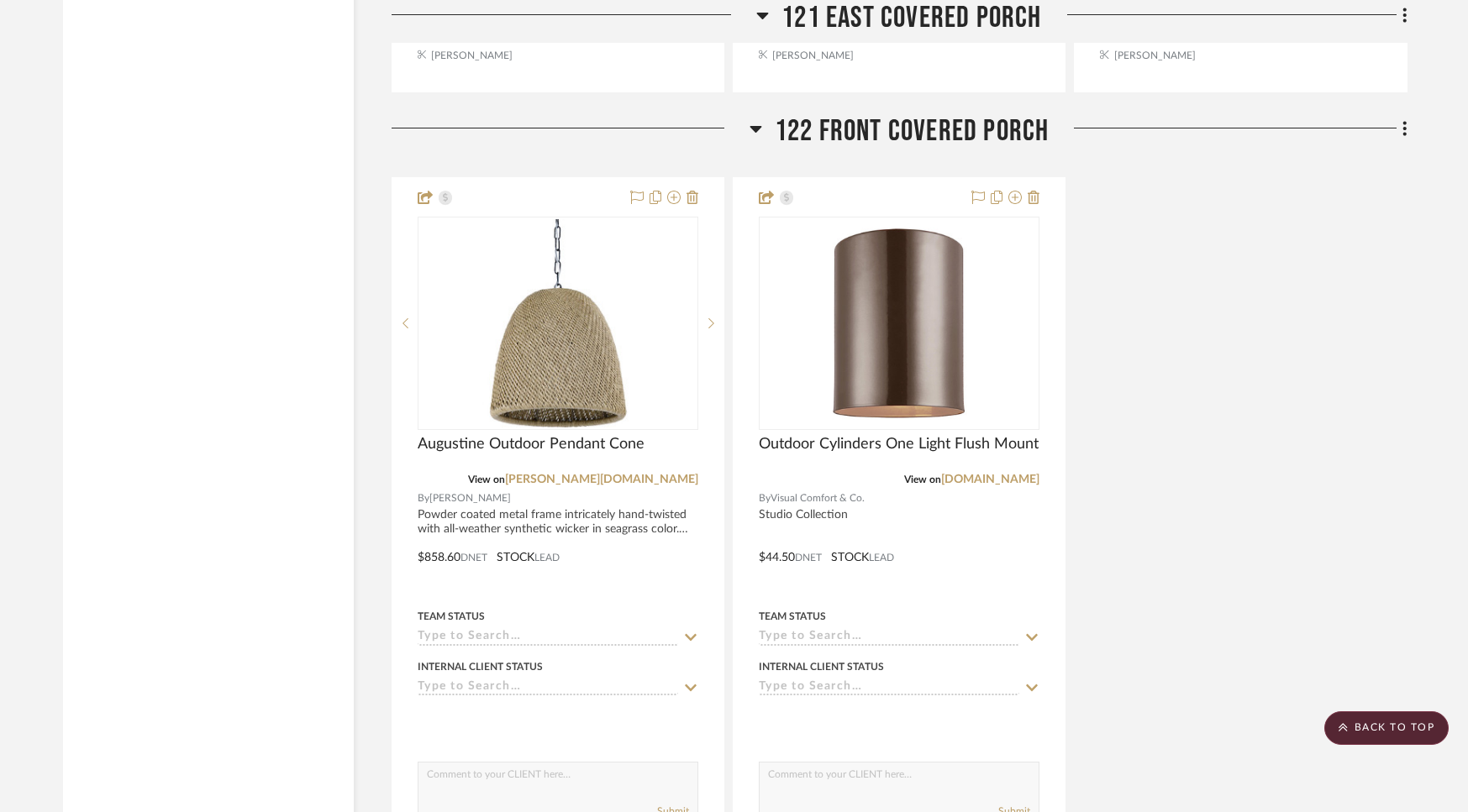
scroll to position [18791, 0]
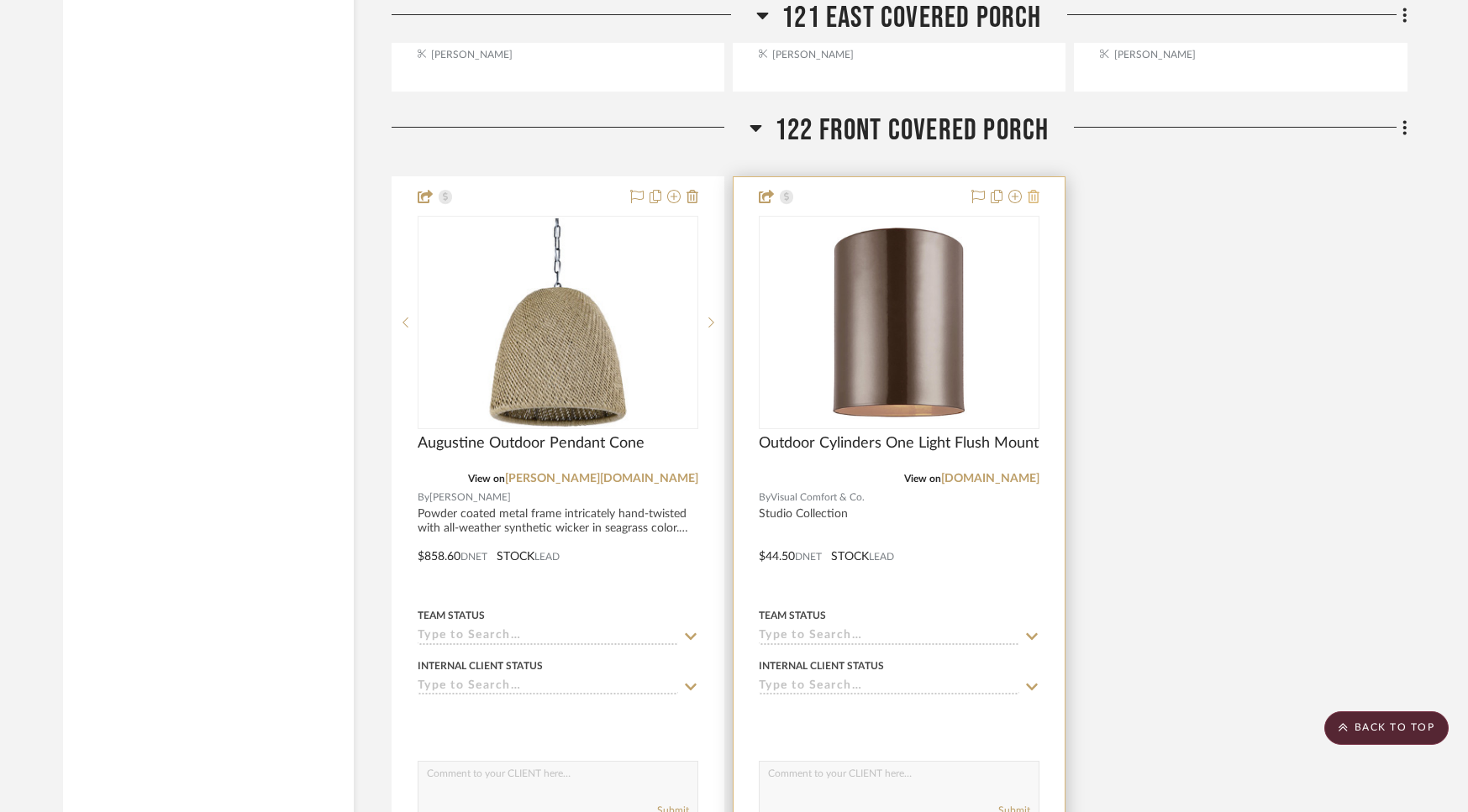
click at [1035, 190] on icon at bounding box center [1033, 197] width 12 height 14
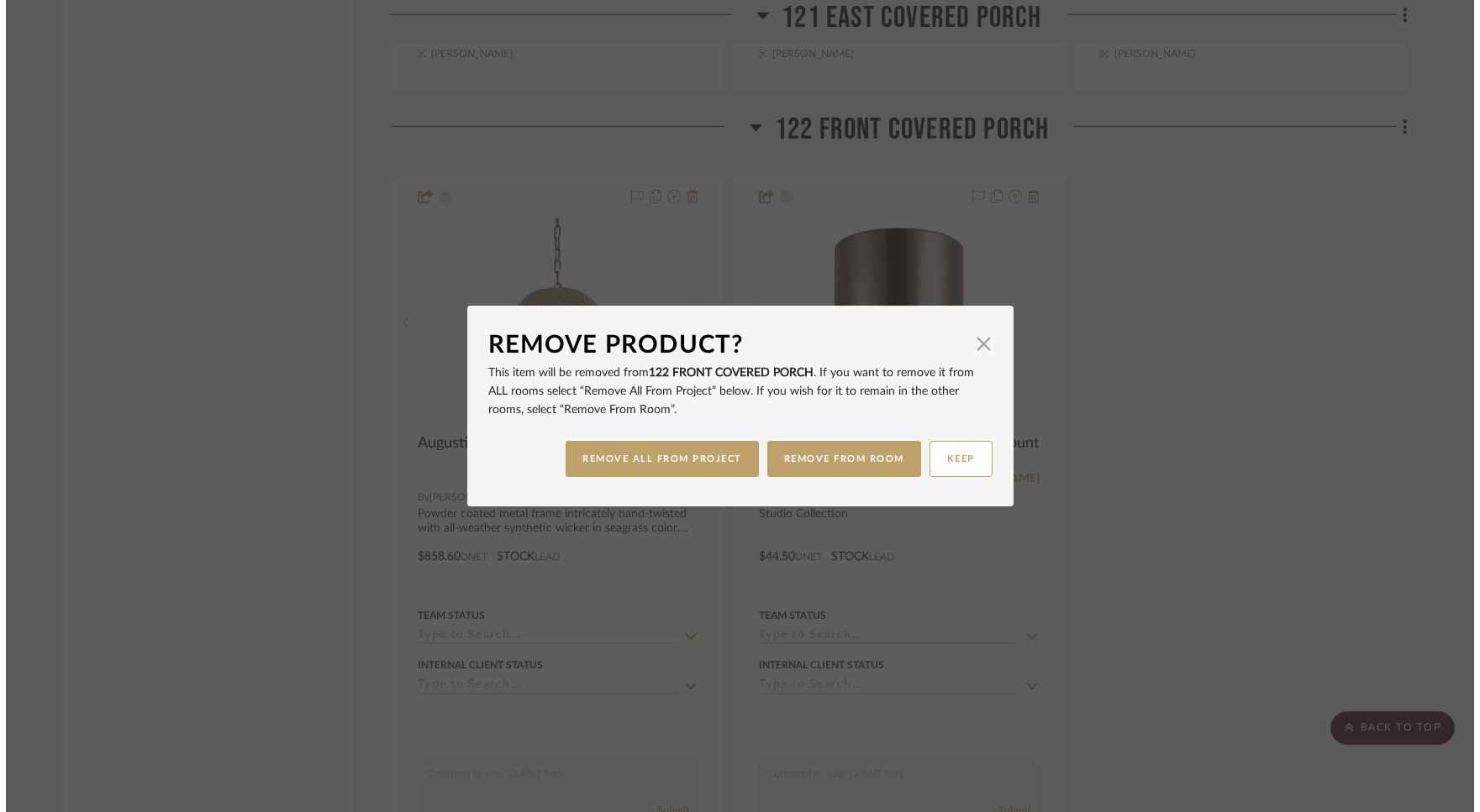
scroll to position [0, 0]
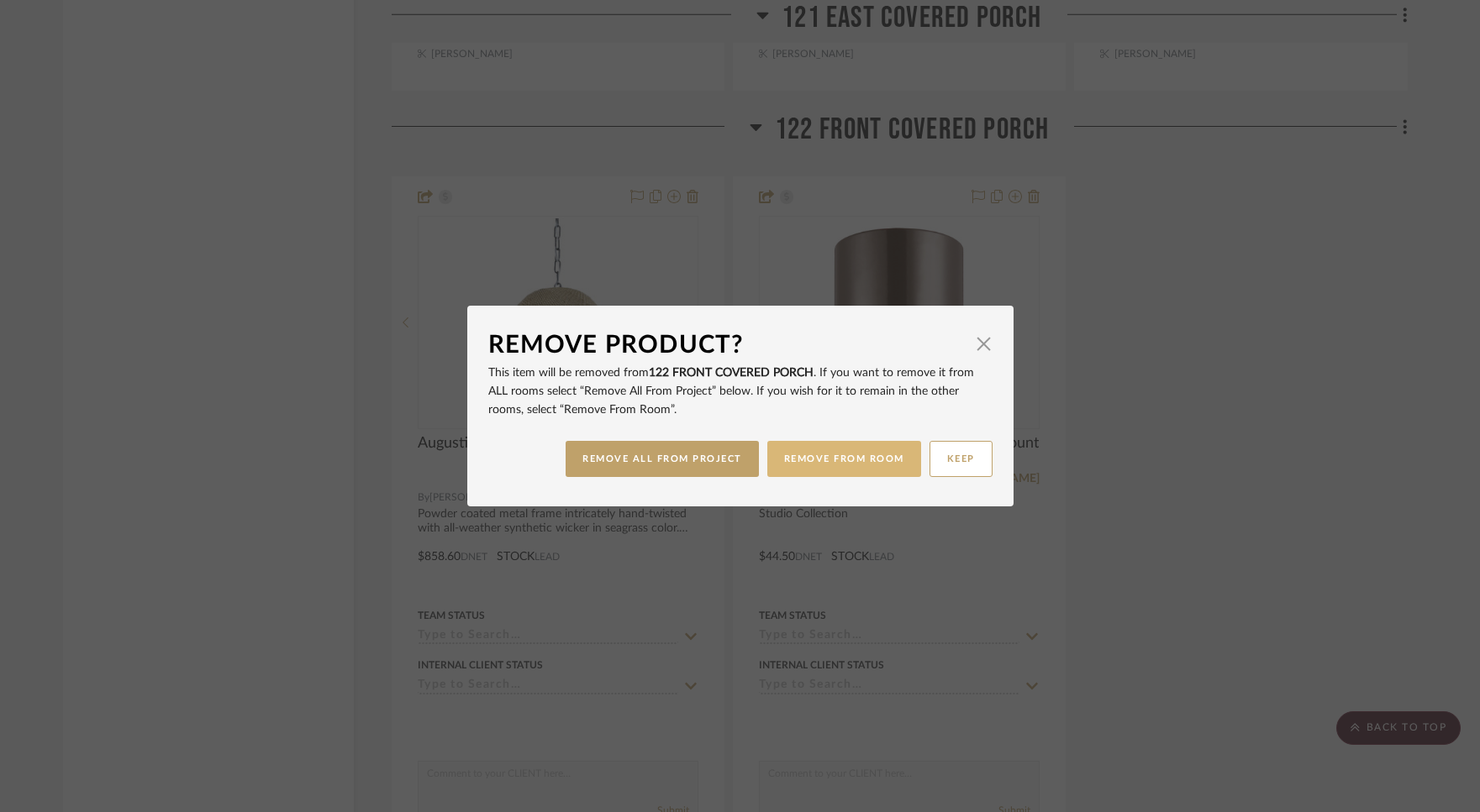
click at [799, 456] on button "REMOVE FROM ROOM" at bounding box center [843, 458] width 154 height 36
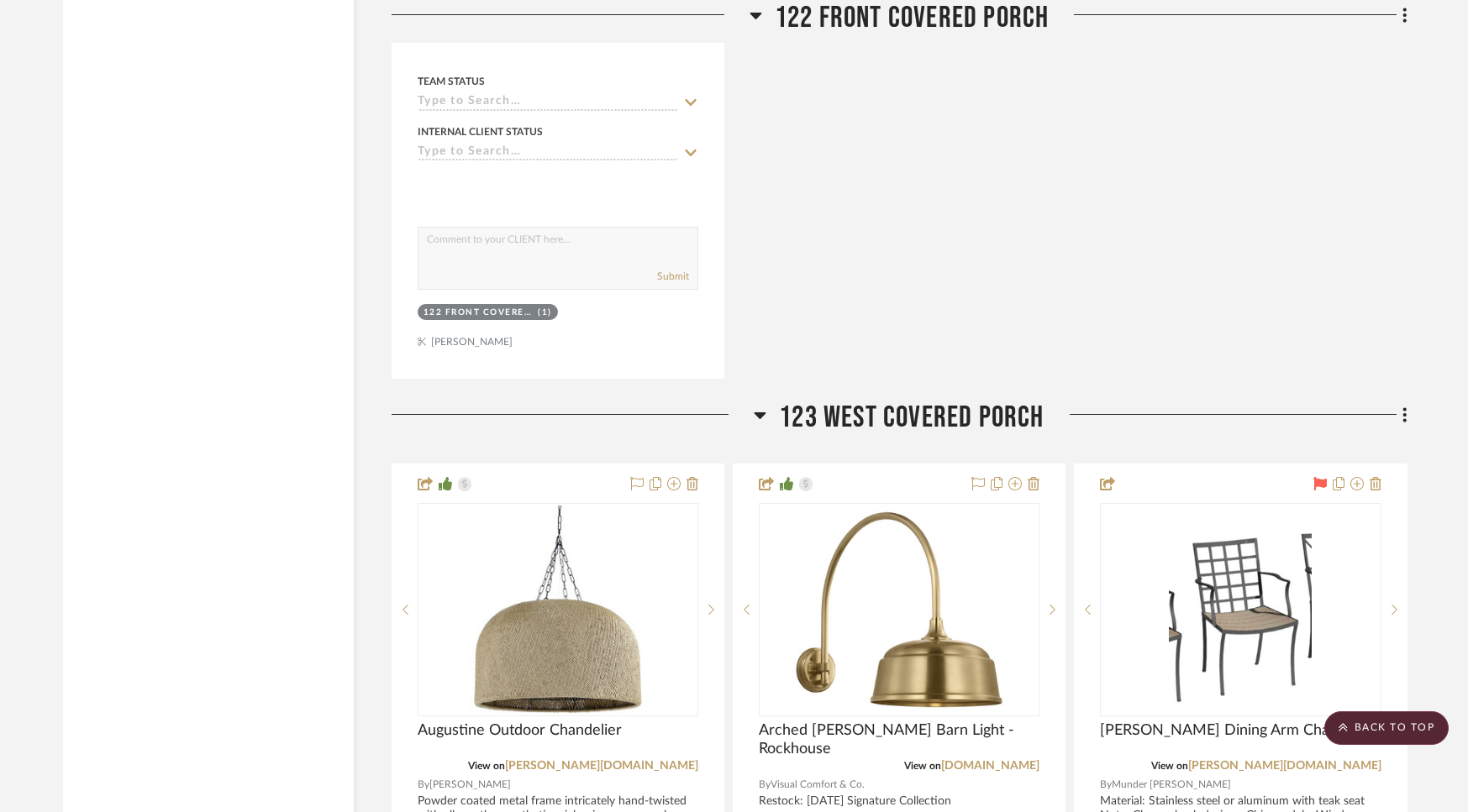
scroll to position [19314, 0]
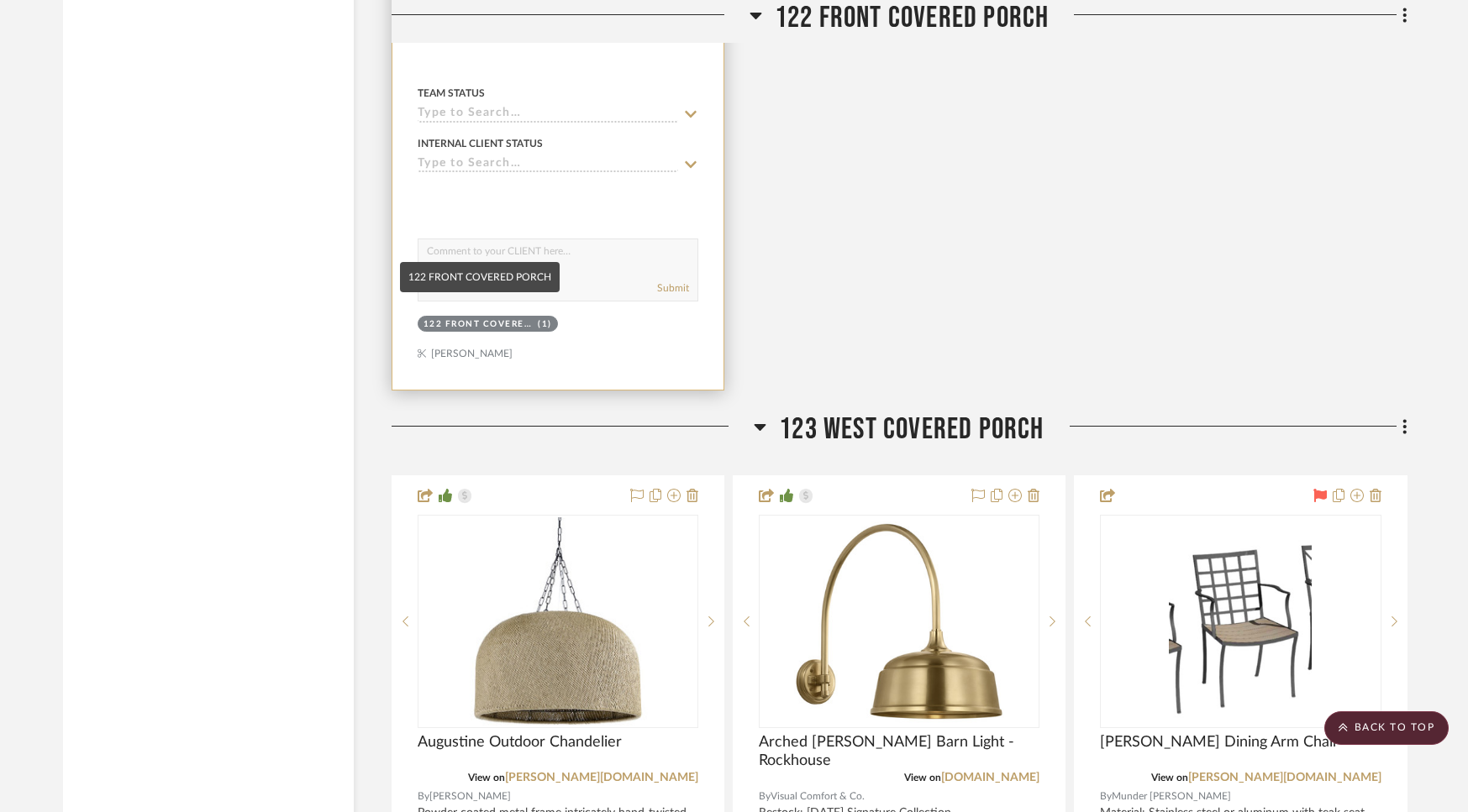
click at [514, 318] on div "122 FRONT COVERED PORCH" at bounding box center [478, 324] width 111 height 13
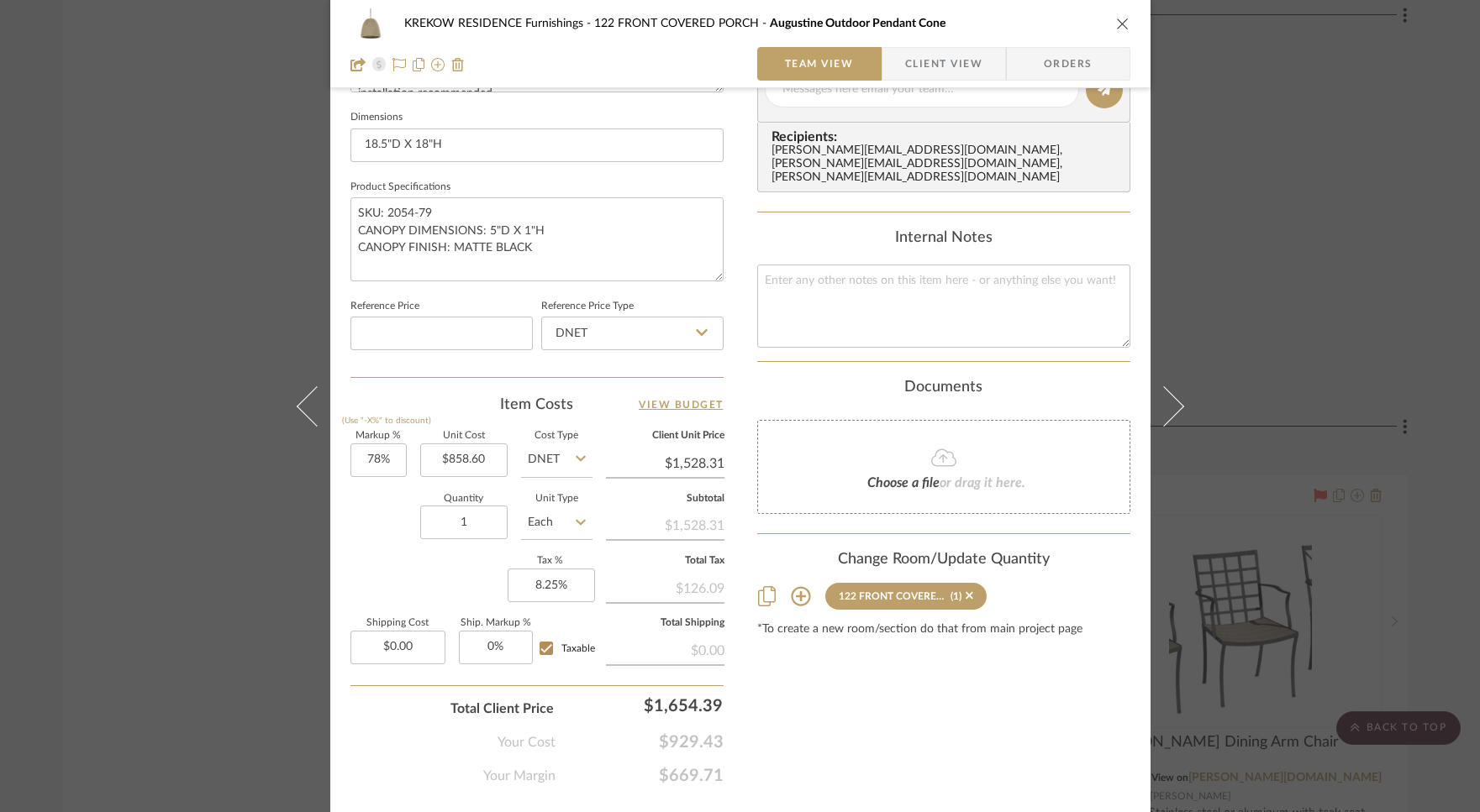
scroll to position [749, 0]
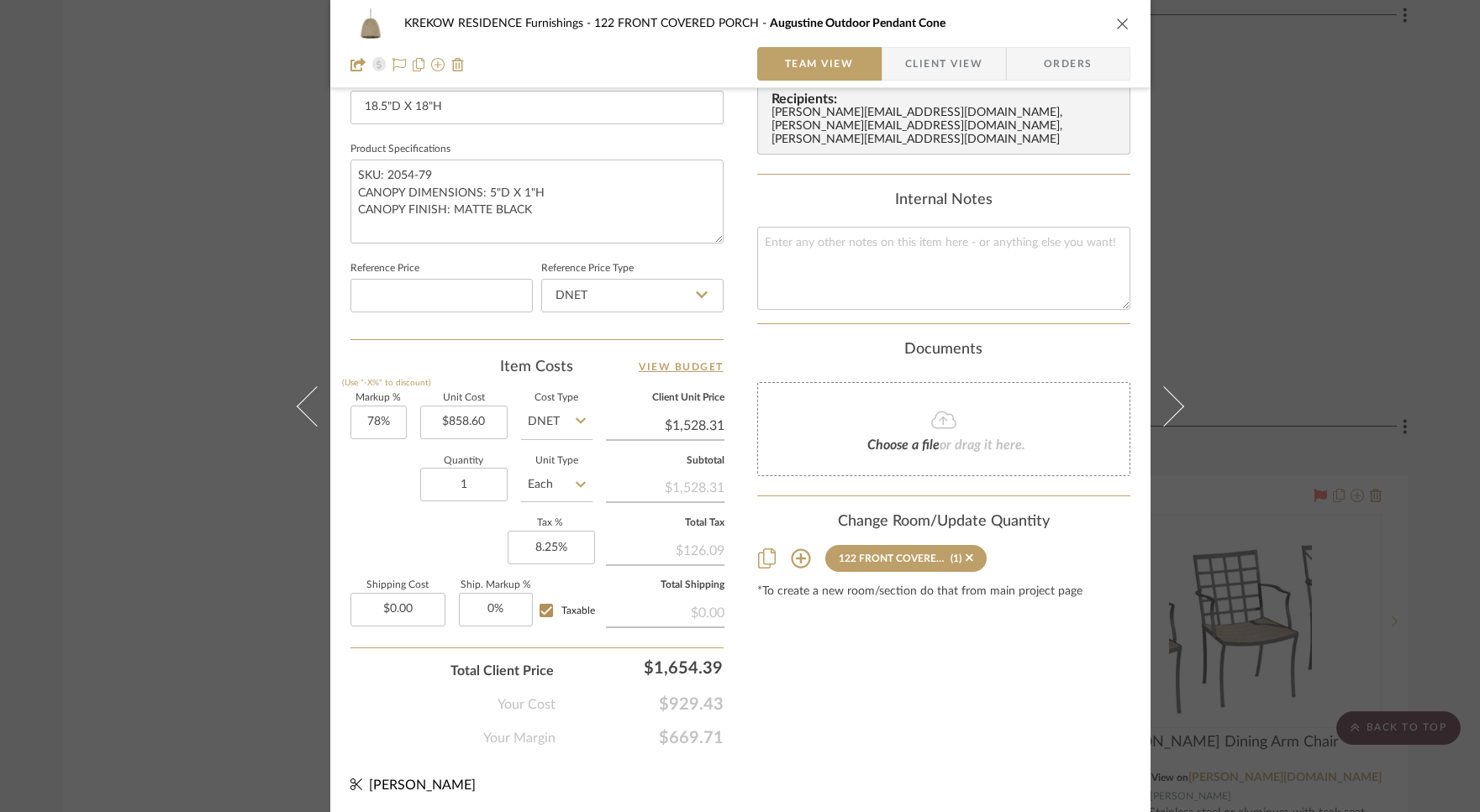
click at [797, 549] on icon at bounding box center [800, 558] width 20 height 20
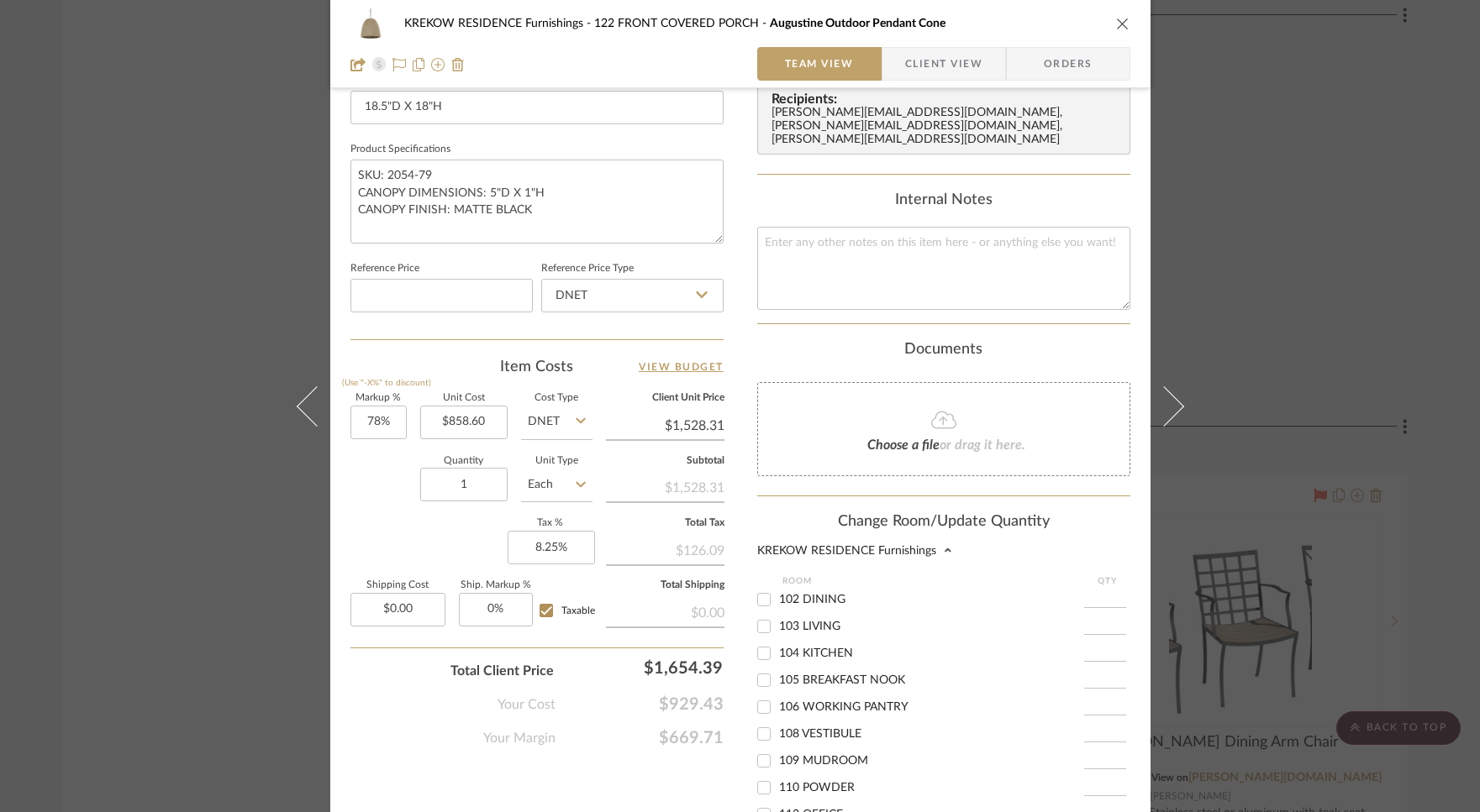
click at [763, 670] on input "105 BREAKFAST NOOK" at bounding box center [763, 679] width 27 height 27
checkbox input "true"
type input "1"
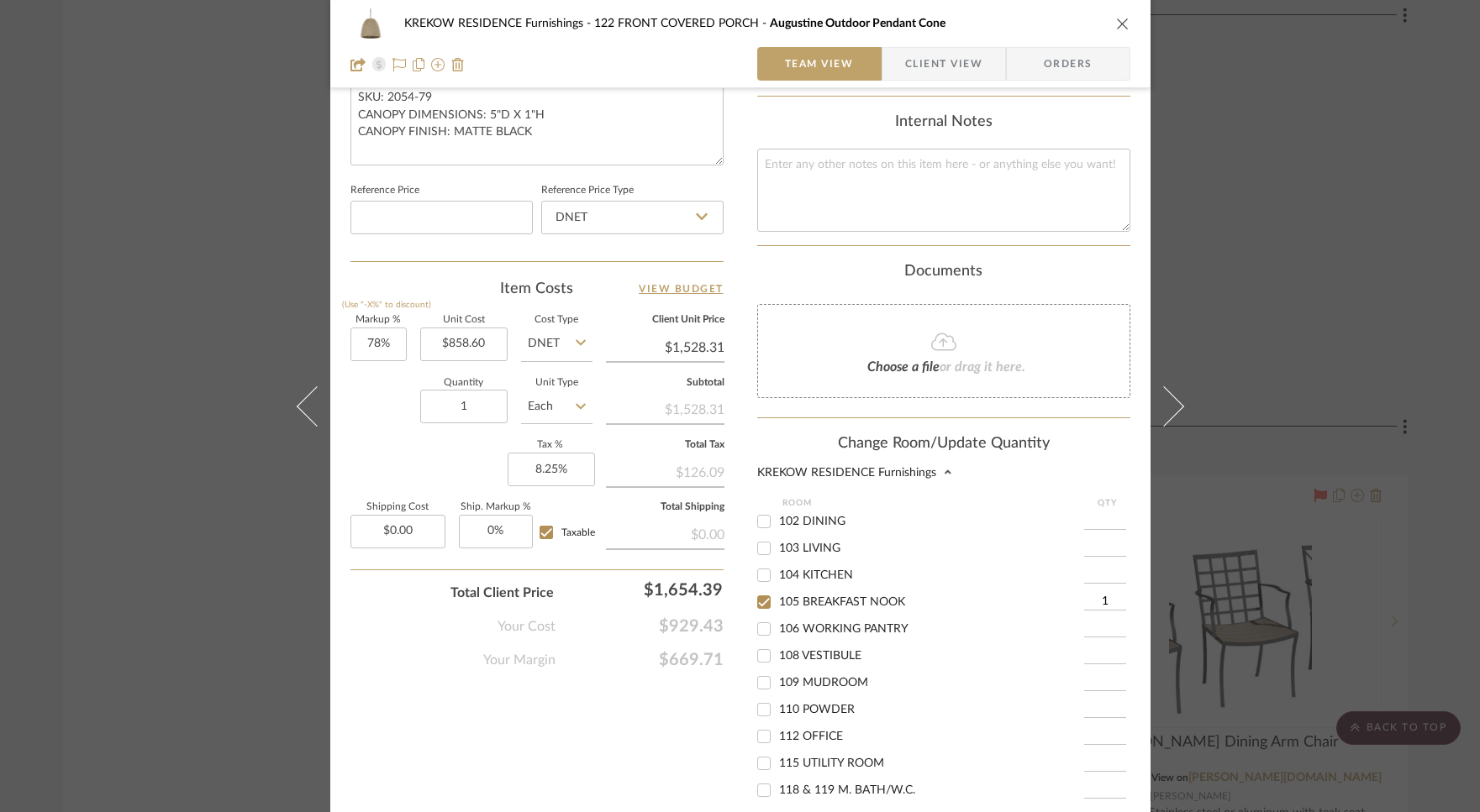
scroll to position [994, 0]
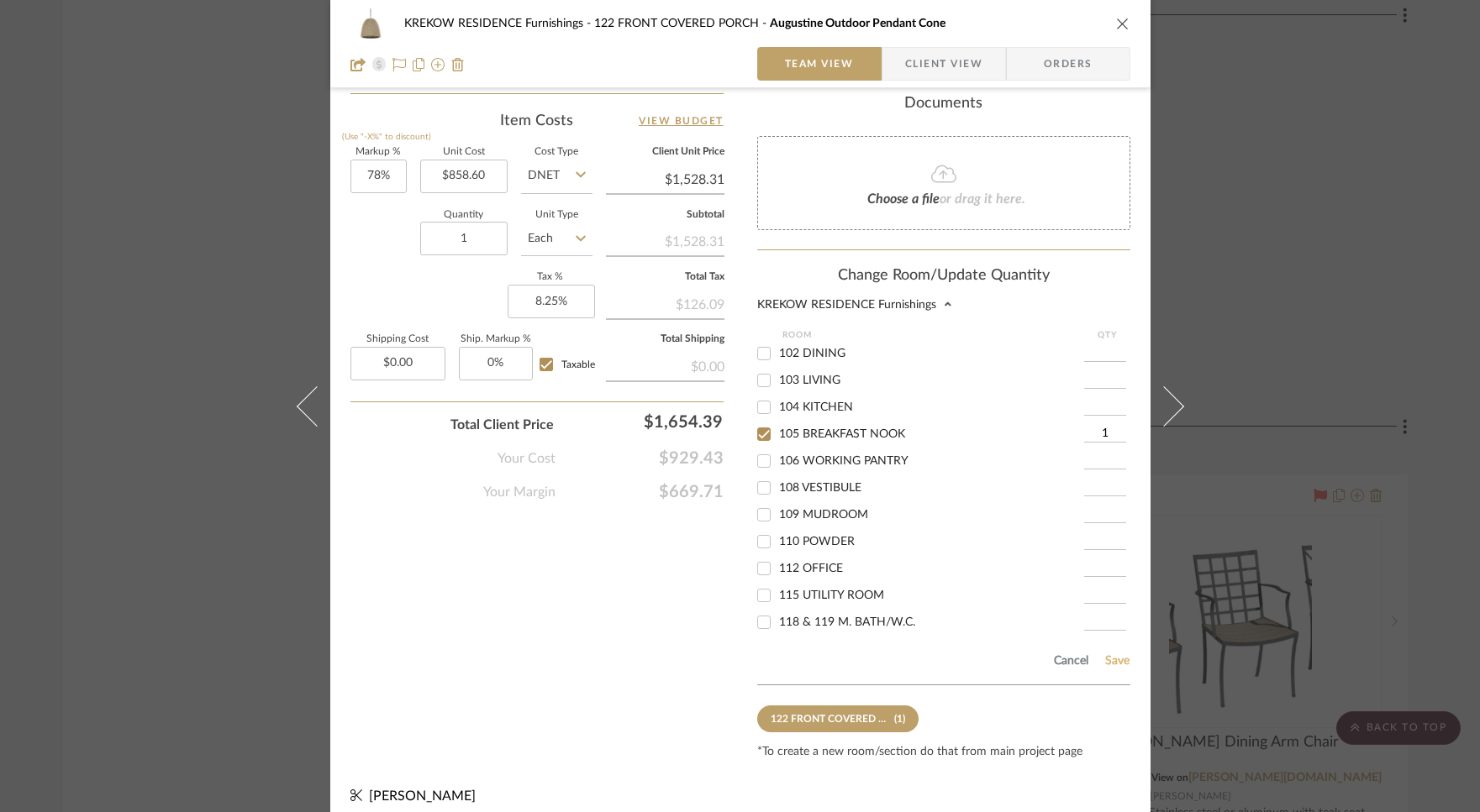
click at [1105, 655] on button "Save" at bounding box center [1117, 661] width 26 height 14
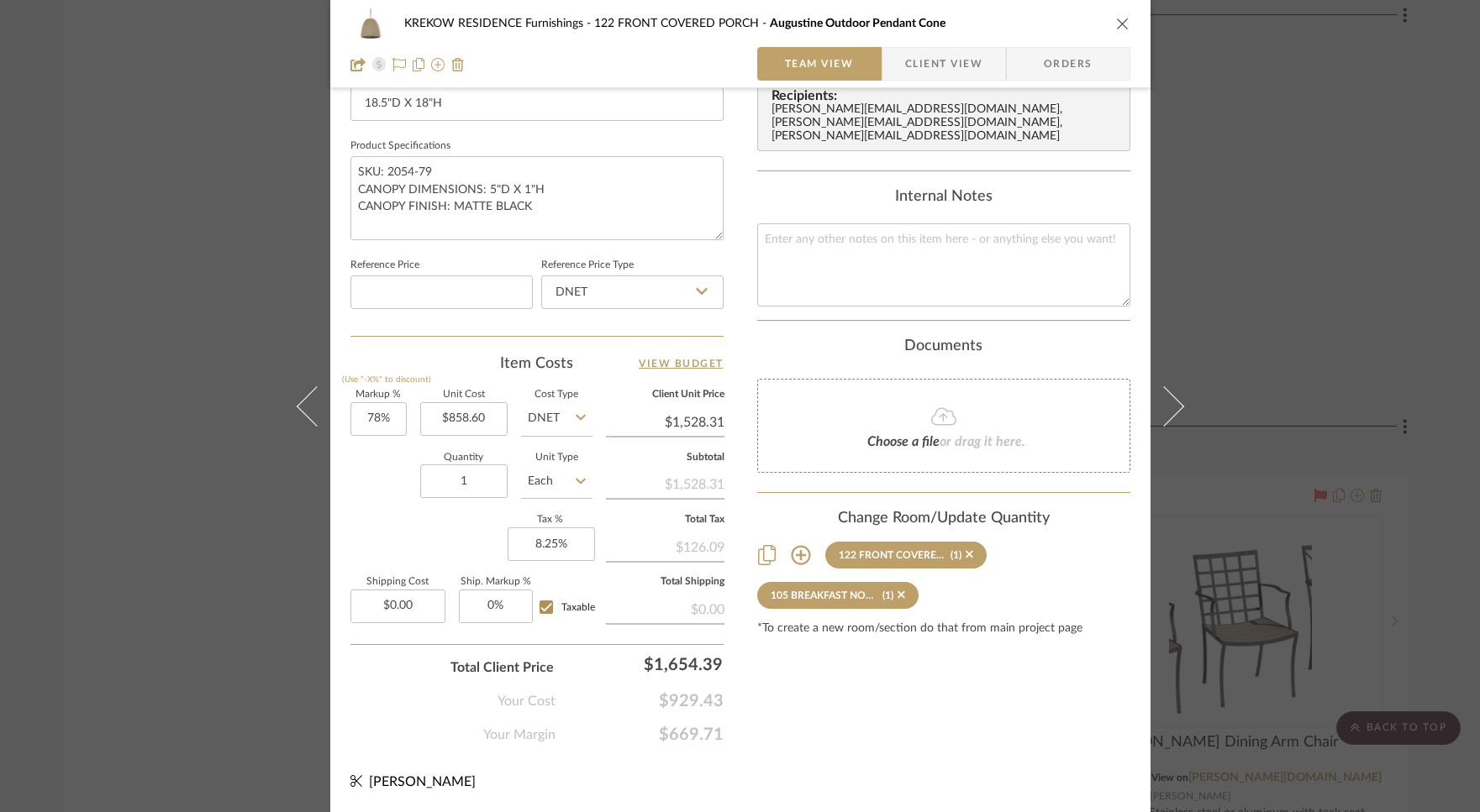
scroll to position [749, 0]
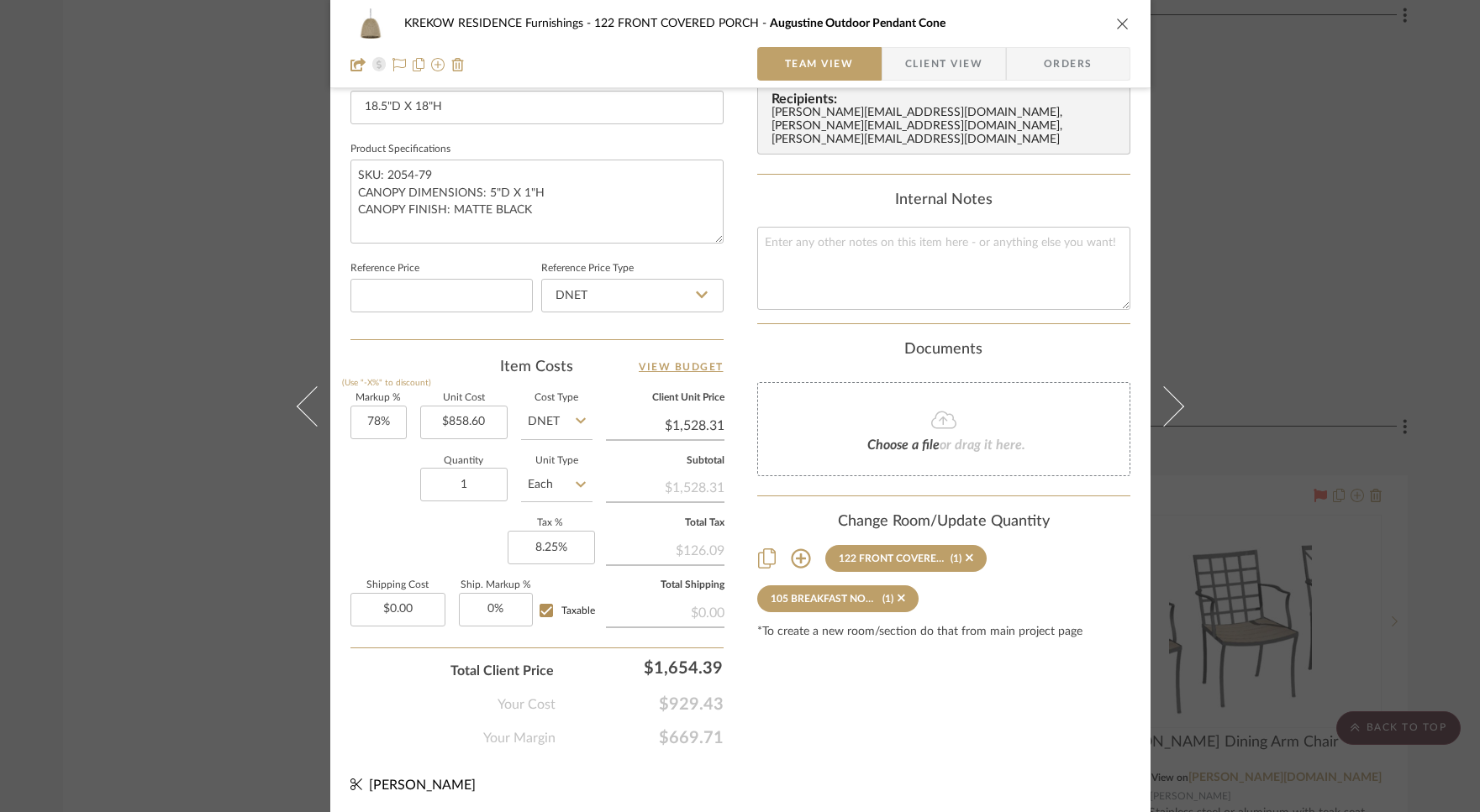
click at [112, 574] on div "KREKOW RESIDENCE Furnishings 122 FRONT COVERED PORCH Augustine Outdoor Pendant …" at bounding box center [740, 406] width 1480 height 812
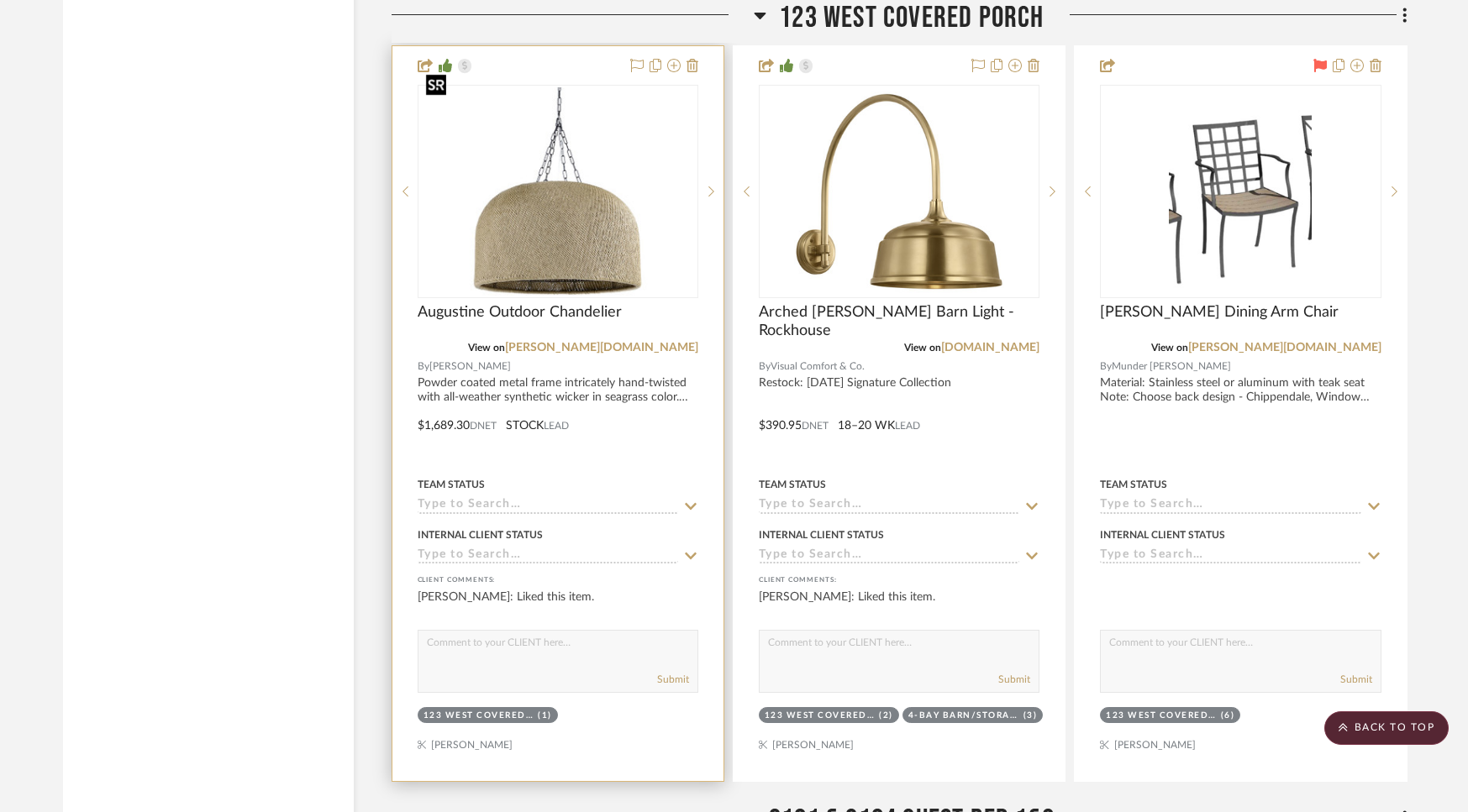
scroll to position [19755, 0]
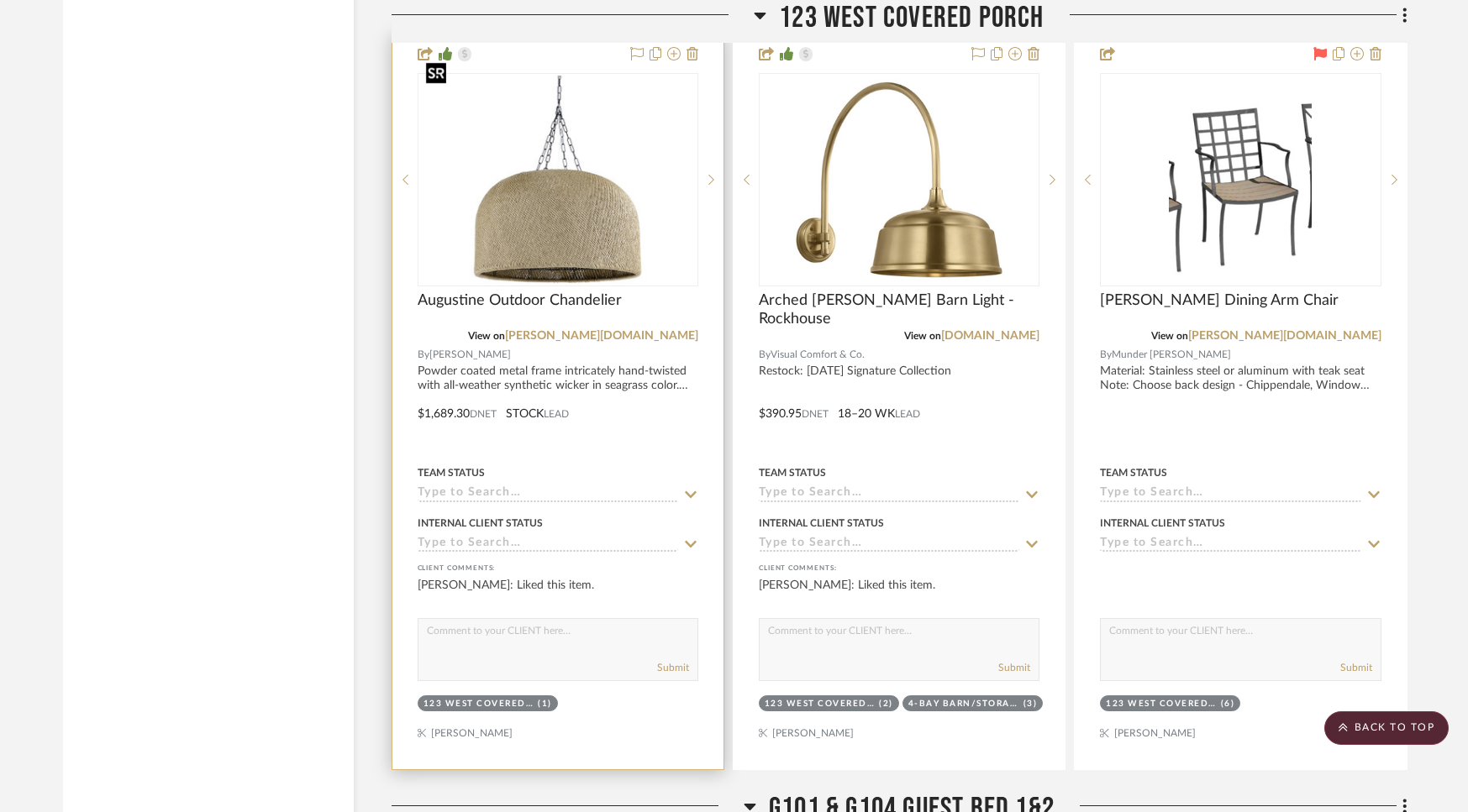
click at [534, 248] on img "0" at bounding box center [558, 179] width 277 height 208
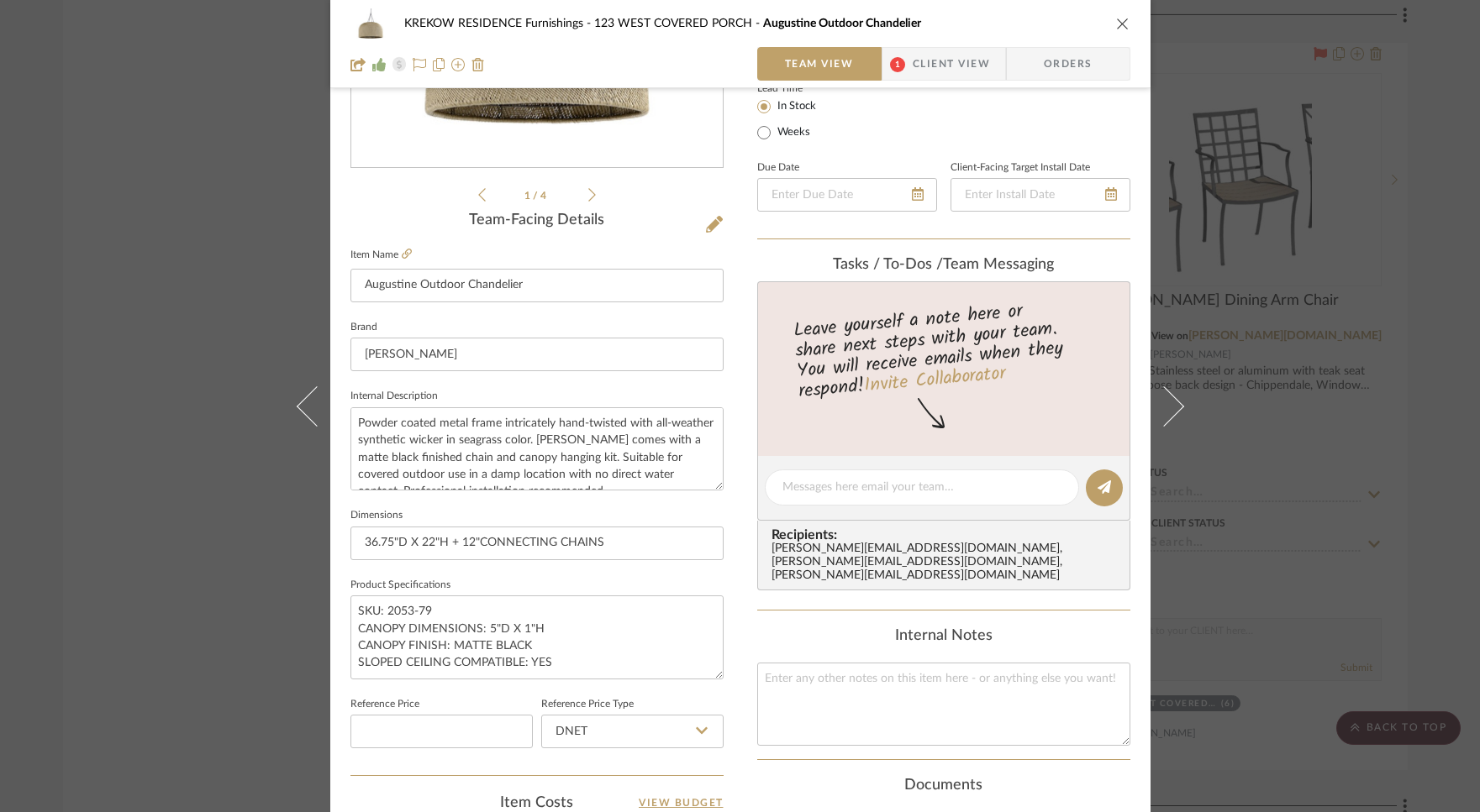
scroll to position [640, 0]
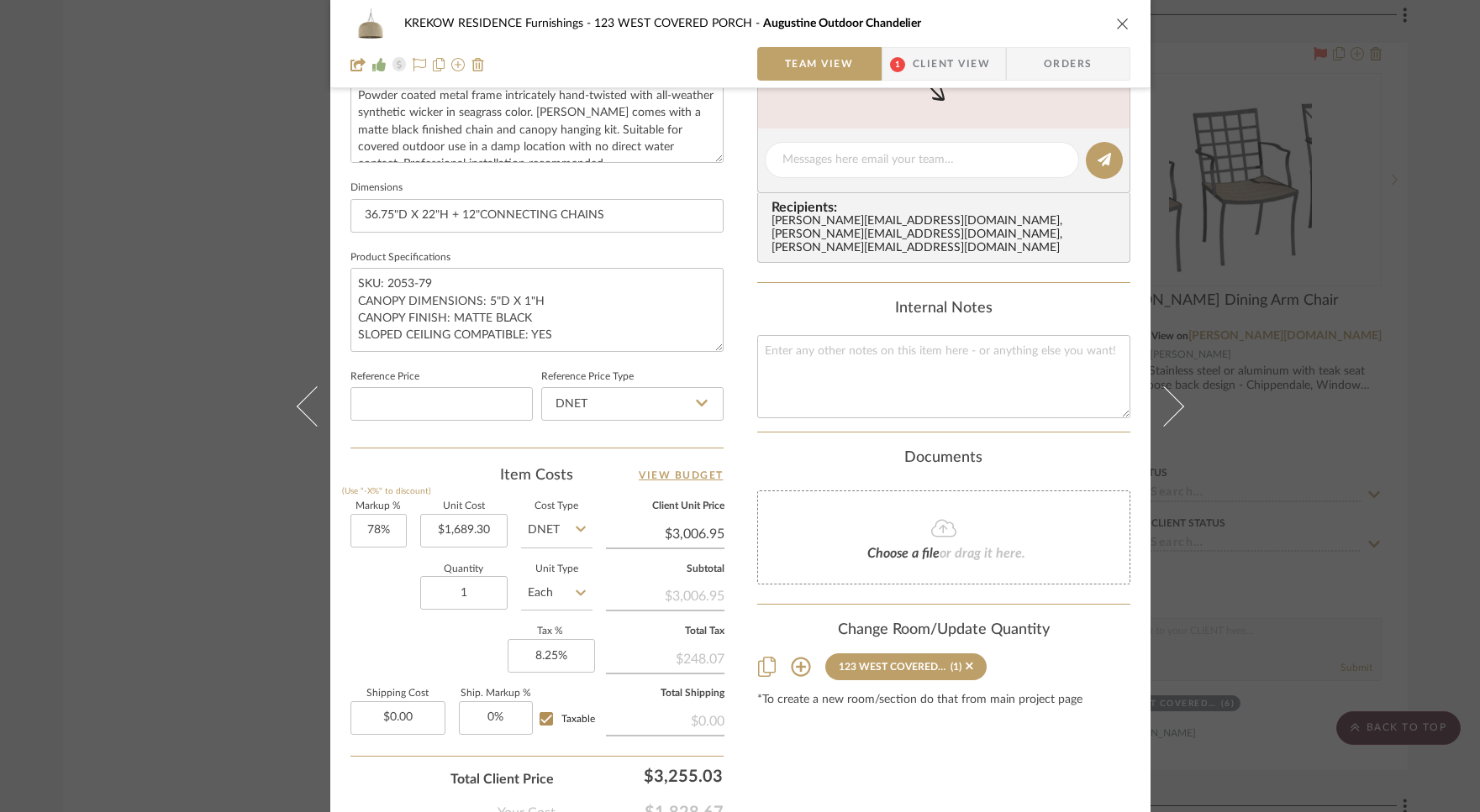
click at [791, 657] on icon at bounding box center [800, 666] width 20 height 20
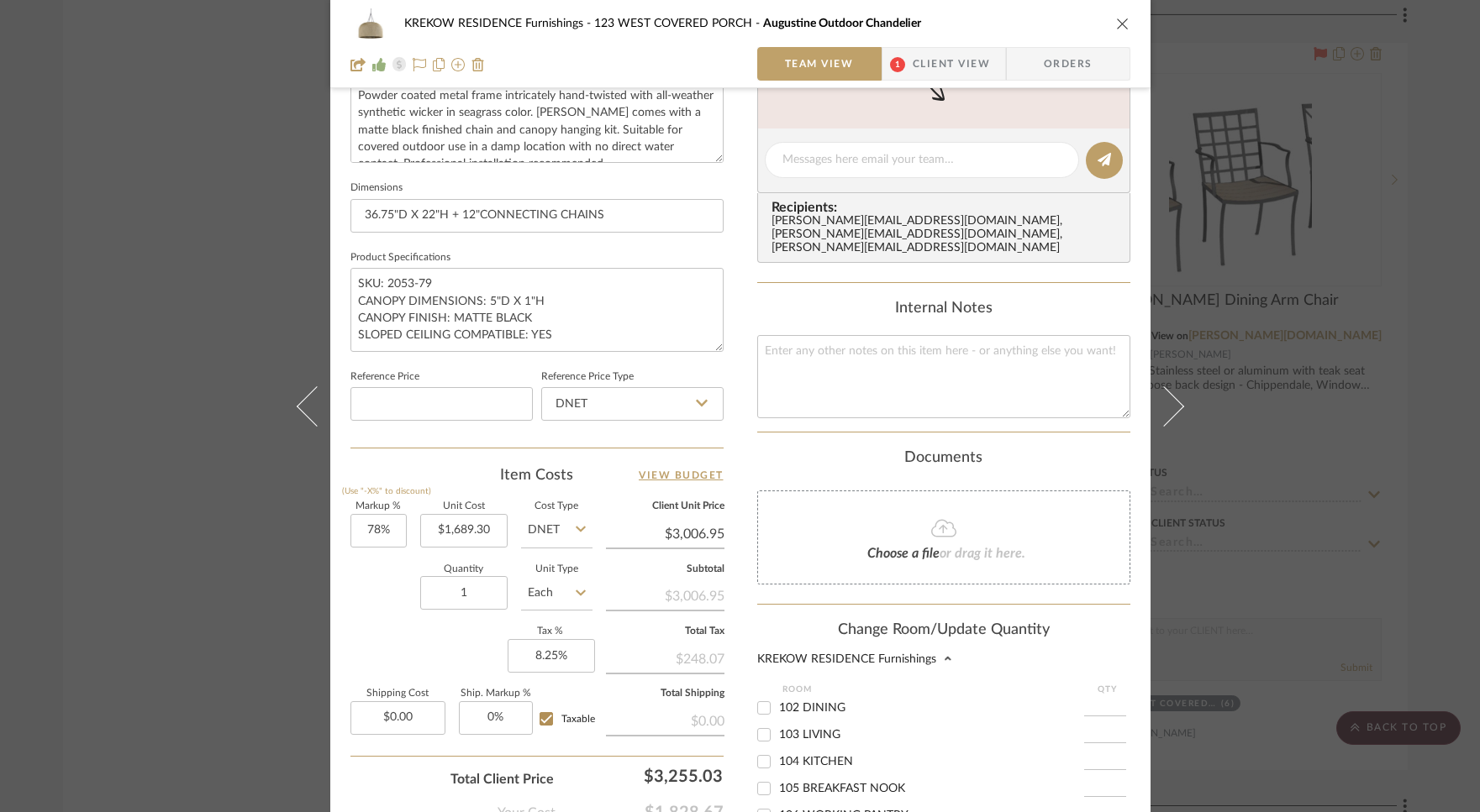
scroll to position [900, 0]
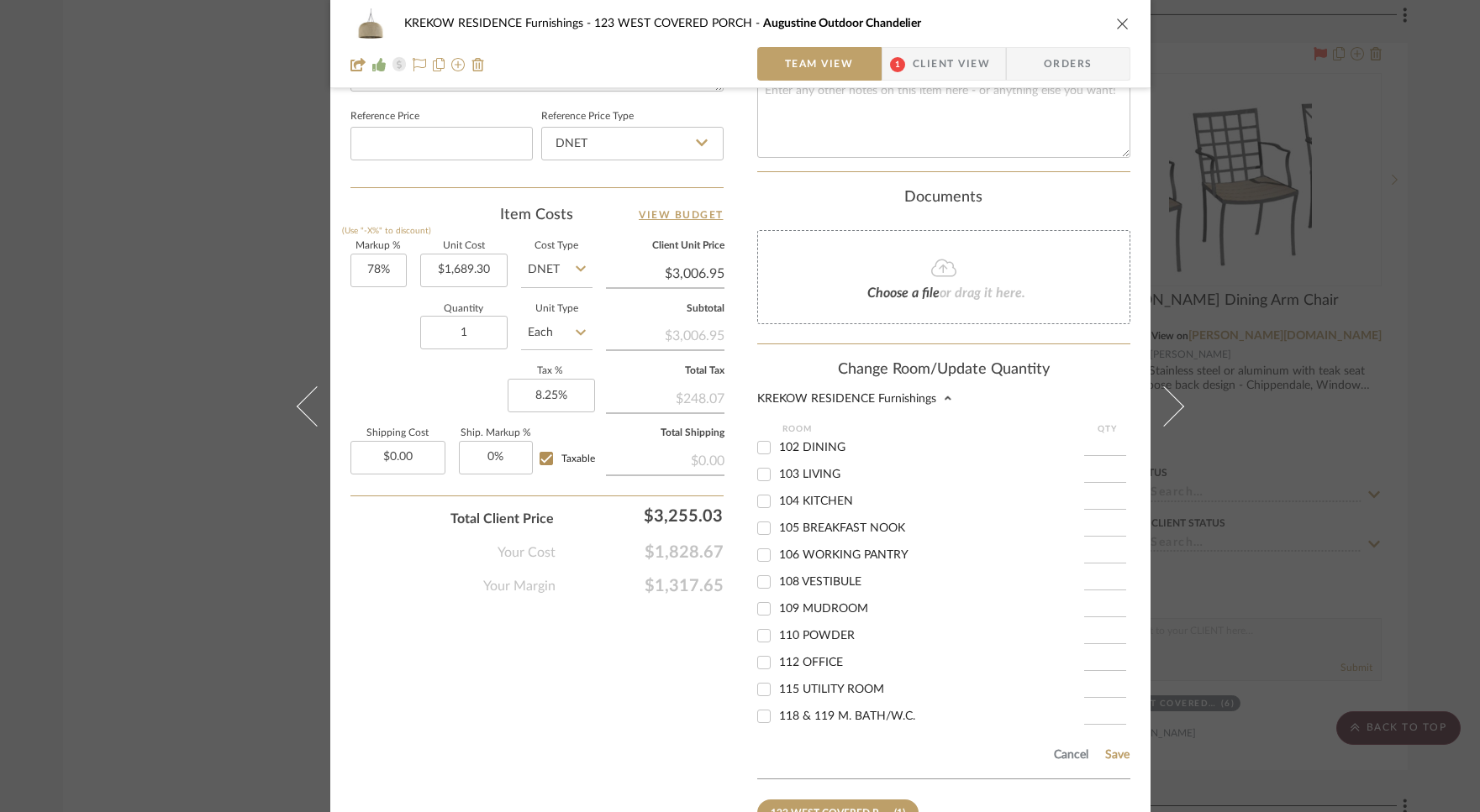
click at [758, 461] on input "103 LIVING" at bounding box center [763, 474] width 27 height 27
checkbox input "true"
type input "1"
click at [756, 435] on input "102 DINING" at bounding box center [763, 448] width 27 height 27
checkbox input "true"
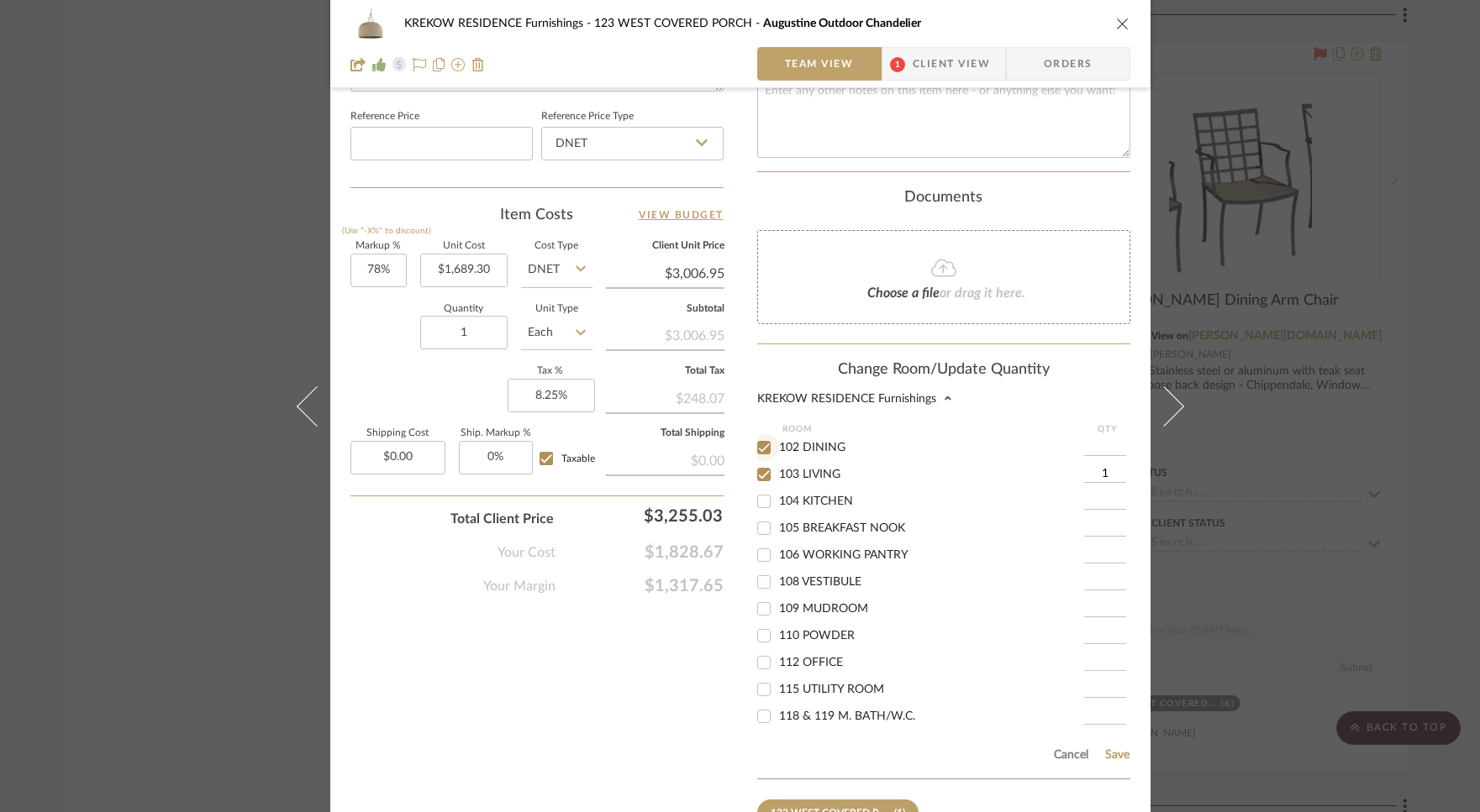
type input "1"
click at [1105, 749] on button "Save" at bounding box center [1117, 756] width 26 height 14
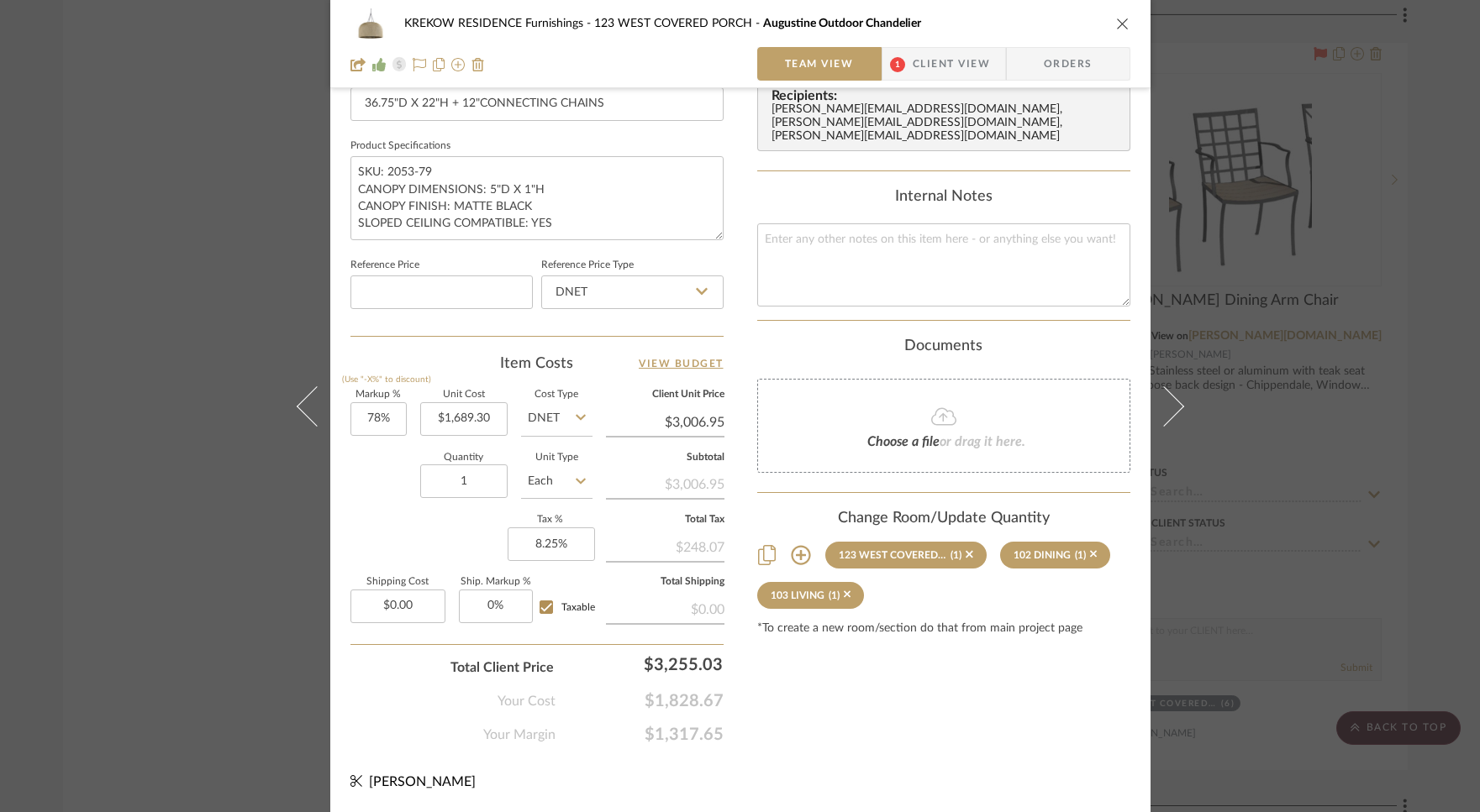
scroll to position [749, 0]
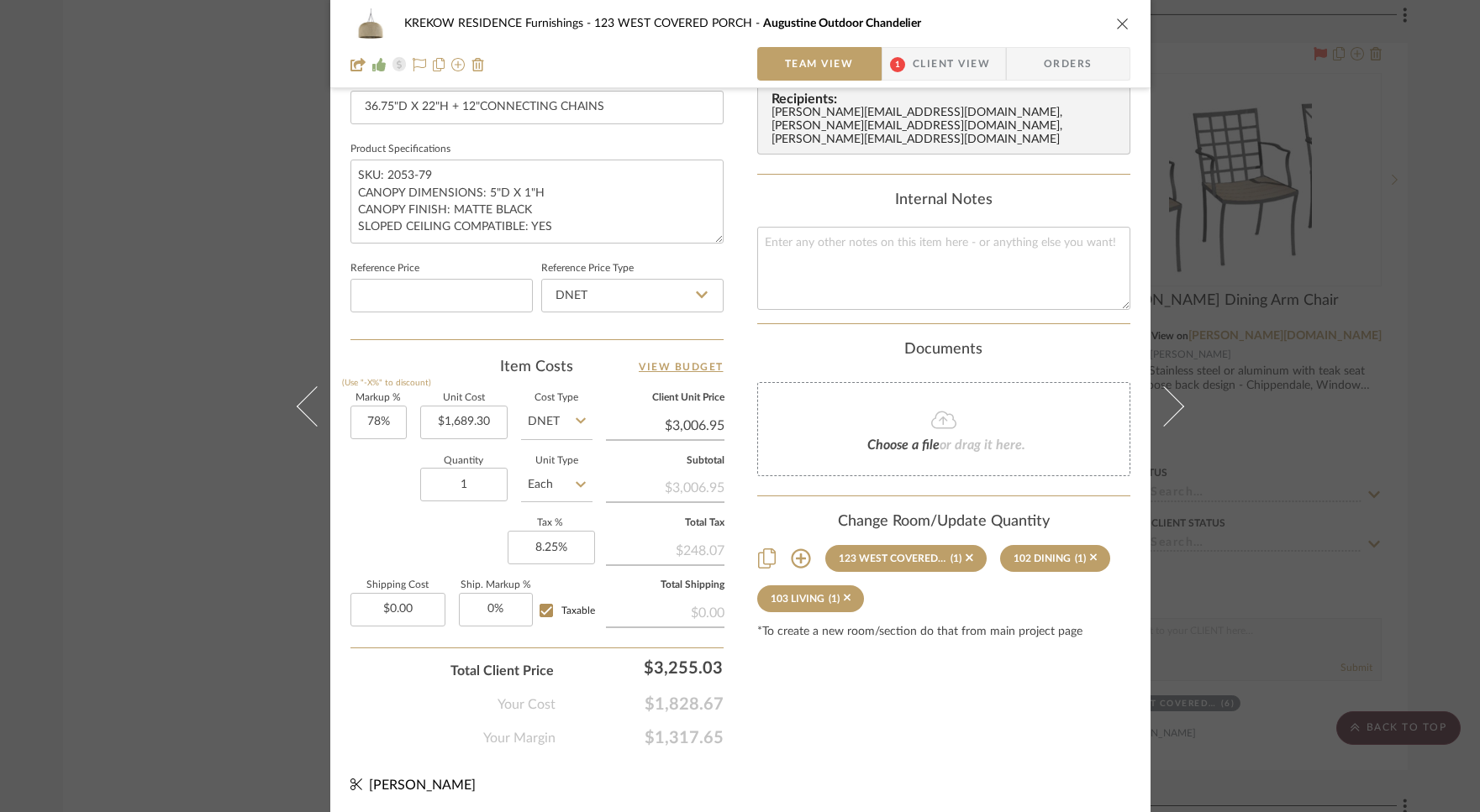
click at [926, 69] on span "Client View" at bounding box center [951, 63] width 77 height 34
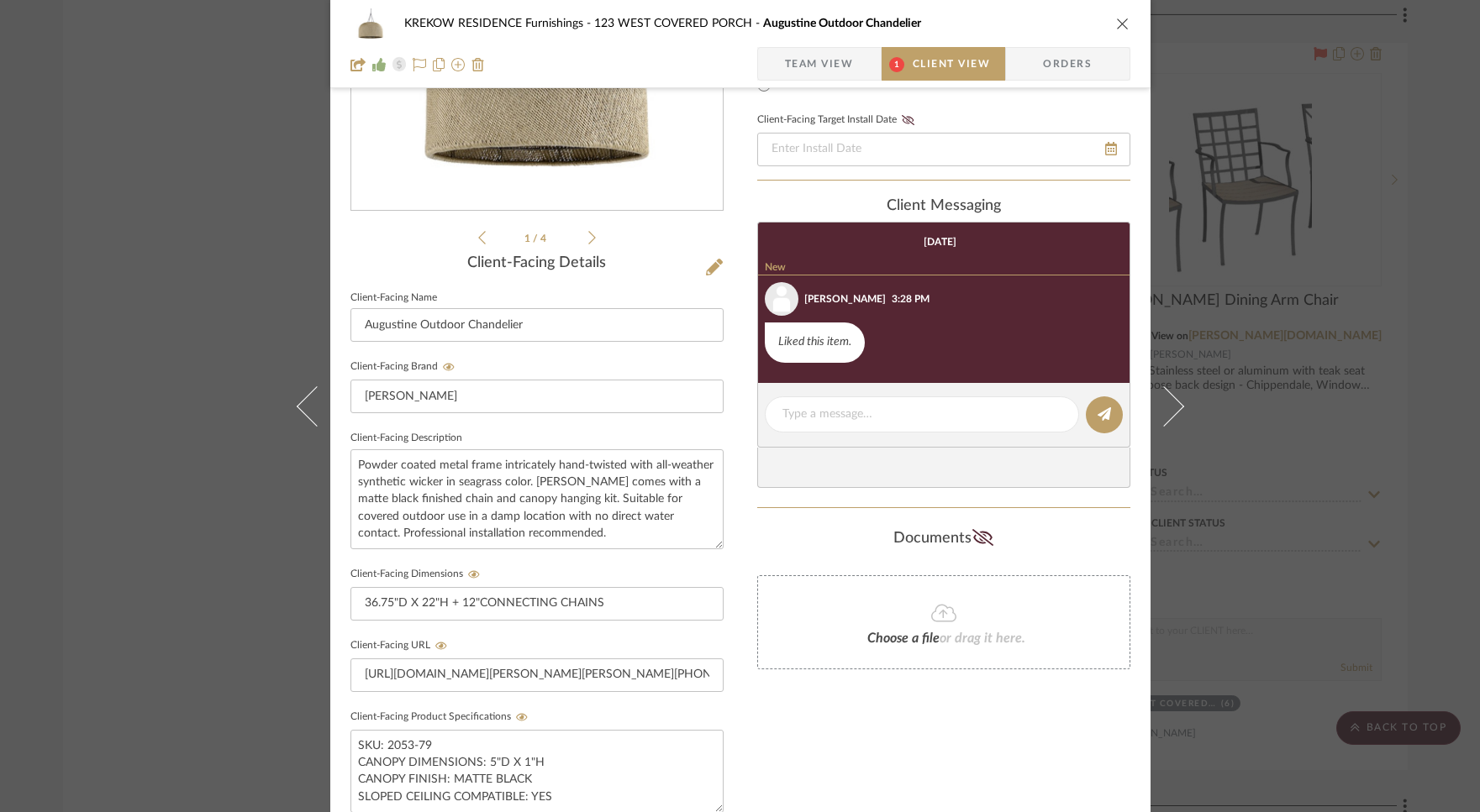
scroll to position [37, 0]
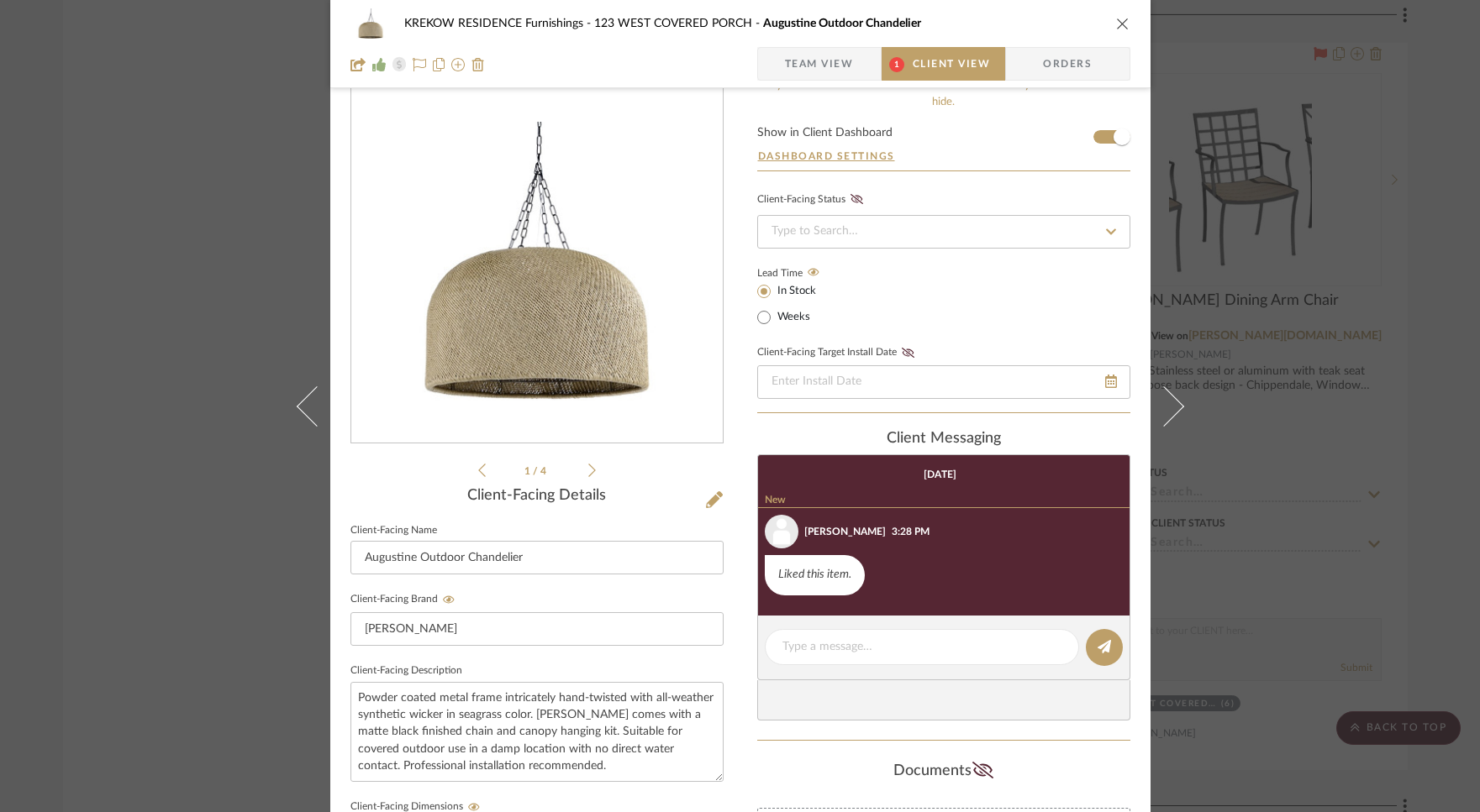
click at [1115, 25] on icon "close" at bounding box center [1122, 24] width 14 height 14
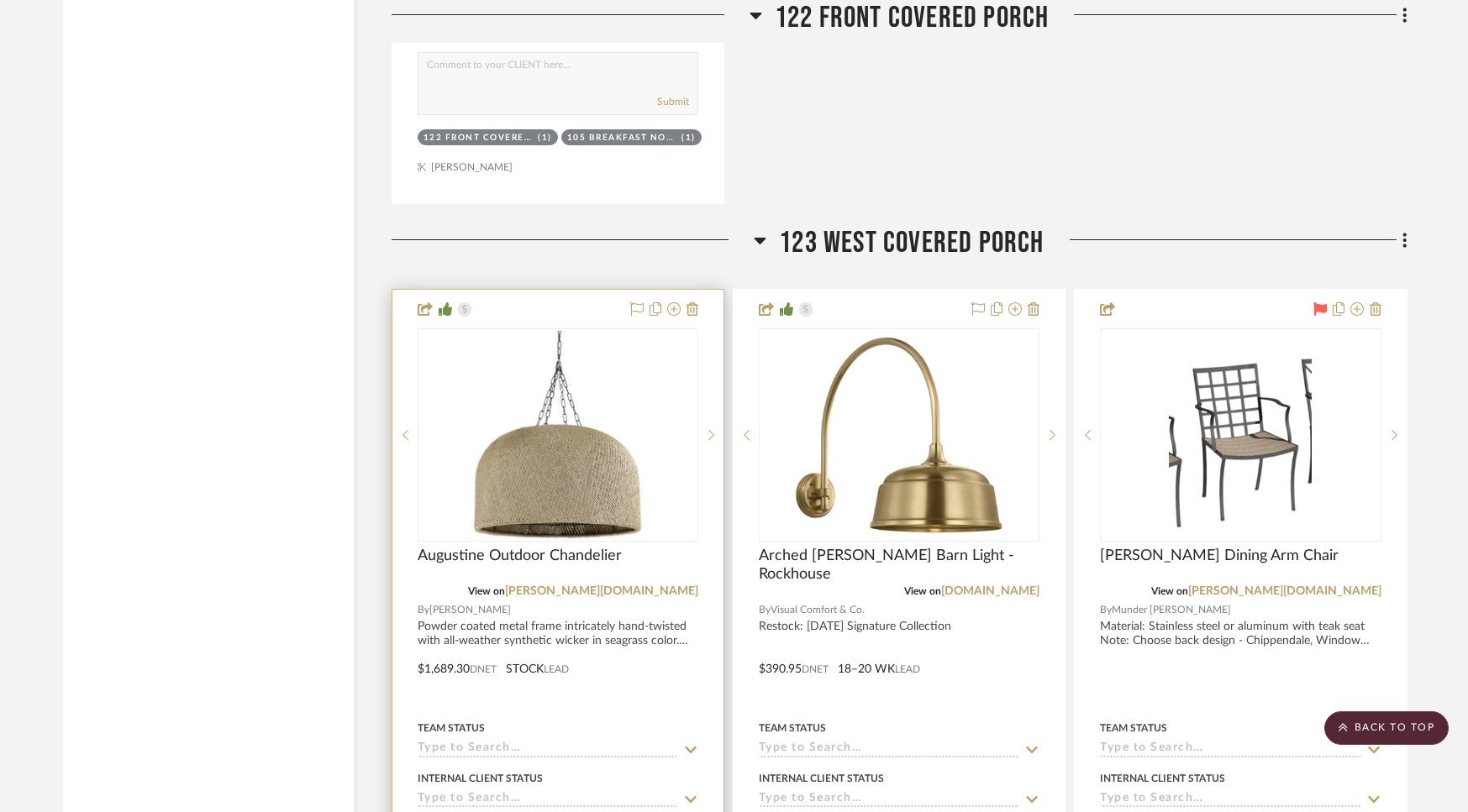
scroll to position [19226, 0]
